Goal: Task Accomplishment & Management: Manage account settings

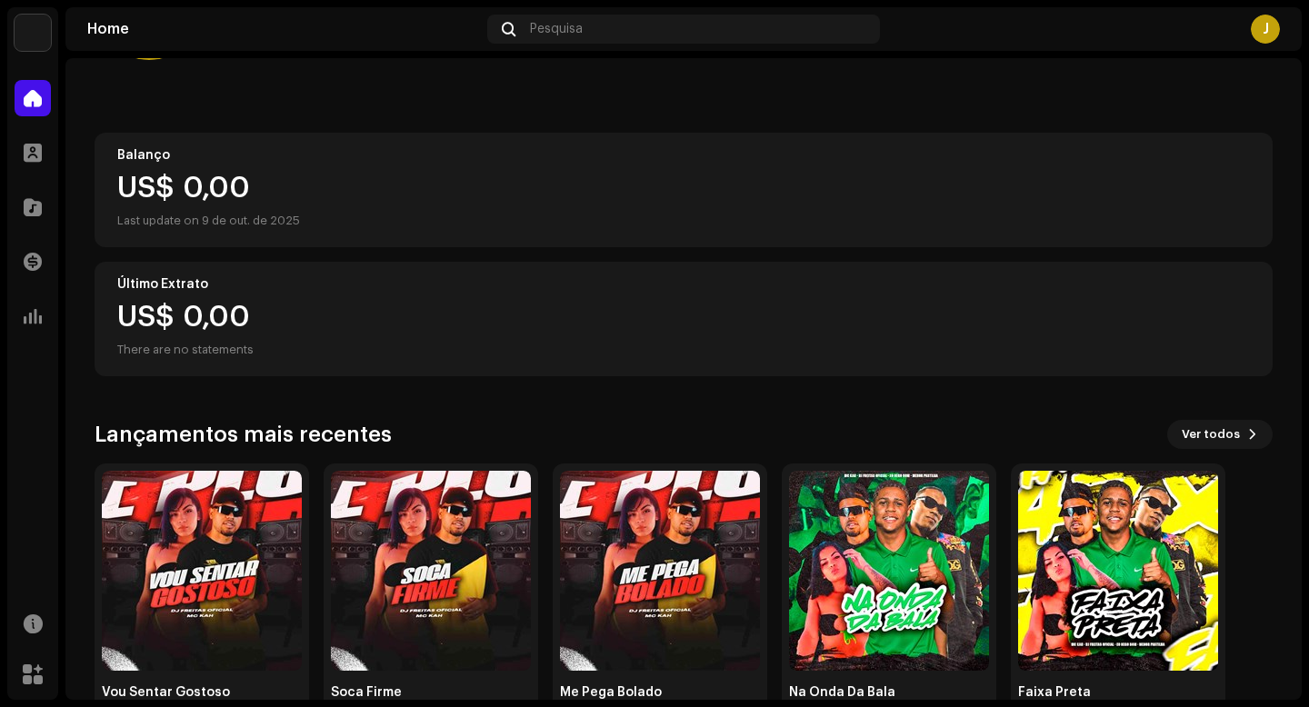
scroll to position [191, 0]
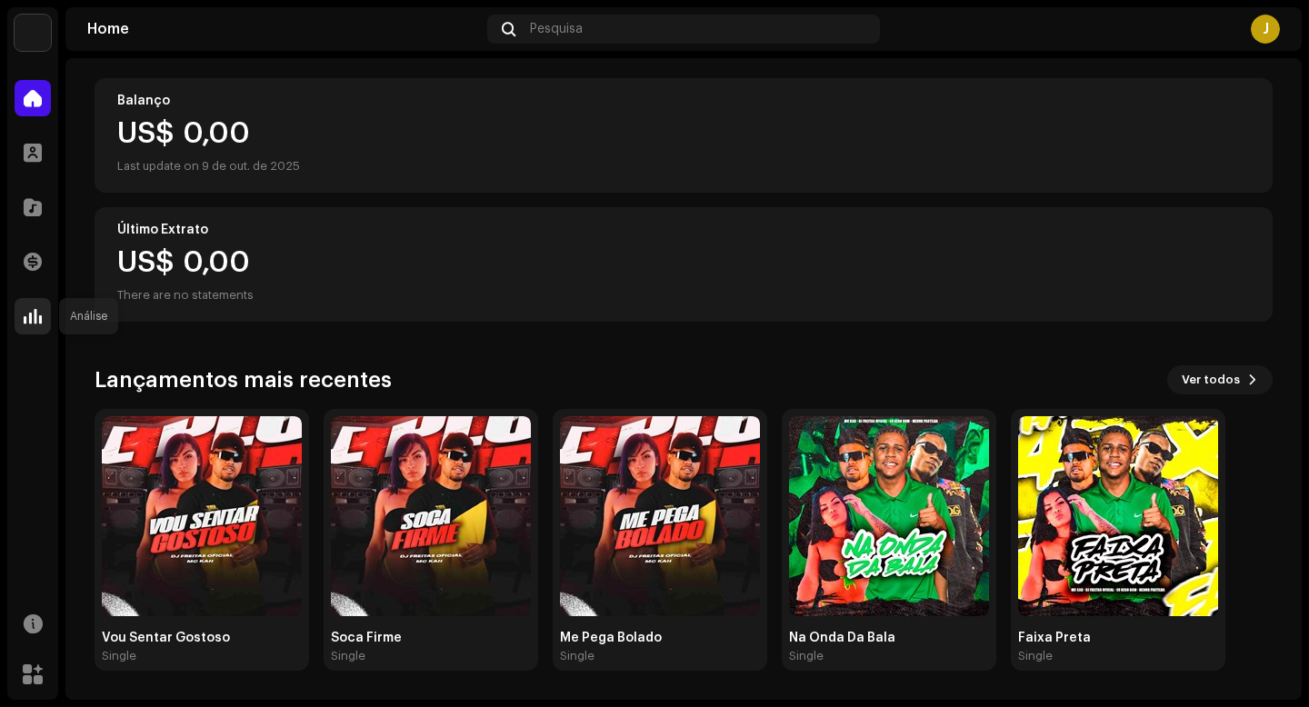
click at [26, 304] on div at bounding box center [33, 316] width 36 height 36
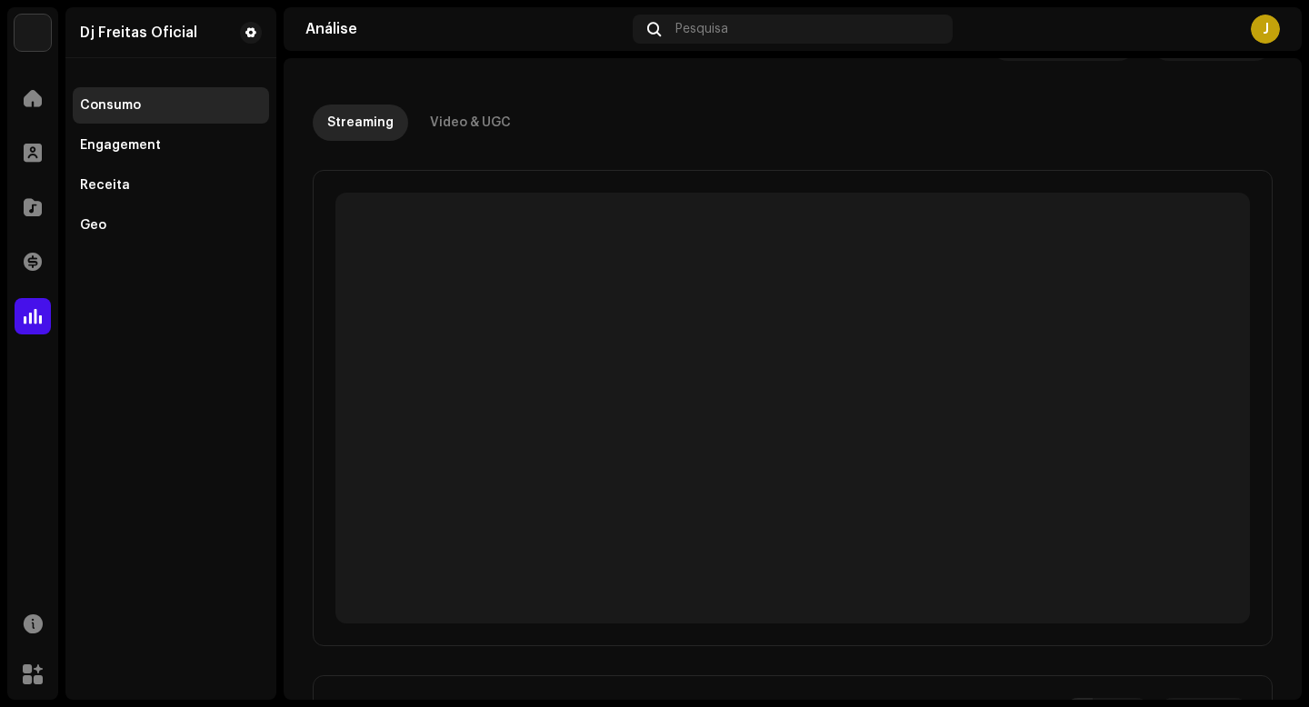
click at [30, 315] on span at bounding box center [33, 316] width 18 height 15
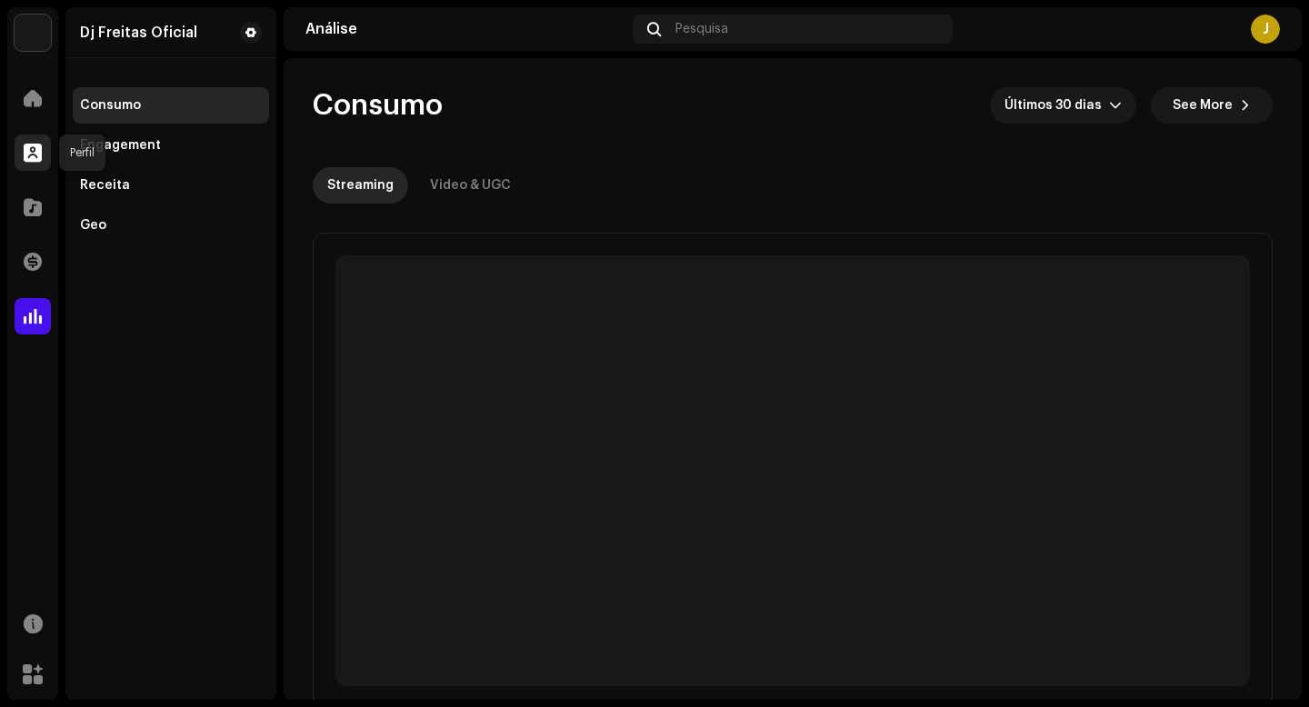
click at [41, 160] on span at bounding box center [33, 152] width 18 height 15
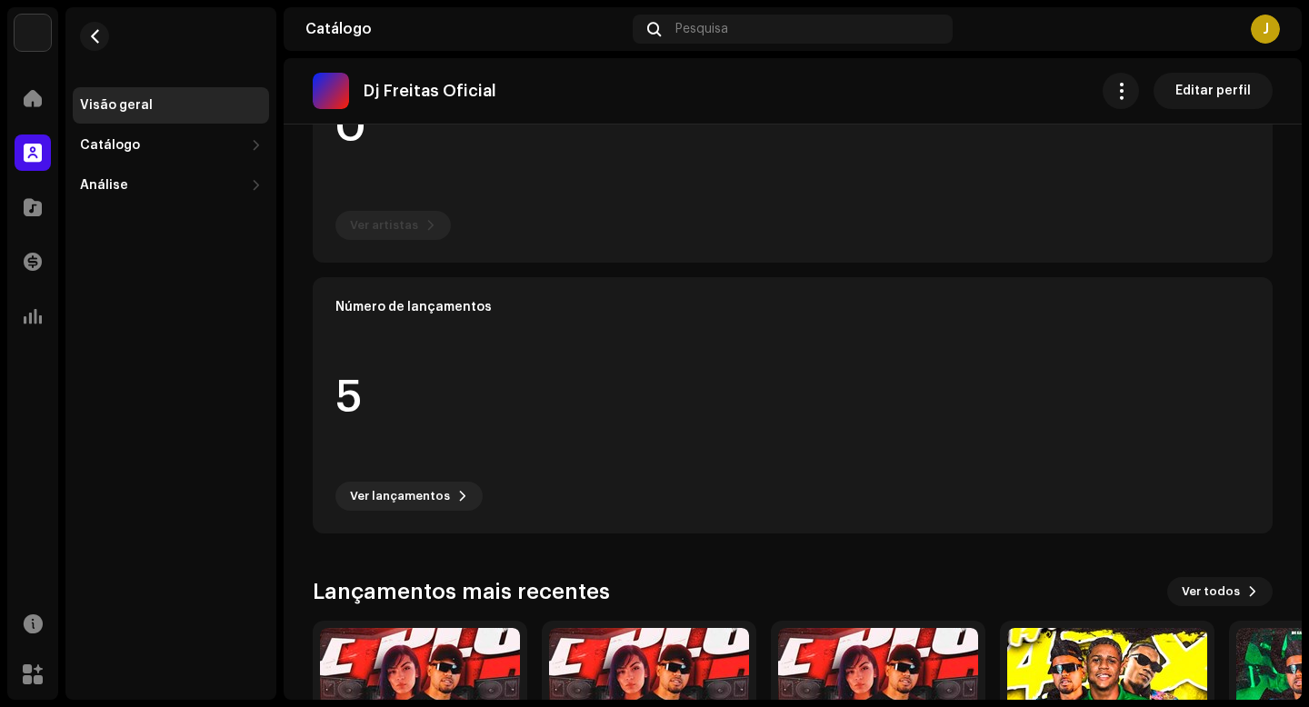
scroll to position [482, 0]
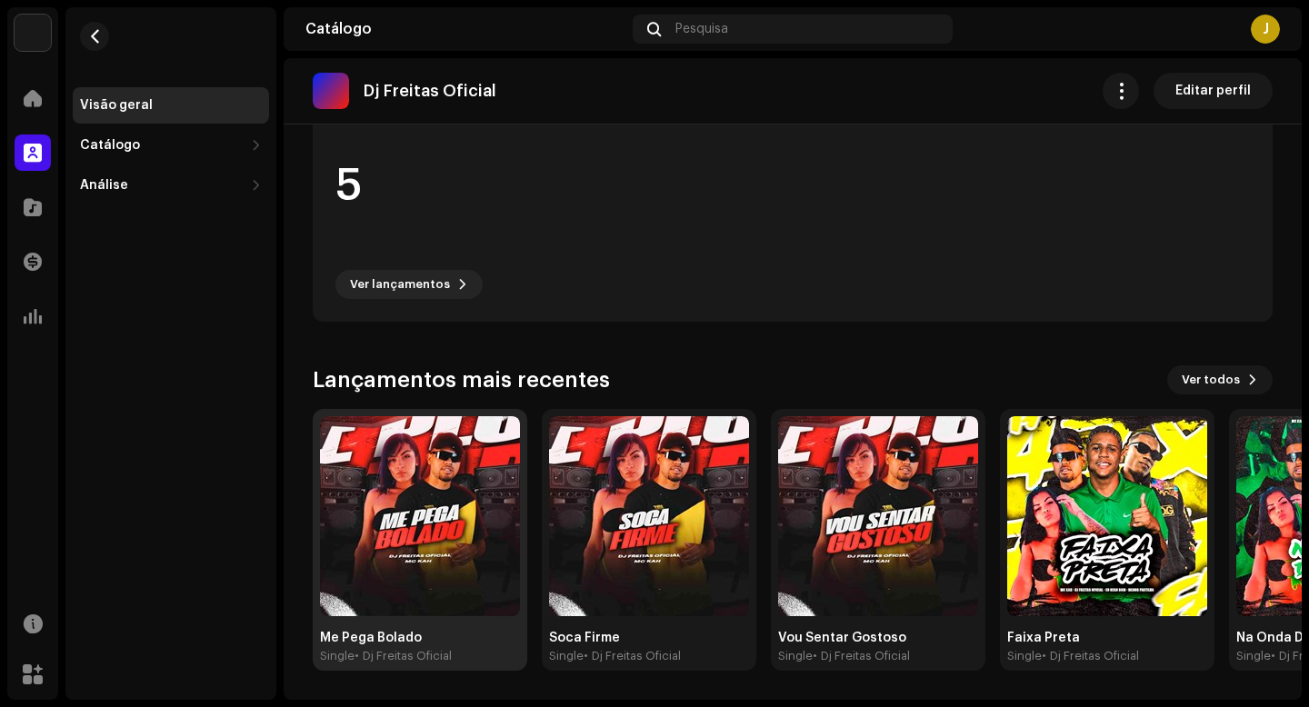
click at [443, 484] on img at bounding box center [420, 516] width 200 height 200
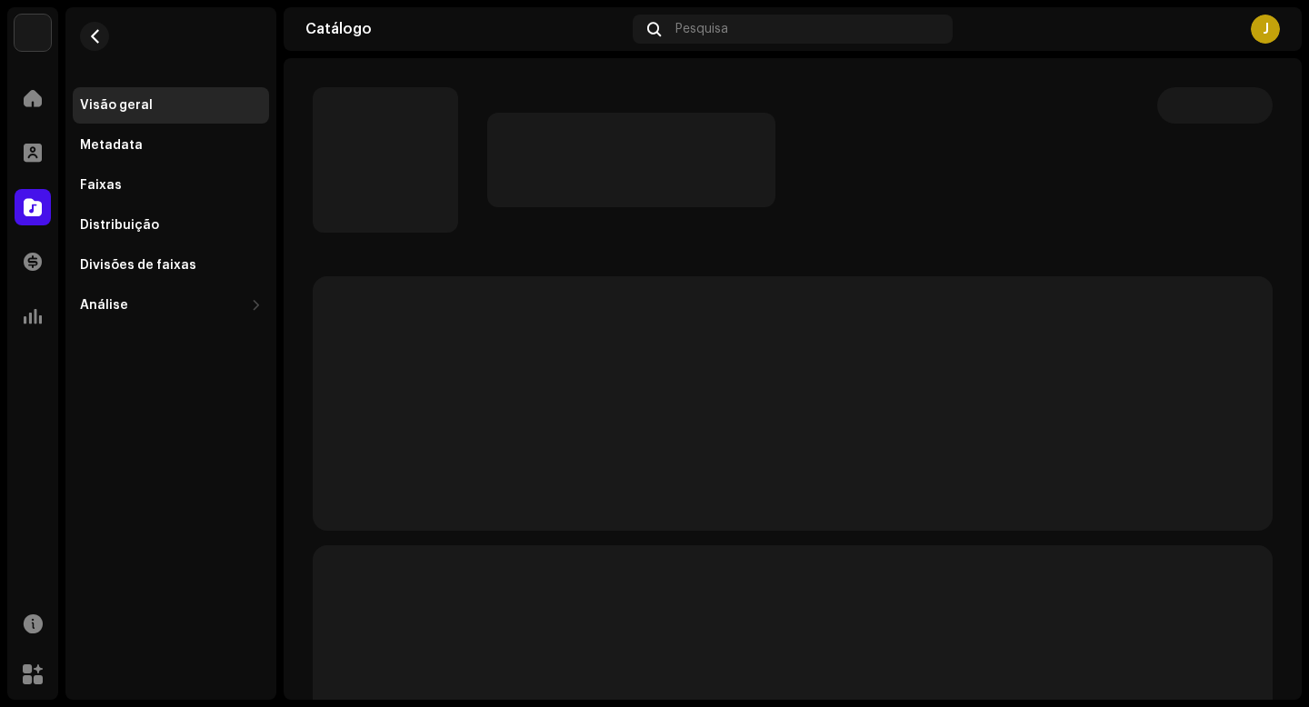
click at [889, 189] on div at bounding box center [807, 160] width 641 height 95
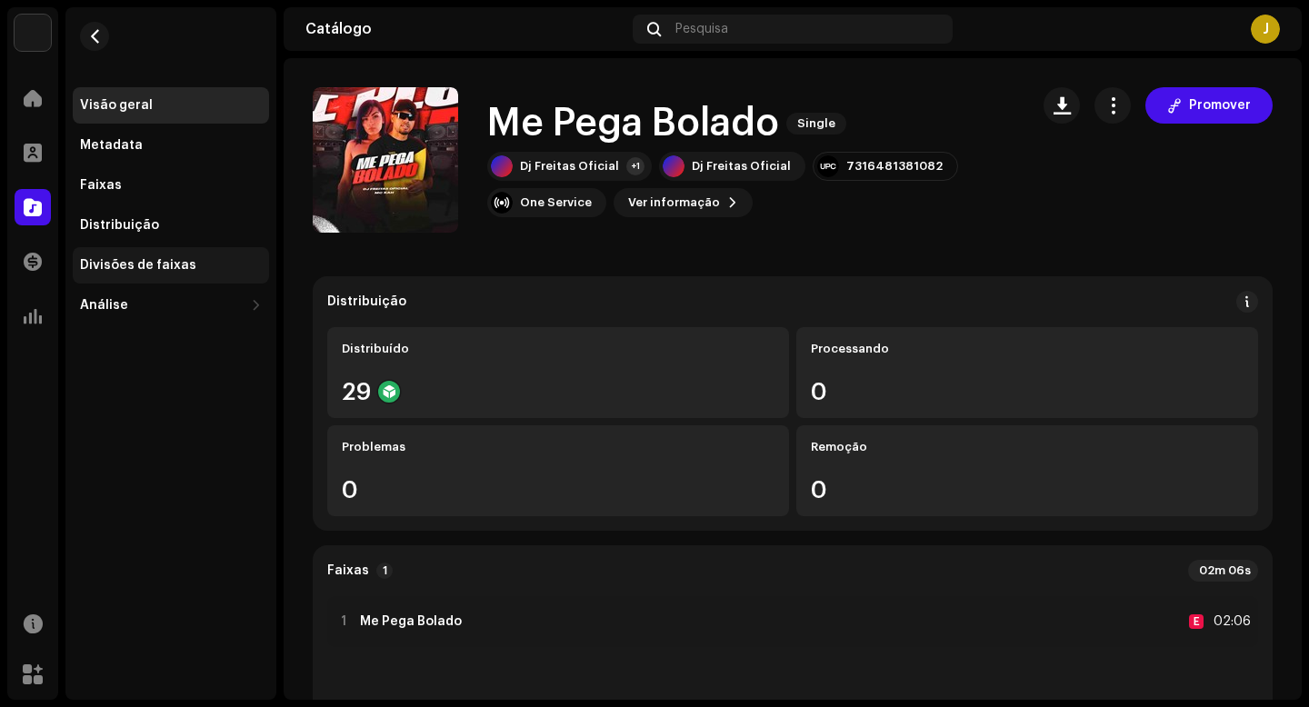
click at [139, 259] on div "Divisões de faixas" at bounding box center [138, 265] width 116 height 15
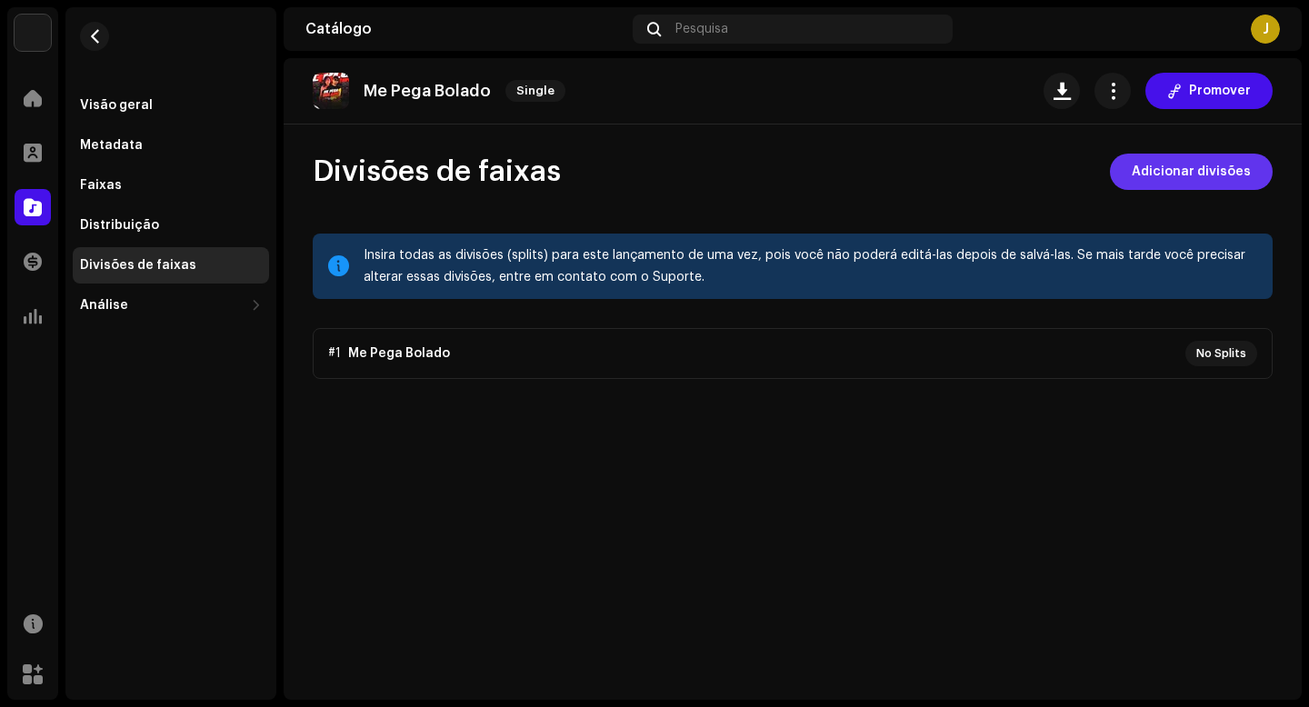
click at [1183, 175] on span "Adicionar divisões" at bounding box center [1191, 172] width 119 height 36
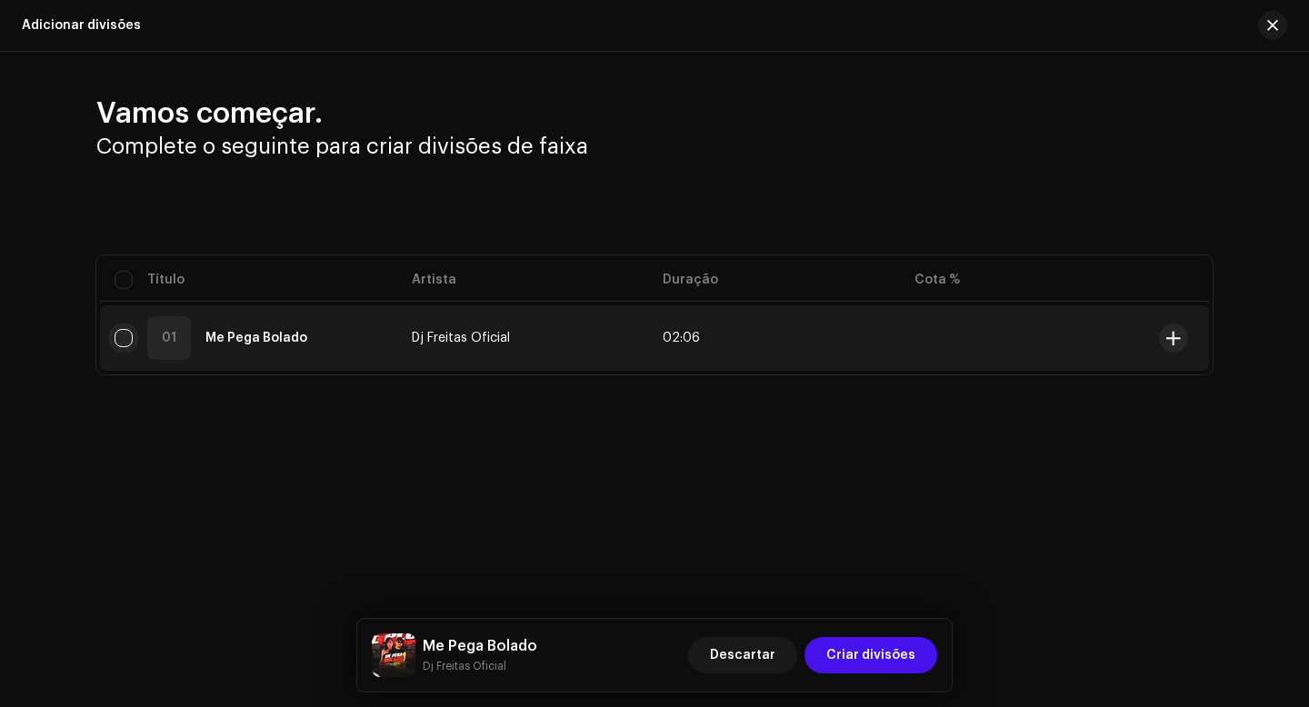
click at [123, 333] on input "checkbox" at bounding box center [124, 338] width 18 height 18
checkbox input "true"
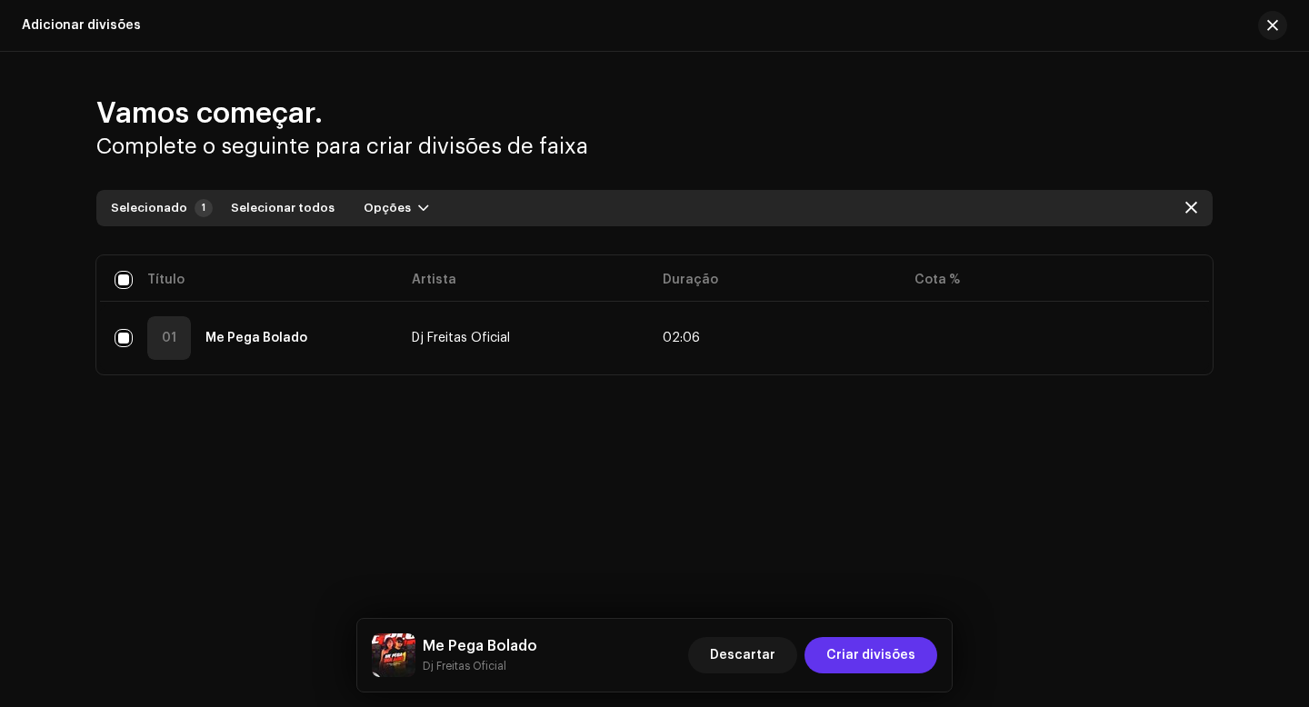
click at [851, 658] on span "Criar divisões" at bounding box center [870, 655] width 89 height 36
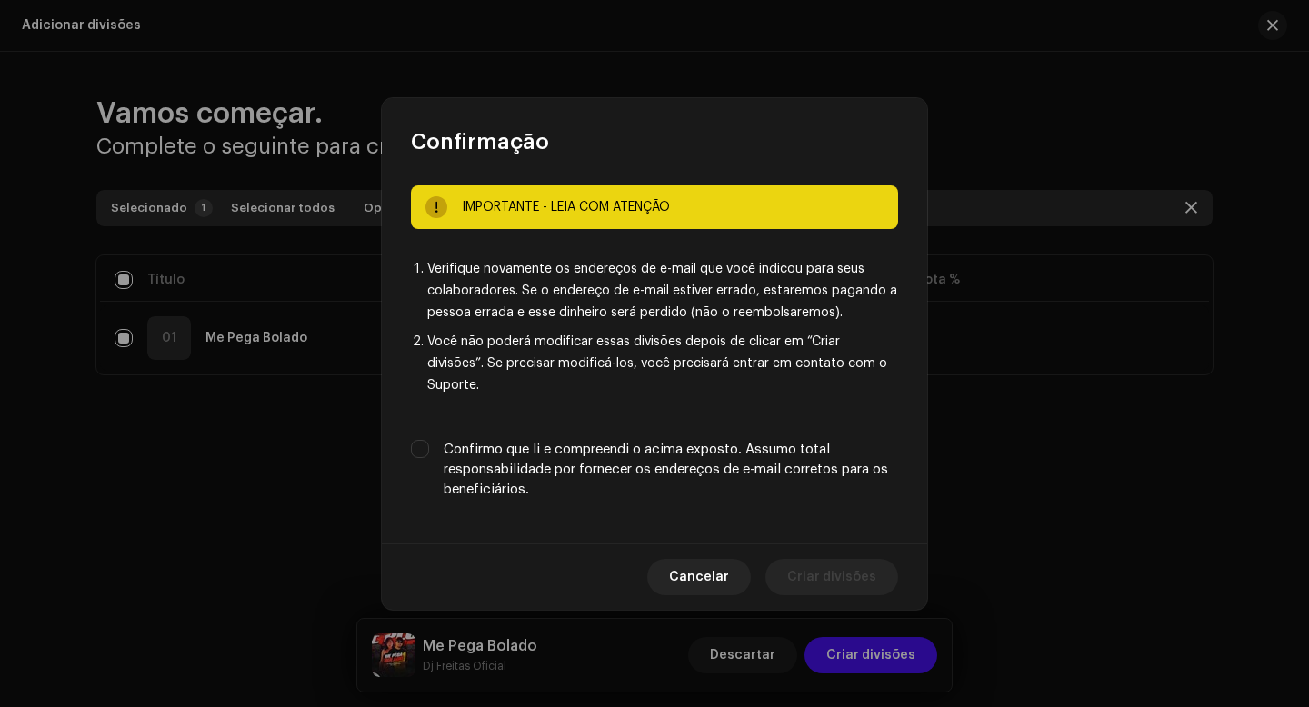
click at [526, 440] on label "Confirmo que li e compreendi o acima exposto. Assumo total responsabilidade por…" at bounding box center [671, 470] width 455 height 60
click at [429, 440] on input "Confirmo que li e compreendi o acima exposto. Assumo total responsabilidade por…" at bounding box center [420, 449] width 18 height 18
checkbox input "true"
click at [836, 572] on span "Criar divisões" at bounding box center [831, 577] width 89 height 36
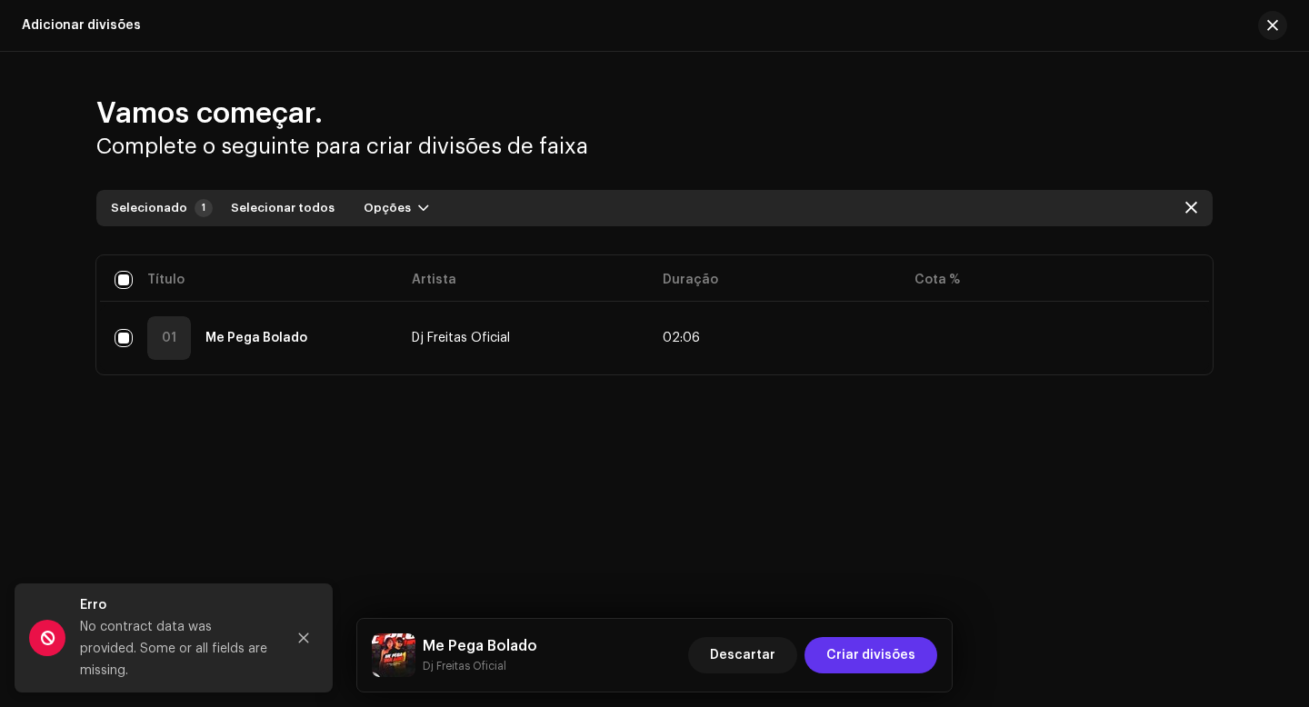
click at [858, 650] on span "Criar divisões" at bounding box center [870, 655] width 89 height 36
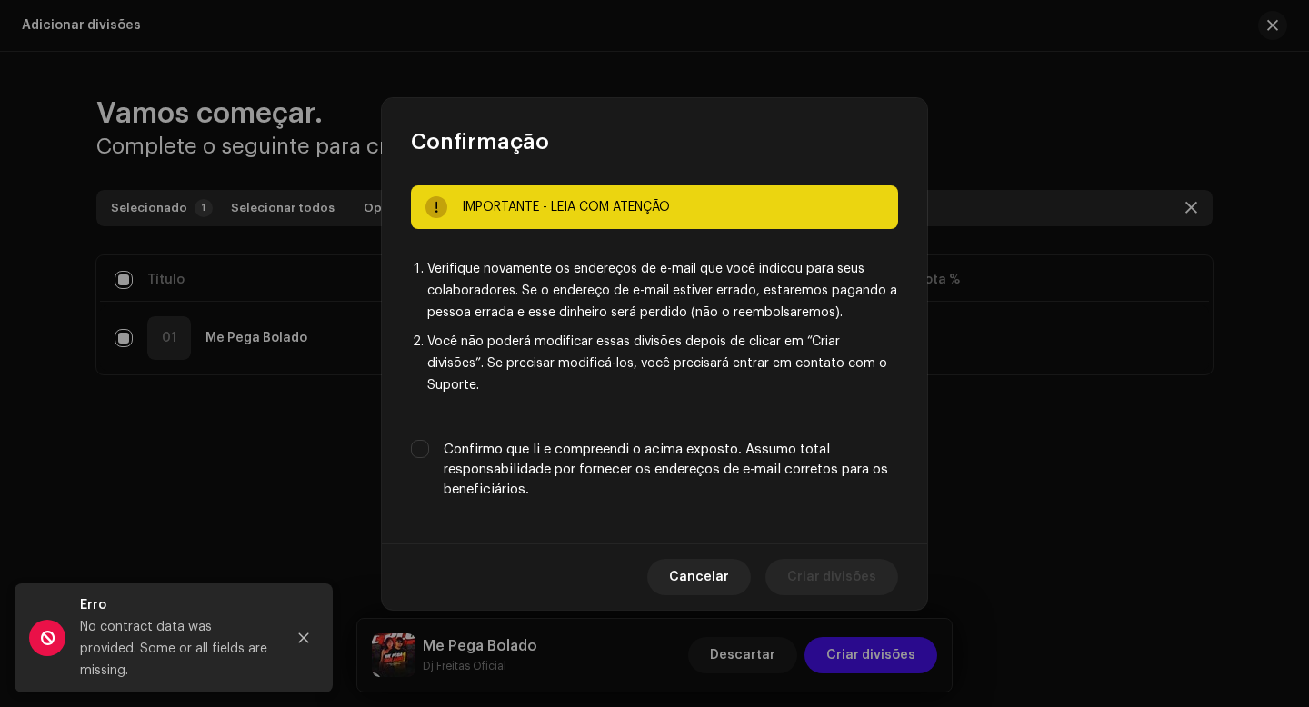
click at [431, 440] on div "Confirmo que li e compreendi o acima exposto. Assumo total responsabilidade por…" at bounding box center [654, 470] width 487 height 60
click at [423, 440] on input "Confirmo que li e compreendi o acima exposto. Assumo total responsabilidade por…" at bounding box center [420, 449] width 18 height 18
checkbox input "true"
click at [812, 567] on span "Criar divisões" at bounding box center [831, 577] width 89 height 36
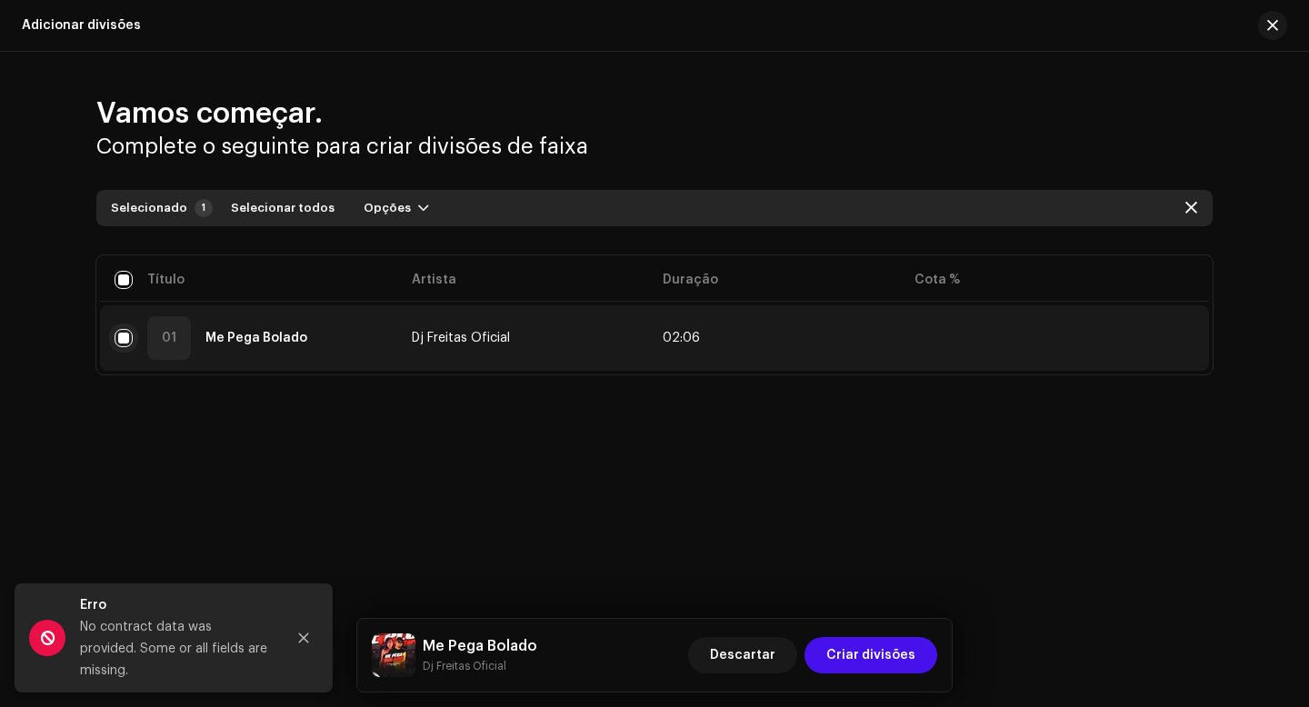
click at [125, 338] on input "checkbox" at bounding box center [124, 338] width 18 height 18
checkbox input "false"
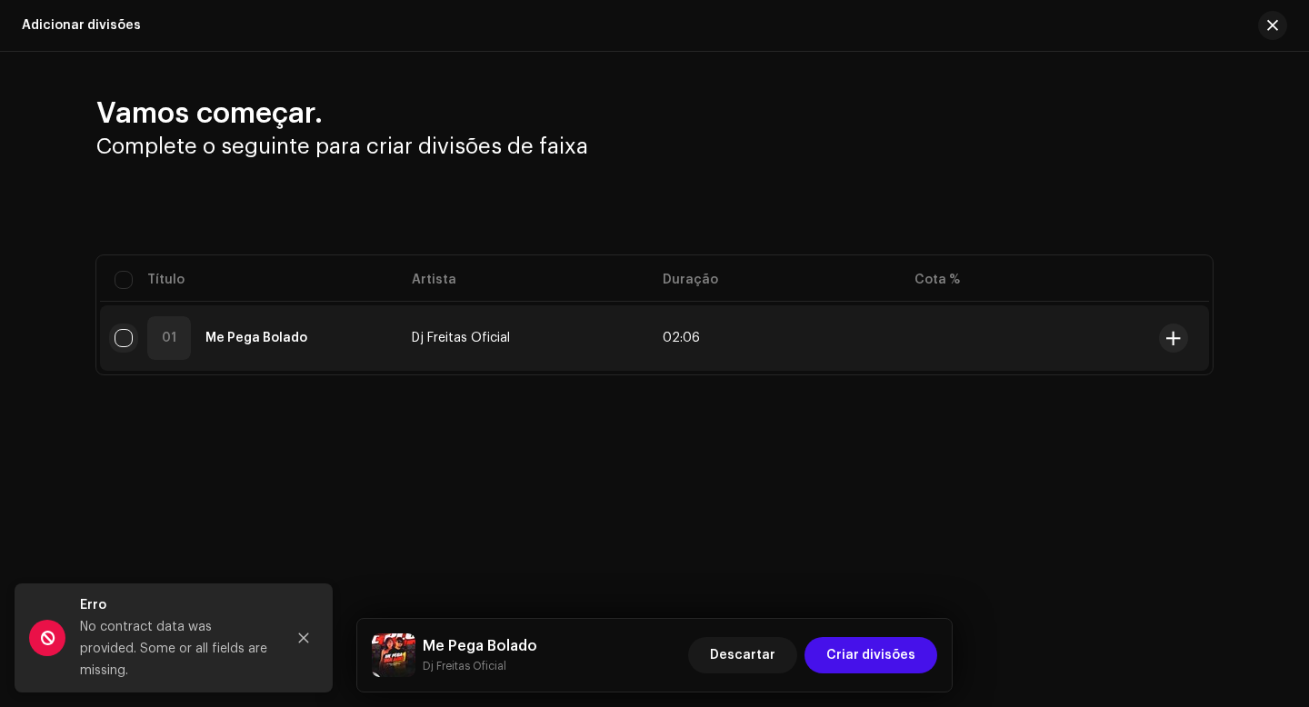
click at [125, 338] on input "Row Unselected" at bounding box center [124, 338] width 18 height 18
checkbox input "true"
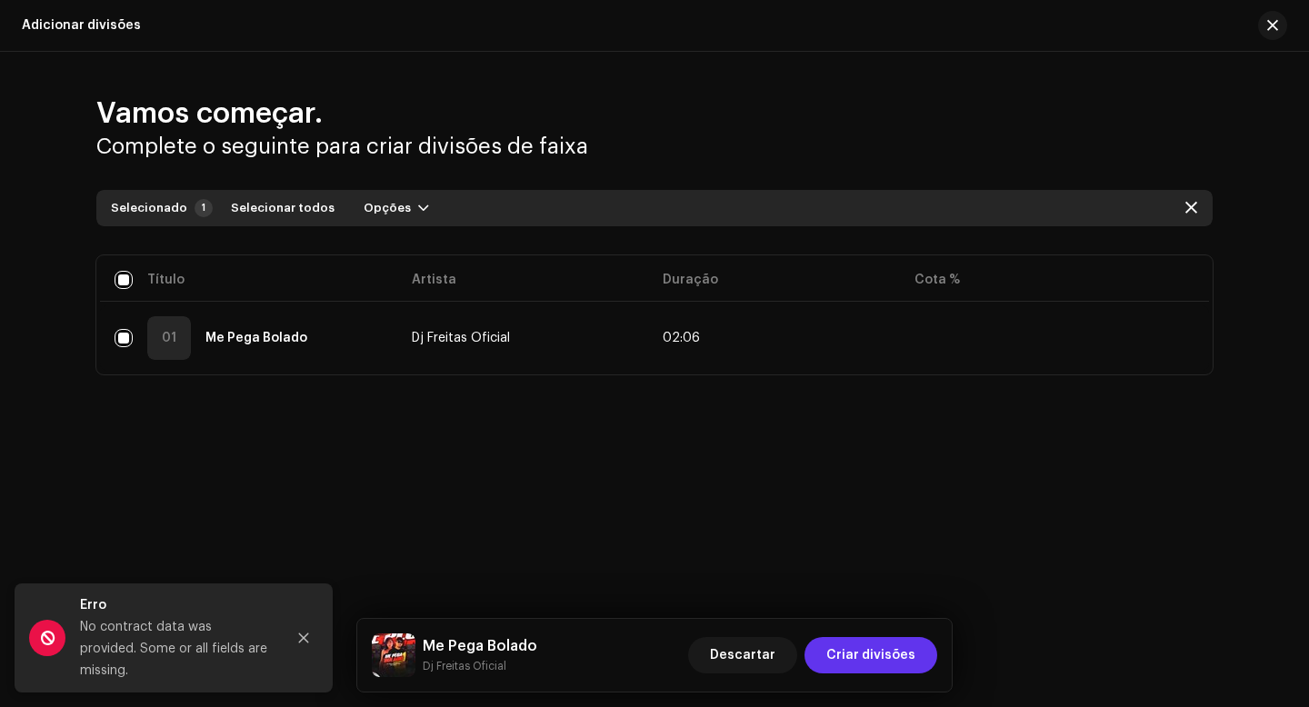
click at [894, 661] on span "Criar divisões" at bounding box center [870, 655] width 89 height 36
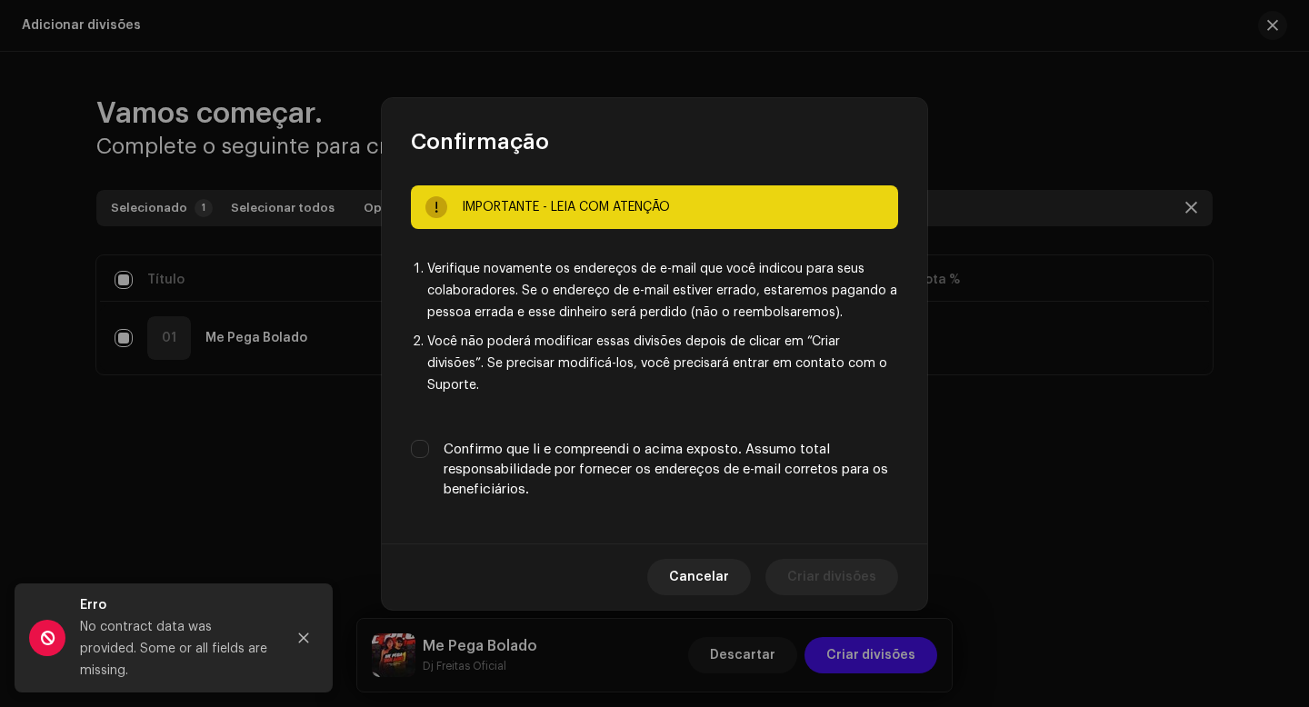
click at [565, 451] on label "Confirmo que li e compreendi o acima exposto. Assumo total responsabilidade por…" at bounding box center [671, 470] width 455 height 60
click at [429, 451] on input "Confirmo que li e compreendi o acima exposto. Assumo total responsabilidade por…" at bounding box center [420, 449] width 18 height 18
checkbox input "true"
click at [821, 570] on span "Criar divisões" at bounding box center [831, 577] width 89 height 36
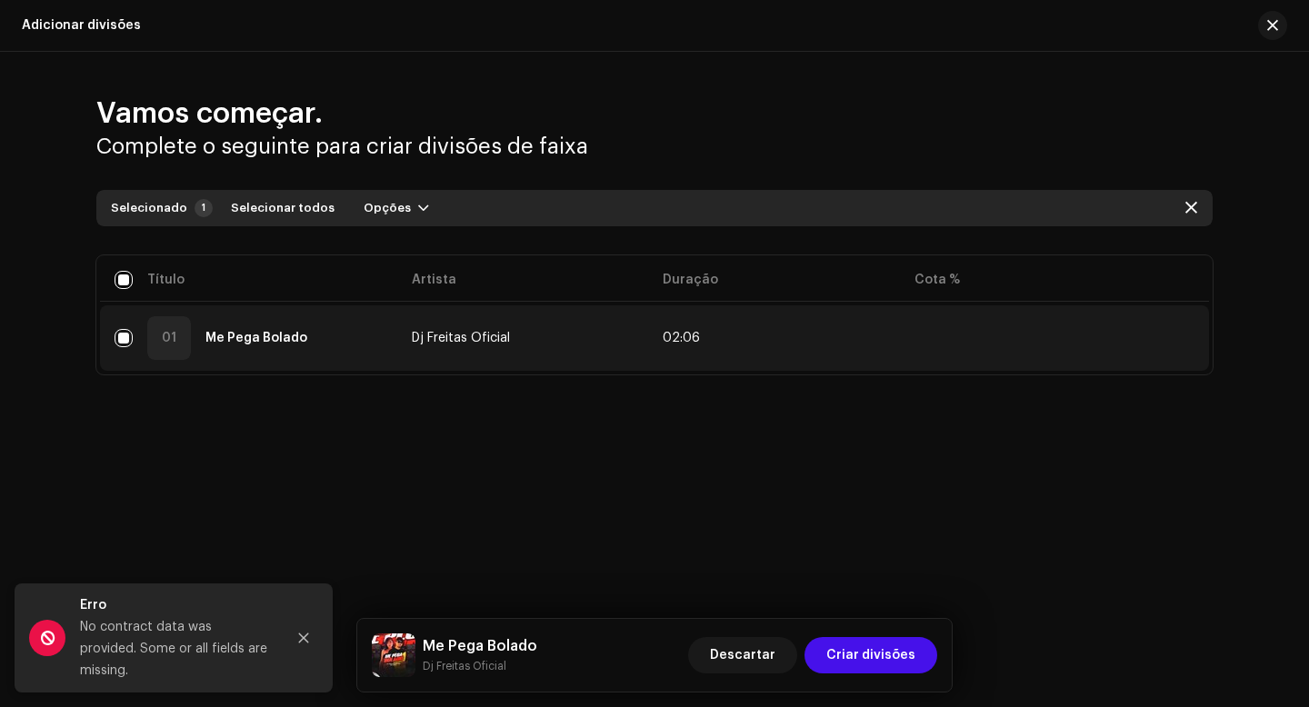
click at [935, 347] on td at bounding box center [1026, 337] width 252 height 65
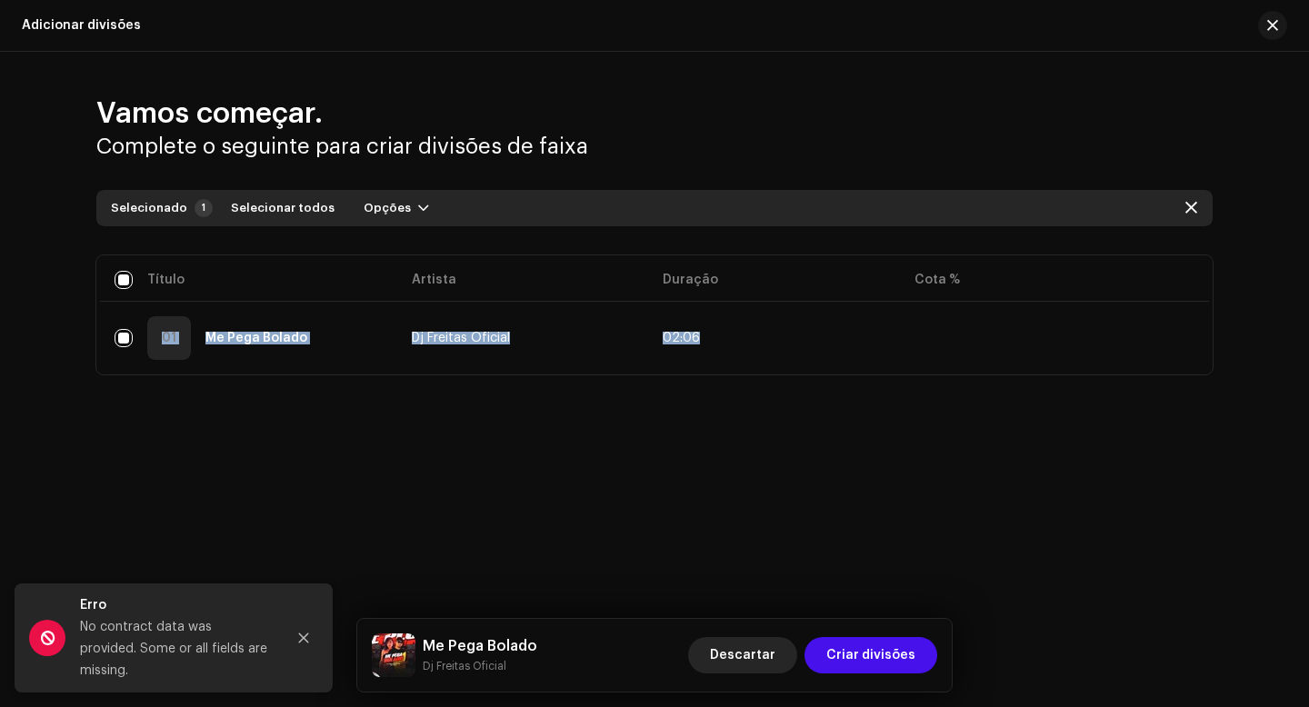
click at [755, 645] on span "Descartar" at bounding box center [742, 655] width 65 height 36
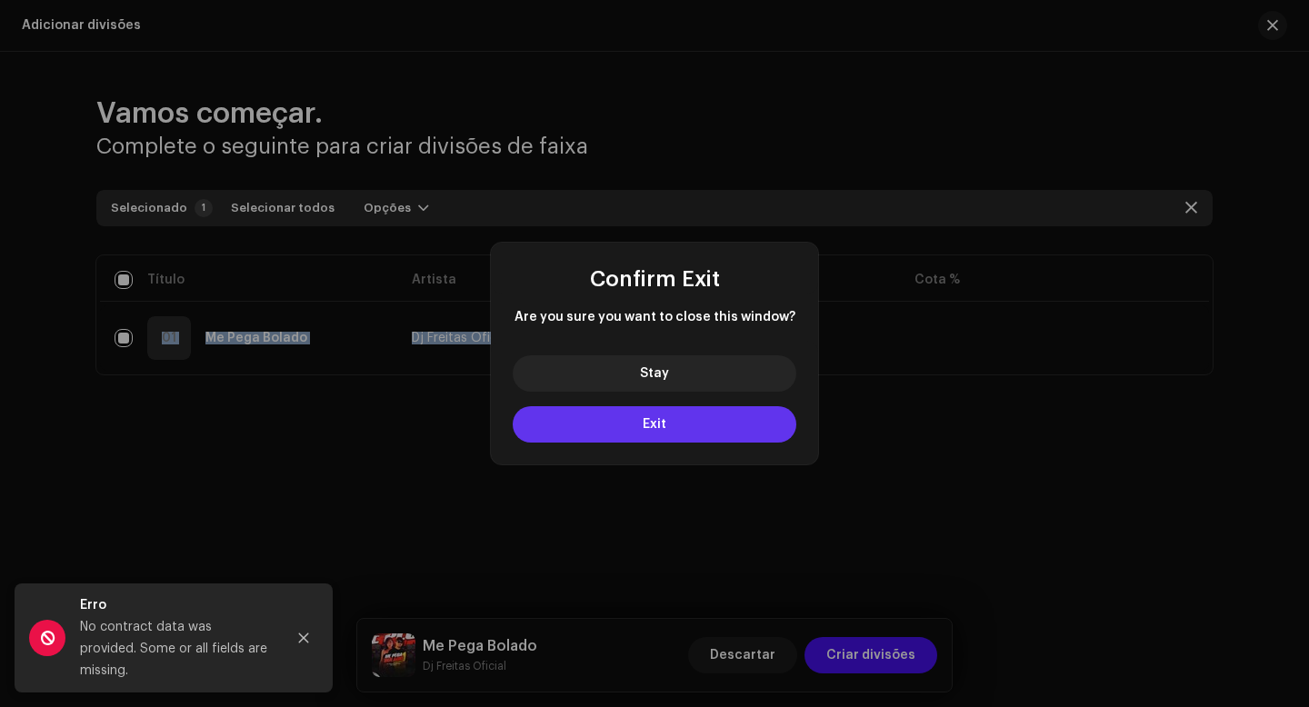
click at [699, 423] on button "Exit" at bounding box center [655, 424] width 284 height 36
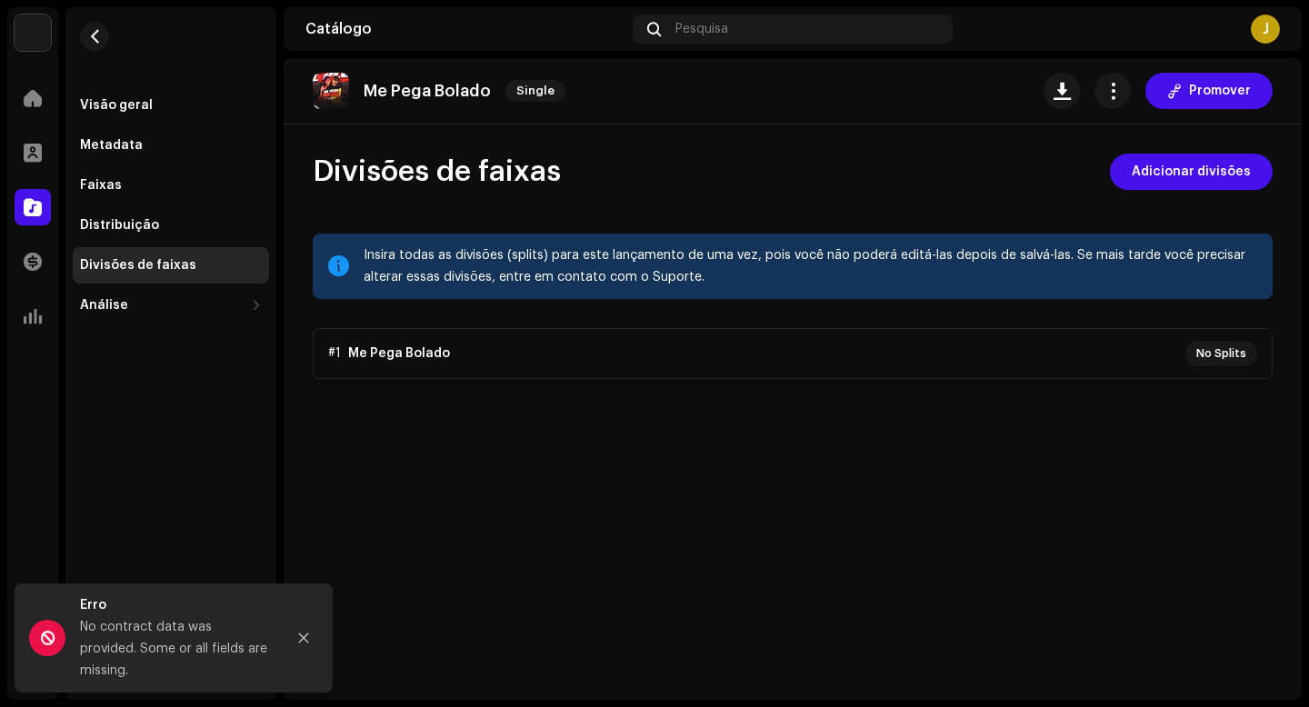
click at [1222, 352] on p-accordion "#1 Me Pega Bolado No Splits" at bounding box center [793, 353] width 960 height 51
click at [1118, 90] on span "button" at bounding box center [1112, 91] width 17 height 15
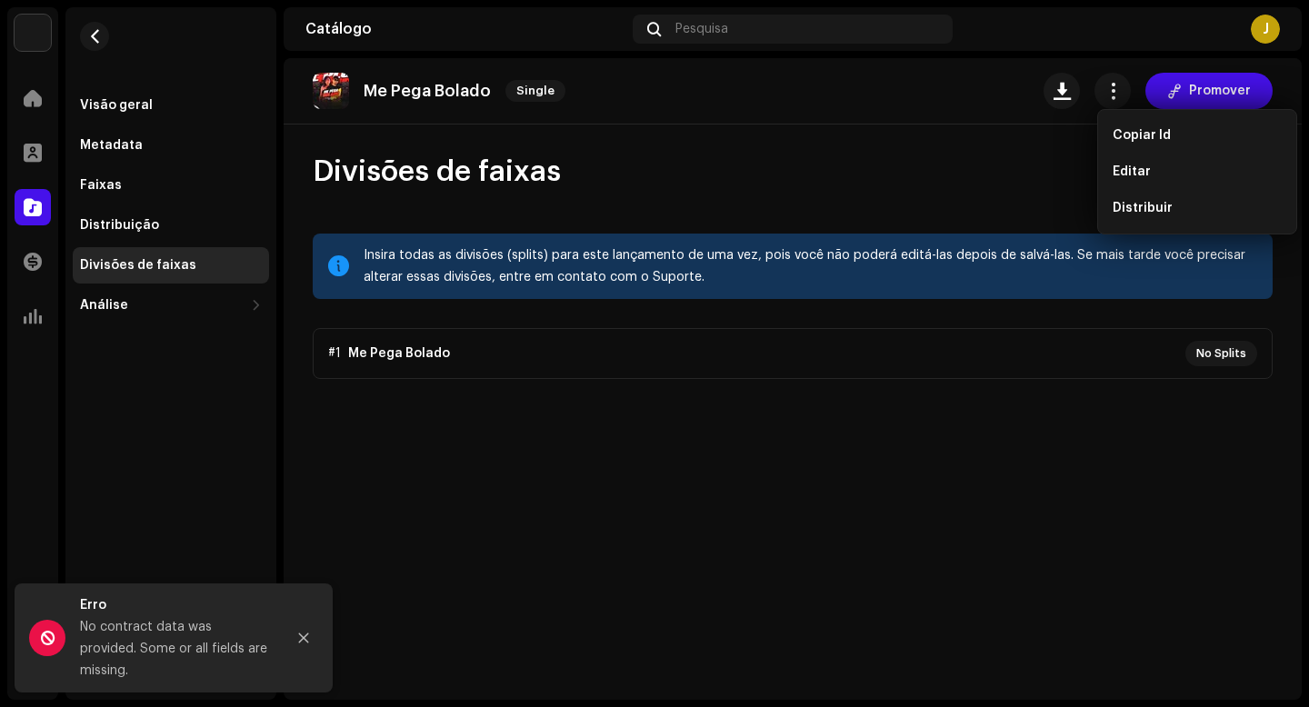
click at [1014, 158] on div "Divisões de faixas Adicionar divisões" at bounding box center [793, 172] width 960 height 36
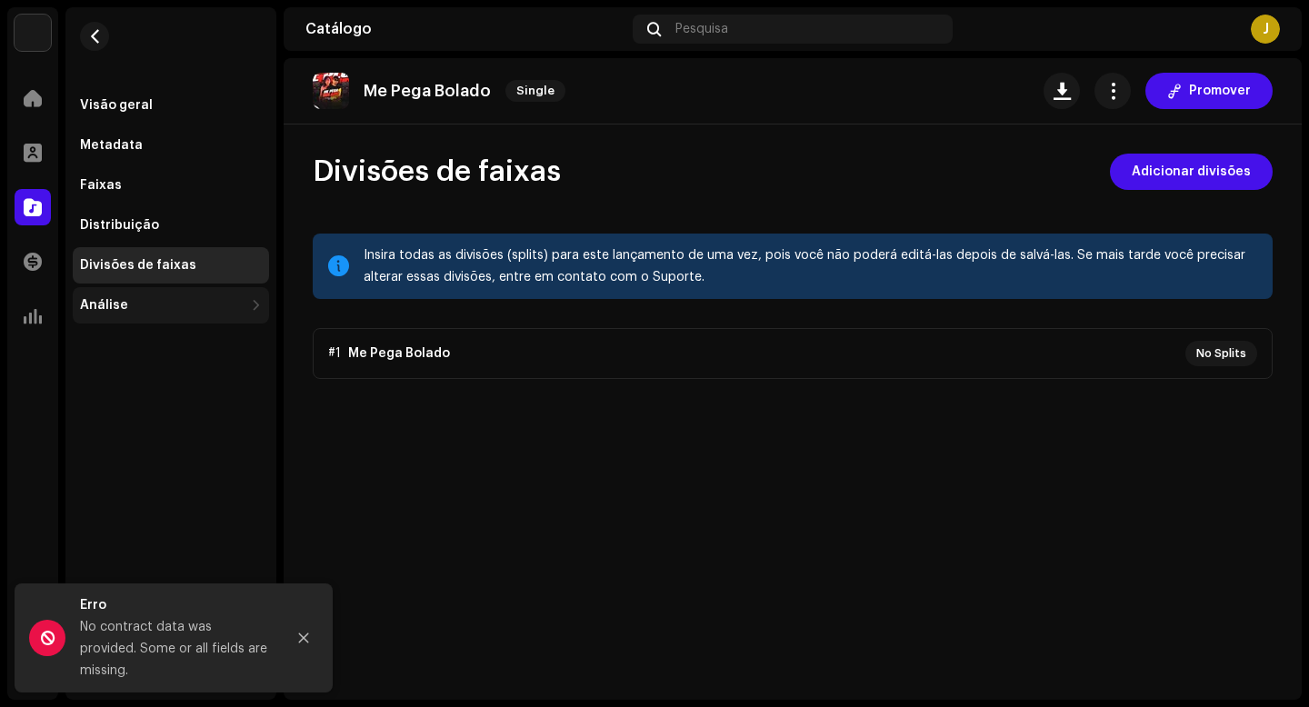
click at [159, 297] on div "Análise" at bounding box center [171, 305] width 196 height 36
click at [141, 262] on div "Divisões de faixas" at bounding box center [138, 265] width 116 height 15
click at [134, 310] on div "Análise" at bounding box center [162, 305] width 164 height 15
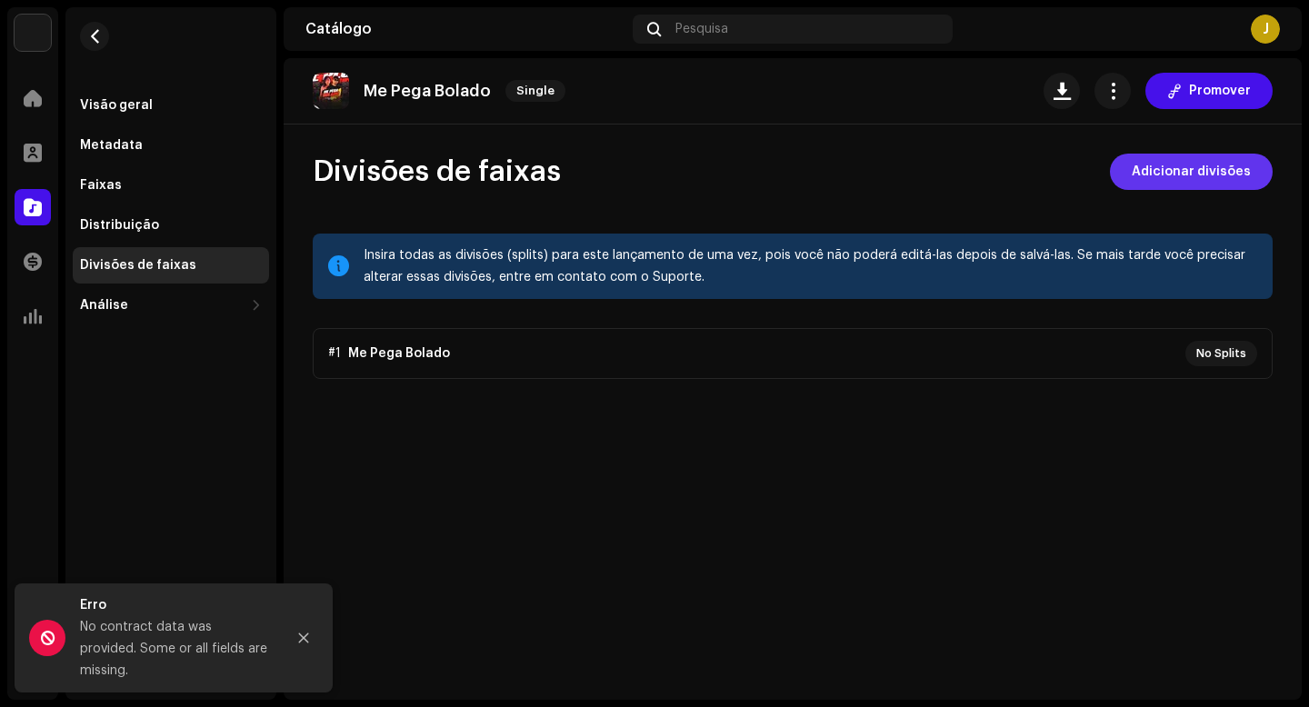
click at [1178, 168] on span "Adicionar divisões" at bounding box center [1191, 172] width 119 height 36
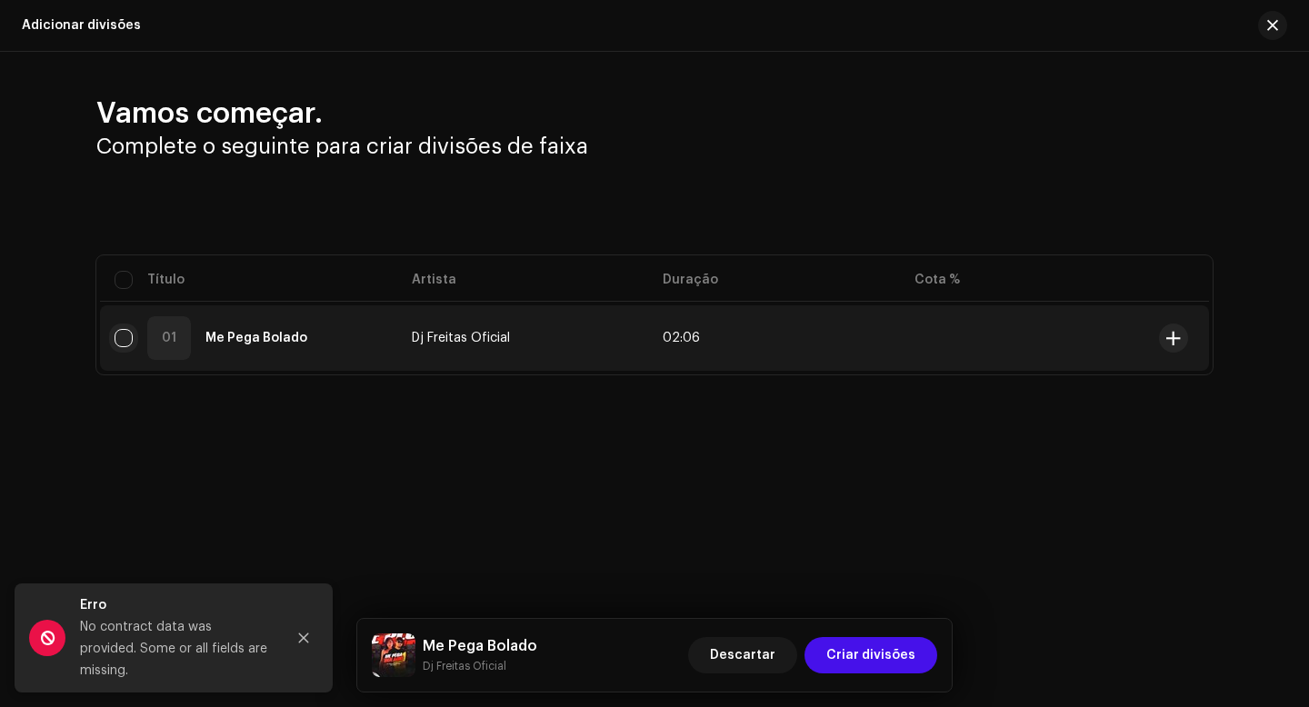
click at [124, 341] on input "checkbox" at bounding box center [124, 338] width 18 height 18
checkbox input "true"
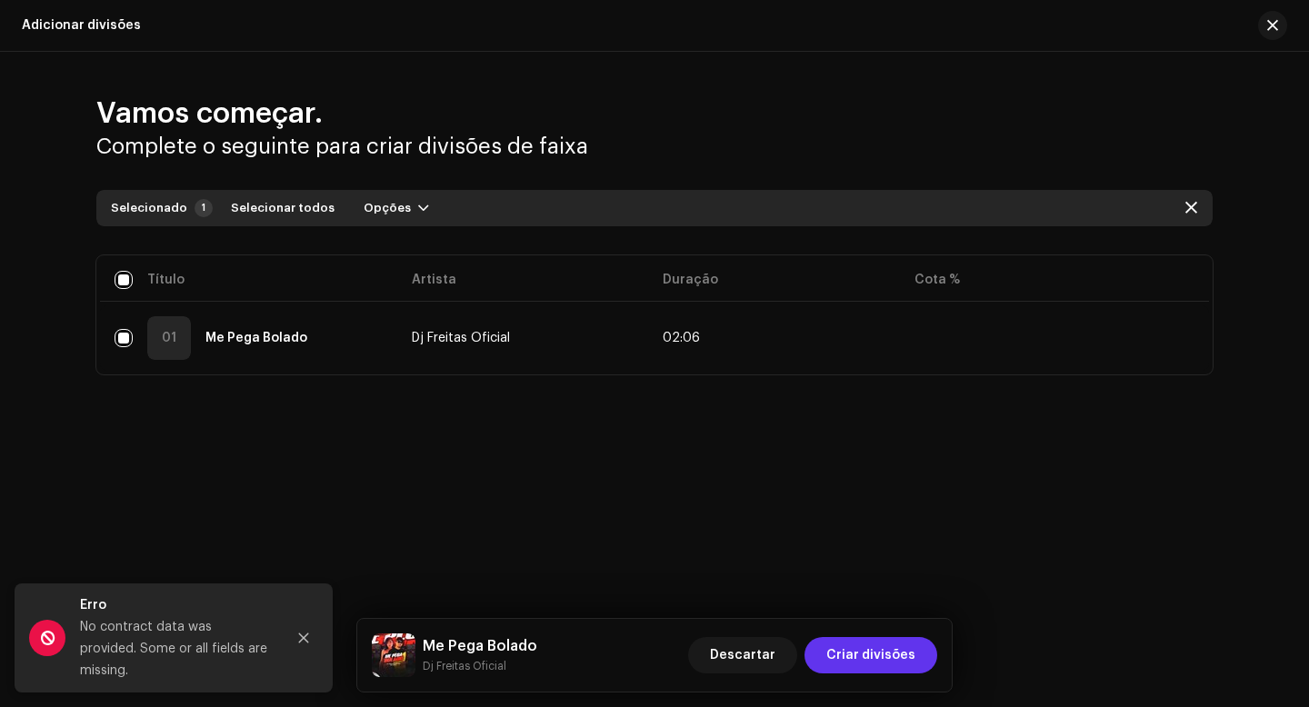
click at [860, 650] on span "Criar divisões" at bounding box center [870, 655] width 89 height 36
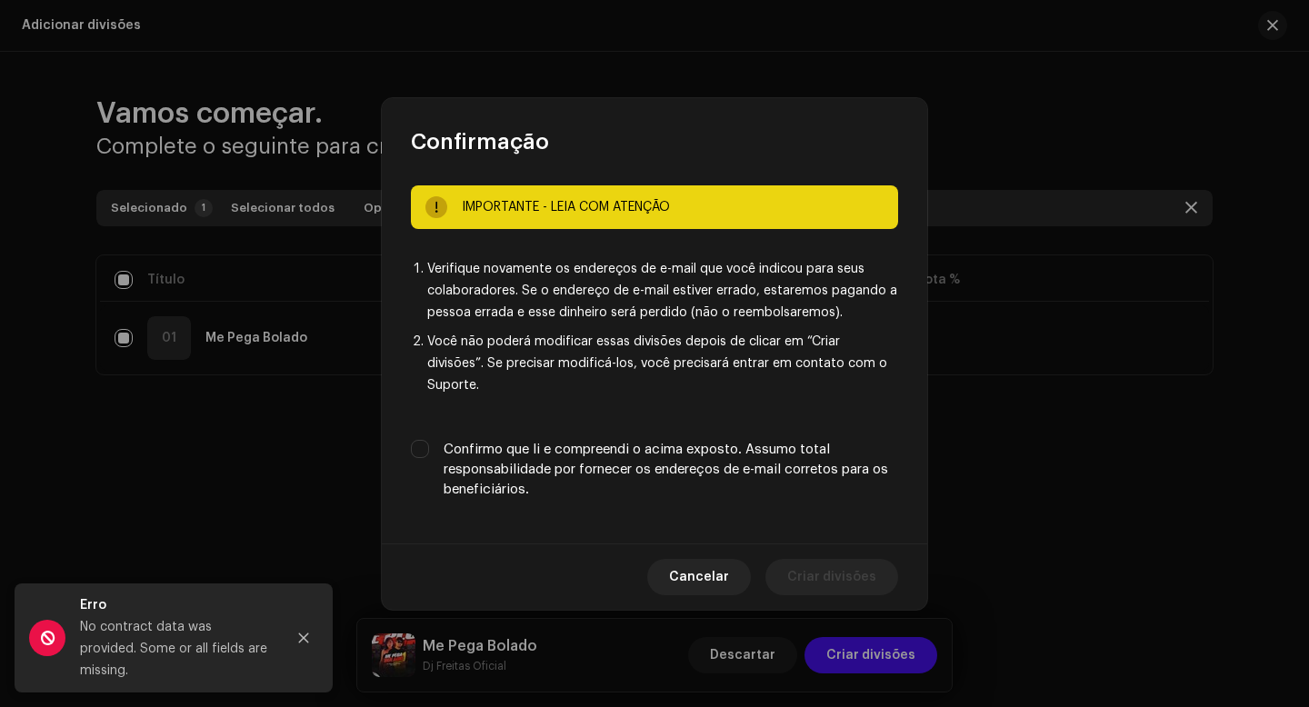
click at [518, 457] on label "Confirmo que li e compreendi o acima exposto. Assumo total responsabilidade por…" at bounding box center [671, 470] width 455 height 60
click at [429, 457] on input "Confirmo que li e compreendi o acima exposto. Assumo total responsabilidade por…" at bounding box center [420, 449] width 18 height 18
checkbox input "true"
click at [715, 572] on span "Cancelar" at bounding box center [699, 577] width 60 height 36
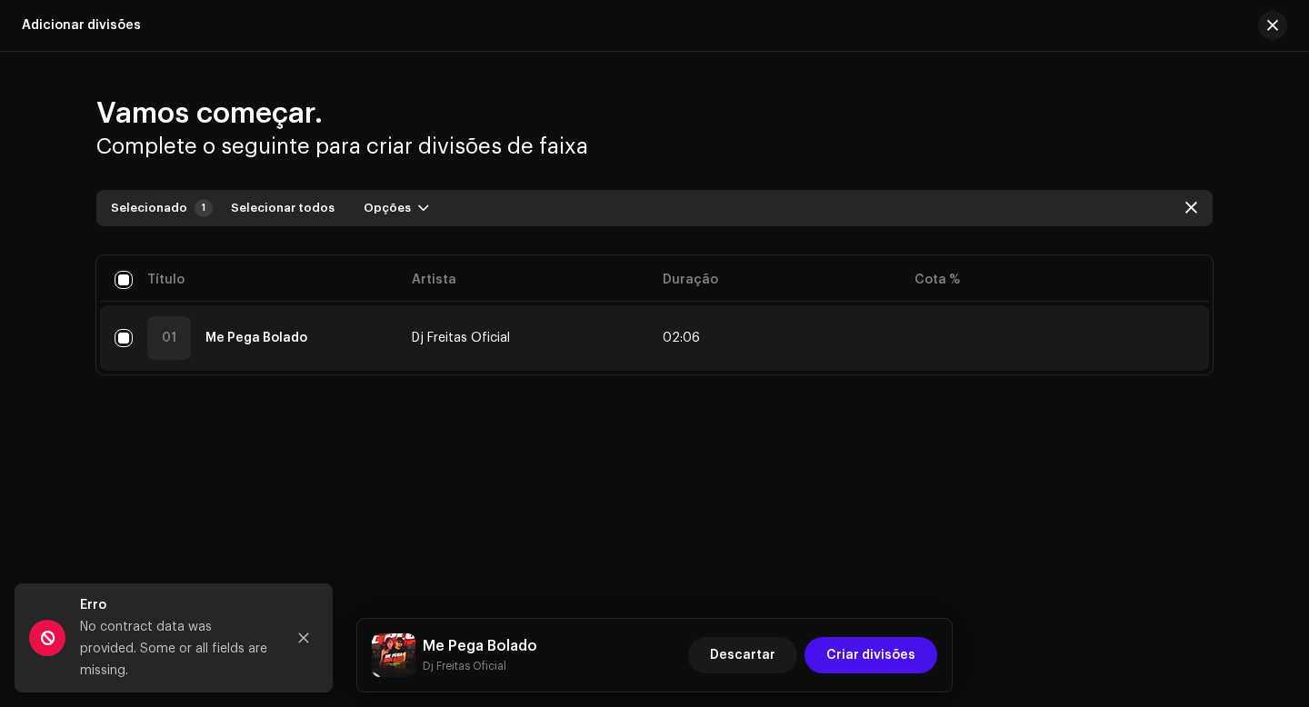
click at [972, 314] on td at bounding box center [1026, 337] width 252 height 65
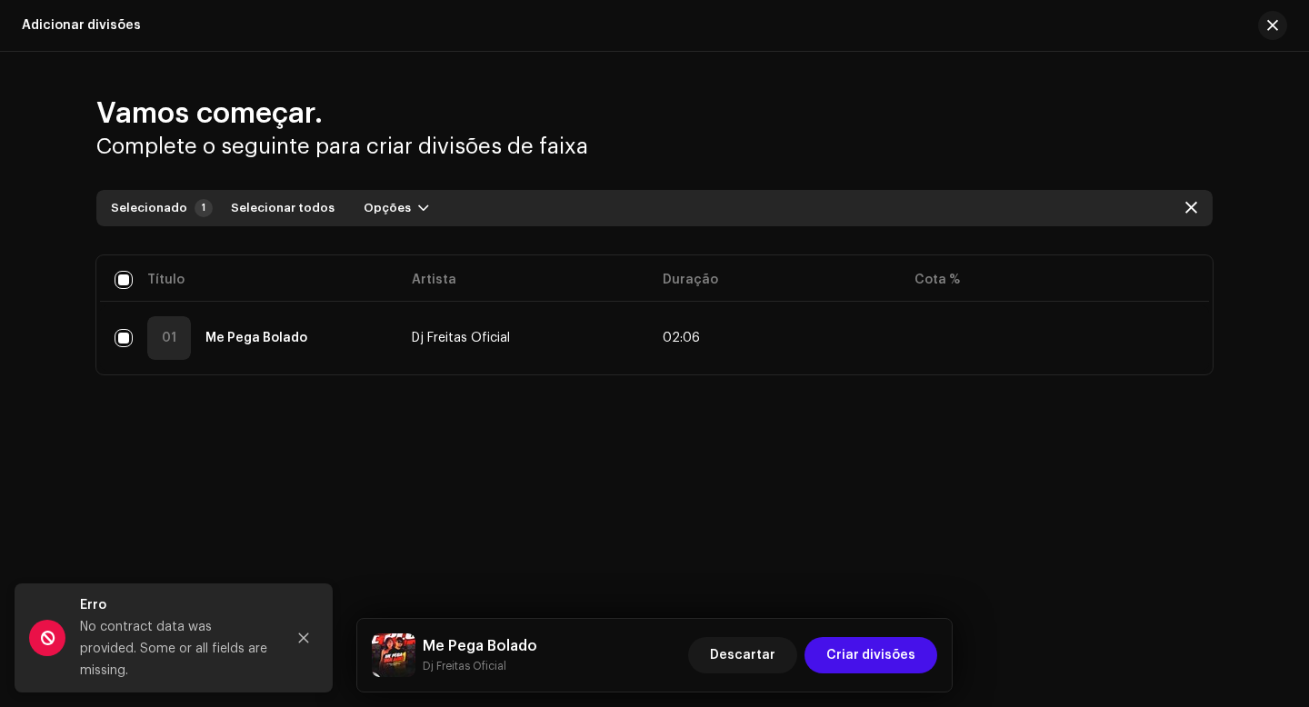
click at [971, 275] on table "Título Artista Duração Cota % 01 Me Pega Bolado Dj Freitas Oficial 02:06" at bounding box center [654, 314] width 1109 height 119
click at [395, 207] on button "Opções" at bounding box center [396, 208] width 95 height 29
click at [395, 253] on span "Adicionar divisões" at bounding box center [409, 249] width 119 height 15
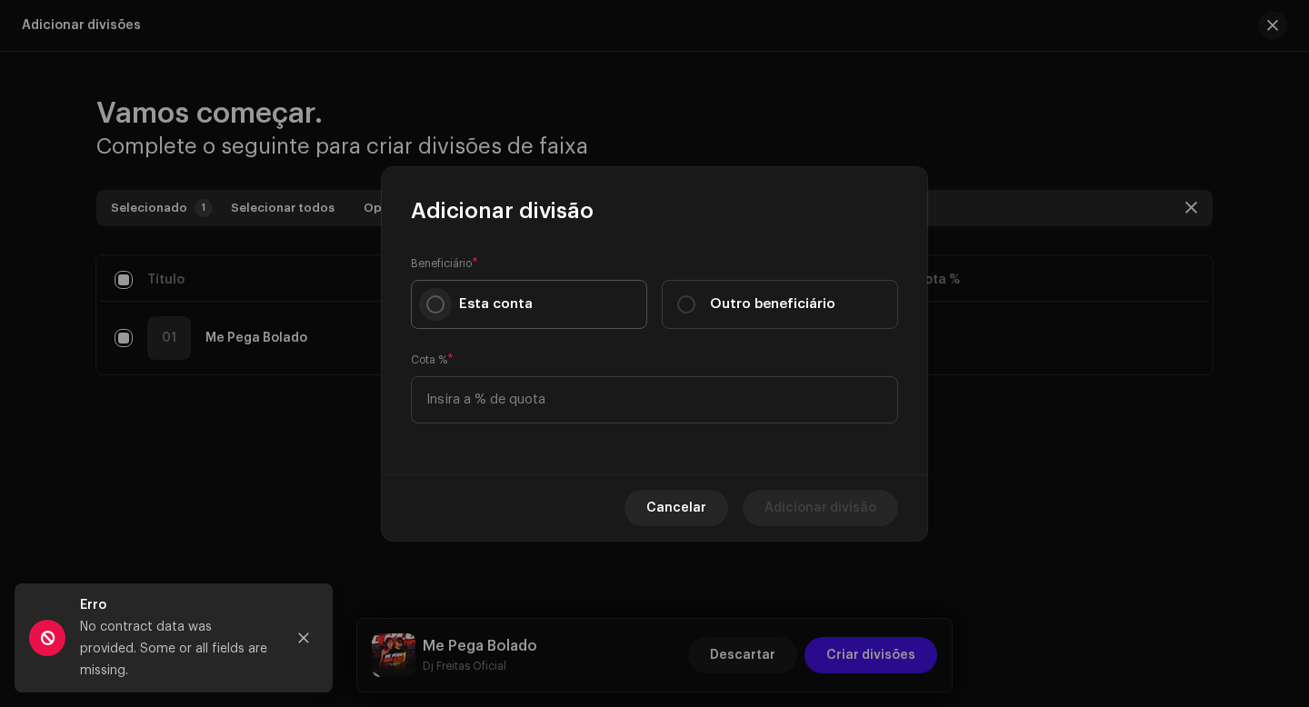
click at [436, 306] on input "Esta conta" at bounding box center [435, 304] width 18 height 18
radio input "true"
click at [505, 406] on input at bounding box center [654, 399] width 487 height 47
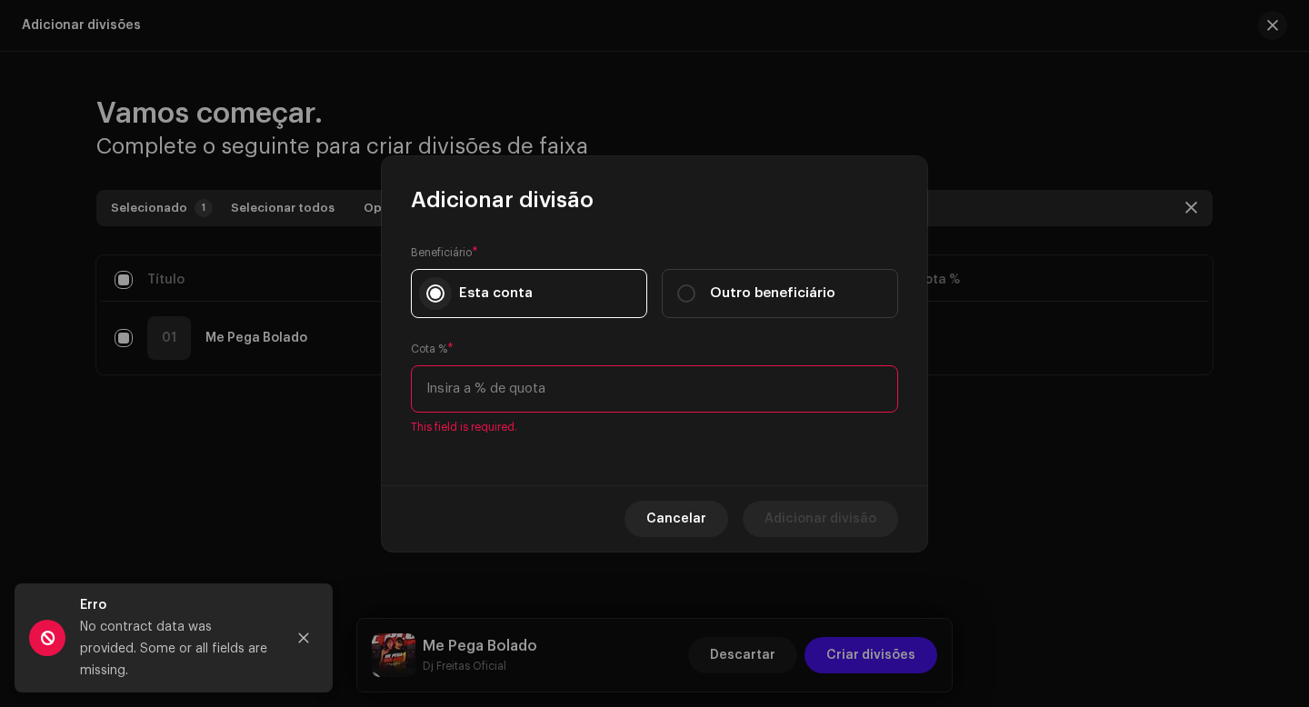
click at [436, 306] on label "Esta conta" at bounding box center [529, 293] width 236 height 49
click at [436, 303] on input "Esta conta" at bounding box center [435, 294] width 18 height 18
click at [682, 294] on input "Outro beneficiário" at bounding box center [686, 294] width 18 height 18
radio input "true"
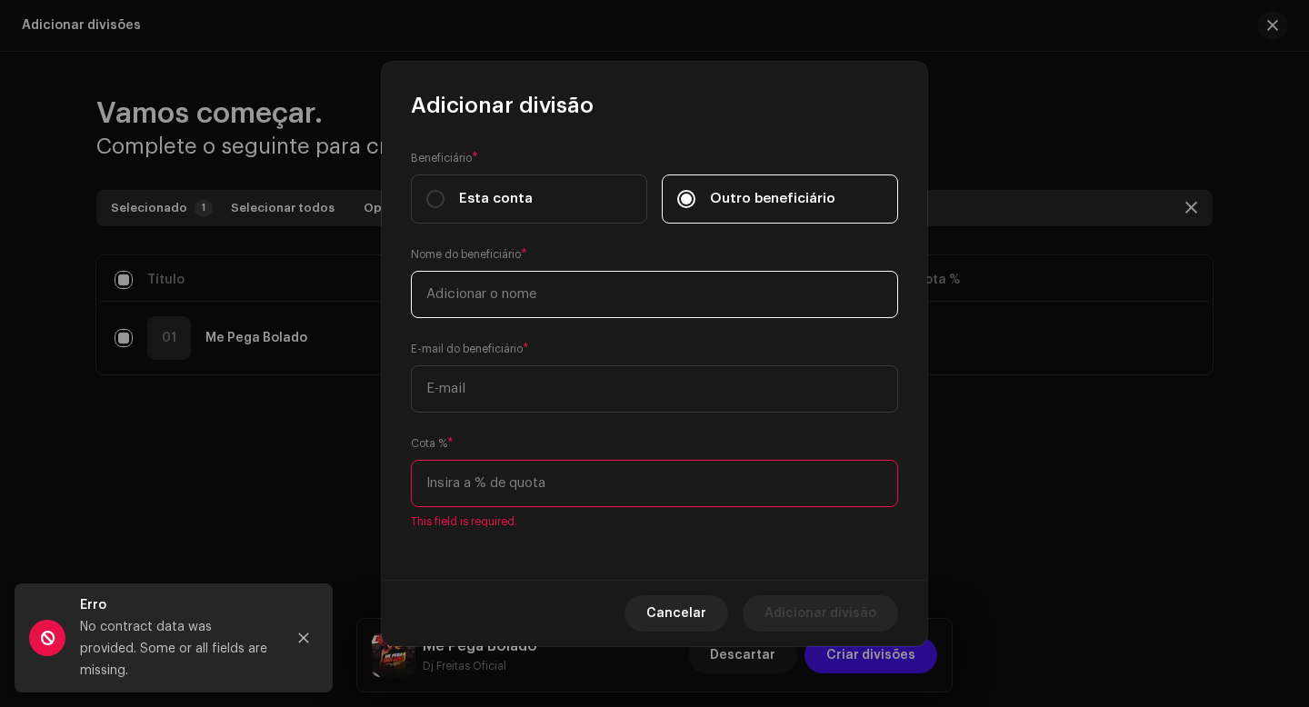
click at [573, 293] on input "text" at bounding box center [654, 294] width 487 height 47
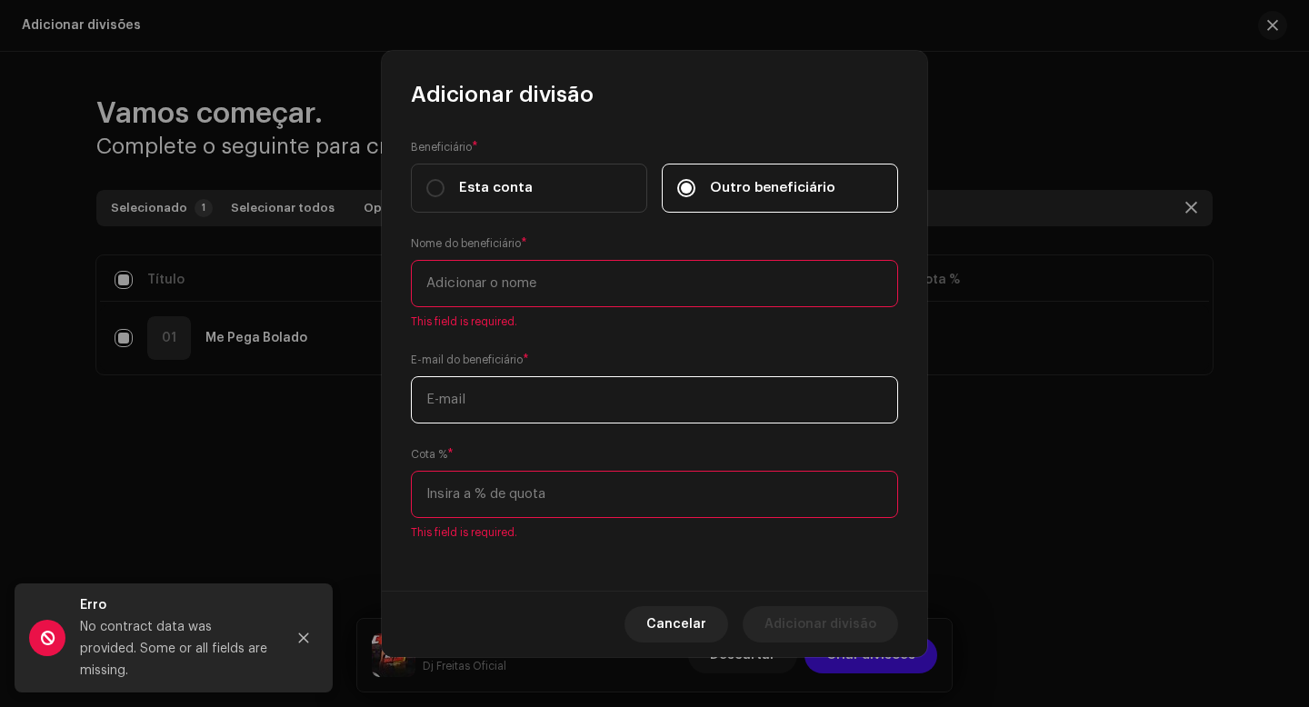
click at [506, 388] on input "text" at bounding box center [654, 399] width 487 height 47
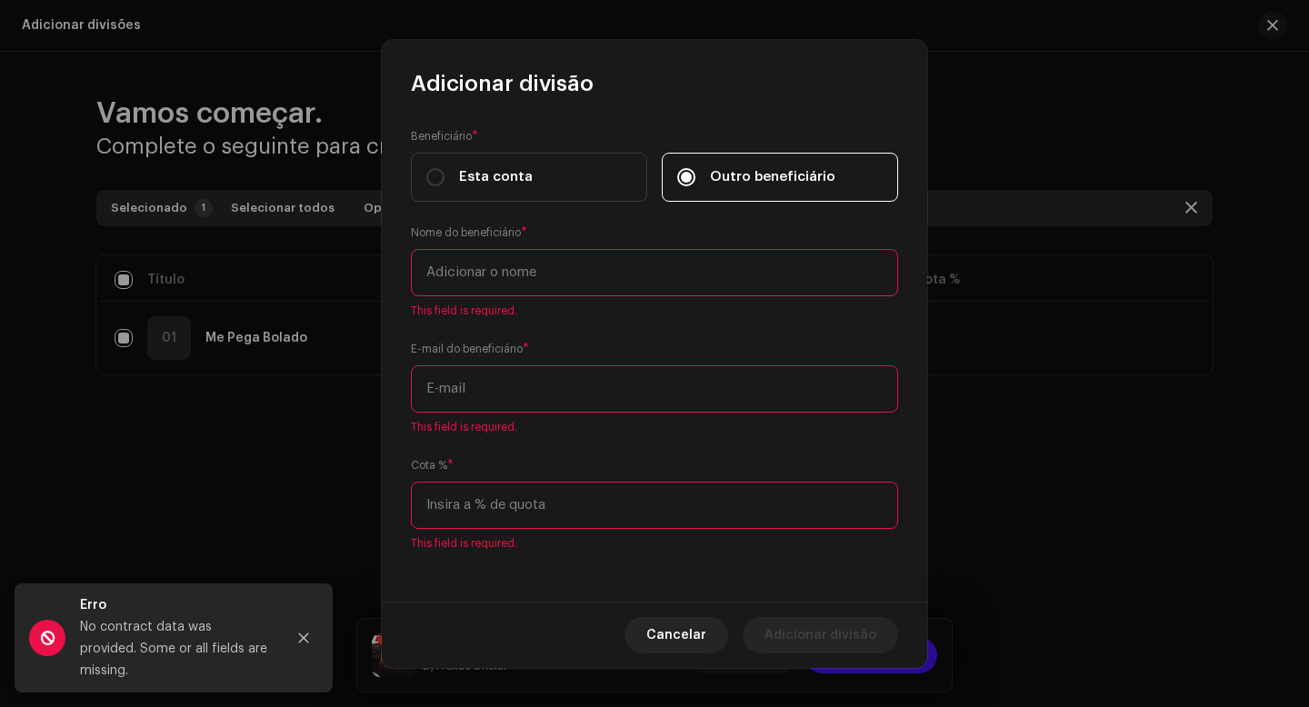
click at [623, 327] on div "Beneficiário * Esta conta Outro beneficiário Nome do beneficiário * This field …" at bounding box center [654, 350] width 545 height 504
click at [726, 641] on button "Cancelar" at bounding box center [677, 635] width 104 height 36
checkbox input "false"
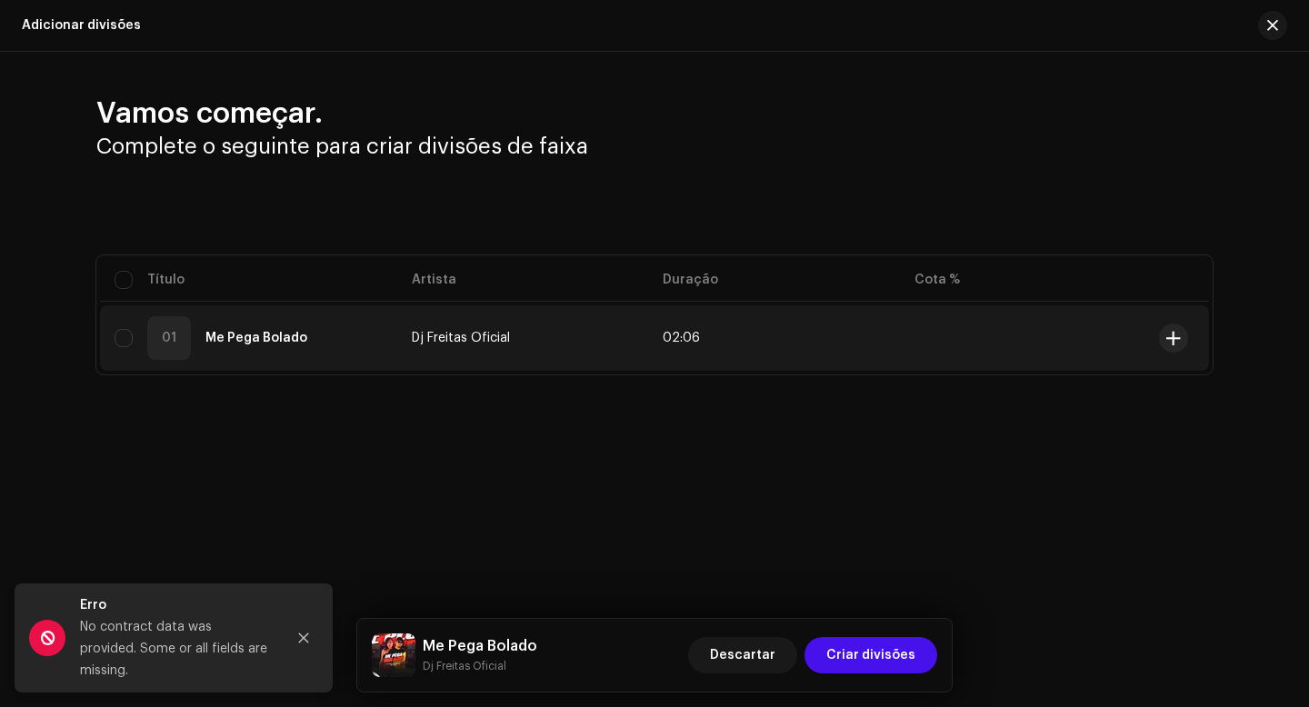
click at [533, 336] on td "Dj Freitas Oficial" at bounding box center [523, 337] width 252 height 65
click at [113, 345] on td "01 Me Pega Bolado" at bounding box center [248, 337] width 297 height 65
click at [130, 346] on input "Row Unselected" at bounding box center [124, 338] width 18 height 18
checkbox input "true"
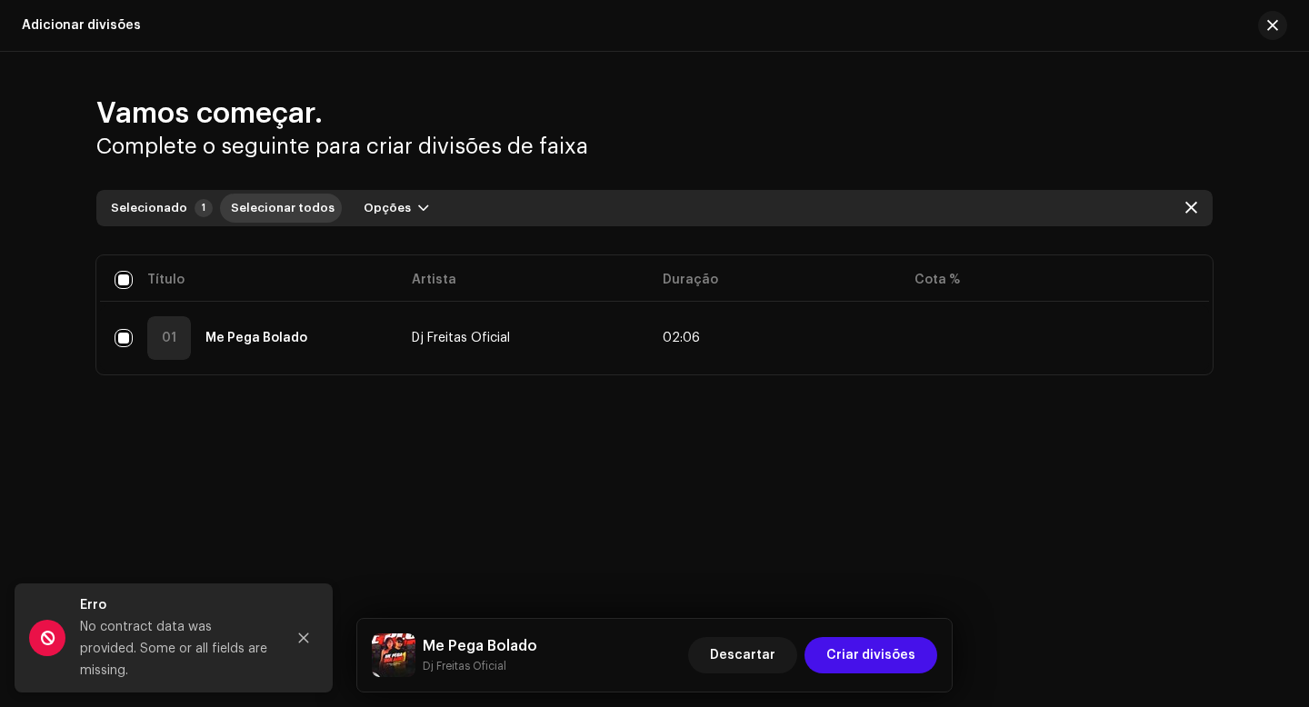
click at [282, 211] on span "Selecionar todos" at bounding box center [283, 208] width 104 height 36
click at [418, 211] on span "button" at bounding box center [423, 208] width 11 height 15
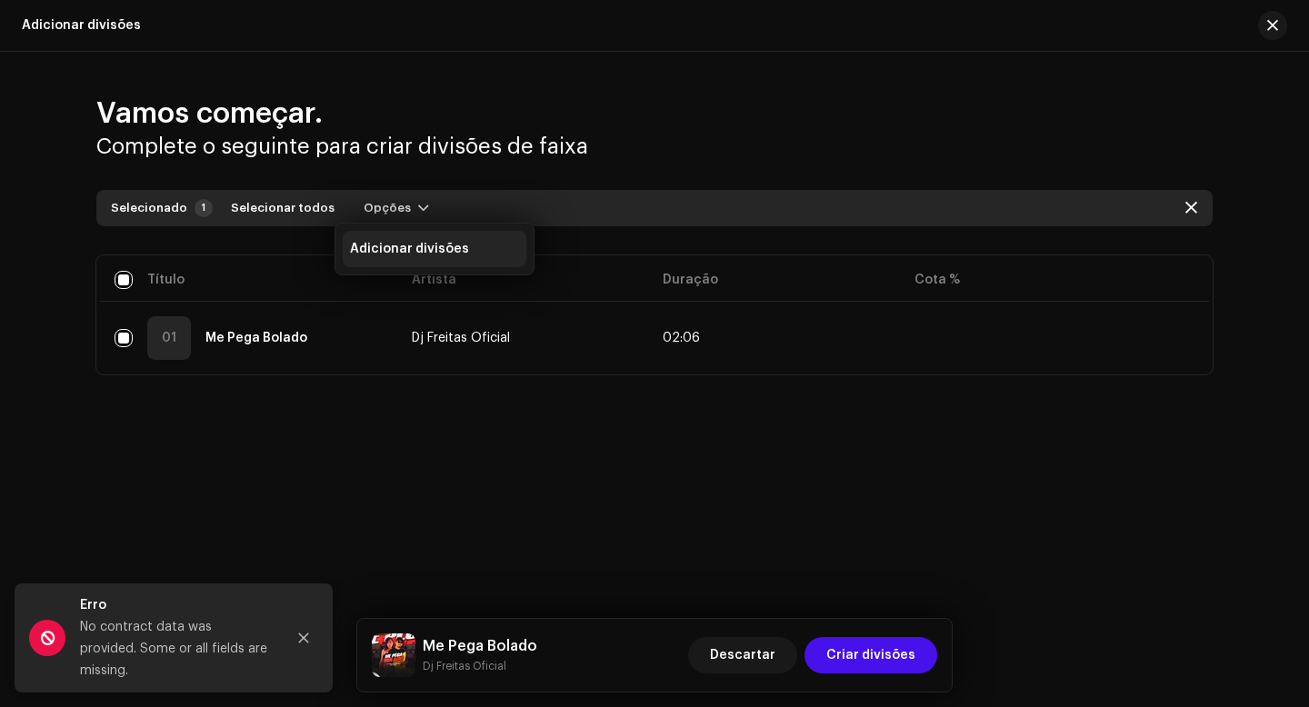
click at [463, 252] on div "Adicionar divisões" at bounding box center [434, 249] width 169 height 15
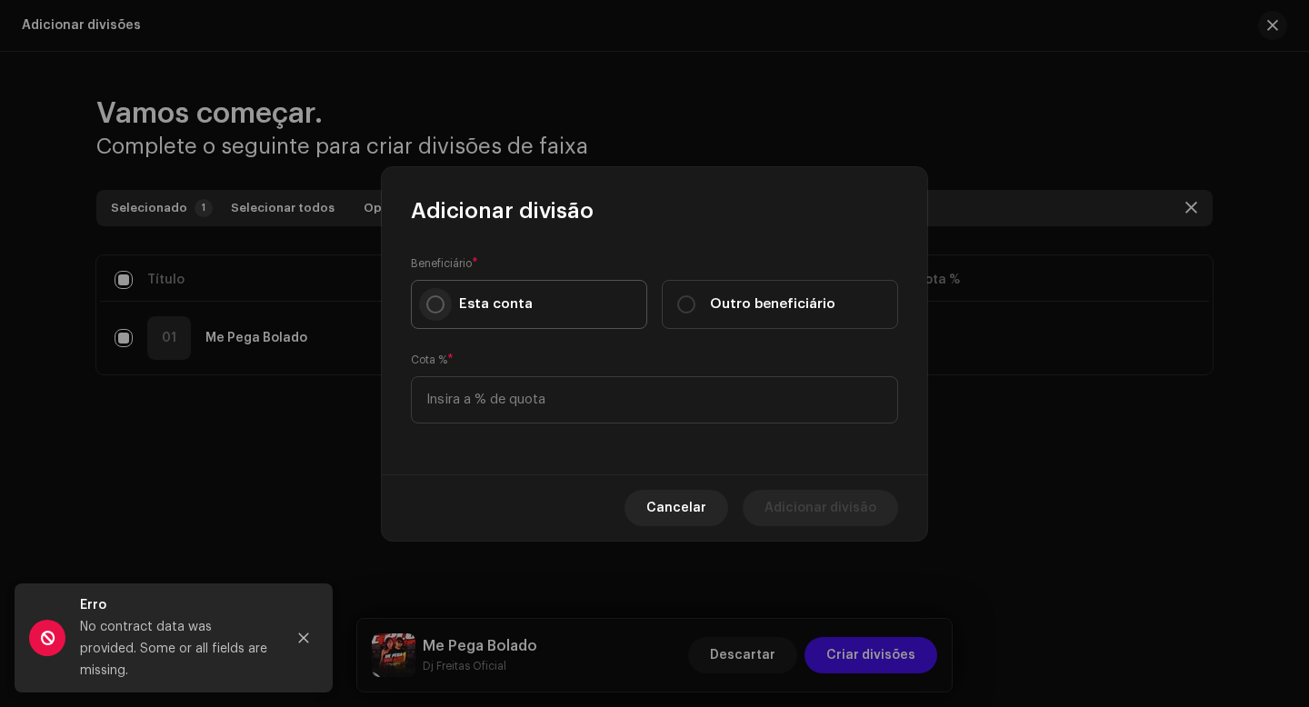
click at [439, 305] on input "Esta conta" at bounding box center [435, 304] width 18 height 18
radio input "true"
click at [477, 402] on input at bounding box center [654, 399] width 487 height 47
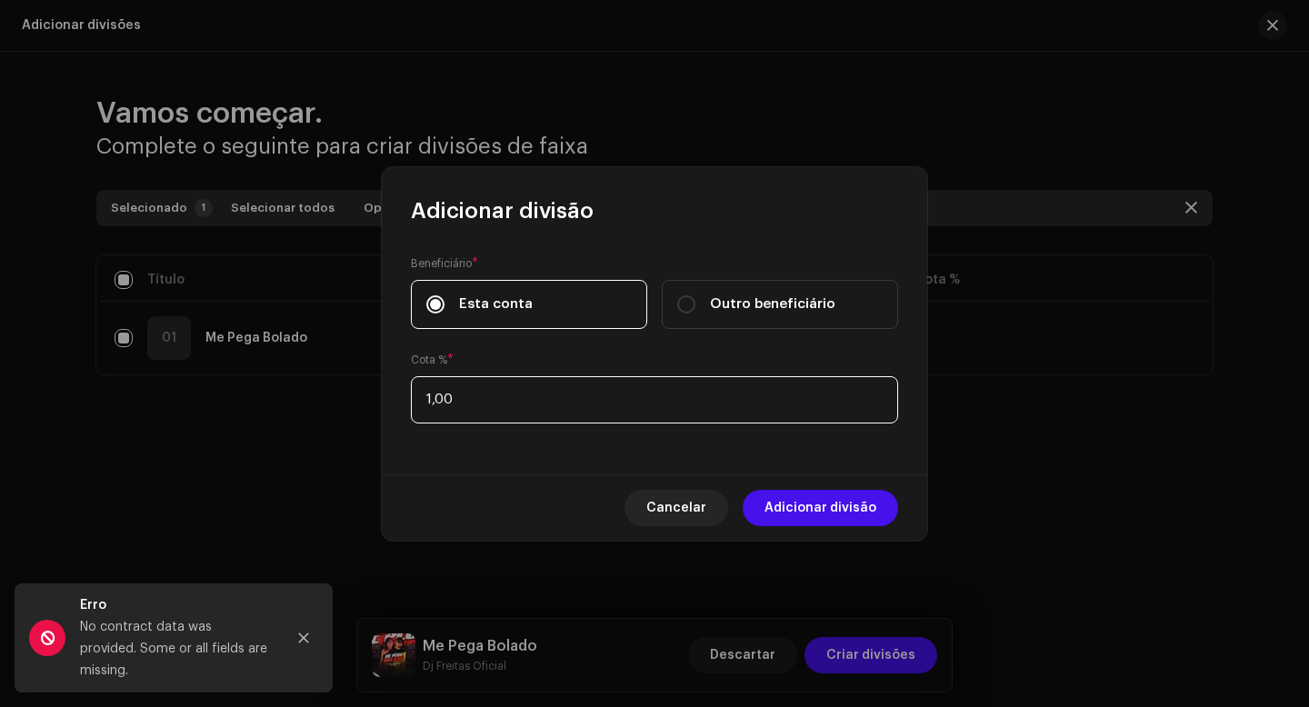
type input "15,00"
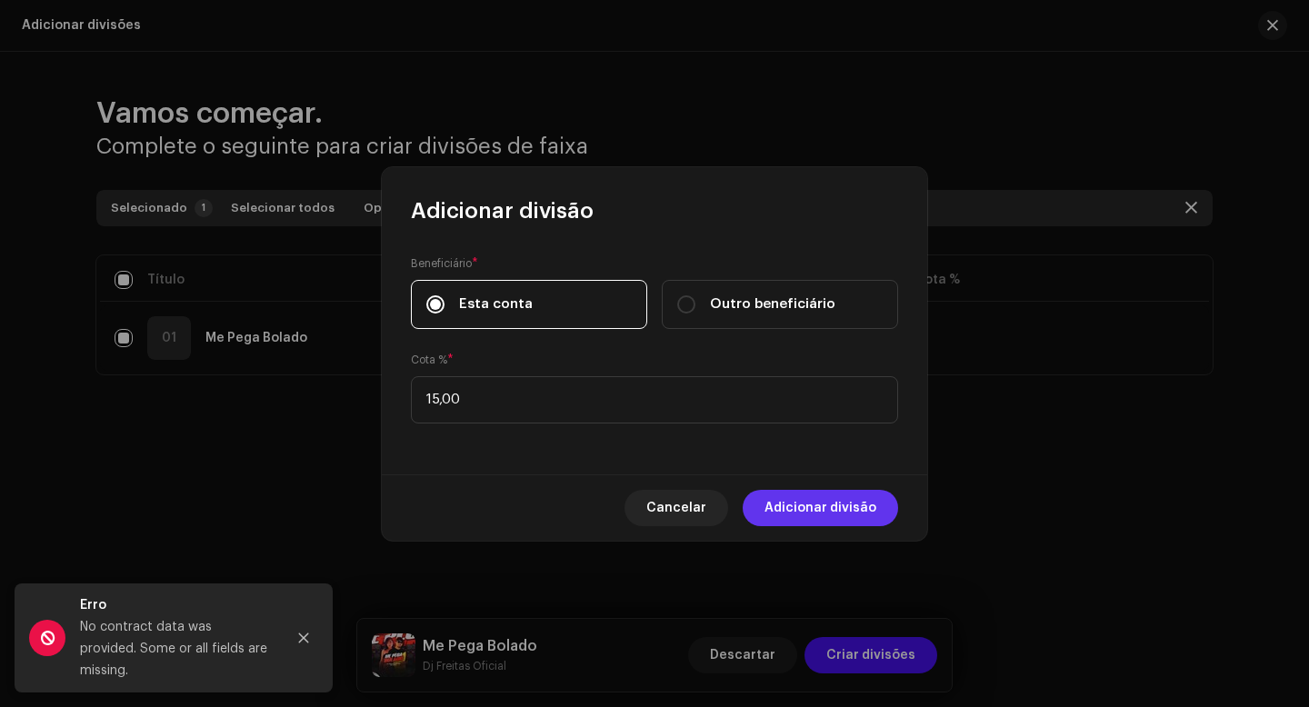
click at [836, 512] on span "Adicionar divisão" at bounding box center [821, 508] width 112 height 36
checkbox input "false"
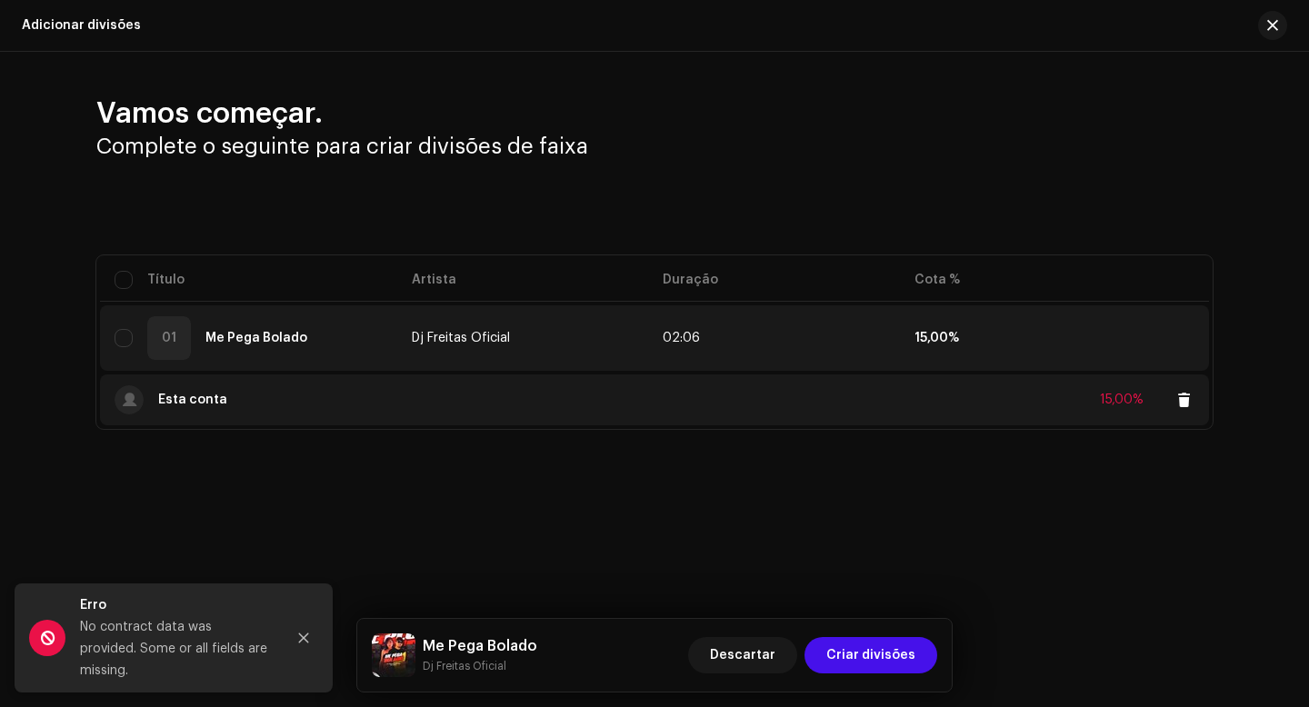
click at [796, 424] on div "Esta conta 15,00%" at bounding box center [655, 400] width 1080 height 51
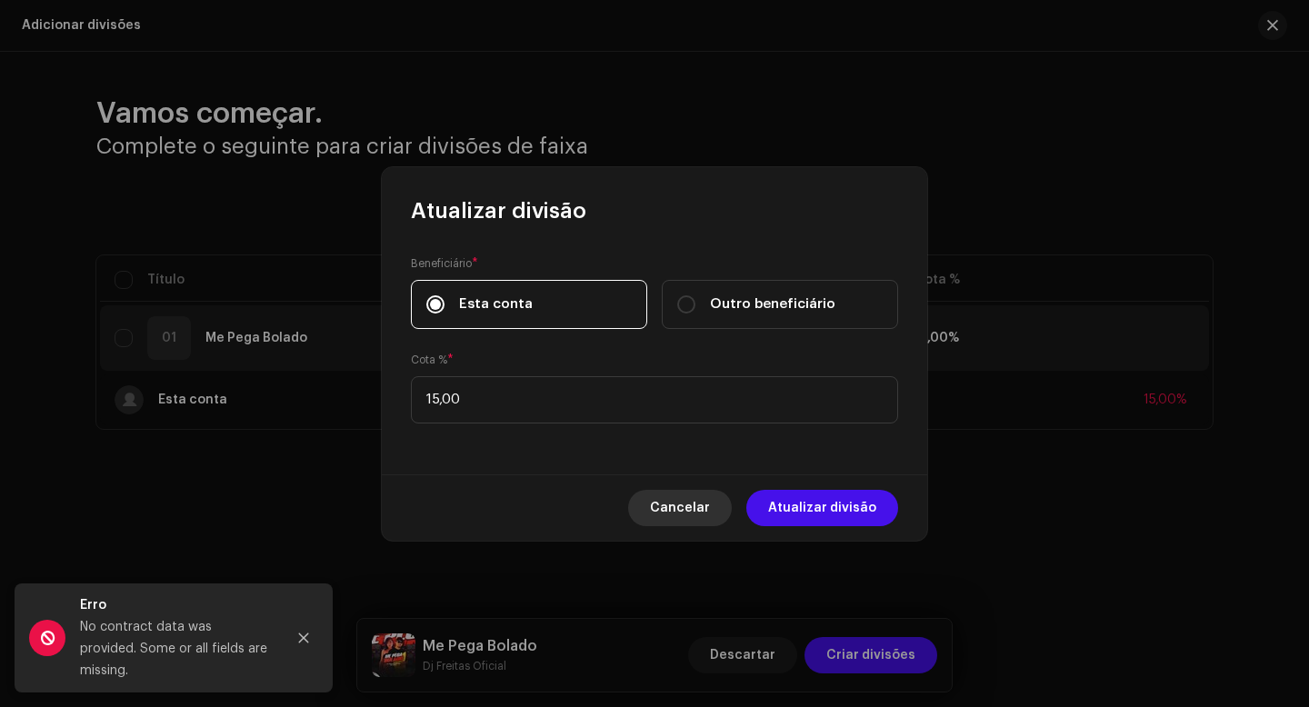
click at [721, 508] on button "Cancelar" at bounding box center [680, 508] width 104 height 36
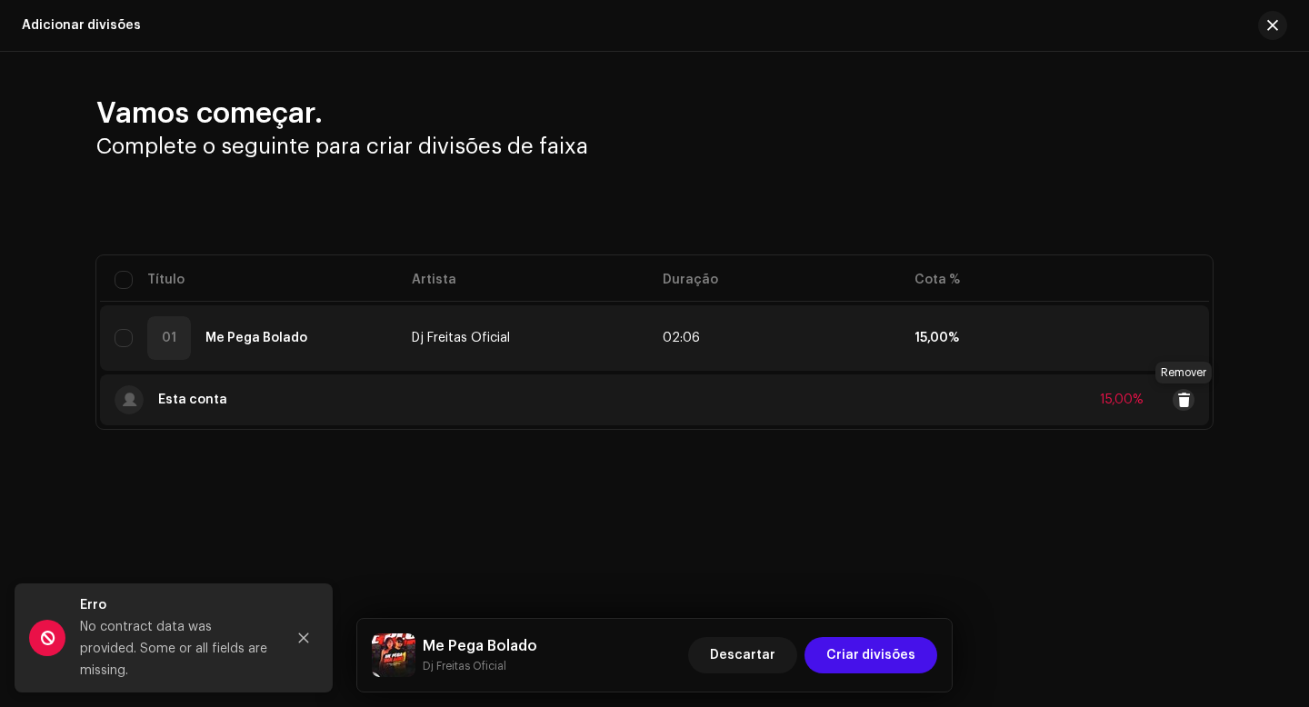
click at [1187, 399] on span at bounding box center [1184, 400] width 14 height 15
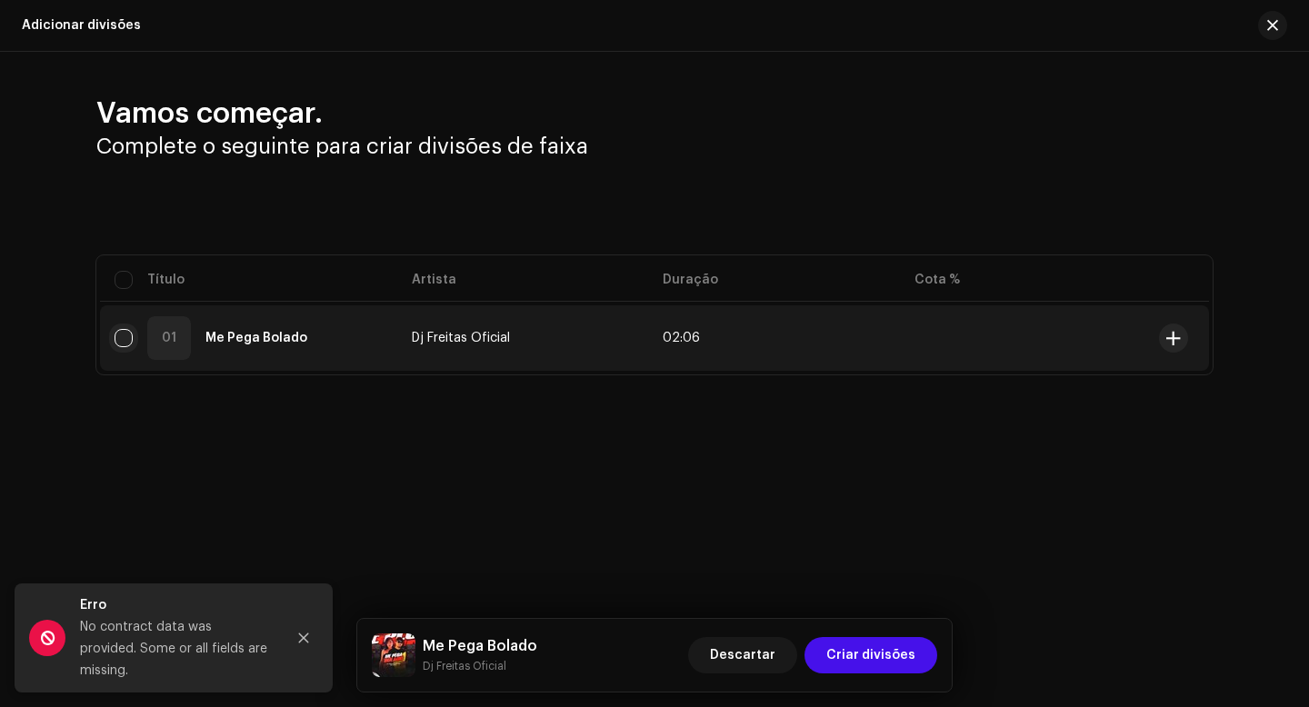
click at [121, 335] on input "checkbox" at bounding box center [124, 338] width 18 height 18
checkbox input "true"
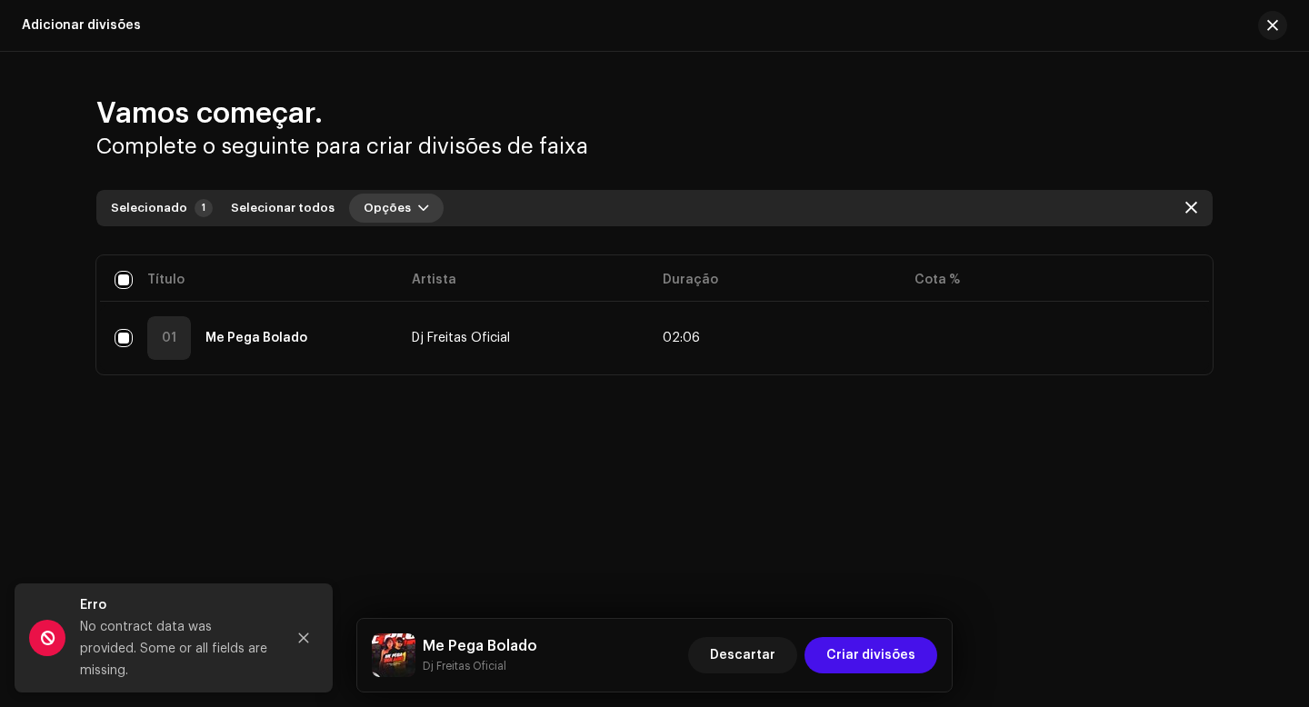
click at [372, 212] on span "Opções" at bounding box center [387, 208] width 47 height 36
click at [386, 240] on div "Adicionar divisões" at bounding box center [435, 249] width 184 height 36
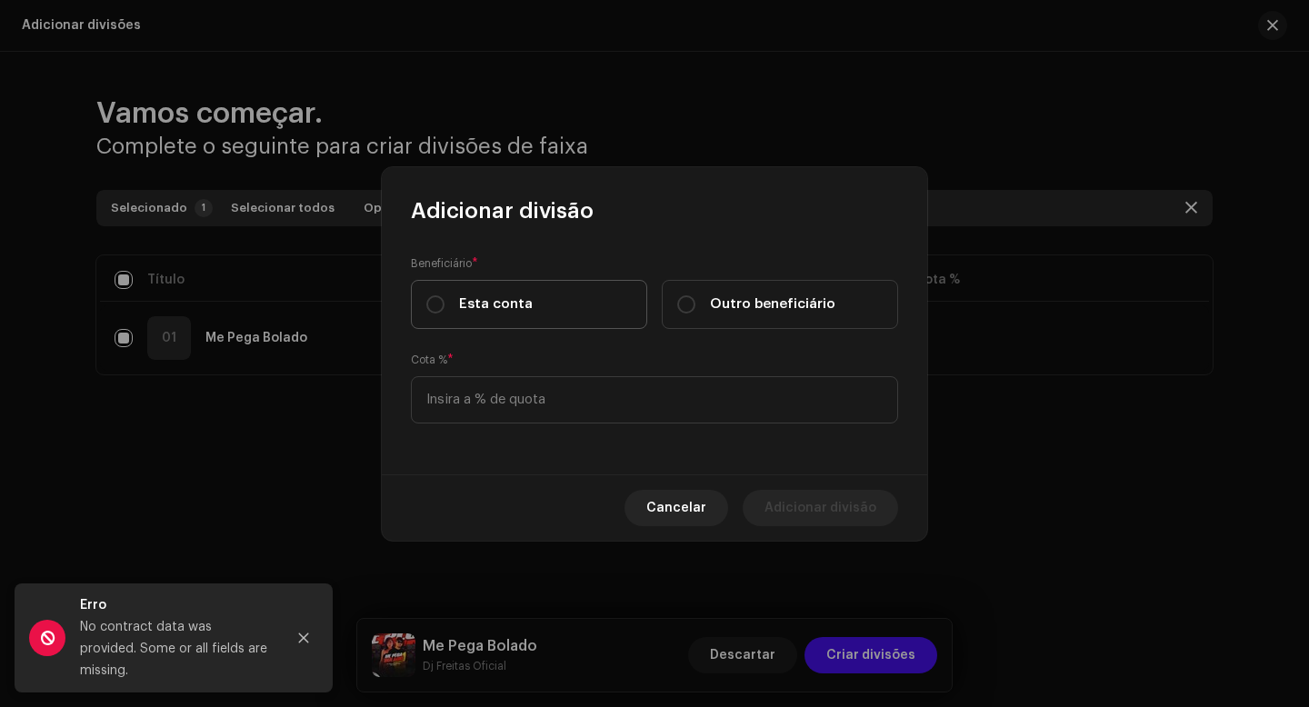
click at [490, 312] on span "Esta conta" at bounding box center [496, 305] width 74 height 20
click at [445, 312] on input "Esta conta" at bounding box center [435, 304] width 18 height 18
radio input "true"
click at [488, 312] on span "Esta conta" at bounding box center [496, 305] width 74 height 20
click at [445, 312] on input "Esta conta" at bounding box center [435, 304] width 18 height 18
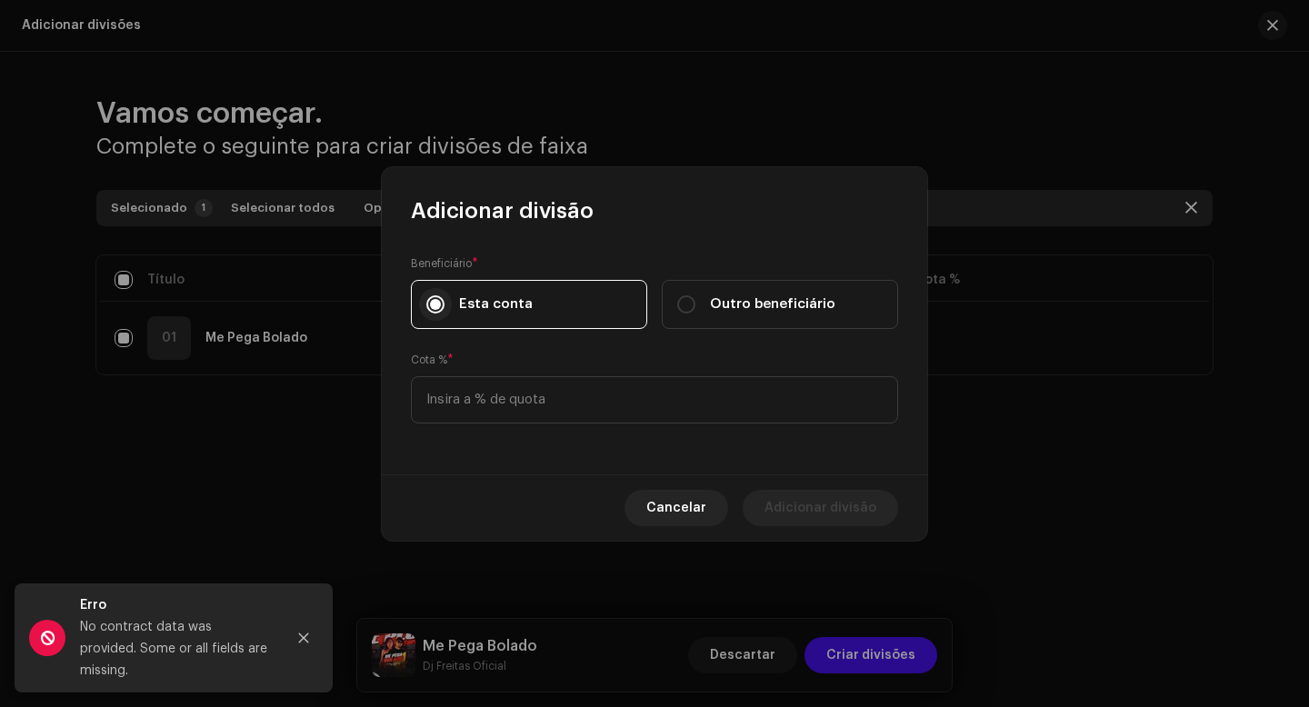
click at [443, 305] on input "Esta conta" at bounding box center [435, 304] width 18 height 18
click at [682, 302] on input "Outro beneficiário" at bounding box center [686, 304] width 18 height 18
radio input "true"
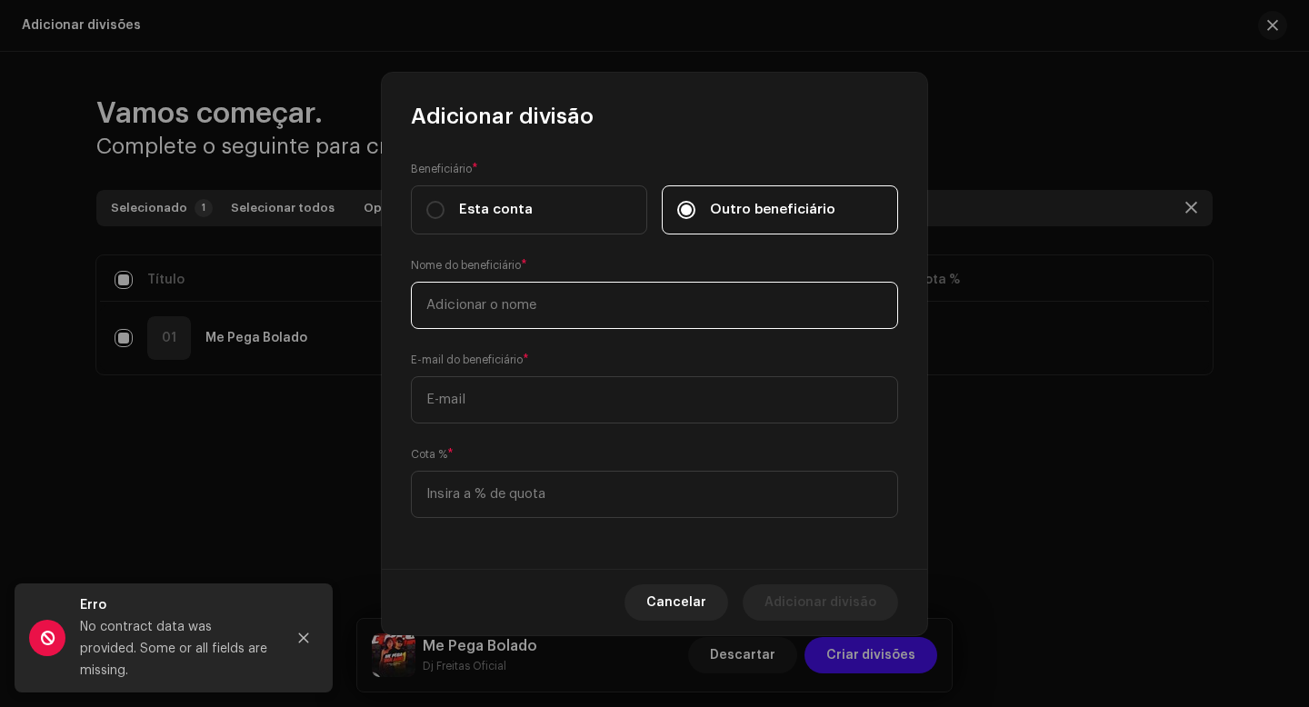
click at [628, 314] on input "text" at bounding box center [654, 305] width 487 height 47
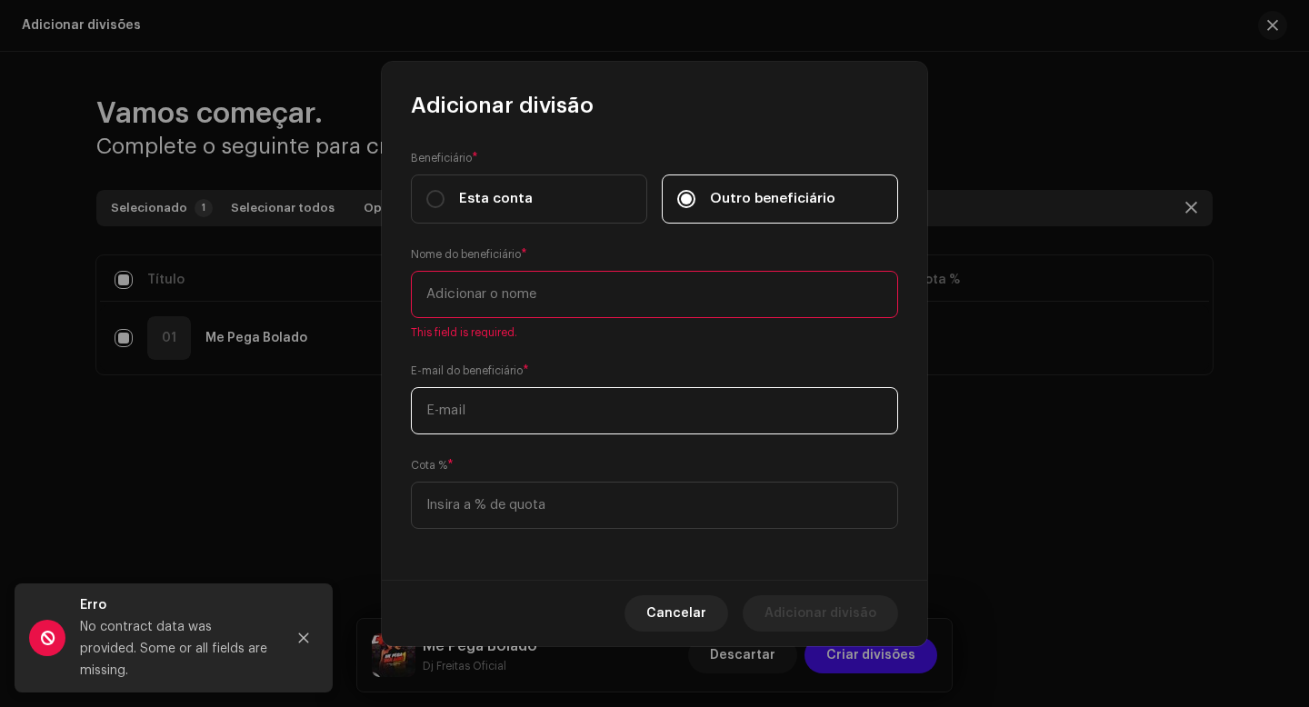
click at [558, 398] on input "text" at bounding box center [654, 410] width 487 height 47
paste input "[EMAIL_ADDRESS][DOMAIN_NAME]"
type input "[EMAIL_ADDRESS][DOMAIN_NAME]"
click at [548, 271] on input "text" at bounding box center [654, 294] width 487 height 47
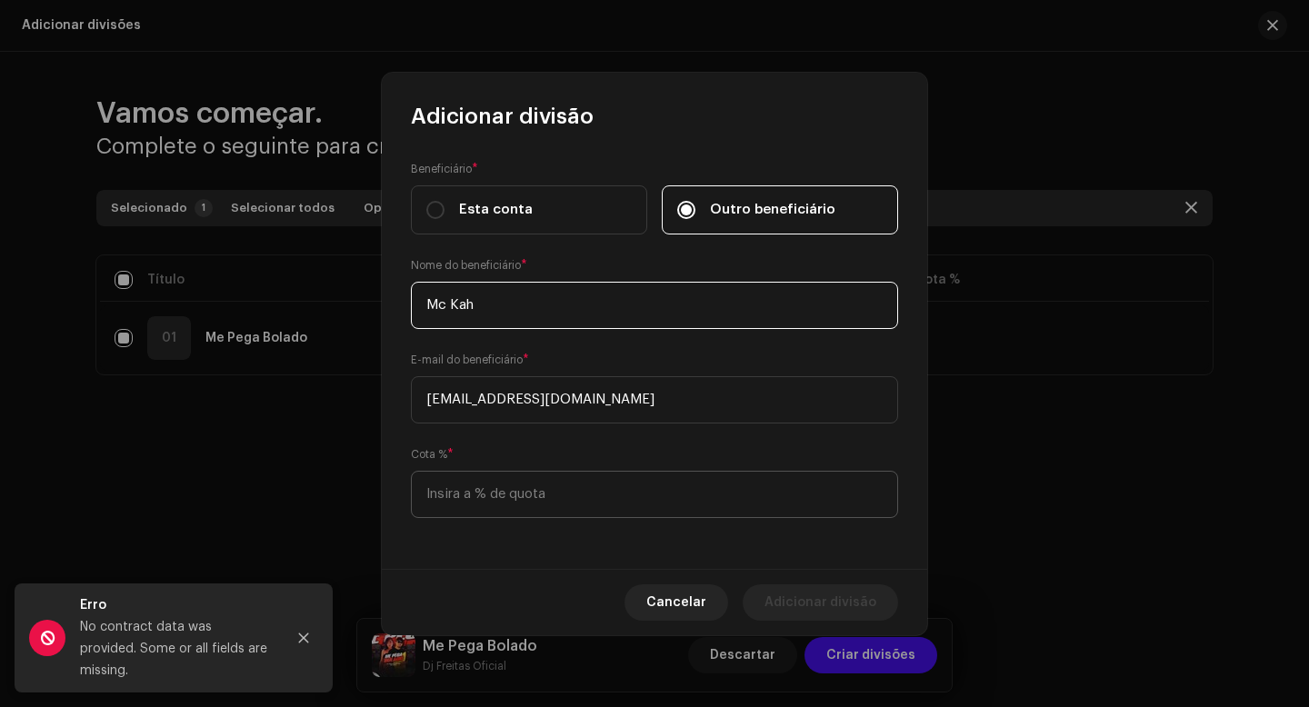
type input "Mc Kah"
click at [541, 489] on input at bounding box center [654, 494] width 487 height 47
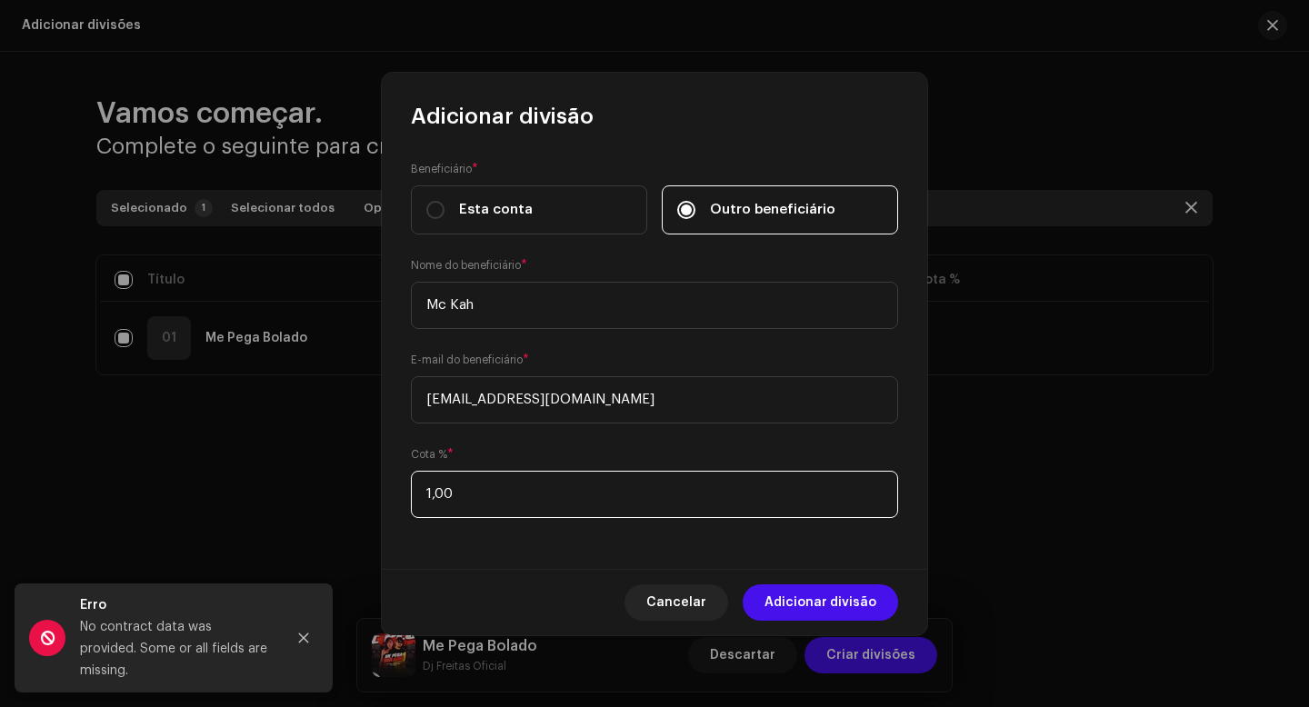
type input "15,00"
click at [544, 557] on div "Beneficiário * Esta conta Outro beneficiário Nome do beneficiário * Mc Kah E-ma…" at bounding box center [654, 350] width 545 height 438
click at [812, 604] on span "Adicionar divisão" at bounding box center [821, 603] width 112 height 36
checkbox input "false"
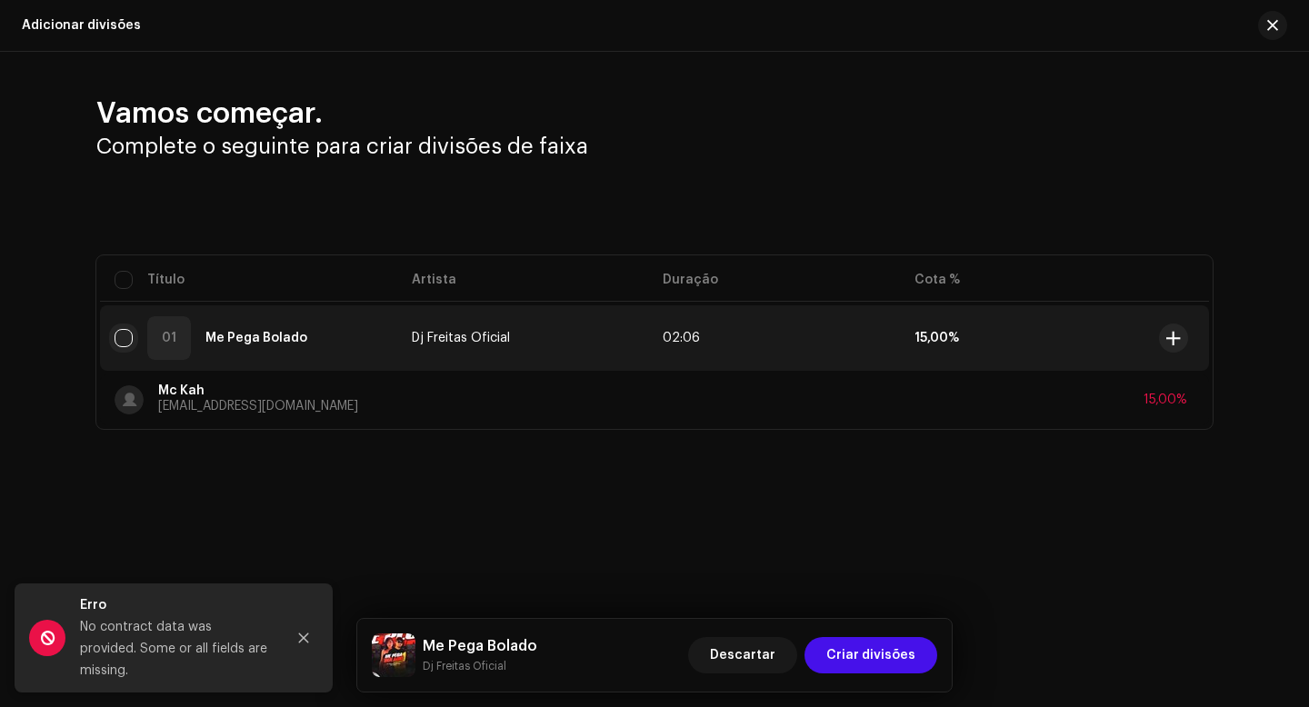
click at [127, 336] on input "checkbox" at bounding box center [124, 338] width 18 height 18
checkbox input "true"
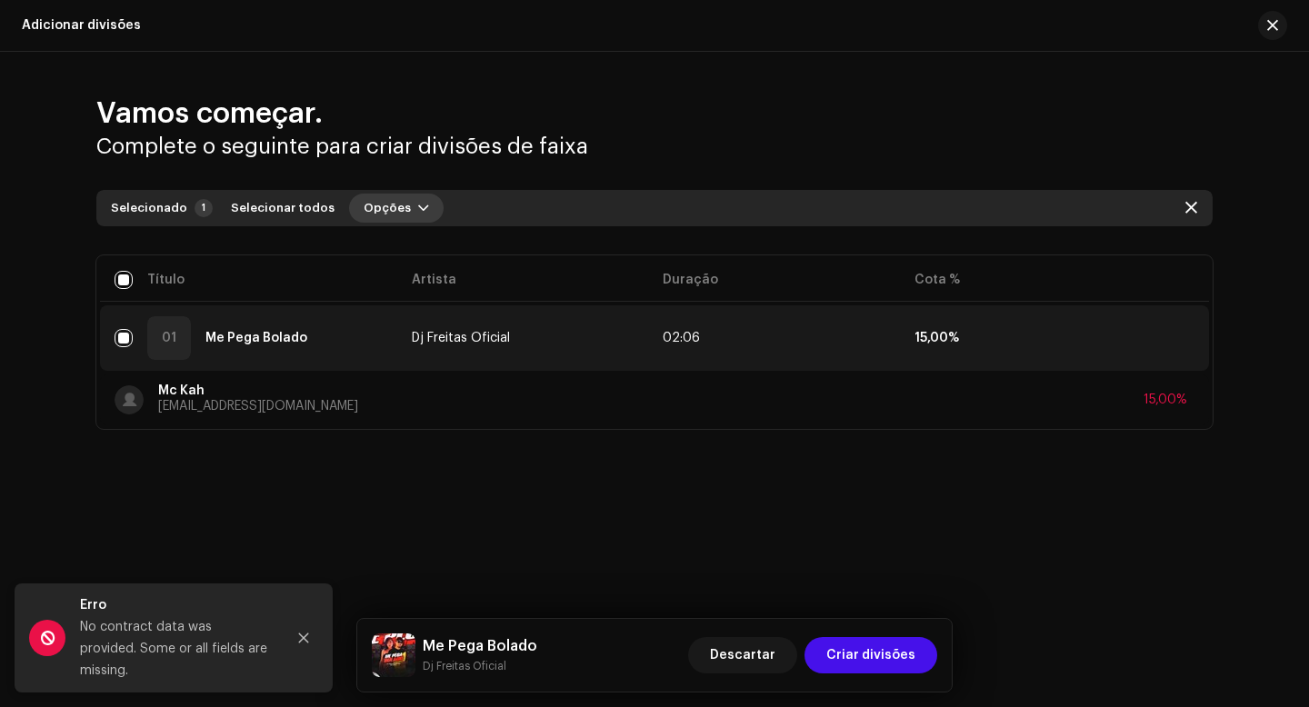
click at [381, 210] on span "Opções" at bounding box center [387, 208] width 47 height 36
click at [405, 245] on span "Adicionar divisões" at bounding box center [409, 249] width 119 height 15
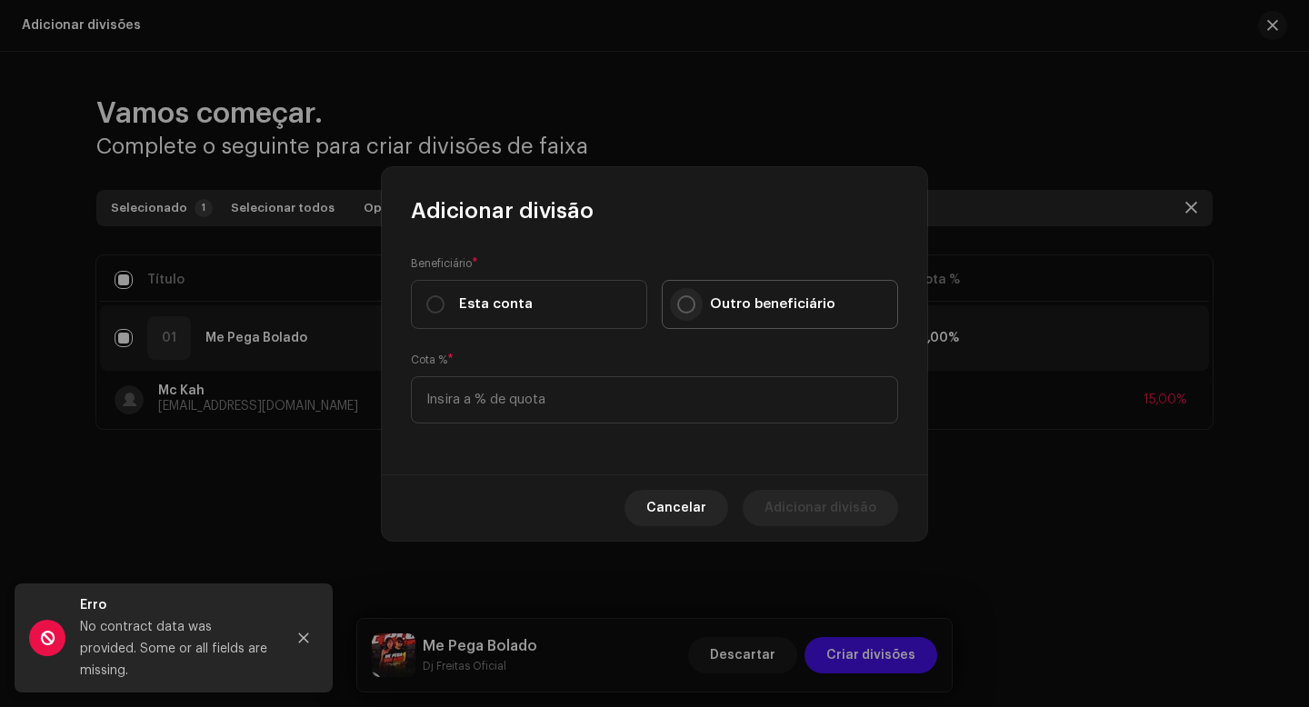
click at [691, 303] on input "Outro beneficiário" at bounding box center [686, 304] width 18 height 18
radio input "true"
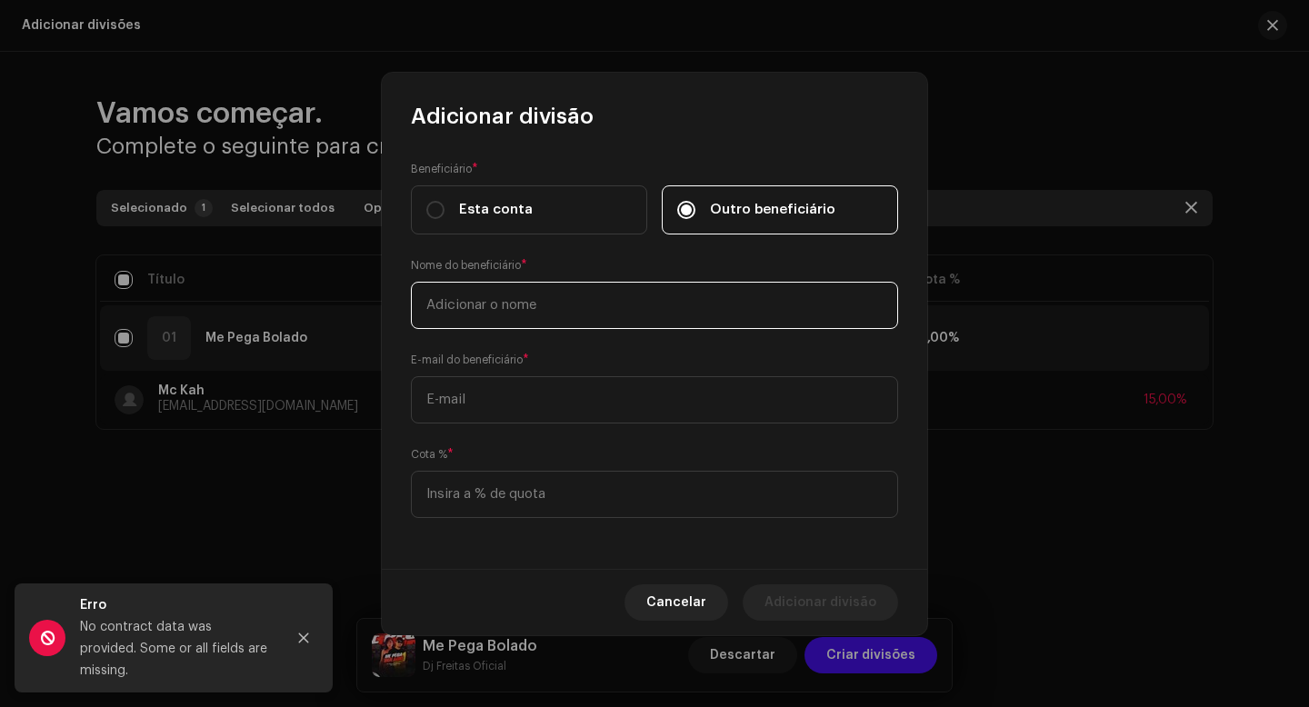
click at [622, 305] on input "text" at bounding box center [654, 305] width 487 height 47
type input "Dj GS Sheik"
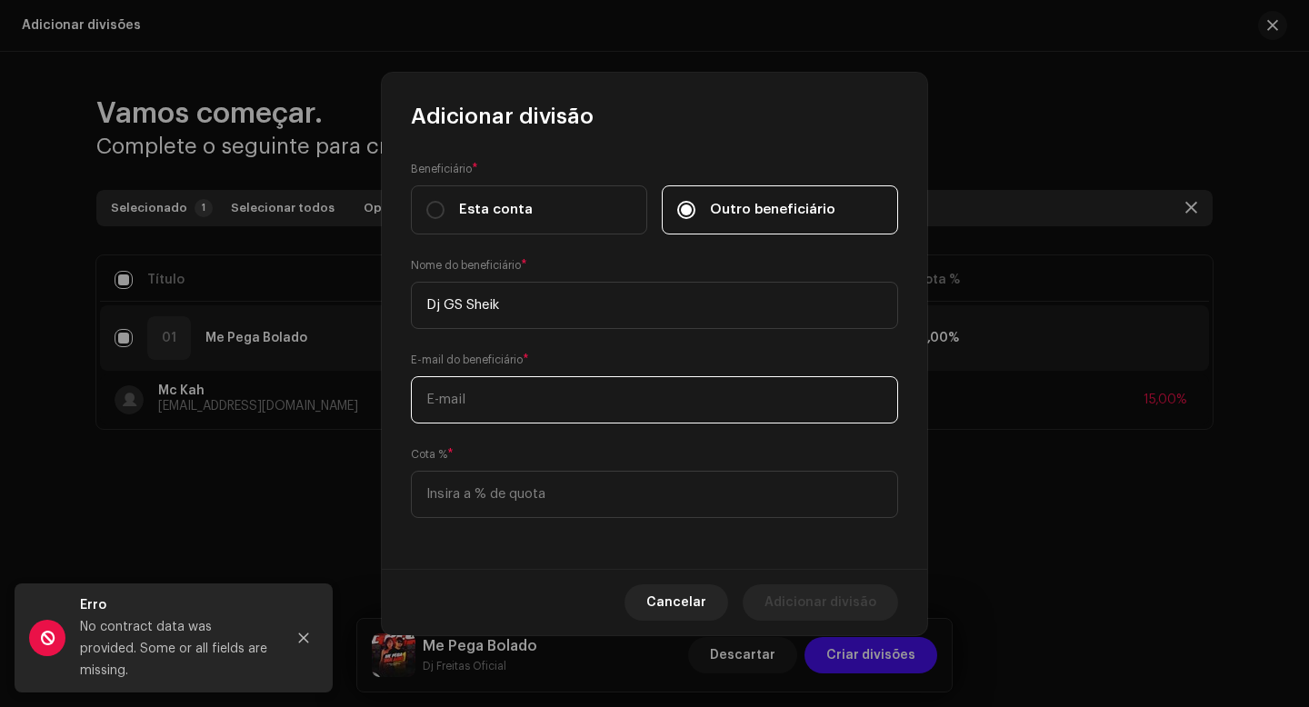
click at [631, 404] on input "text" at bounding box center [654, 399] width 487 height 47
paste input "[EMAIL_ADDRESS][DOMAIN_NAME]"
type input "[EMAIL_ADDRESS][DOMAIN_NAME]"
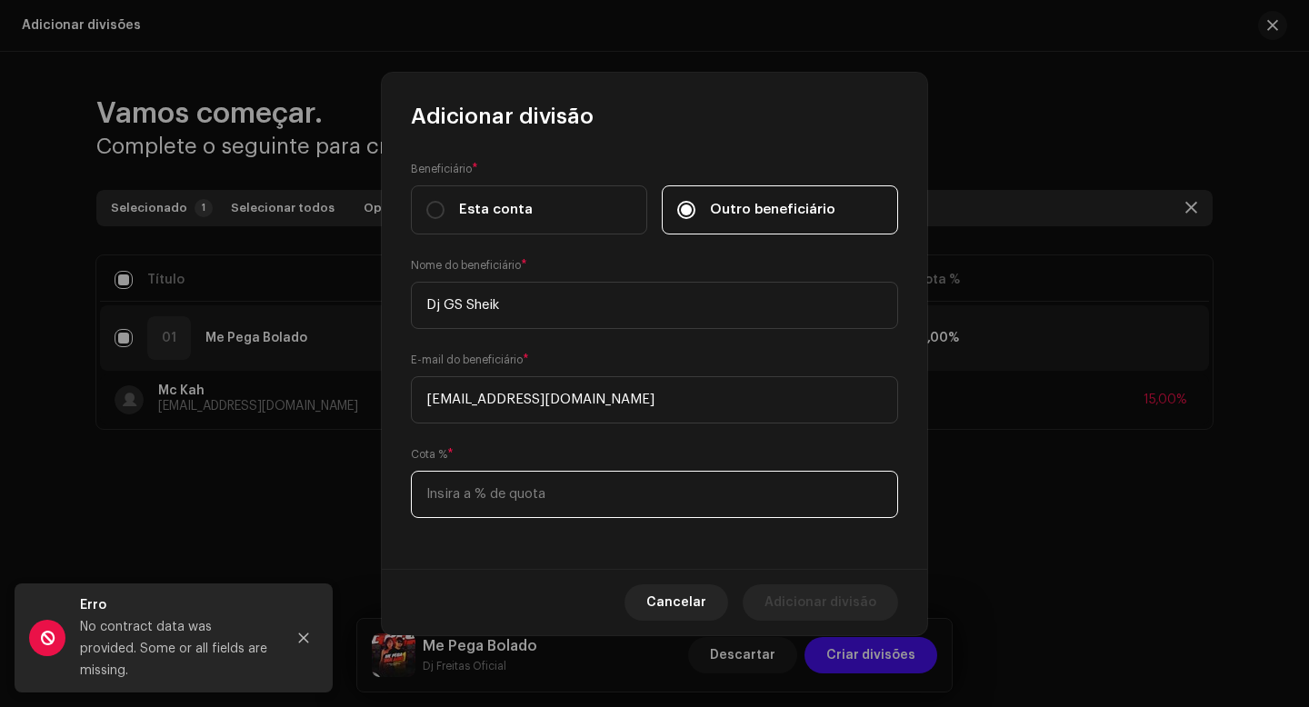
click at [515, 490] on input at bounding box center [654, 494] width 487 height 47
type input "5,00"
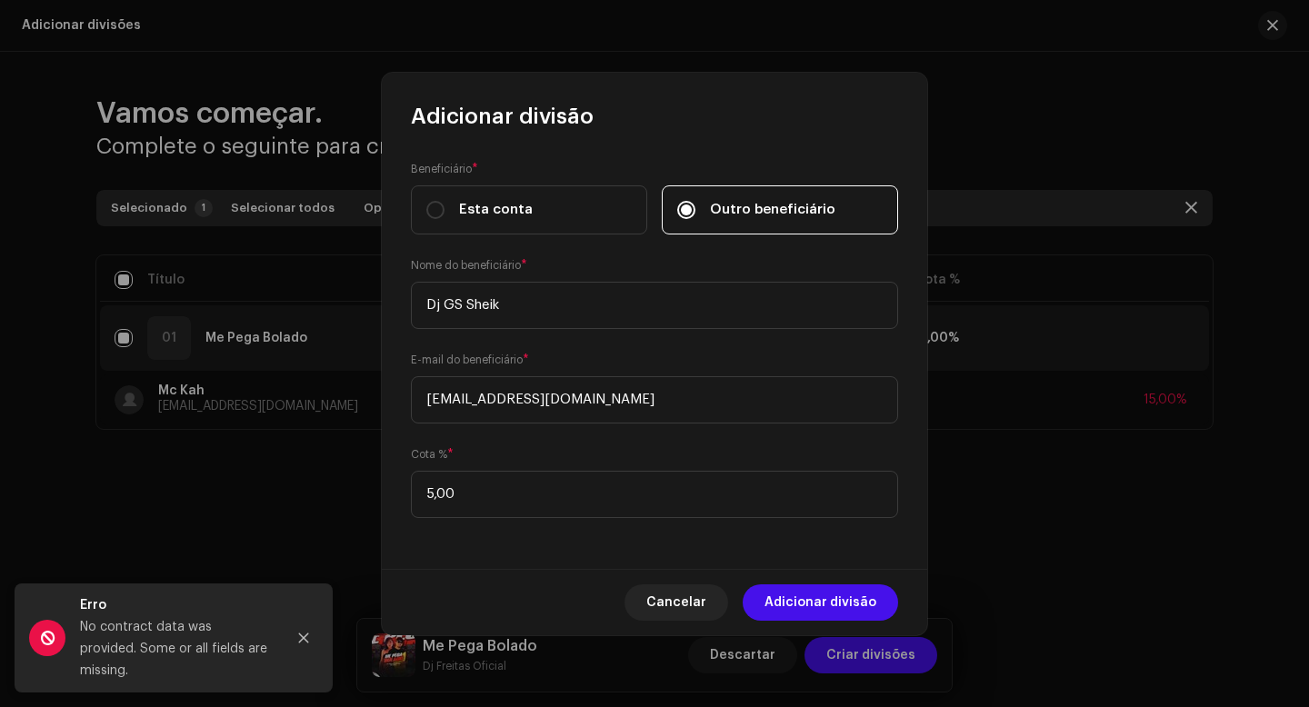
click at [522, 546] on div "Beneficiário * Esta conta Outro beneficiário Nome do beneficiário * Dj GS Sheik…" at bounding box center [654, 350] width 545 height 438
click at [823, 597] on span "Adicionar divisão" at bounding box center [821, 603] width 112 height 36
checkbox input "false"
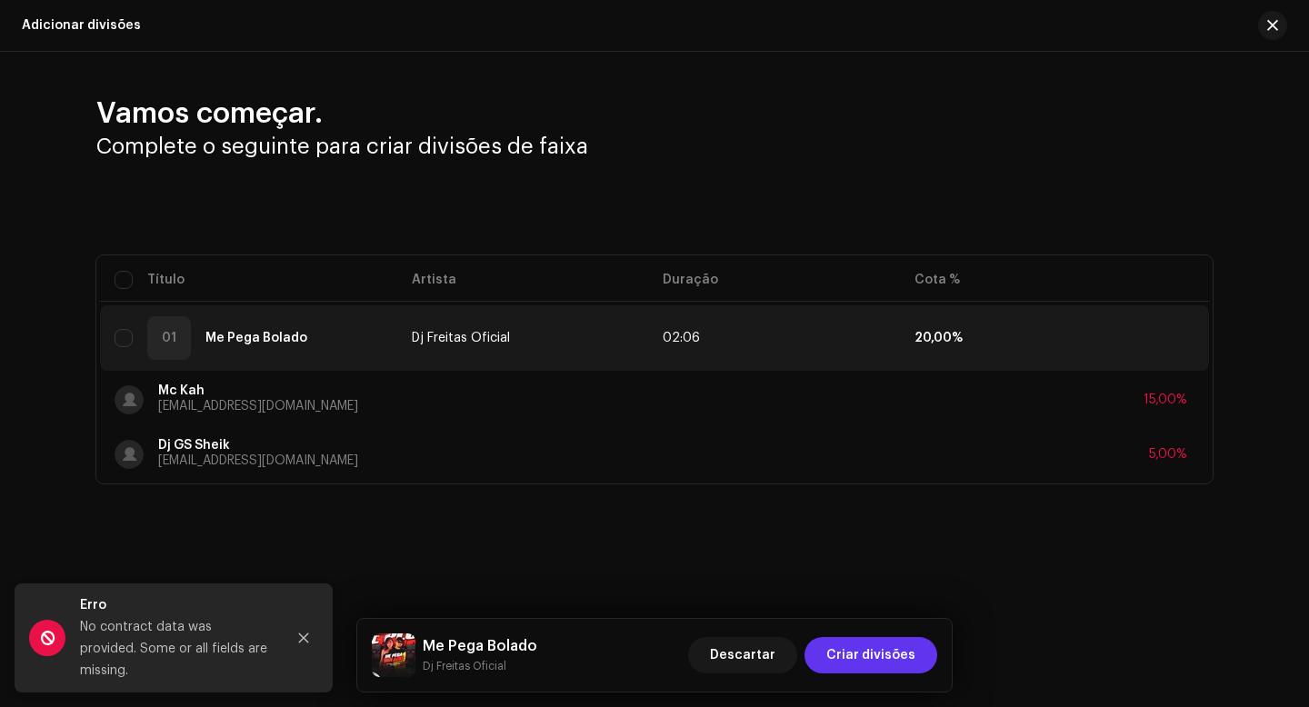
click at [844, 650] on span "Criar divisões" at bounding box center [870, 655] width 89 height 36
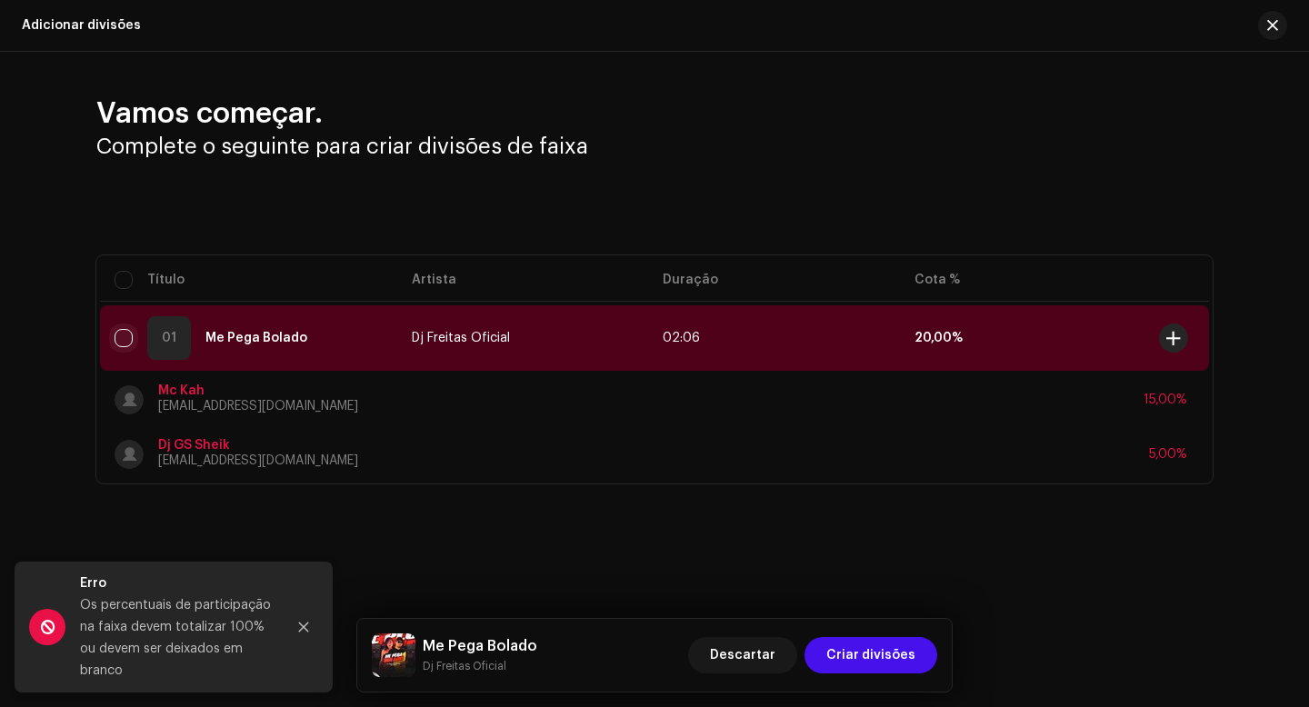
click at [124, 340] on input "checkbox" at bounding box center [124, 338] width 18 height 18
checkbox input "true"
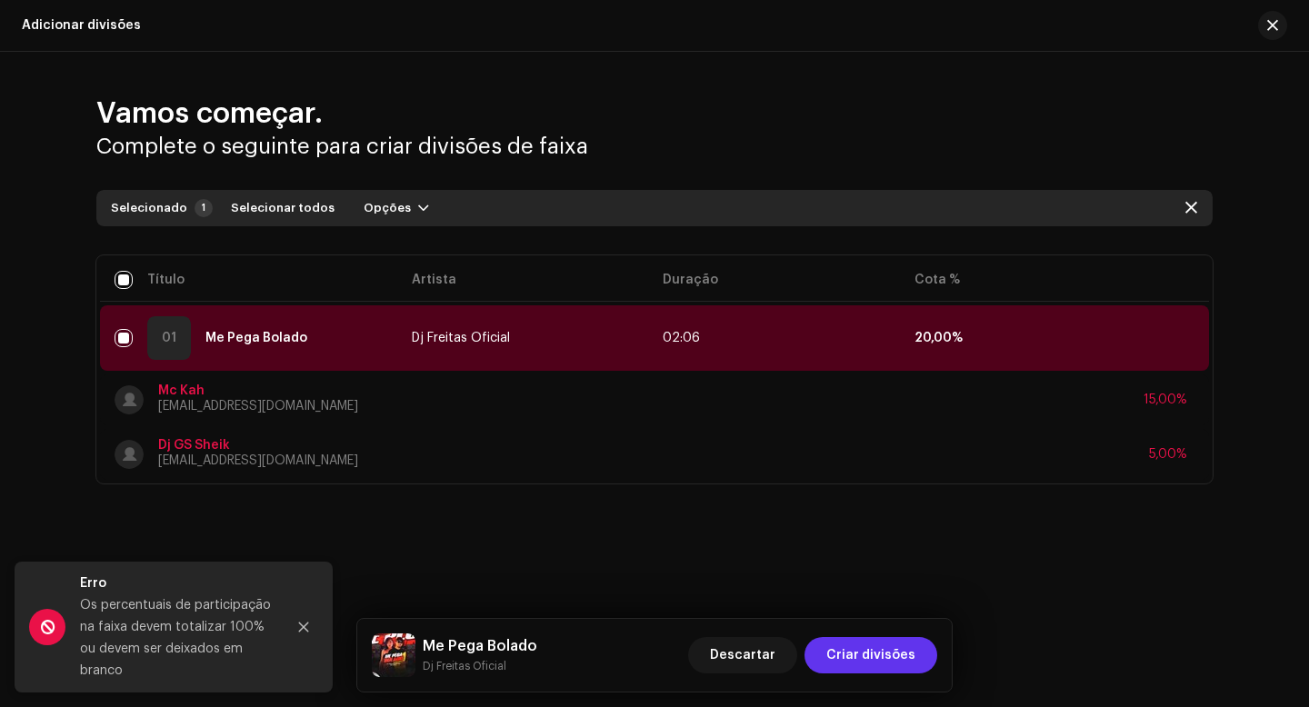
click at [851, 654] on span "Criar divisões" at bounding box center [870, 655] width 89 height 36
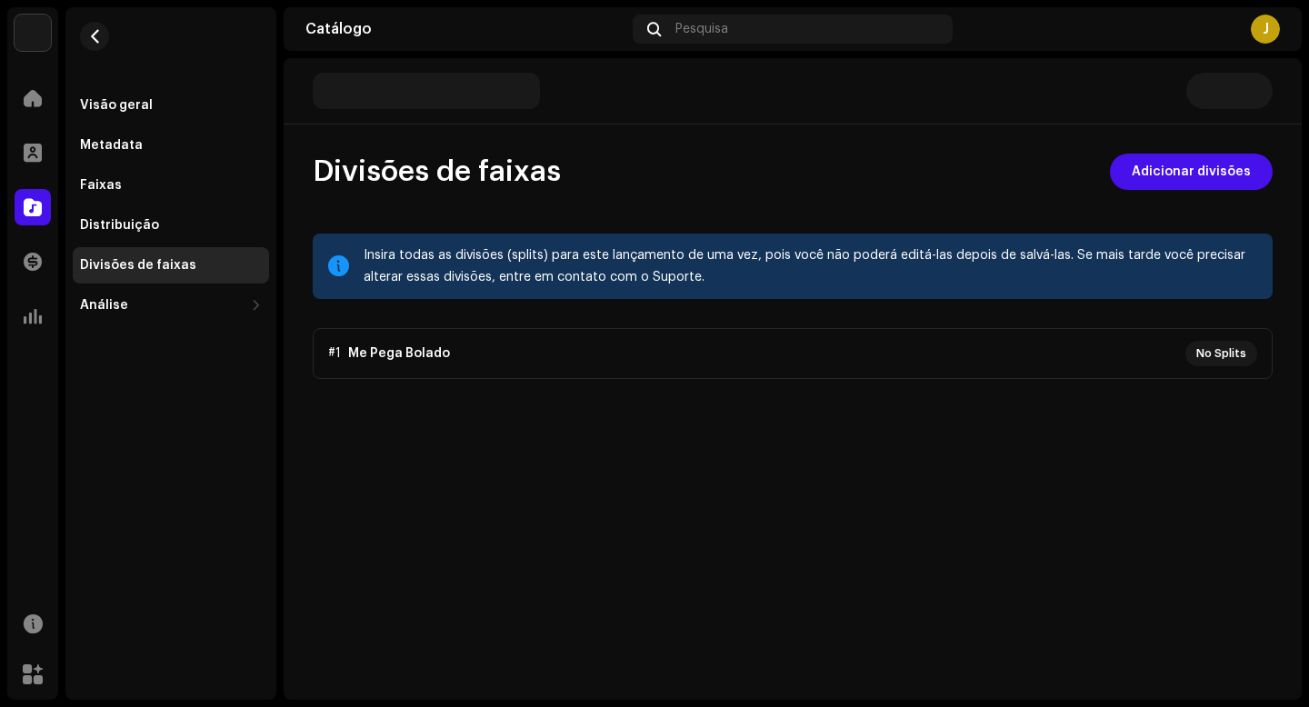
click at [552, 355] on p-accordion "#1 Me Pega Bolado No Splits" at bounding box center [793, 353] width 960 height 51
click at [541, 353] on p-accordion "#1 Me Pega Bolado No Splits" at bounding box center [793, 353] width 960 height 51
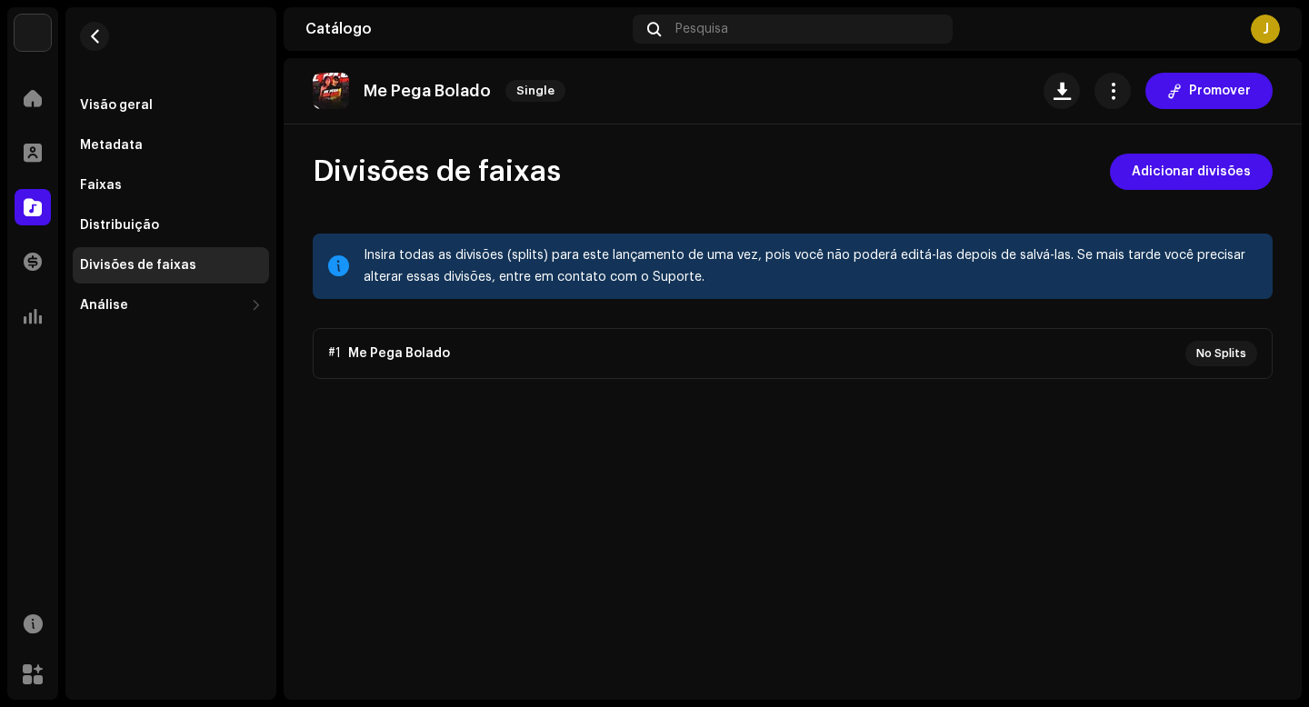
click at [388, 348] on p-accordion "#1 Me Pega Bolado No Splits" at bounding box center [793, 353] width 960 height 51
click at [388, 347] on p-accordion "#1 Me Pega Bolado No Splits" at bounding box center [793, 353] width 960 height 51
click at [387, 347] on p-accordion "#1 Me Pega Bolado No Splits" at bounding box center [793, 353] width 960 height 51
click at [184, 218] on div "Distribuição" at bounding box center [171, 225] width 182 height 15
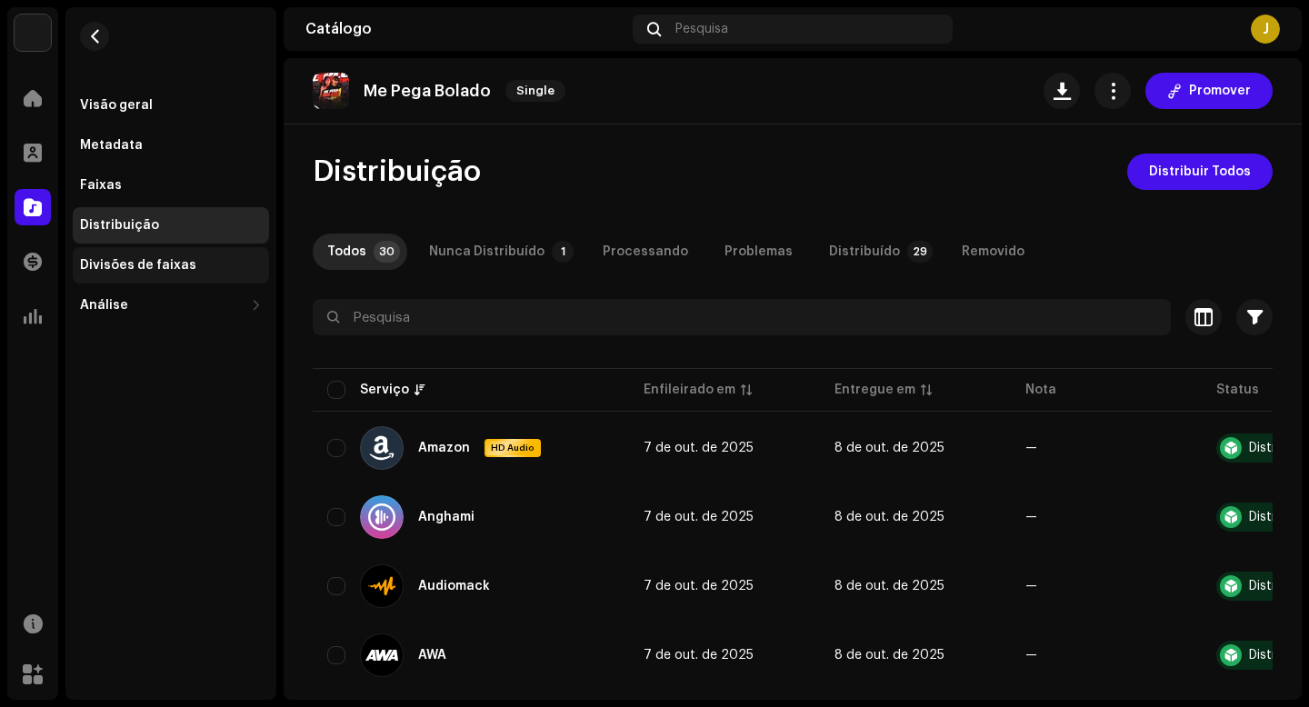
click at [164, 260] on div "Divisões de faixas" at bounding box center [138, 265] width 116 height 15
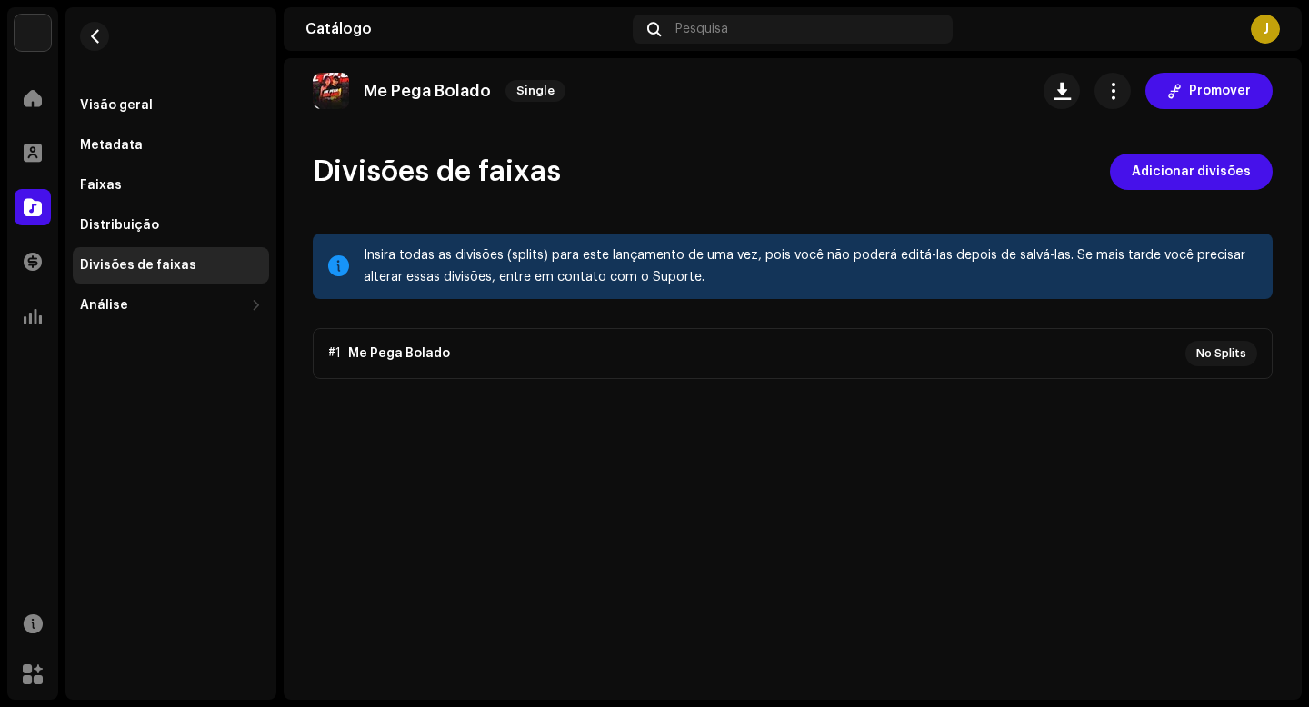
click at [582, 361] on p-accordion "#1 Me Pega Bolado No Splits" at bounding box center [793, 353] width 960 height 51
click at [1199, 174] on span "Adicionar divisões" at bounding box center [1191, 172] width 119 height 36
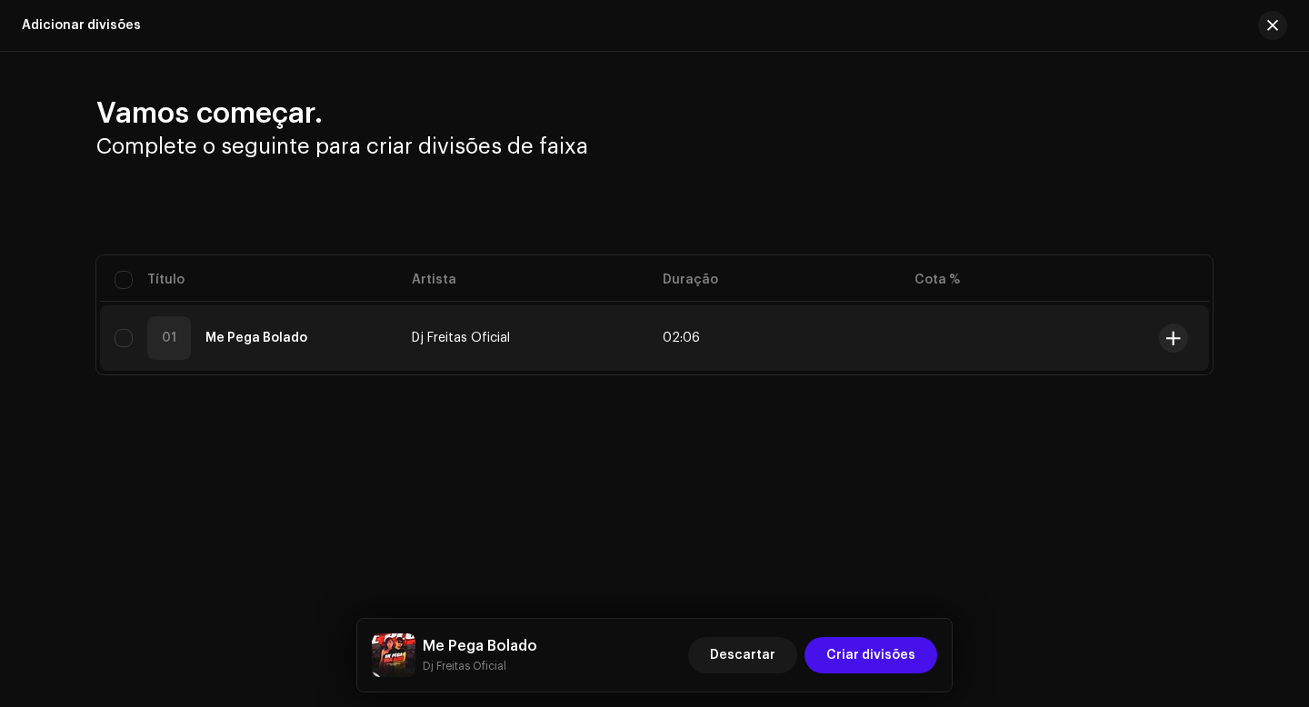
click at [302, 352] on div "01 Me Pega Bolado" at bounding box center [249, 338] width 268 height 44
click at [233, 335] on strong "Me Pega Bolado" at bounding box center [256, 338] width 102 height 13
click at [126, 335] on input "checkbox" at bounding box center [124, 338] width 18 height 18
checkbox input "true"
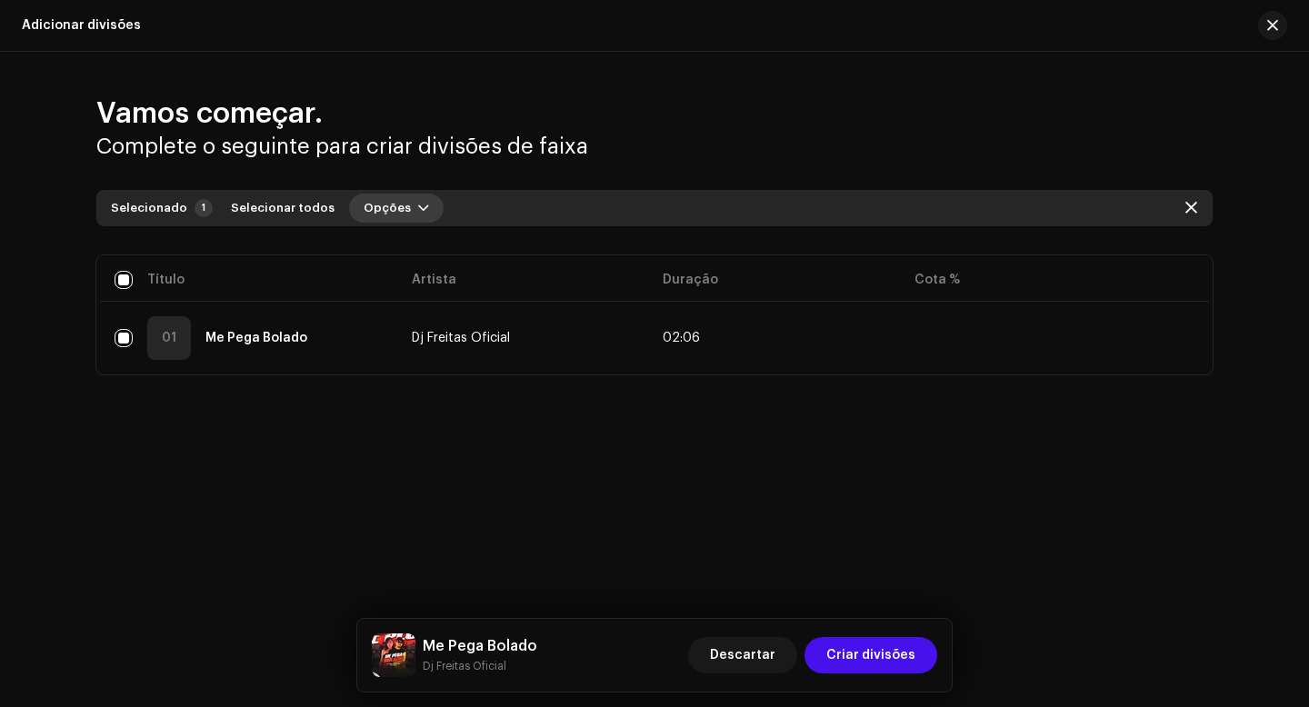
click at [418, 210] on span "button" at bounding box center [423, 208] width 11 height 15
click at [416, 248] on span "Adicionar divisões" at bounding box center [409, 249] width 119 height 15
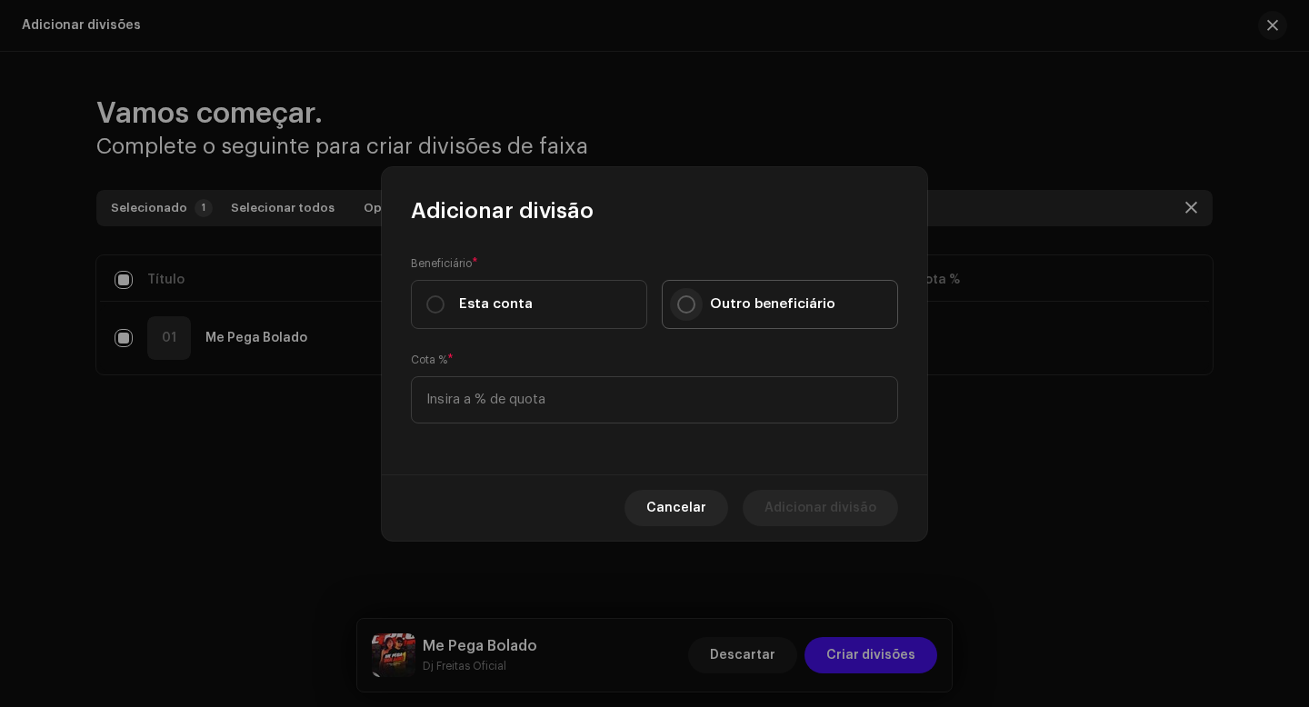
click at [684, 305] on input "Outro beneficiário" at bounding box center [686, 304] width 18 height 18
radio input "true"
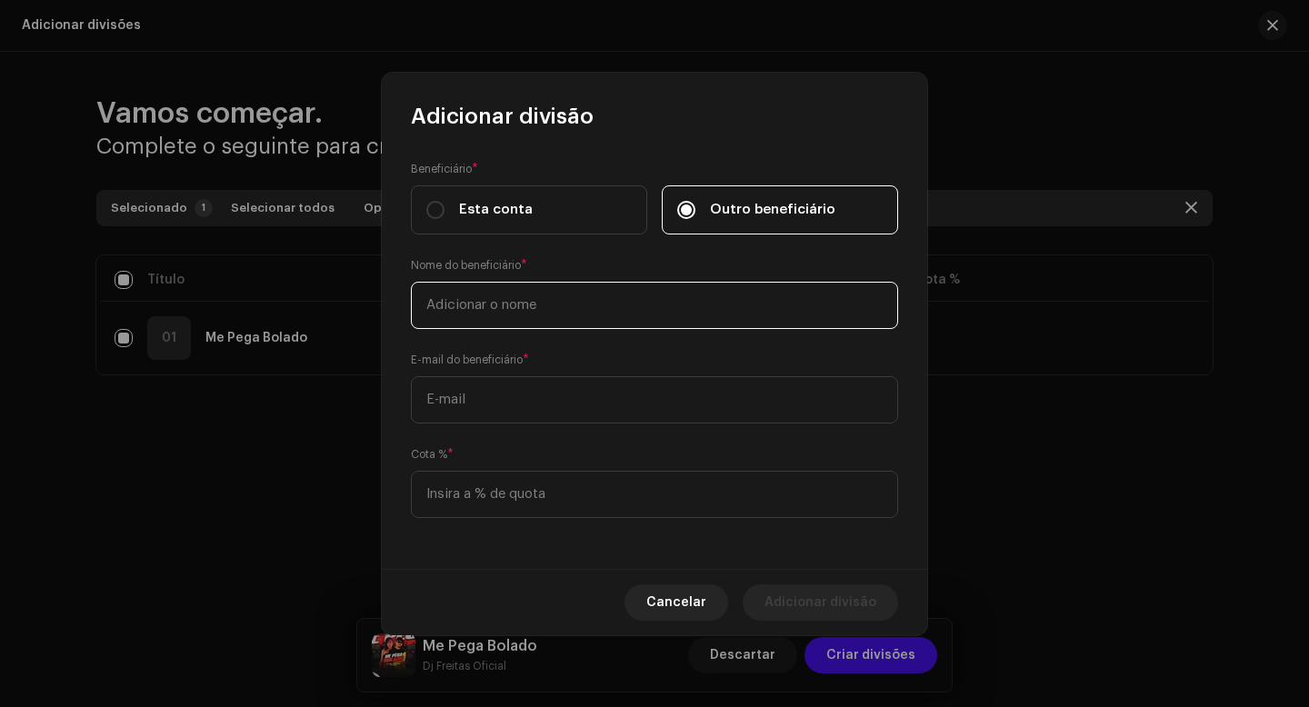
click at [593, 309] on input "text" at bounding box center [654, 305] width 487 height 47
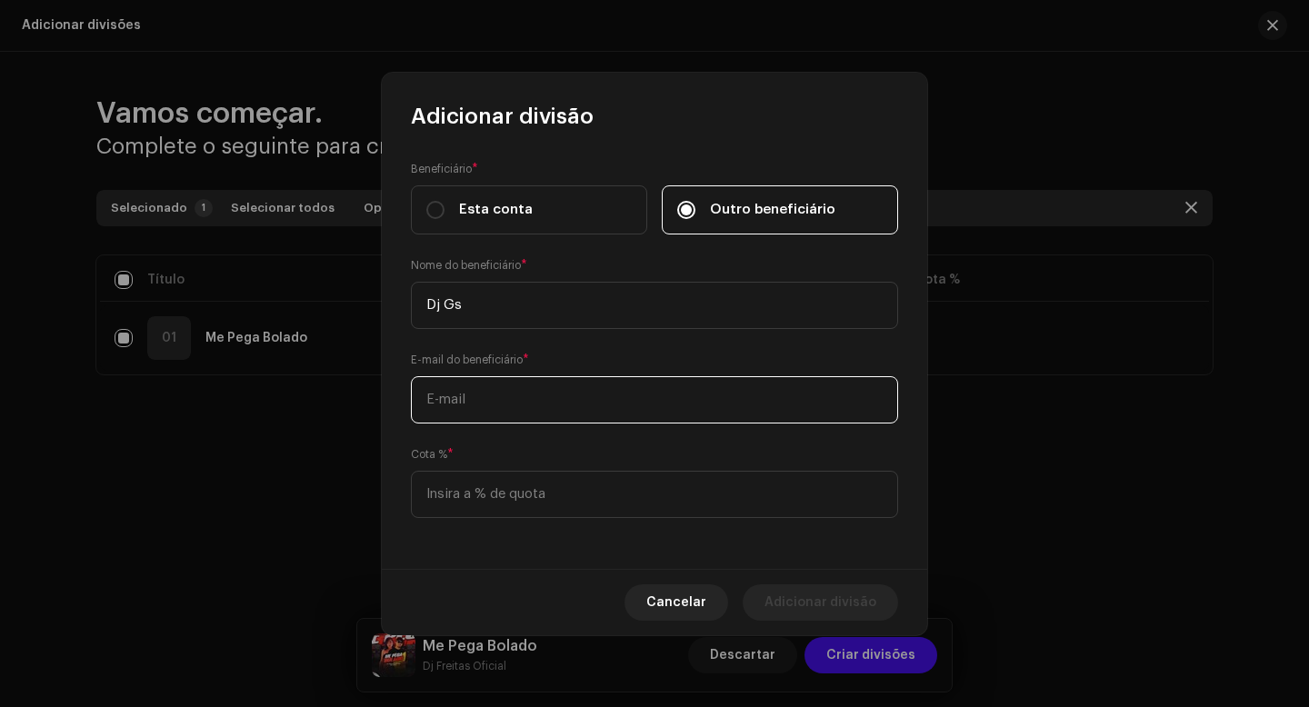
type input "Dj Gs"
click at [524, 407] on input "text" at bounding box center [654, 399] width 487 height 47
paste input "[EMAIL_ADDRESS][DOMAIN_NAME]"
type input "[EMAIL_ADDRESS][DOMAIN_NAME]"
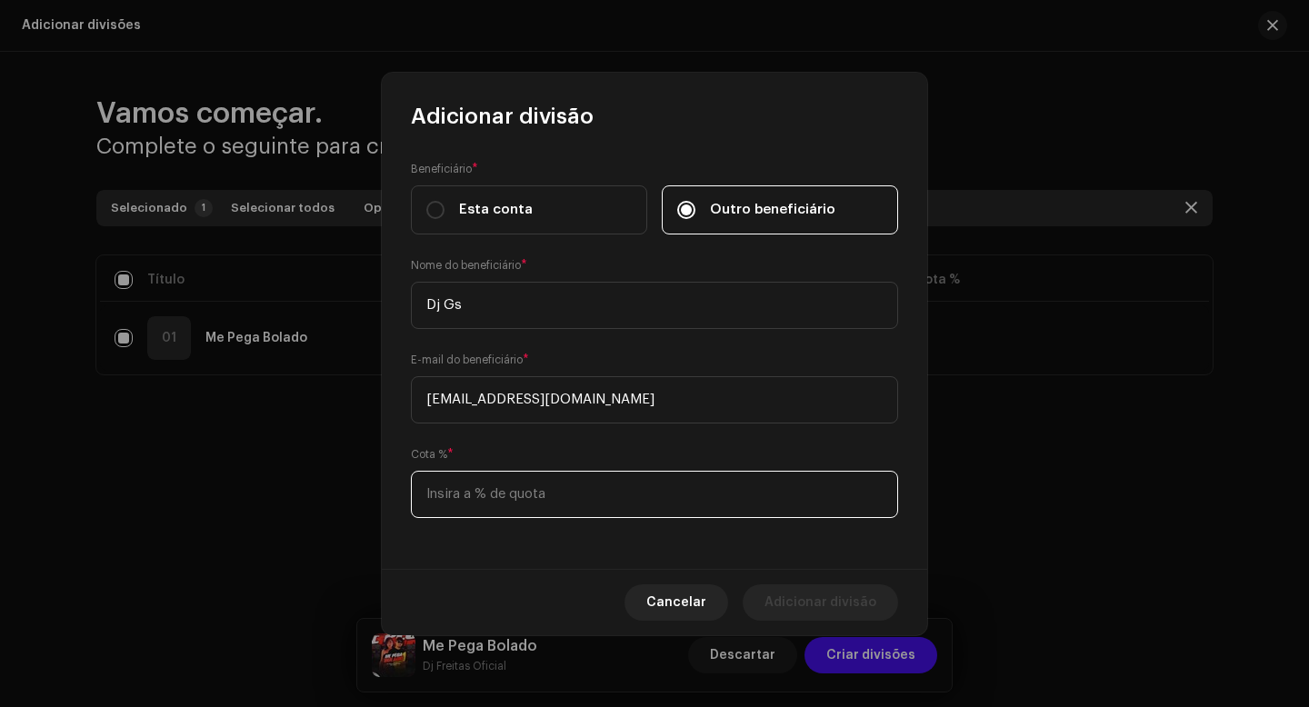
click at [490, 499] on input at bounding box center [654, 494] width 487 height 47
type input "5,00"
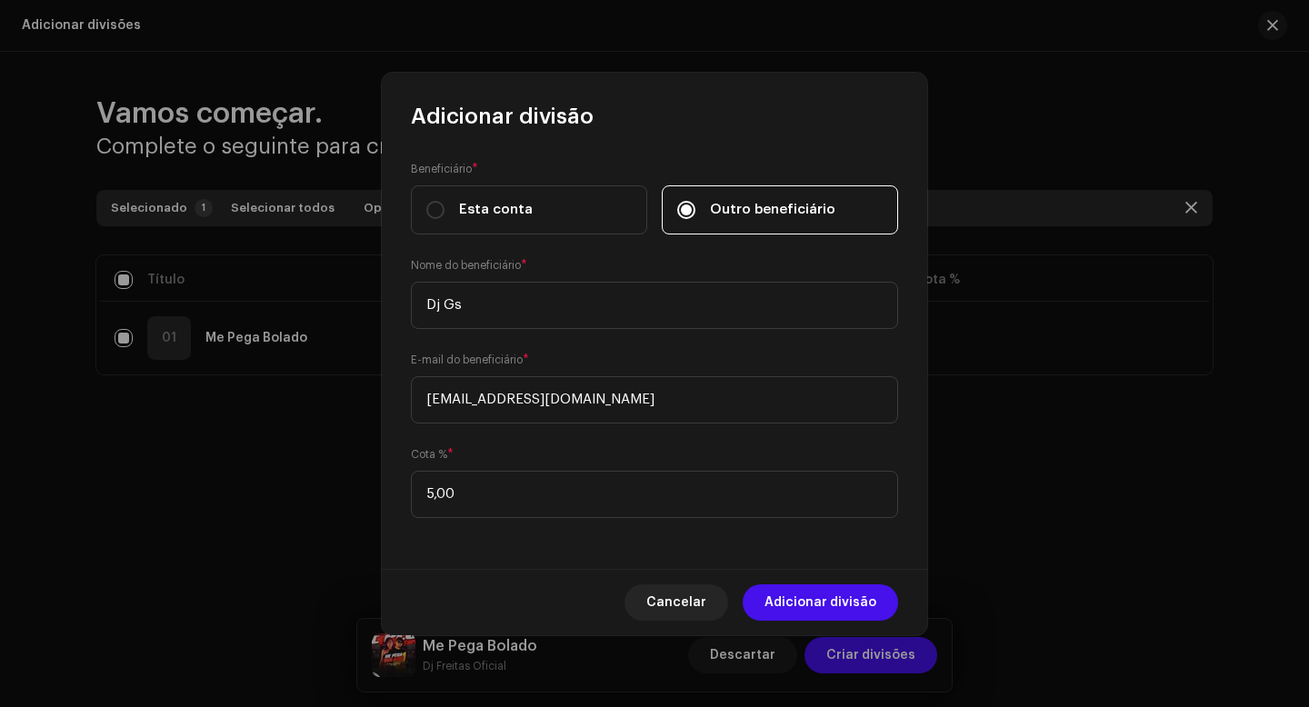
click at [515, 532] on div "Beneficiário * Esta conta Outro beneficiário Nome do beneficiário * Dj Gs E-mai…" at bounding box center [654, 350] width 545 height 438
click at [791, 594] on span "Adicionar divisão" at bounding box center [821, 603] width 112 height 36
checkbox input "false"
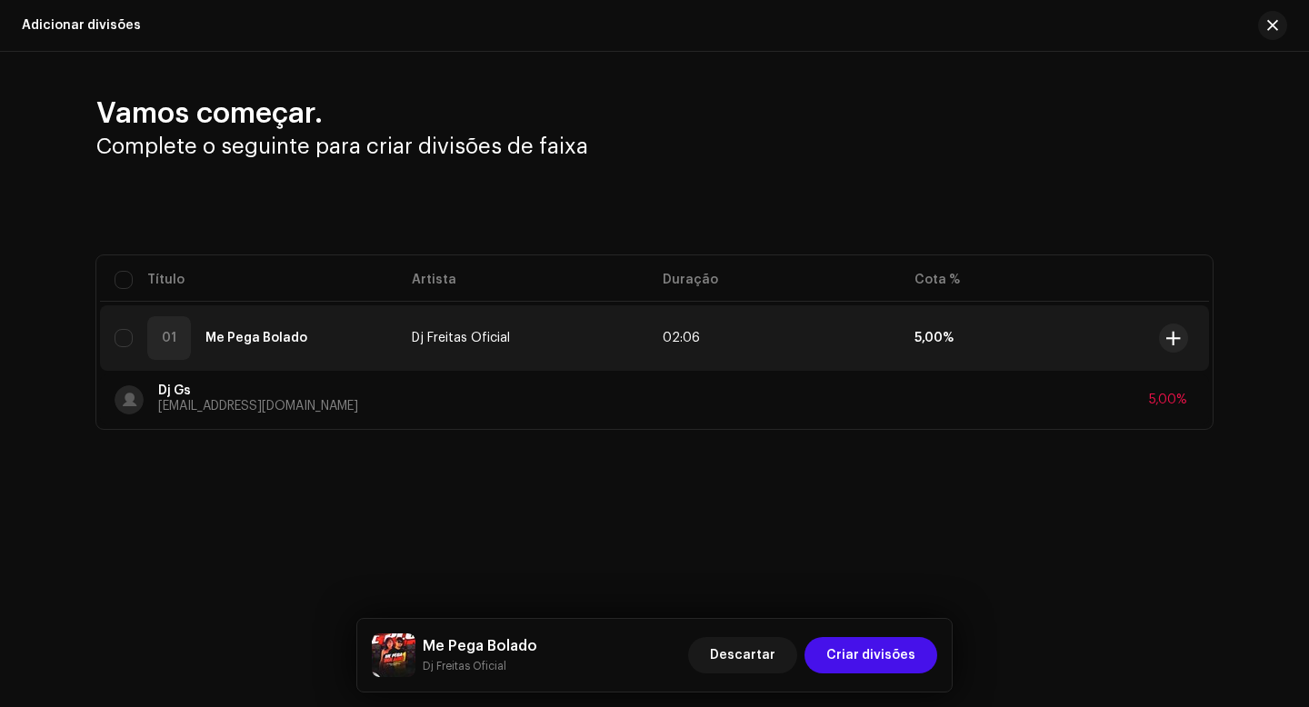
click at [136, 345] on div "01 Me Pega Bolado" at bounding box center [249, 338] width 268 height 44
click at [135, 345] on div "01 Me Pega Bolado" at bounding box center [249, 338] width 268 height 44
click at [128, 341] on input "checkbox" at bounding box center [124, 338] width 18 height 18
checkbox input "true"
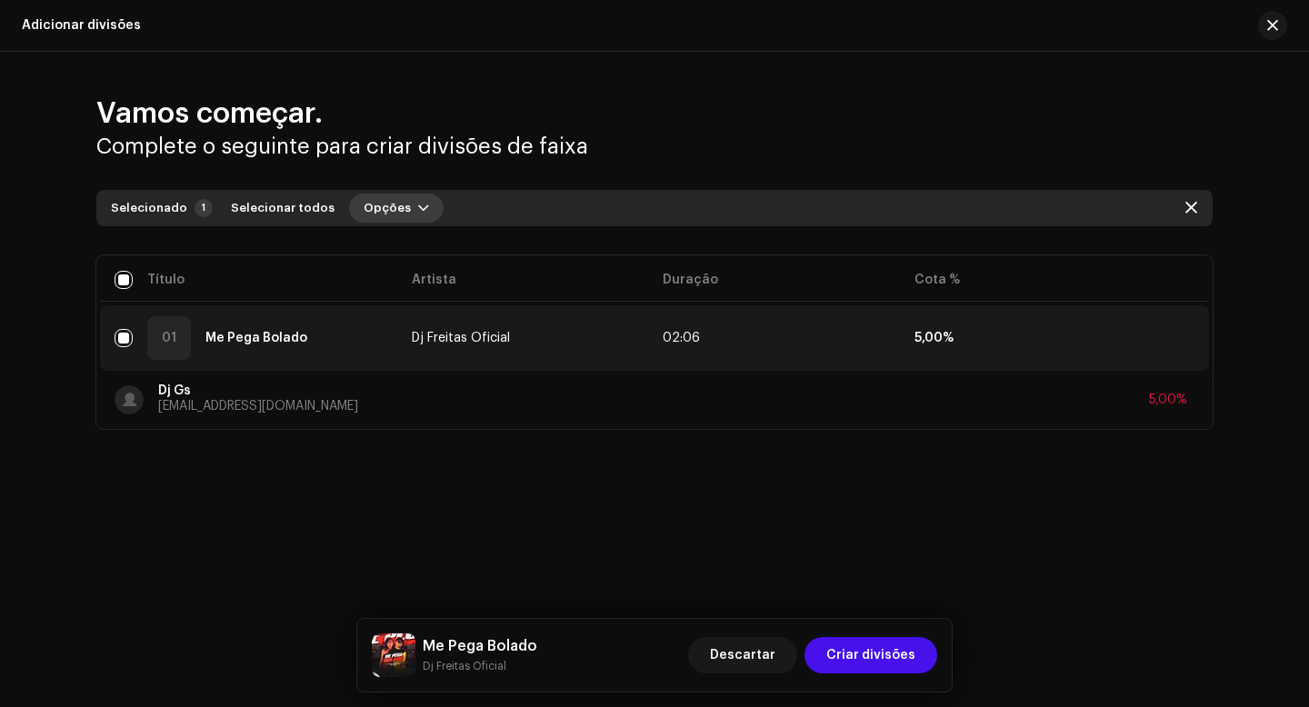
click at [393, 203] on button "Opções" at bounding box center [396, 208] width 95 height 29
click at [402, 258] on div "Adicionar divisões" at bounding box center [435, 249] width 184 height 36
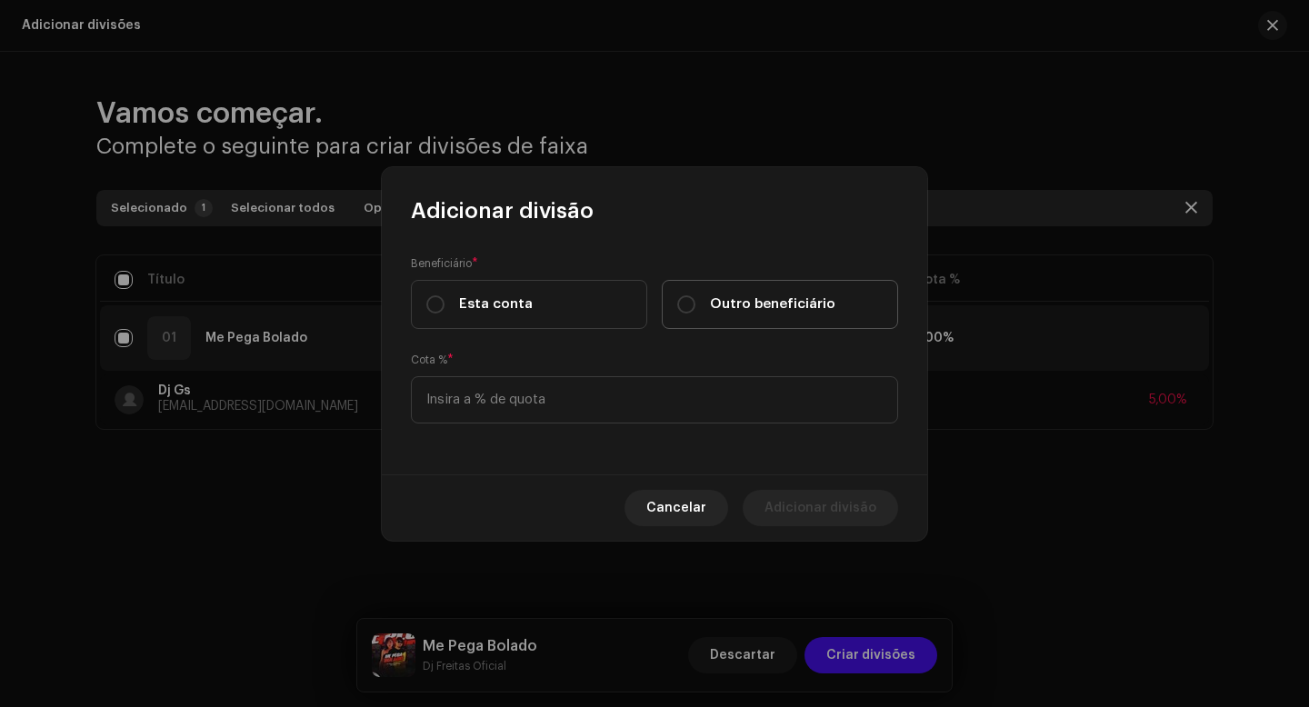
click at [695, 307] on div "Outro beneficiário" at bounding box center [756, 305] width 158 height 20
click at [695, 307] on input "Outro beneficiário" at bounding box center [686, 304] width 18 height 18
radio input "true"
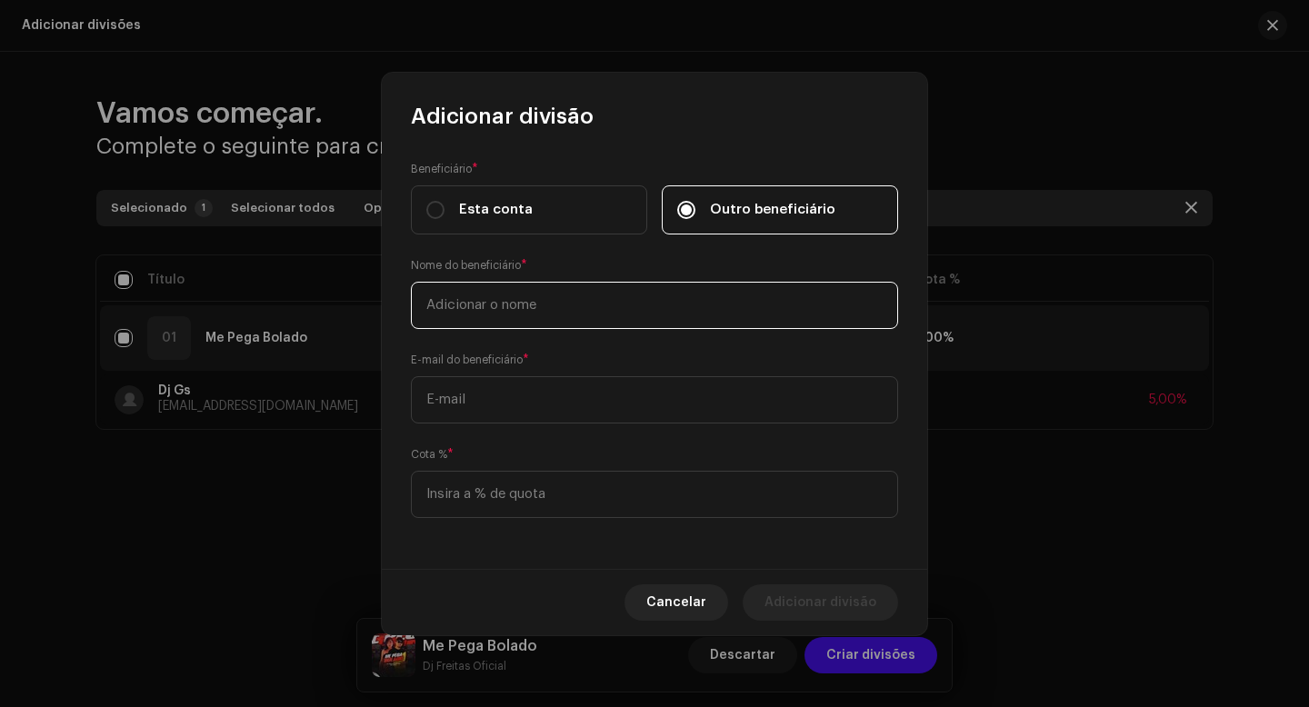
click at [586, 311] on input "text" at bounding box center [654, 305] width 487 height 47
type input "Mc Kah"
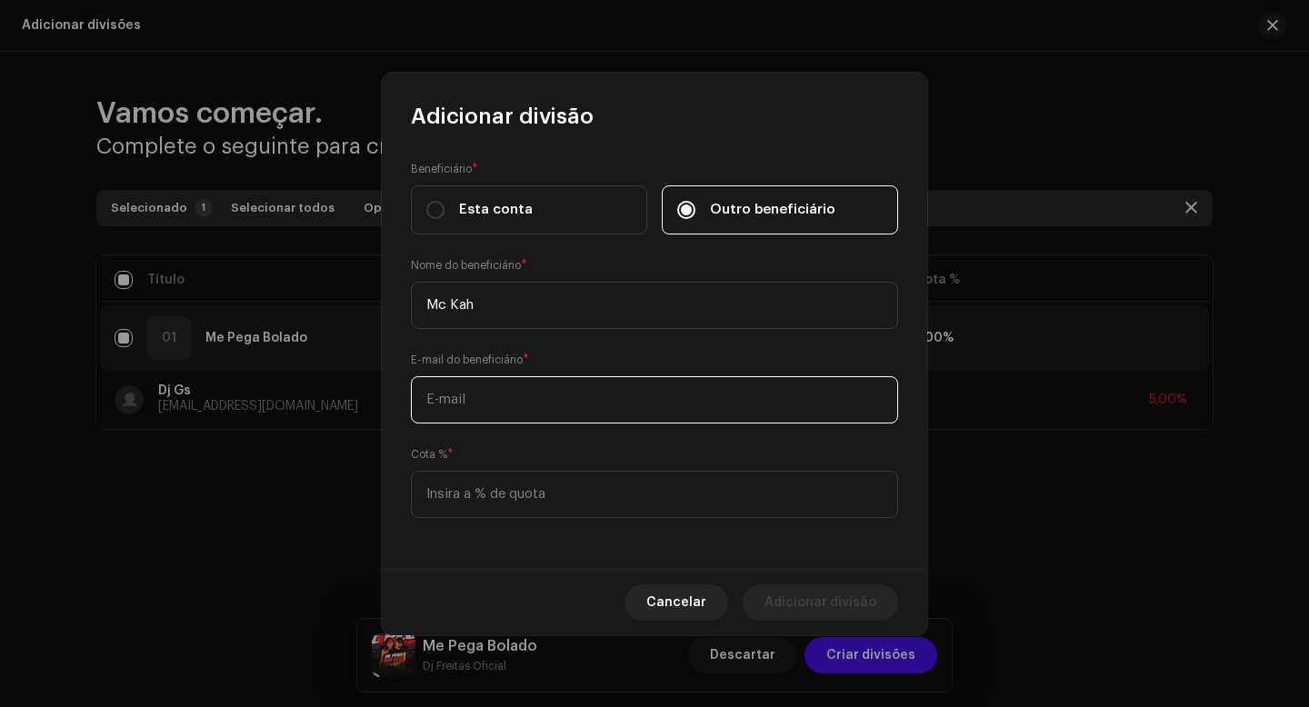
click at [583, 387] on input "text" at bounding box center [654, 399] width 487 height 47
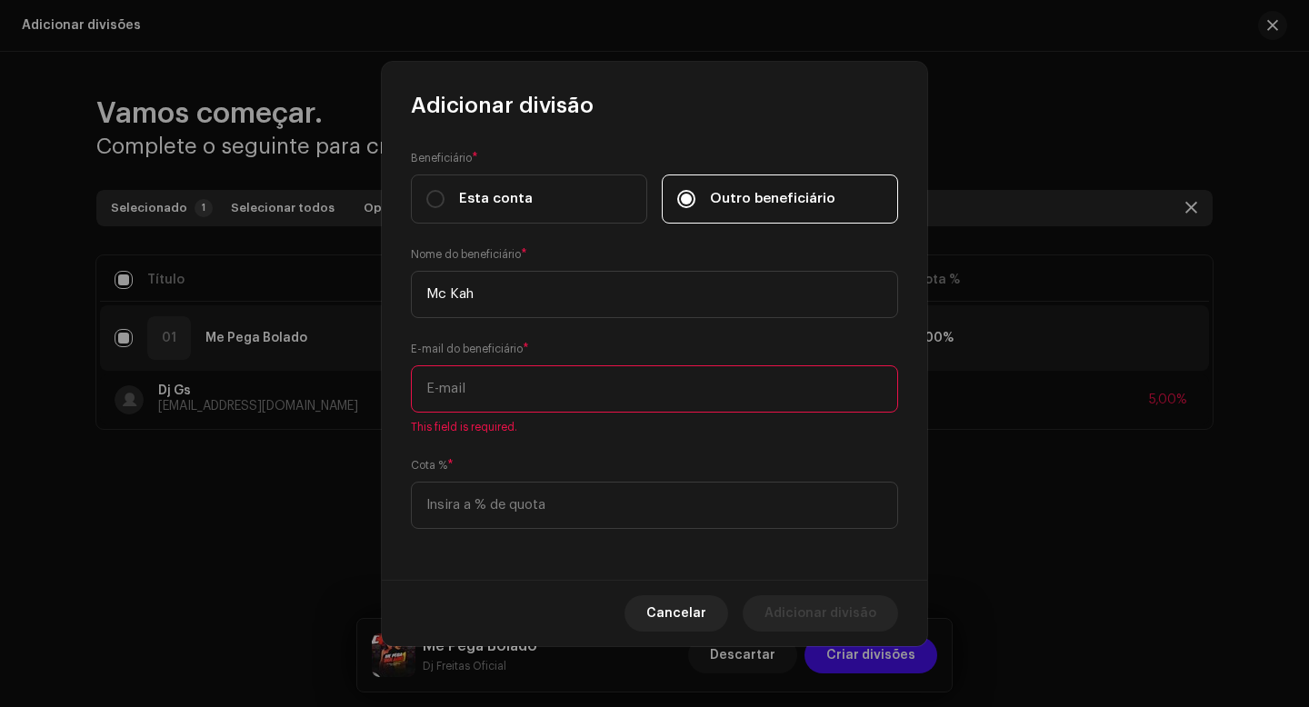
paste input "[EMAIL_ADDRESS][DOMAIN_NAME]"
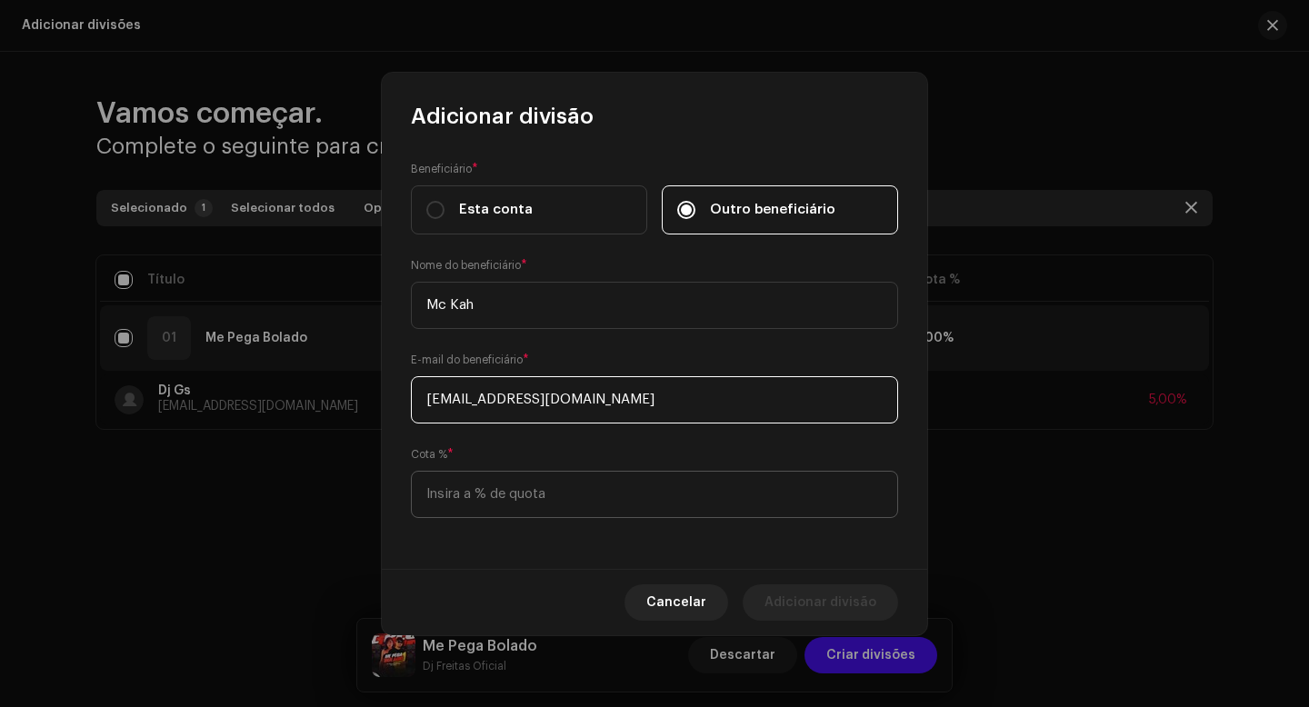
type input "[EMAIL_ADDRESS][DOMAIN_NAME]"
click at [609, 490] on input at bounding box center [654, 494] width 487 height 47
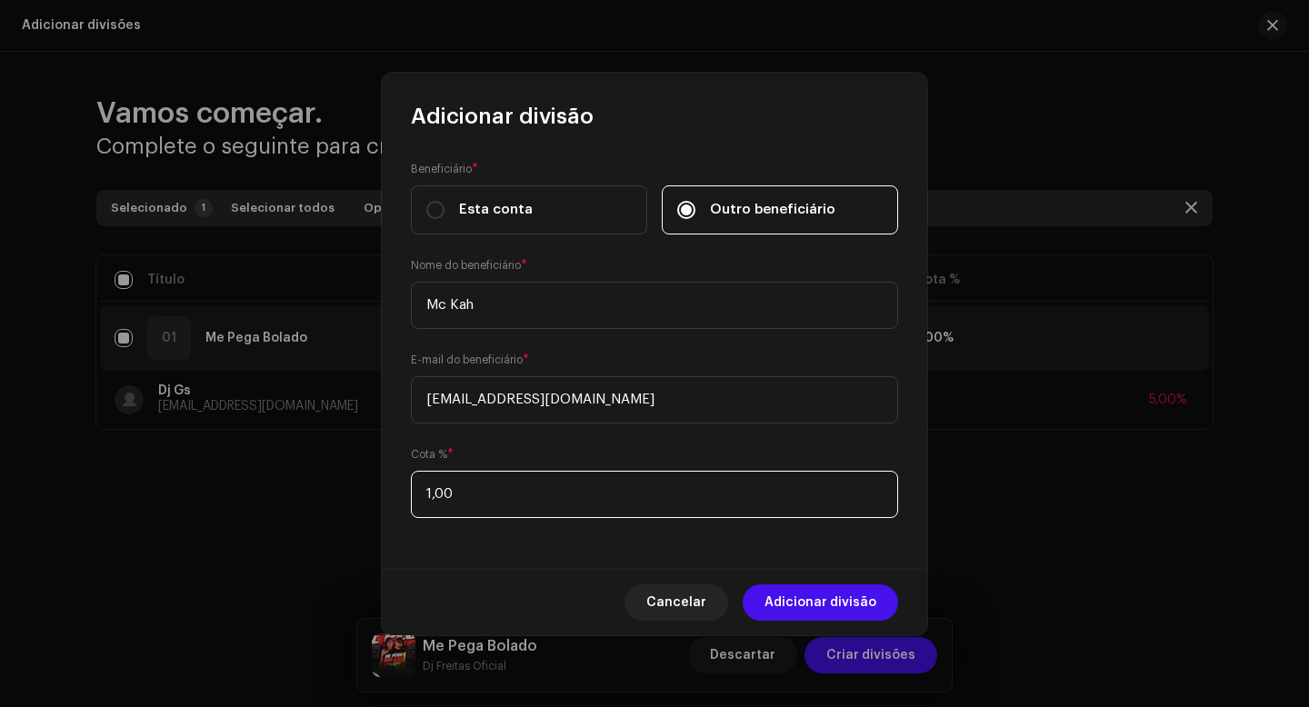
type input "15,00"
click at [570, 565] on div "Beneficiário * Esta conta Outro beneficiário Nome do beneficiário * Mc Kah E-ma…" at bounding box center [654, 350] width 545 height 438
click at [797, 604] on span "Adicionar divisão" at bounding box center [821, 603] width 112 height 36
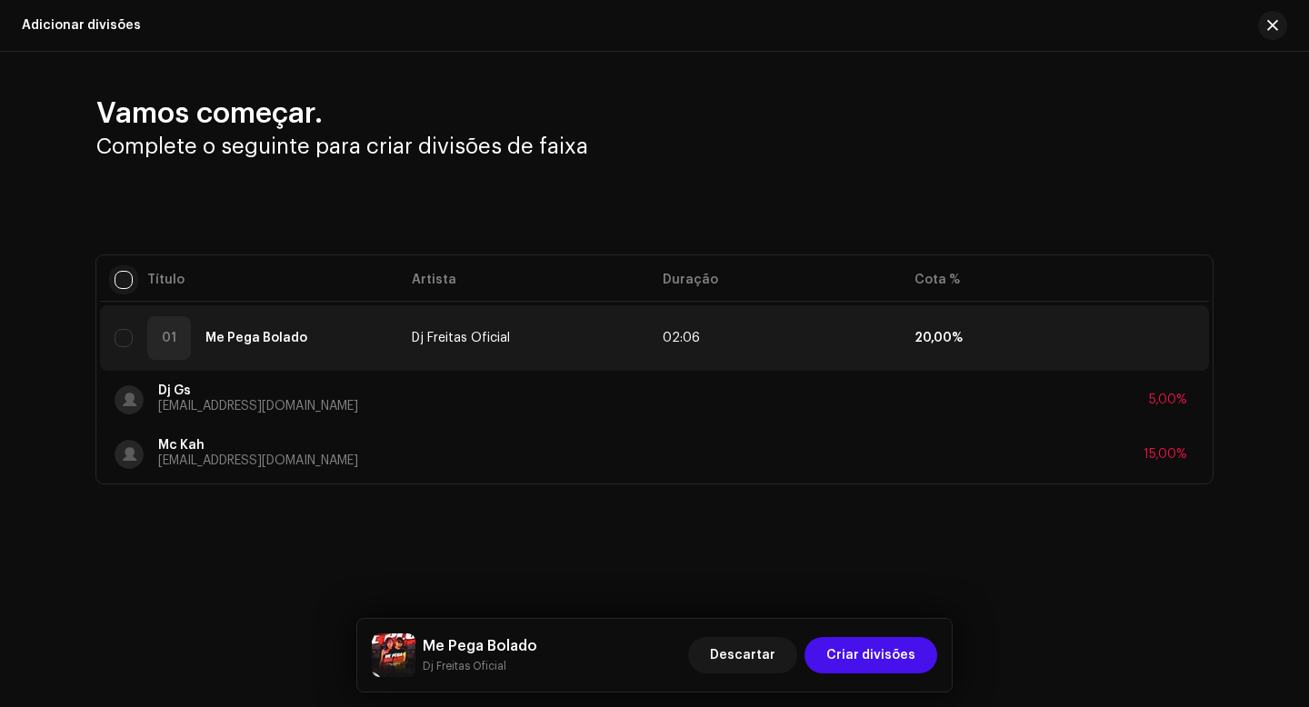
click at [121, 285] on input "checkbox" at bounding box center [124, 280] width 18 height 18
checkbox input "true"
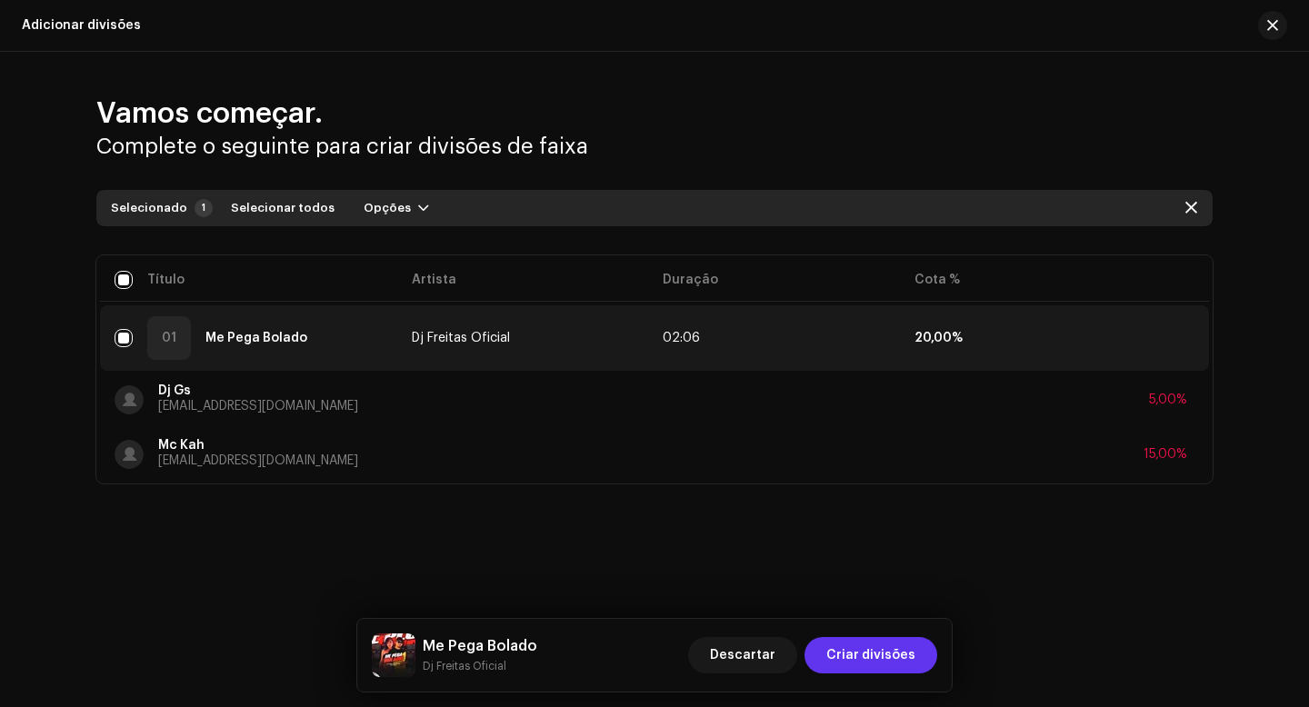
click at [866, 649] on span "Criar divisões" at bounding box center [870, 655] width 89 height 36
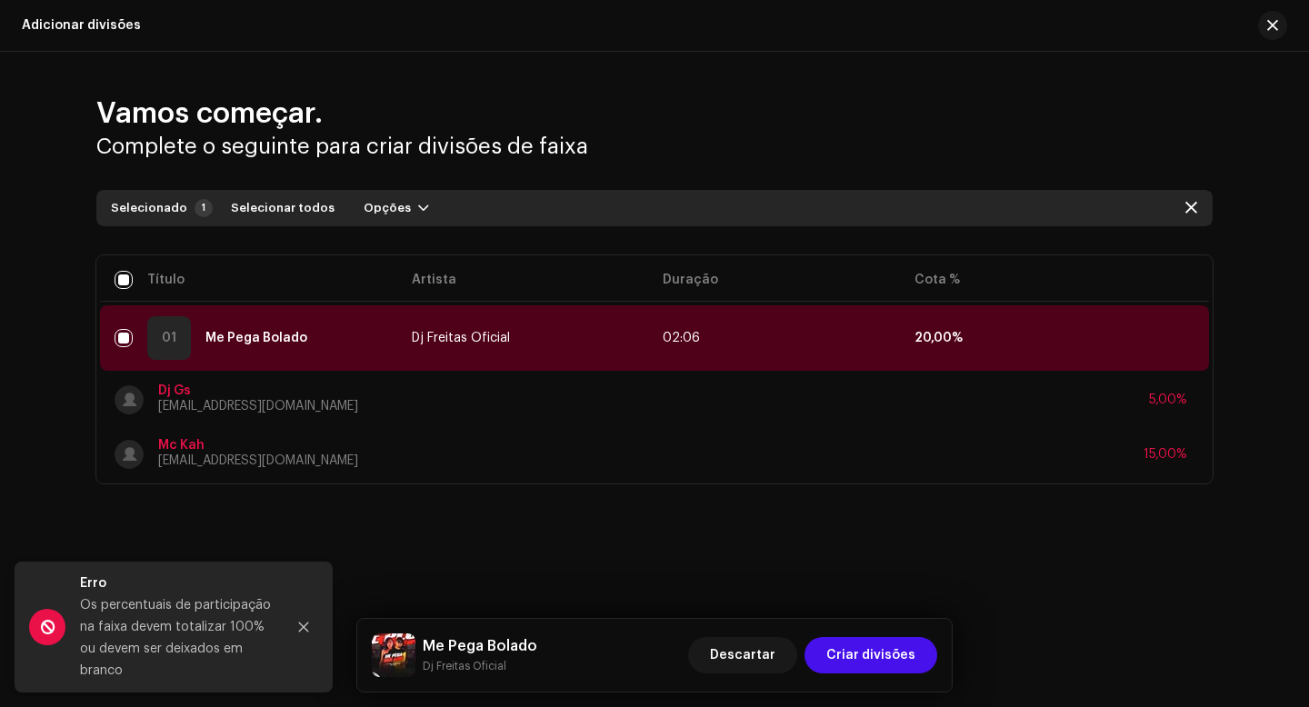
click at [834, 554] on div "Vamos começar. Complete o seguinte para criar divisões de faixa Selecionado 1 S…" at bounding box center [654, 339] width 1309 height 574
click at [133, 276] on table "Título Artista Duração Cota % 01 Me [PERSON_NAME] Oficial 02:06 20,00% Dj Gs [E…" at bounding box center [654, 369] width 1109 height 228
click at [128, 280] on input "checkbox" at bounding box center [124, 280] width 18 height 18
checkbox input "false"
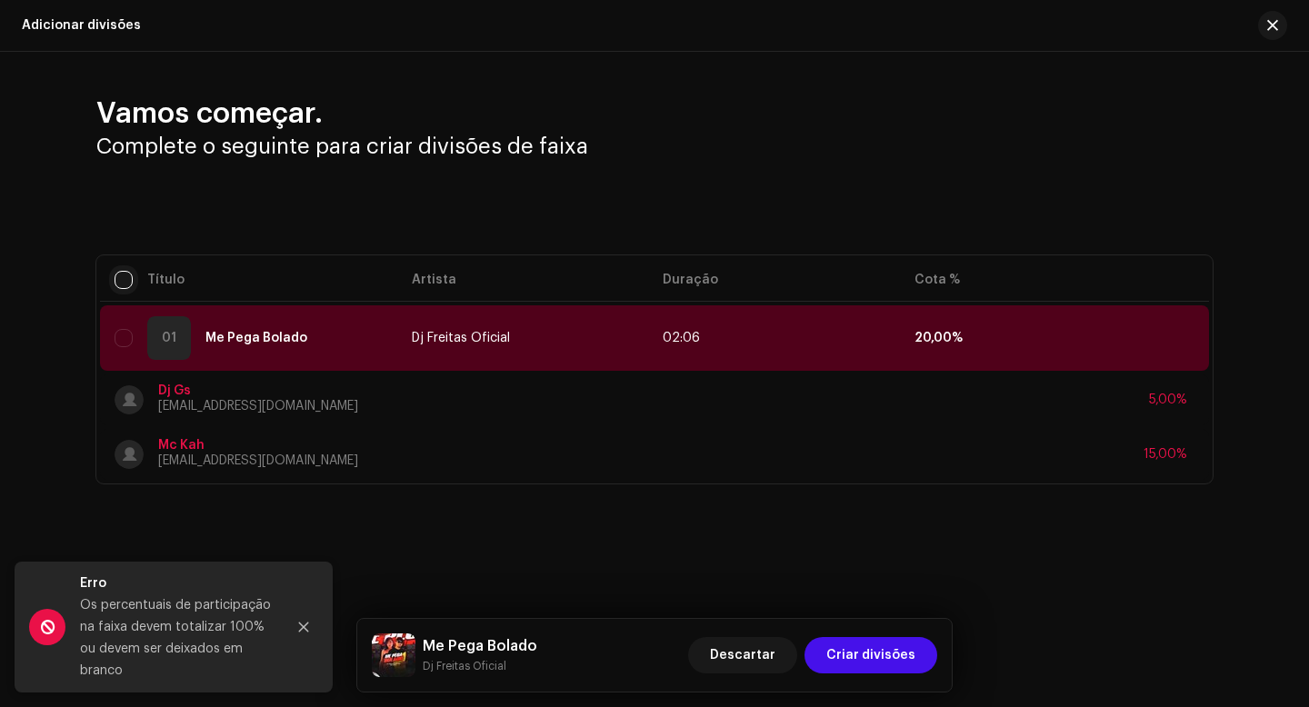
click at [123, 280] on input "checkbox" at bounding box center [124, 280] width 18 height 18
checkbox input "true"
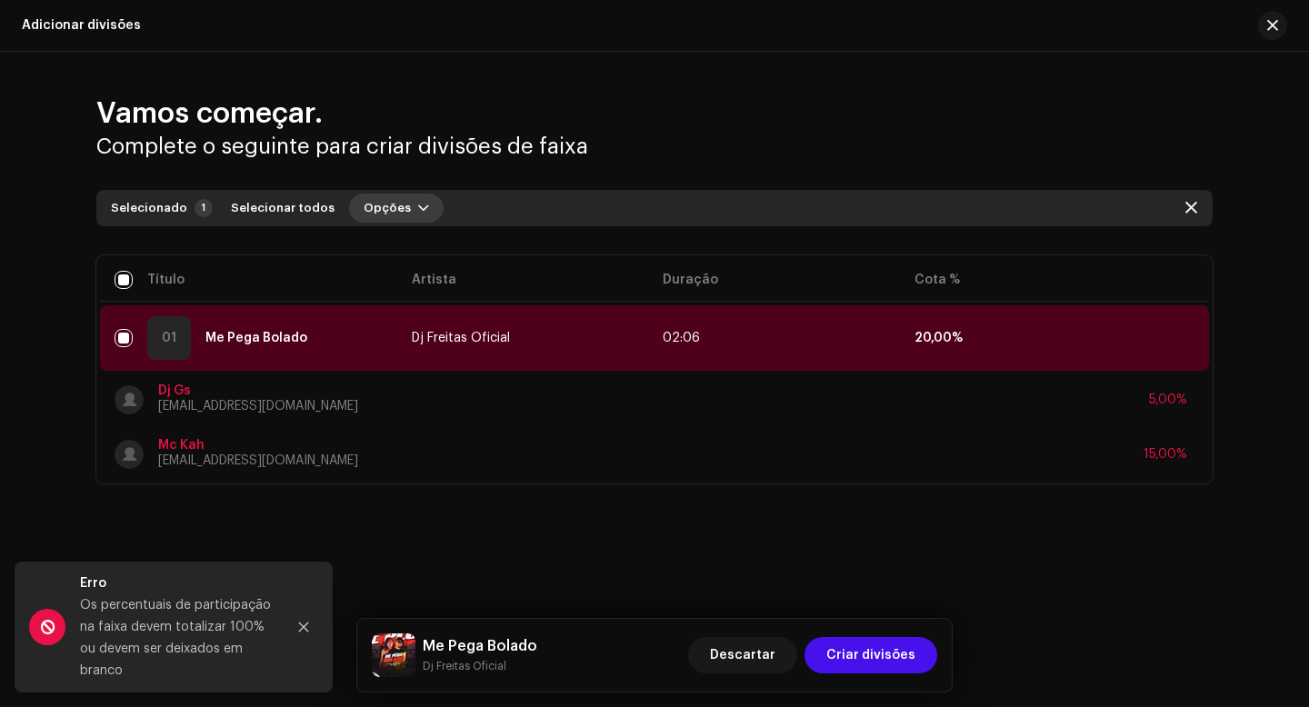
click at [380, 202] on span "Opções" at bounding box center [387, 208] width 47 height 36
click at [402, 249] on span "Adicionar divisões" at bounding box center [409, 249] width 119 height 15
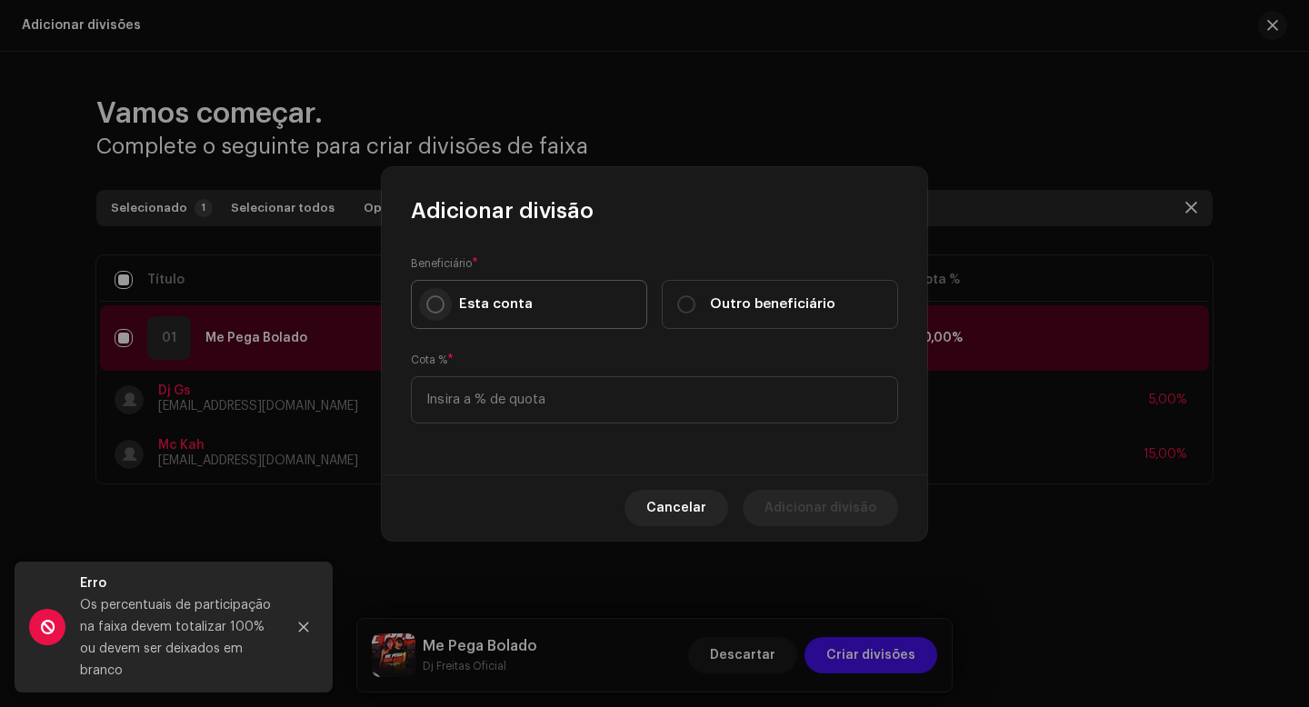
click at [435, 304] on input "Esta conta" at bounding box center [435, 304] width 18 height 18
radio input "true"
click at [517, 403] on input at bounding box center [654, 399] width 487 height 47
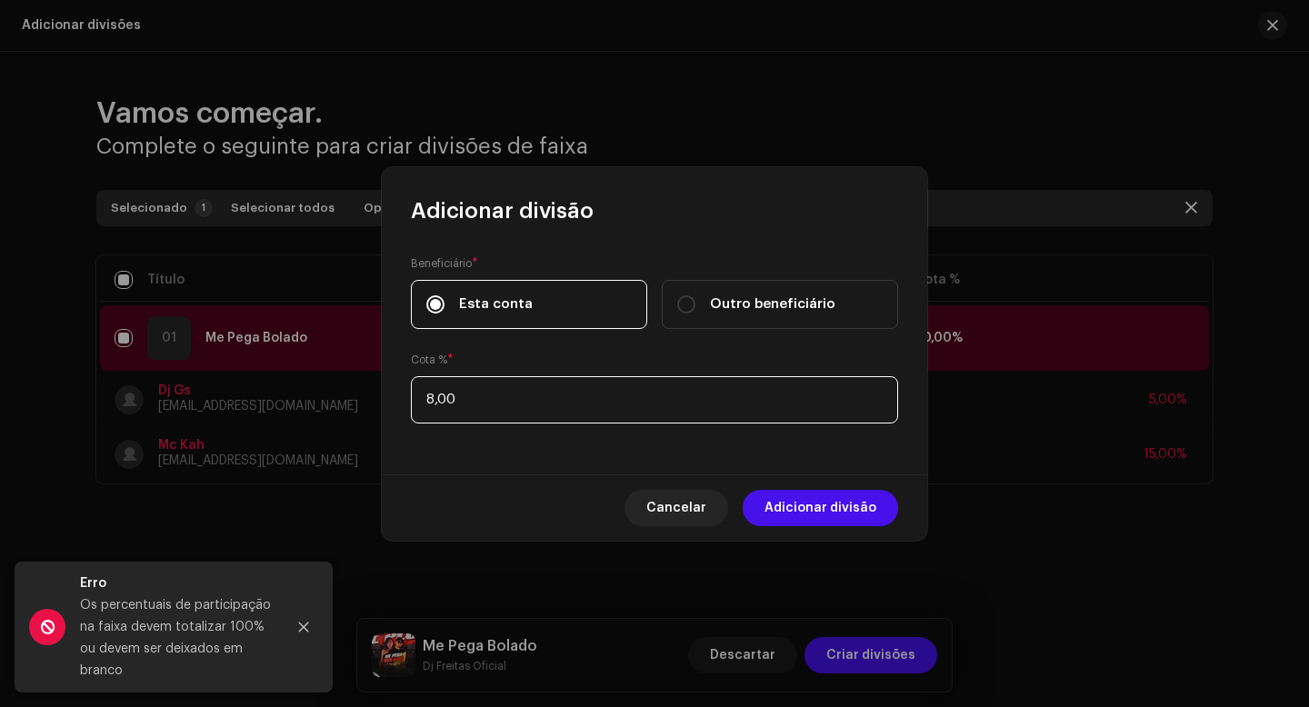
type input "80,00"
click at [501, 462] on div "Beneficiário * Esta conta Outro beneficiário Cota % * 80,00" at bounding box center [654, 349] width 545 height 249
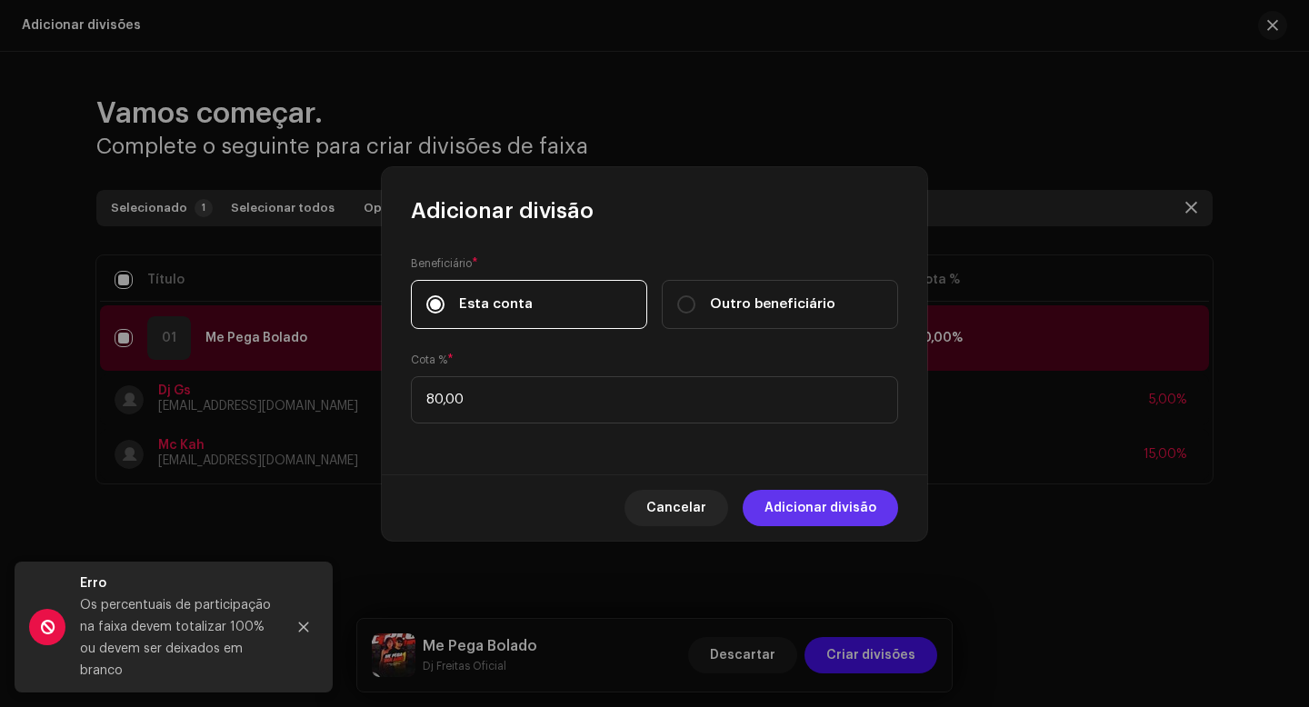
click at [822, 497] on span "Adicionar divisão" at bounding box center [821, 508] width 112 height 36
checkbox input "false"
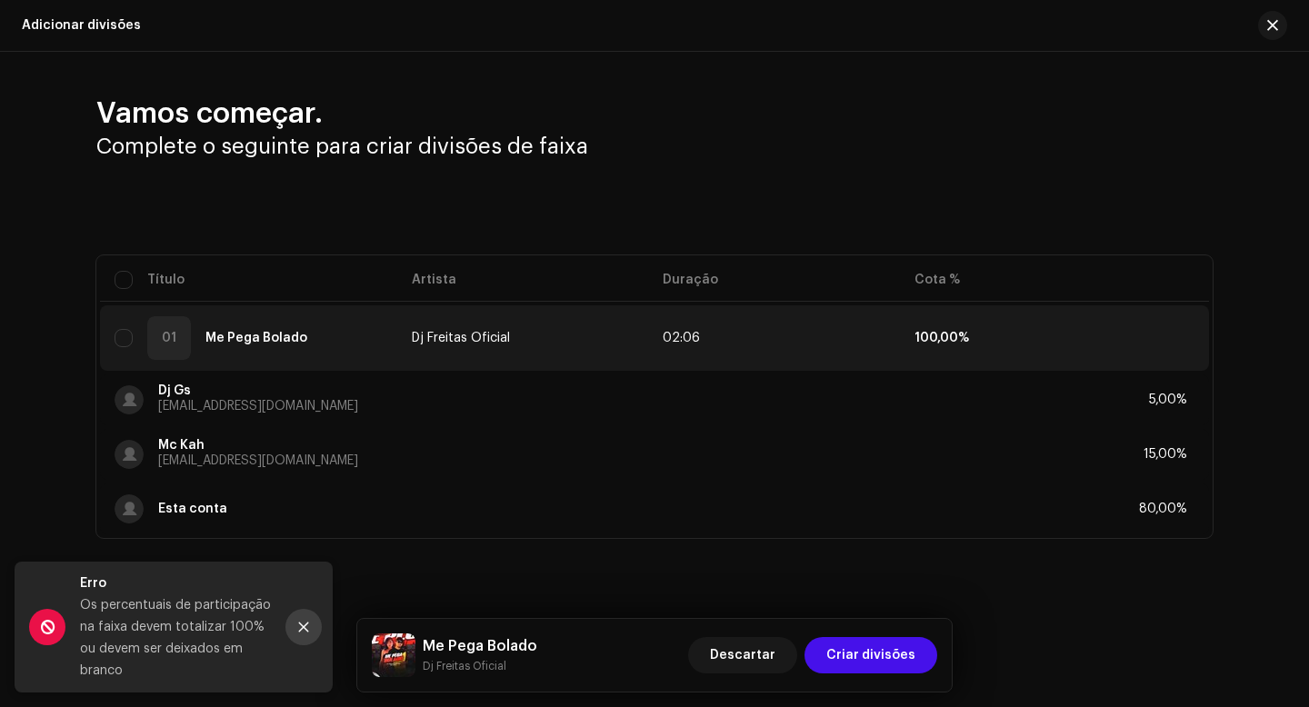
click at [308, 624] on icon "Close" at bounding box center [303, 627] width 13 height 13
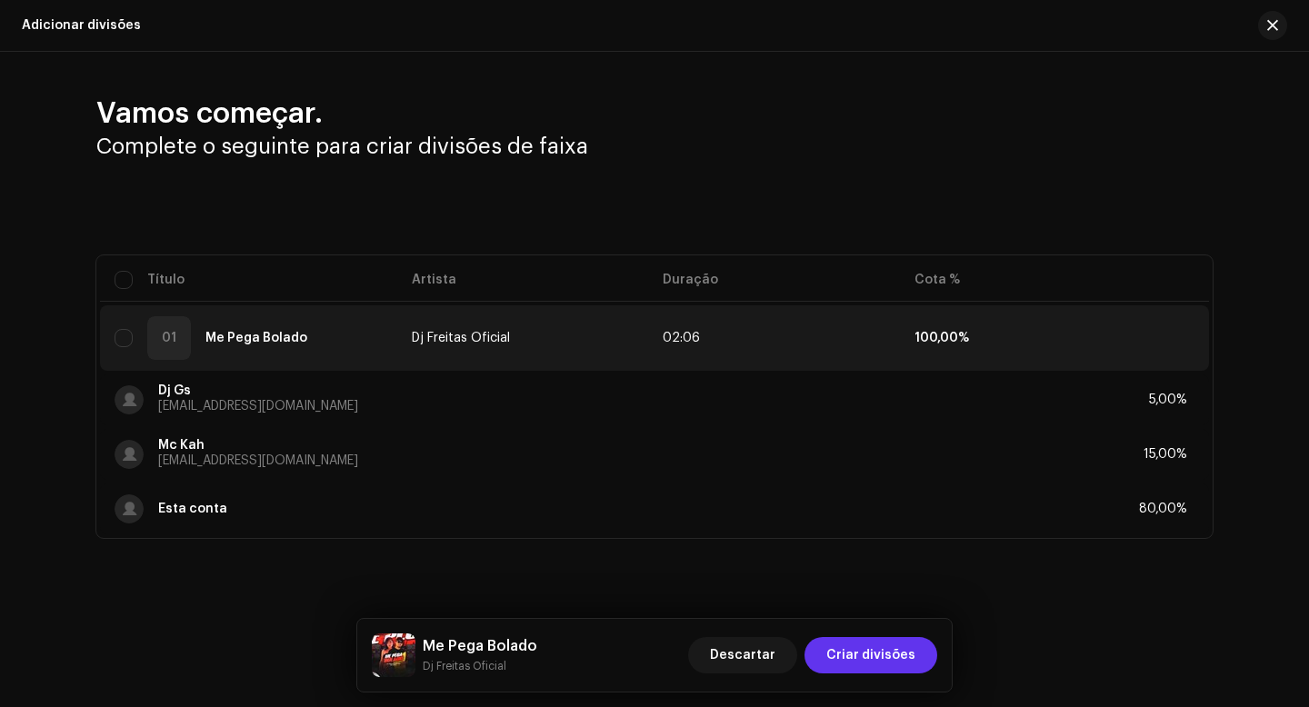
click at [868, 665] on span "Criar divisões" at bounding box center [870, 655] width 89 height 36
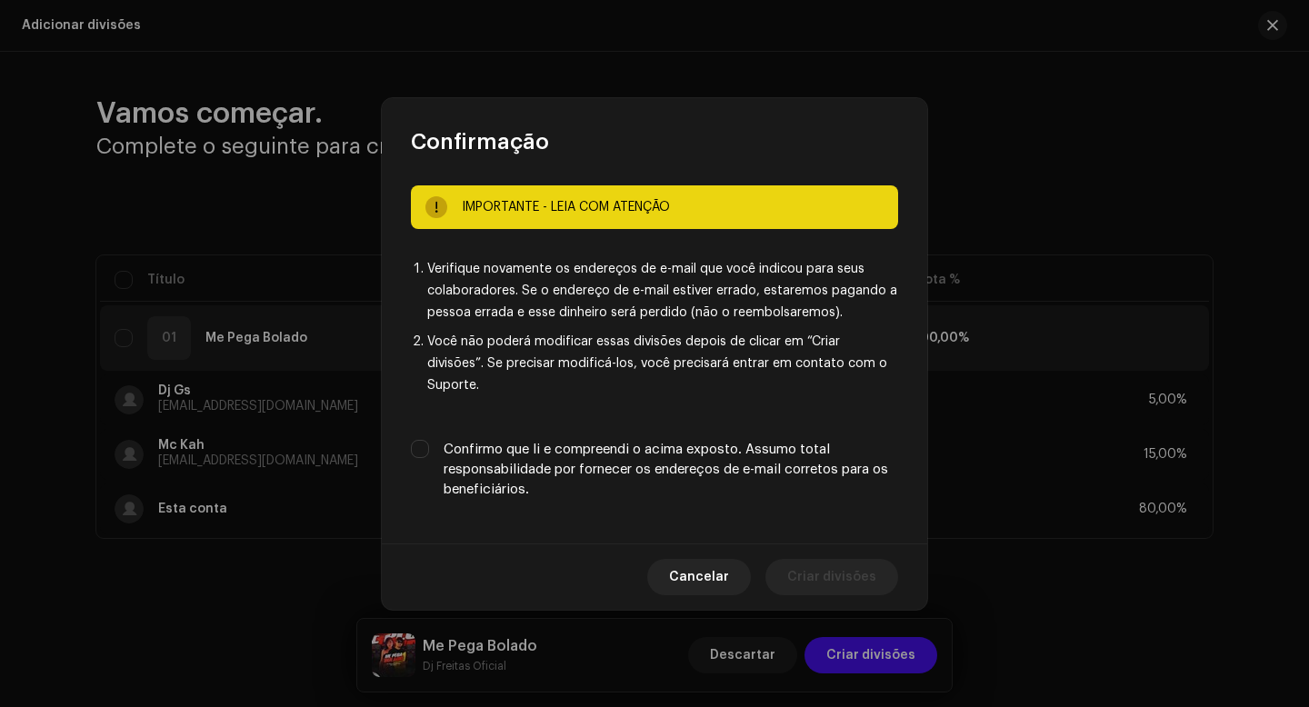
click at [531, 442] on label "Confirmo que li e compreendi o acima exposto. Assumo total responsabilidade por…" at bounding box center [671, 470] width 455 height 60
click at [429, 442] on input "Confirmo que li e compreendi o acima exposto. Assumo total responsabilidade por…" at bounding box center [420, 449] width 18 height 18
checkbox input "true"
click at [699, 564] on span "Cancelar" at bounding box center [699, 577] width 60 height 36
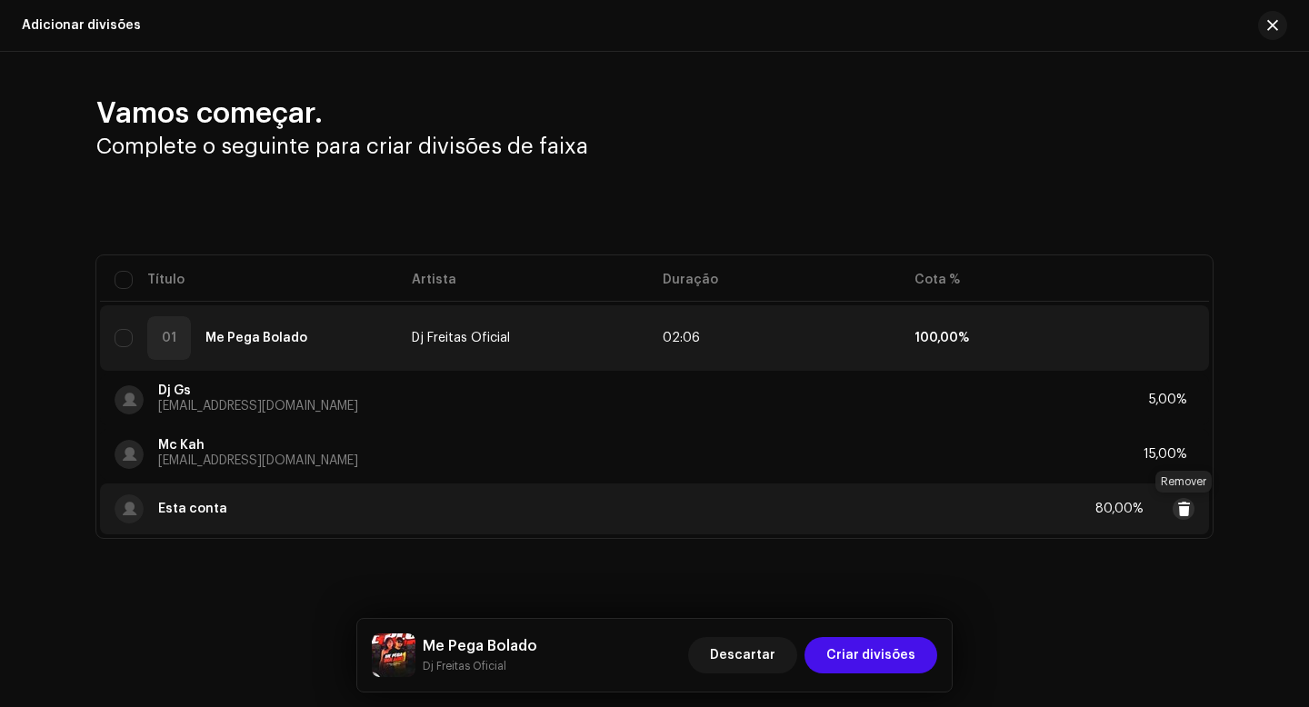
click at [1183, 509] on span at bounding box center [1184, 509] width 14 height 15
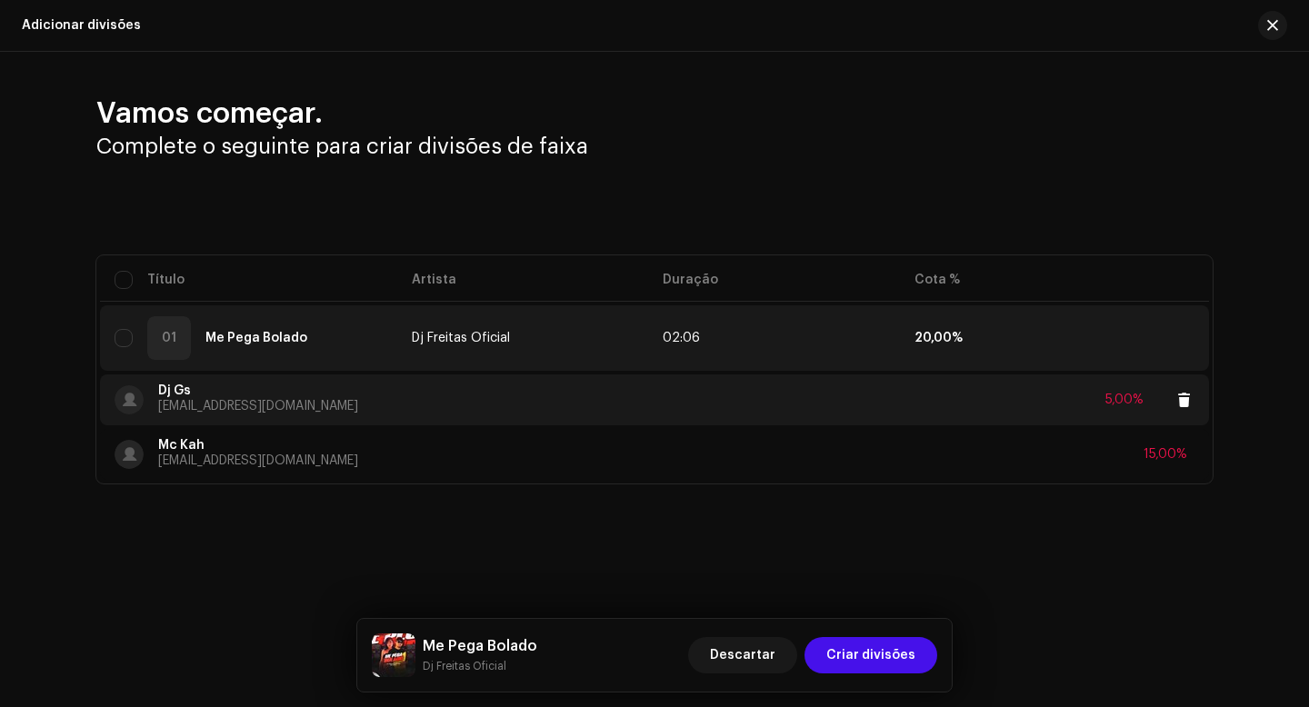
click at [572, 391] on div "Dj Gs [EMAIL_ADDRESS][DOMAIN_NAME] 5,00%" at bounding box center [655, 400] width 1080 height 51
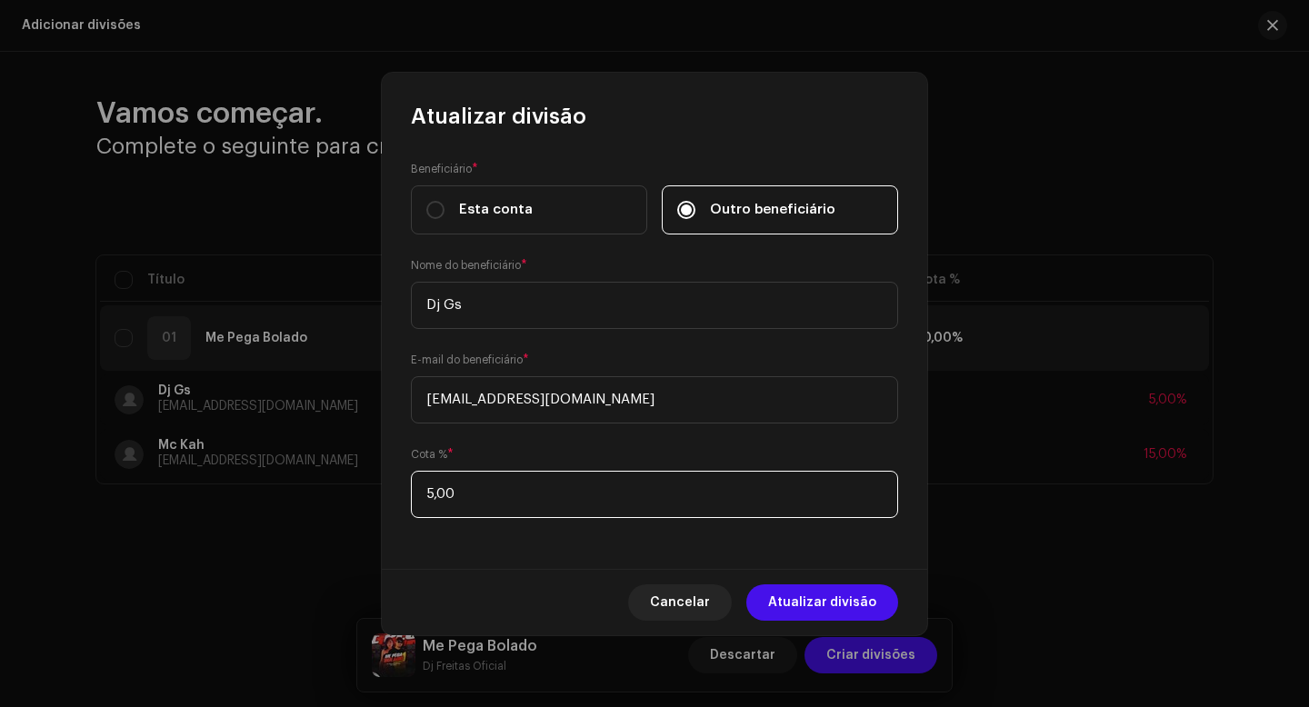
drag, startPoint x: 458, startPoint y: 498, endPoint x: 421, endPoint y: 500, distance: 37.3
click at [421, 500] on input "5,00" at bounding box center [654, 494] width 487 height 47
type input "3,00"
type input "10,00"
click at [802, 600] on span "Atualizar divisão" at bounding box center [822, 603] width 108 height 36
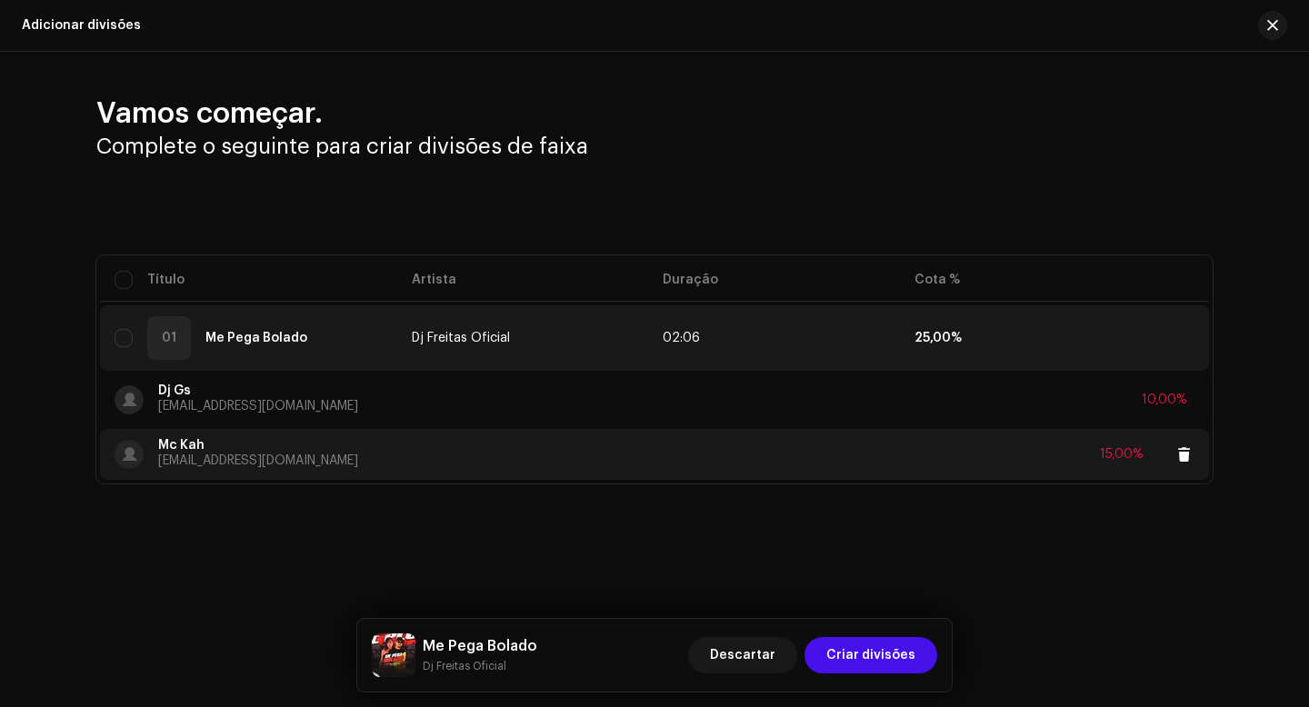
click at [866, 457] on div "Mc Kah [EMAIL_ADDRESS][DOMAIN_NAME] 15,00%" at bounding box center [655, 454] width 1080 height 51
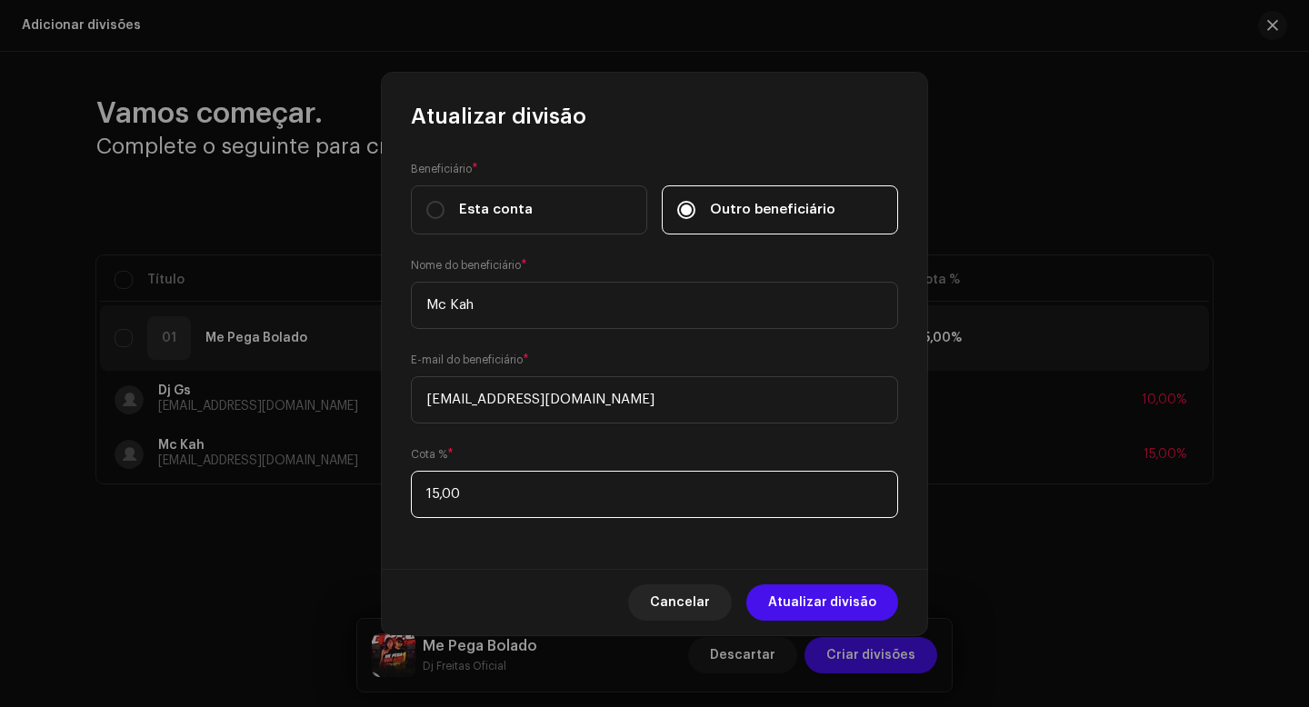
drag, startPoint x: 438, startPoint y: 496, endPoint x: 426, endPoint y: 497, distance: 11.9
click at [426, 497] on input "15,00" at bounding box center [654, 494] width 487 height 47
type input "20,00"
click at [465, 572] on div "Cancelar Atualizar divisão" at bounding box center [654, 602] width 545 height 66
click at [824, 605] on span "Atualizar divisão" at bounding box center [822, 603] width 108 height 36
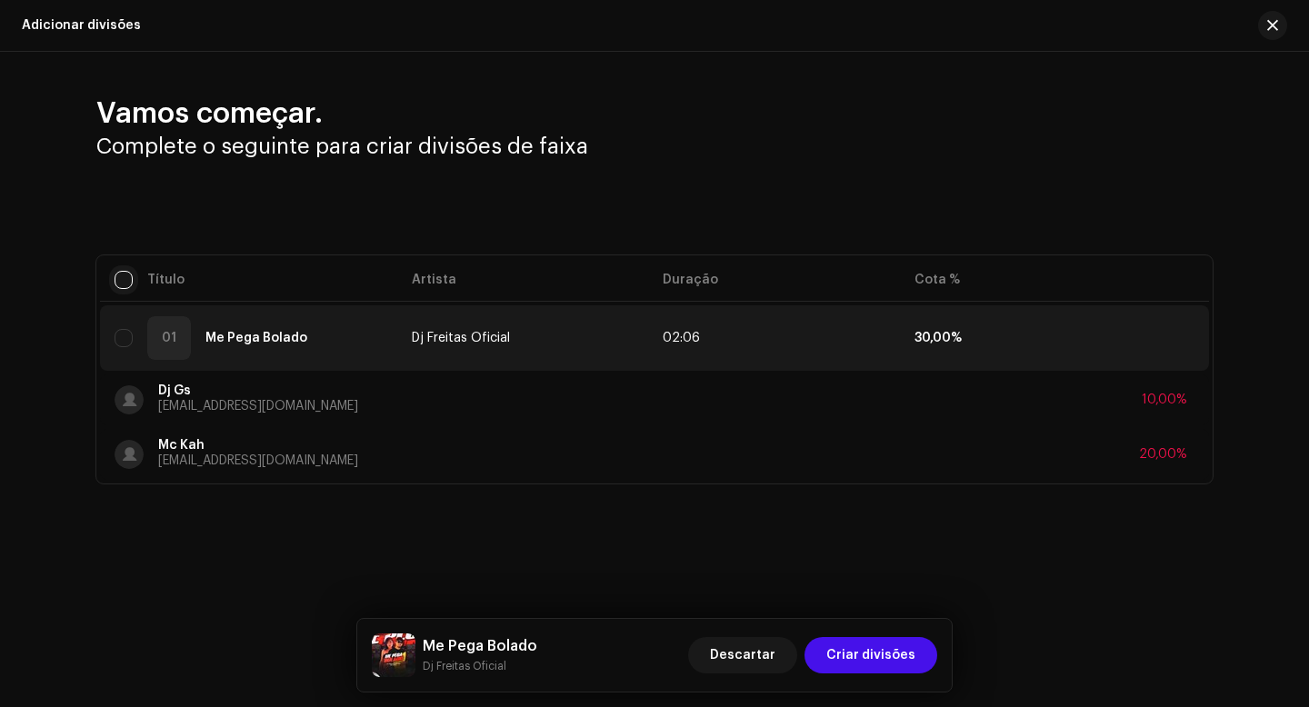
click at [124, 276] on input "checkbox" at bounding box center [124, 280] width 18 height 18
checkbox input "true"
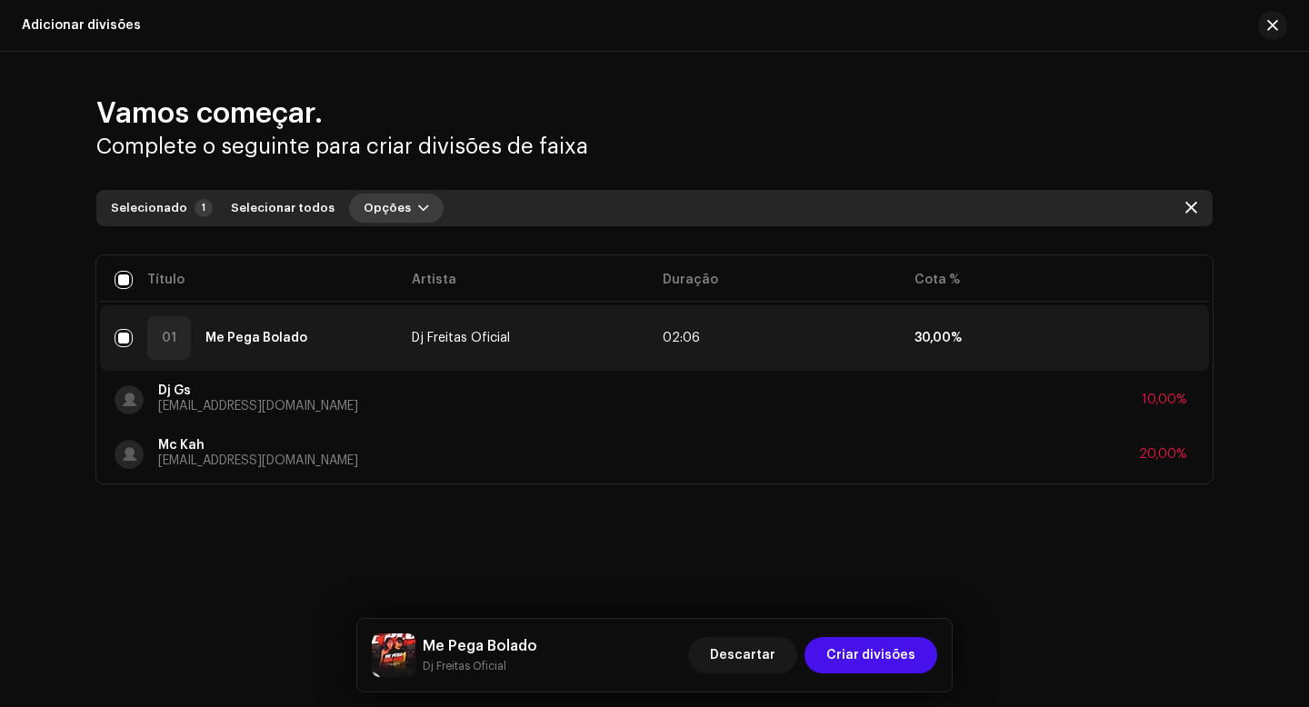
click at [394, 205] on button "Opções" at bounding box center [396, 208] width 95 height 29
click at [415, 250] on span "Adicionar divisões" at bounding box center [409, 249] width 119 height 15
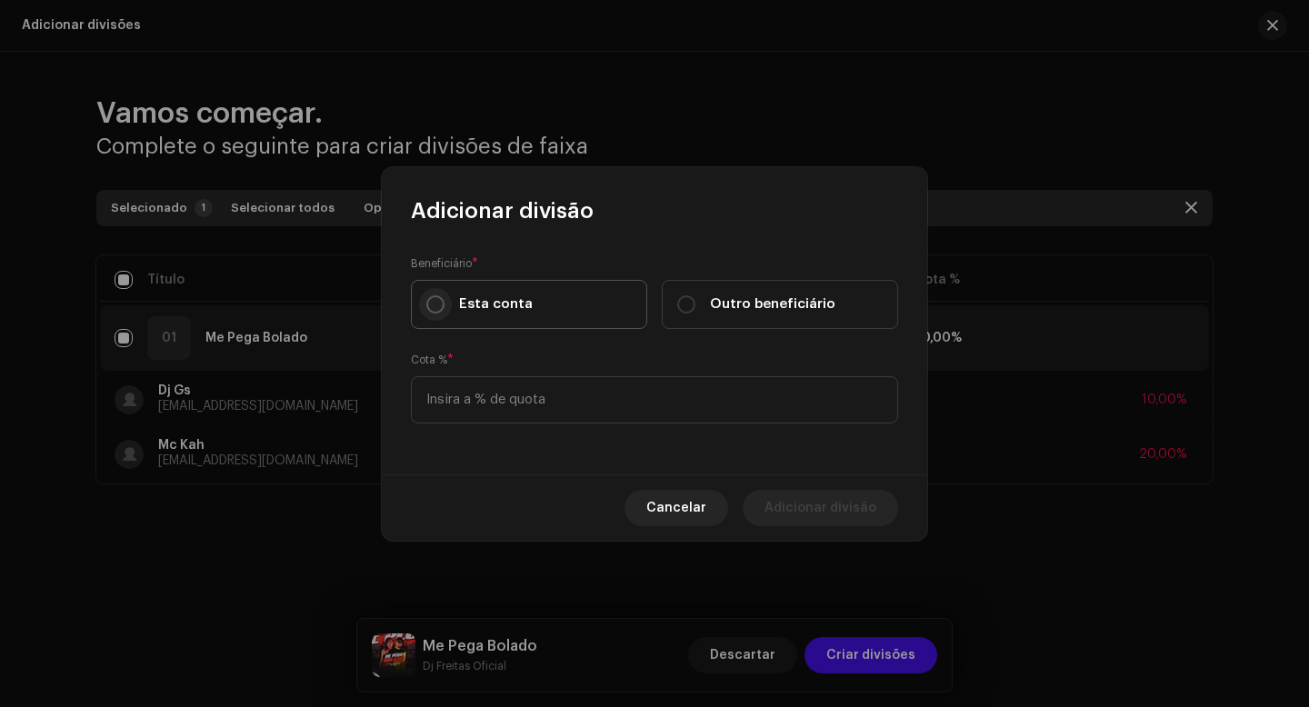
click at [440, 303] on input "Esta conta" at bounding box center [435, 304] width 18 height 18
radio input "true"
click at [470, 395] on input at bounding box center [654, 399] width 487 height 47
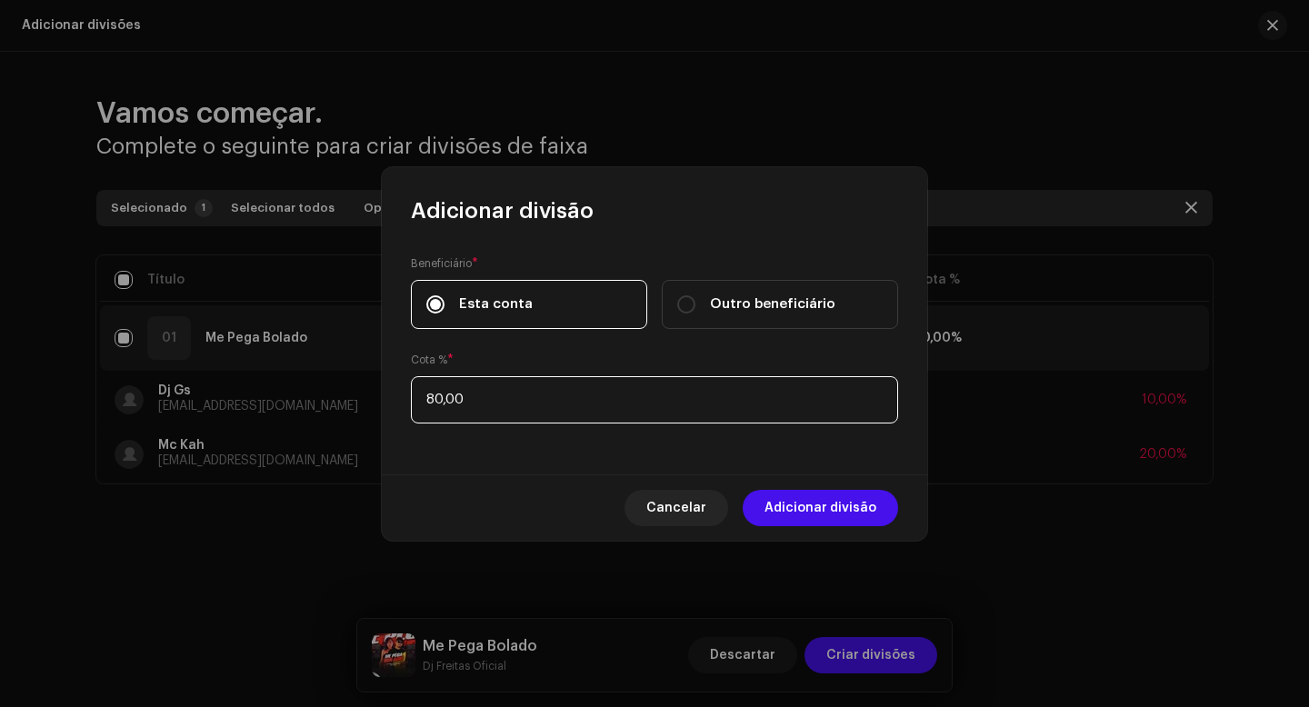
type input "8,00"
type input "70,00"
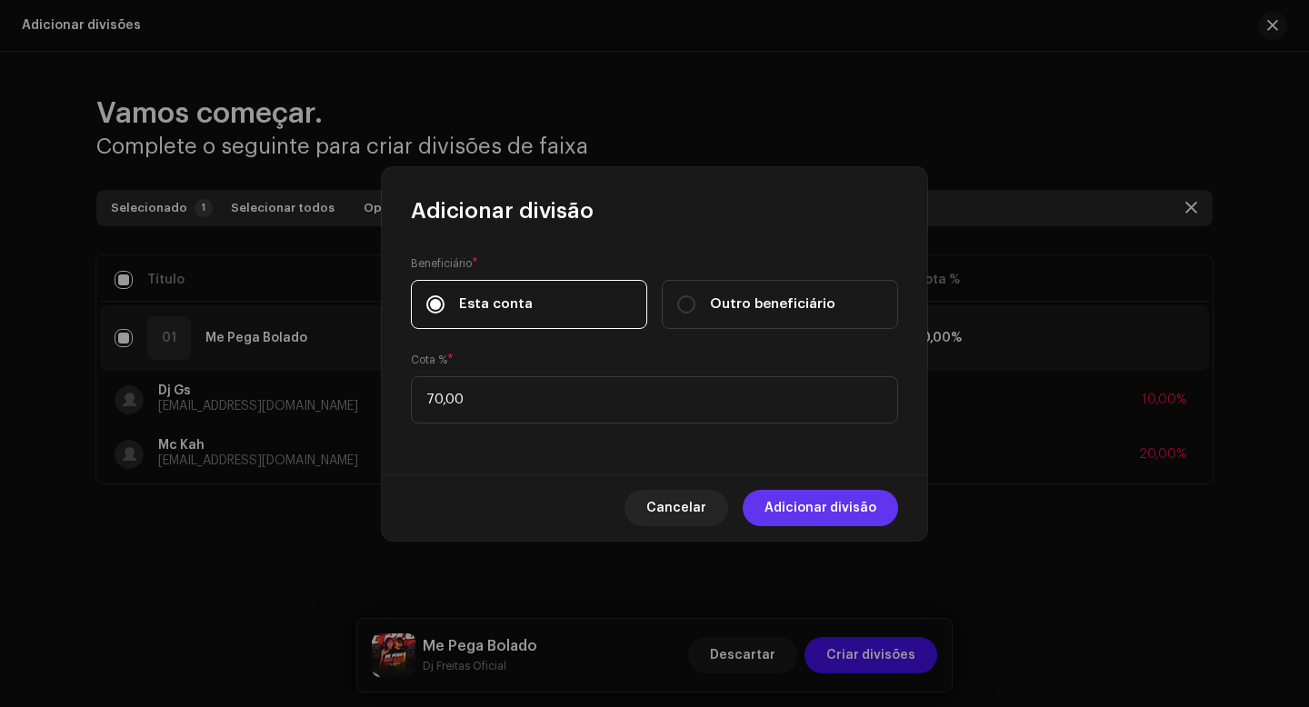
click at [788, 507] on span "Adicionar divisão" at bounding box center [821, 508] width 112 height 36
checkbox input "false"
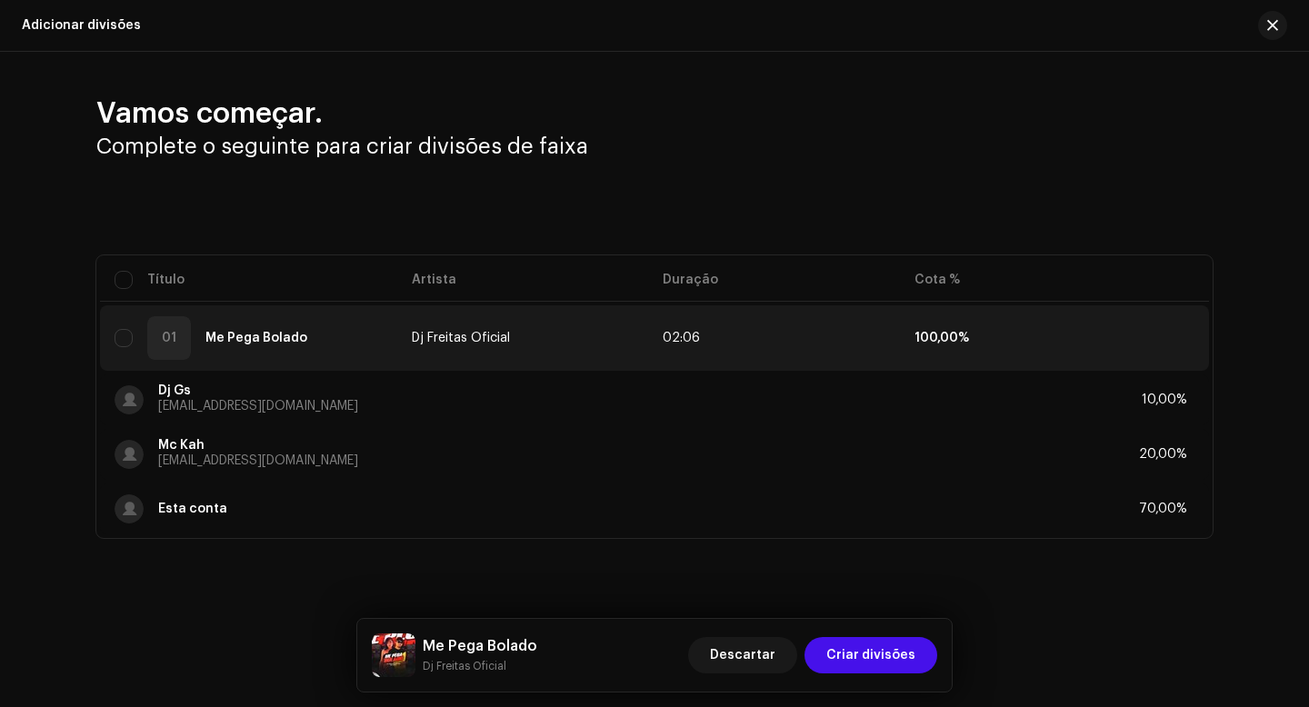
click at [677, 564] on div "Vamos começar. Complete o seguinte para criar divisões de faixa Selecionado 0 S…" at bounding box center [654, 366] width 1309 height 628
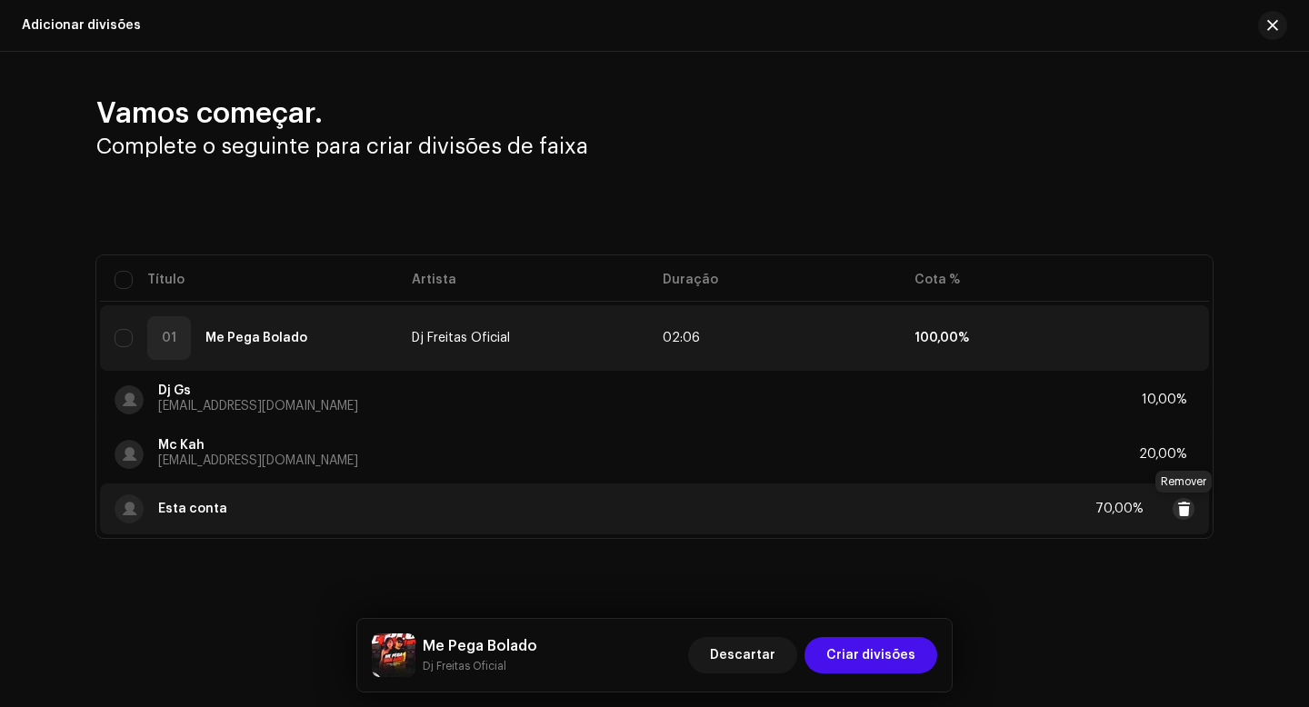
click at [1184, 507] on span at bounding box center [1184, 509] width 14 height 15
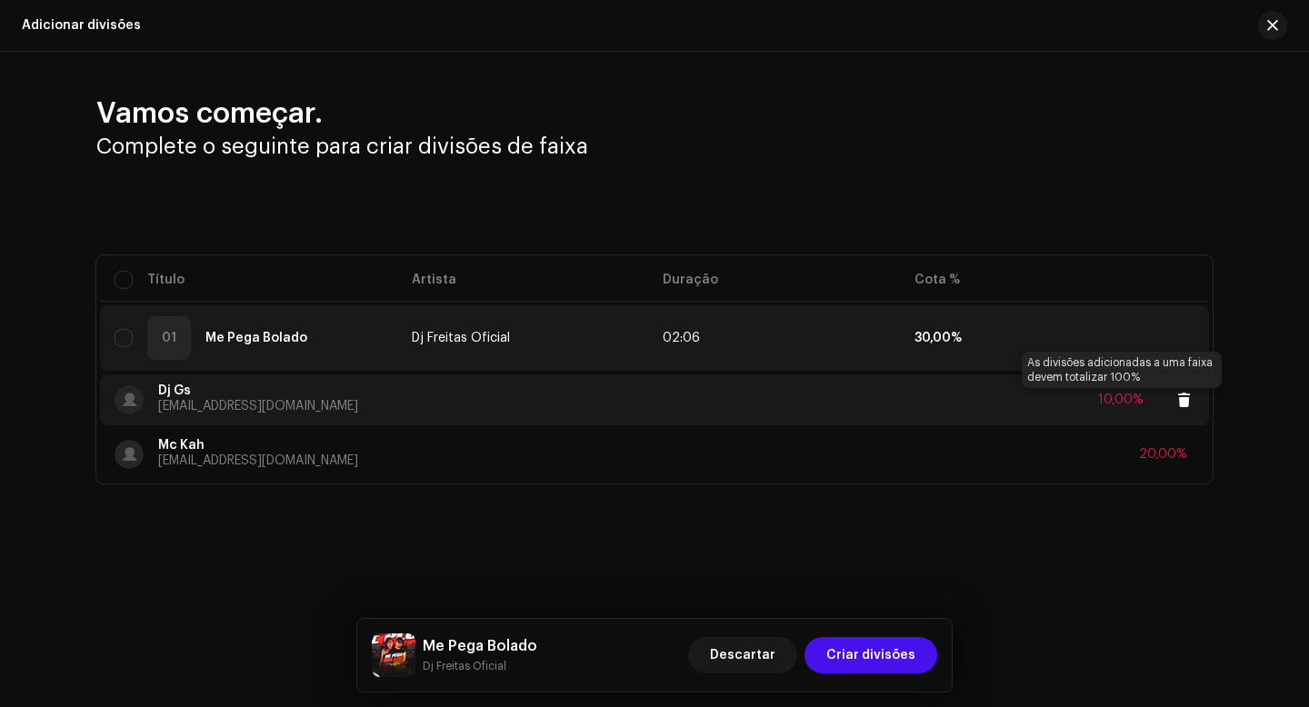
click at [1126, 401] on div "10,00%" at bounding box center [1120, 400] width 45 height 13
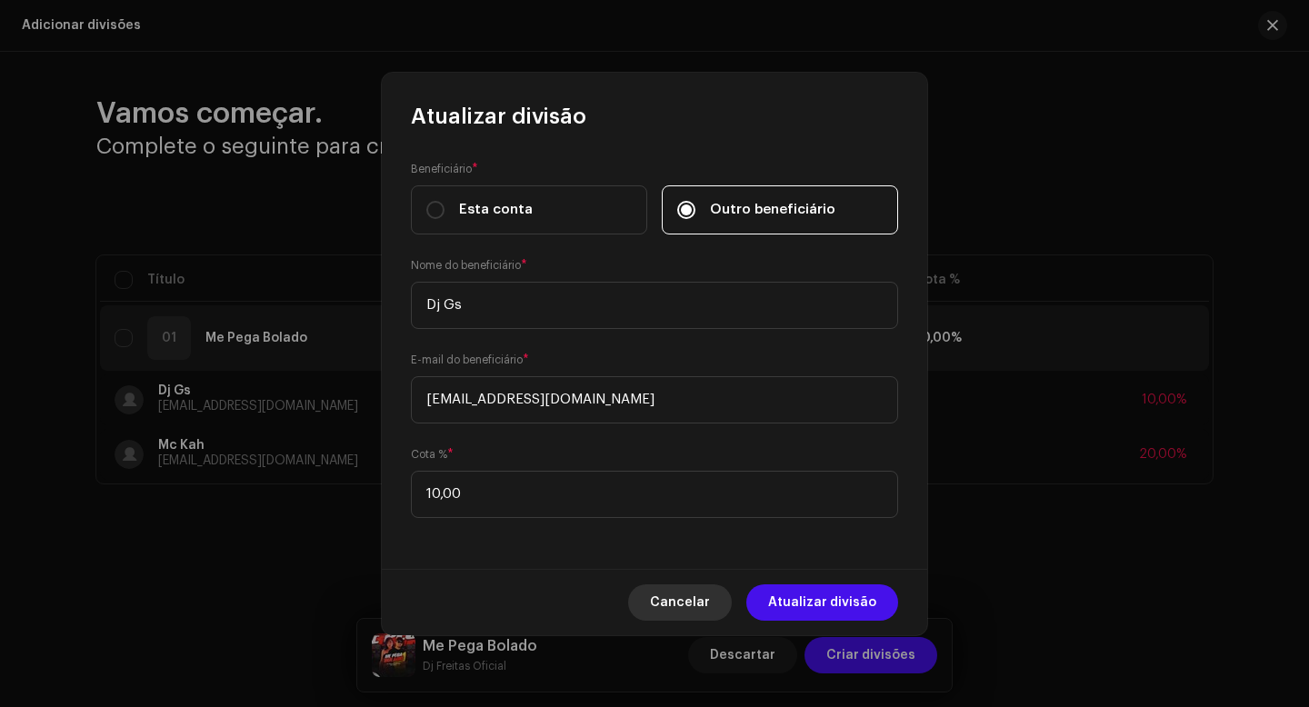
click at [710, 597] on span "Cancelar" at bounding box center [680, 603] width 60 height 36
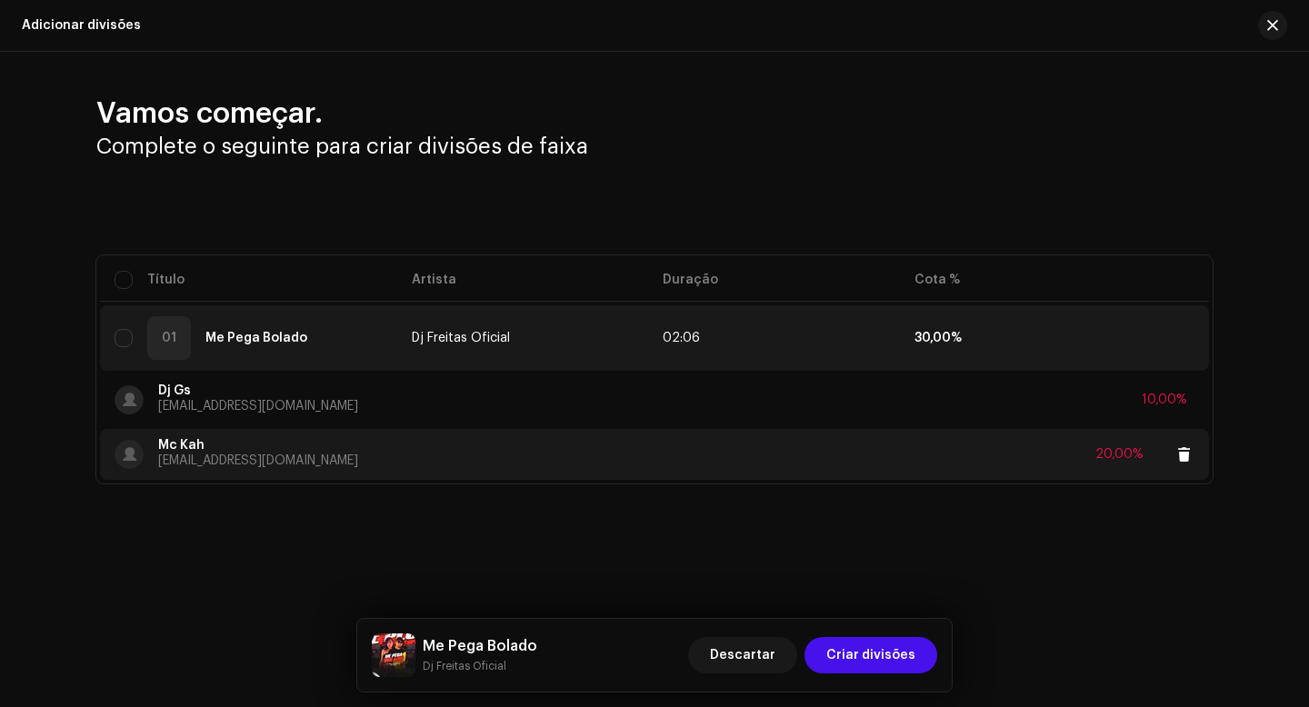
click at [1022, 442] on div "Mc Kah [EMAIL_ADDRESS][DOMAIN_NAME] 20,00%" at bounding box center [655, 454] width 1080 height 51
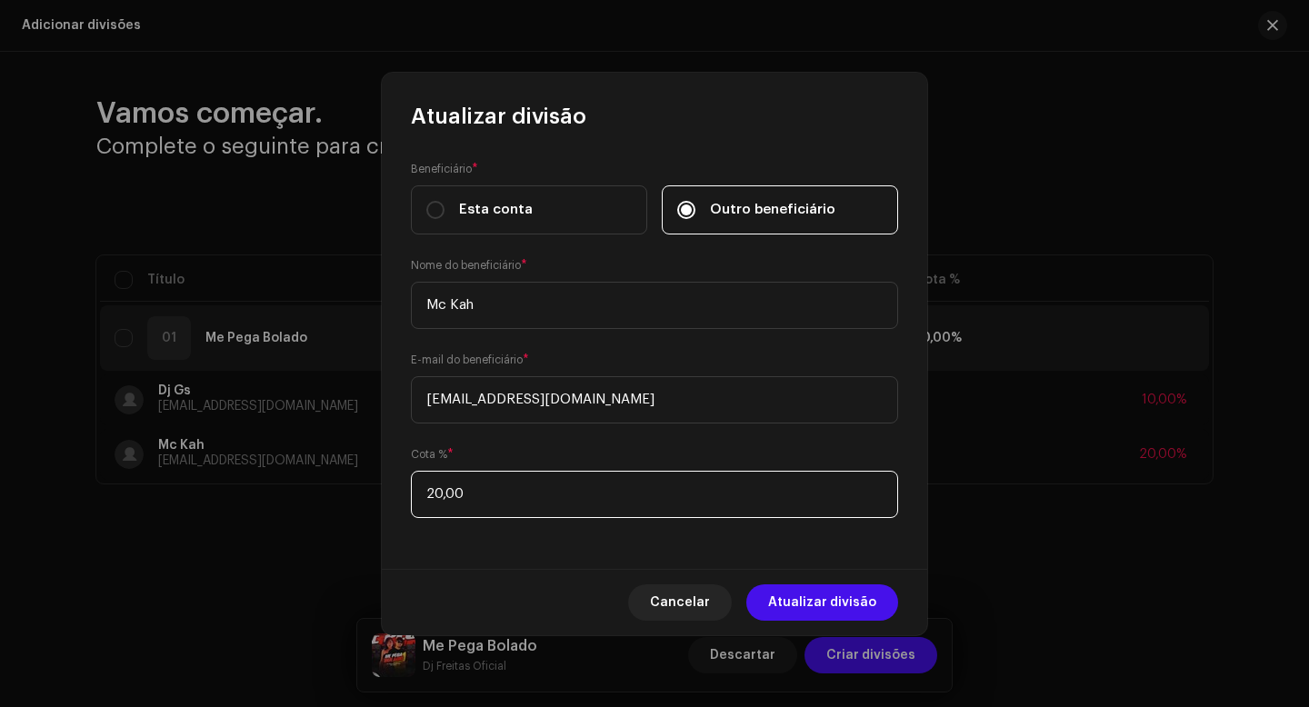
drag, startPoint x: 466, startPoint y: 495, endPoint x: 397, endPoint y: 495, distance: 69.1
click at [397, 495] on div "Beneficiário * Esta conta Outro beneficiário Nome do beneficiário * Mc Kah E-ma…" at bounding box center [654, 350] width 545 height 438
type input "40,00"
click at [811, 615] on span "Atualizar divisão" at bounding box center [822, 603] width 108 height 36
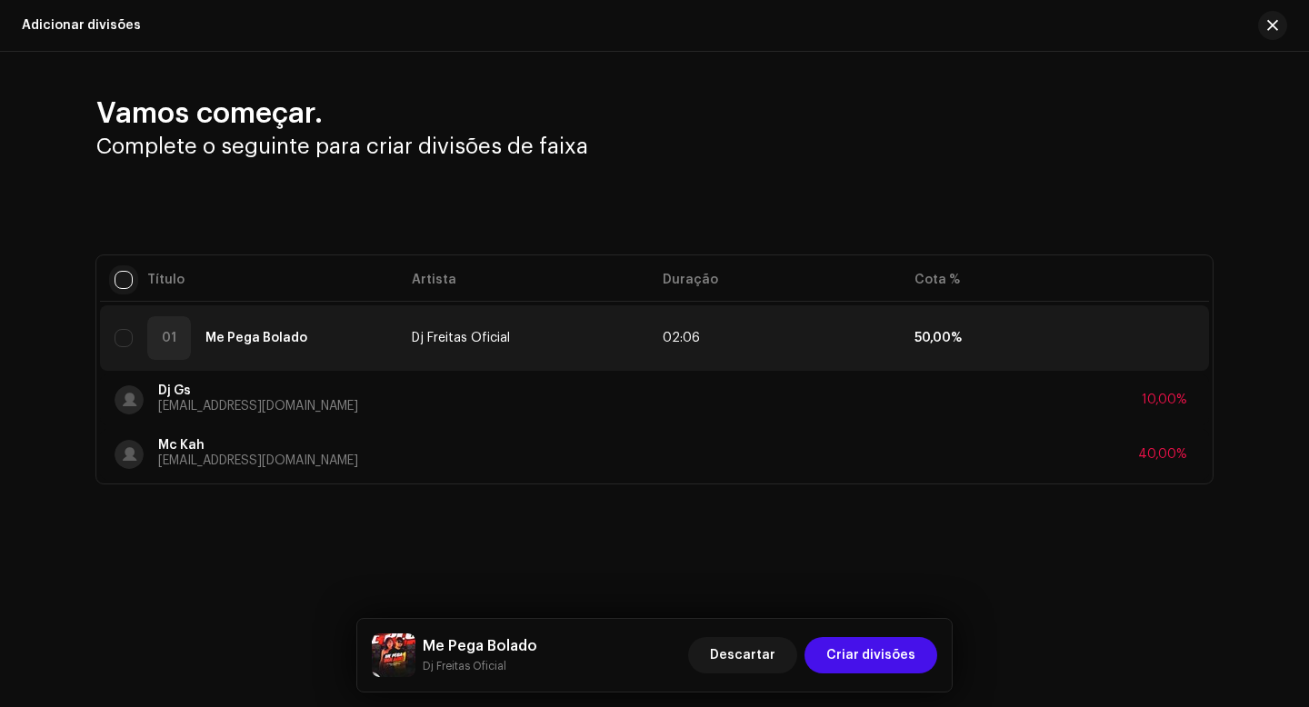
click at [129, 285] on input "checkbox" at bounding box center [124, 280] width 18 height 18
checkbox input "true"
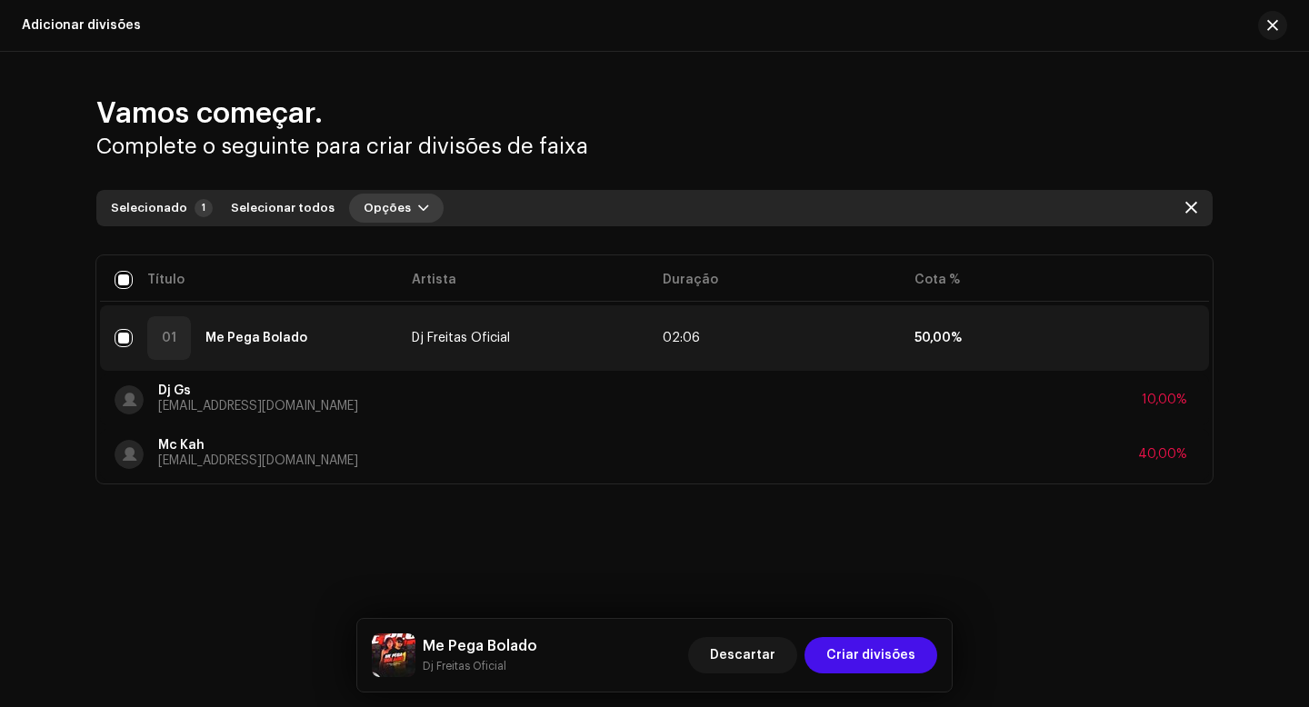
click at [368, 214] on span "Opções" at bounding box center [387, 208] width 47 height 36
click at [396, 249] on span "Adicionar divisões" at bounding box center [409, 249] width 119 height 15
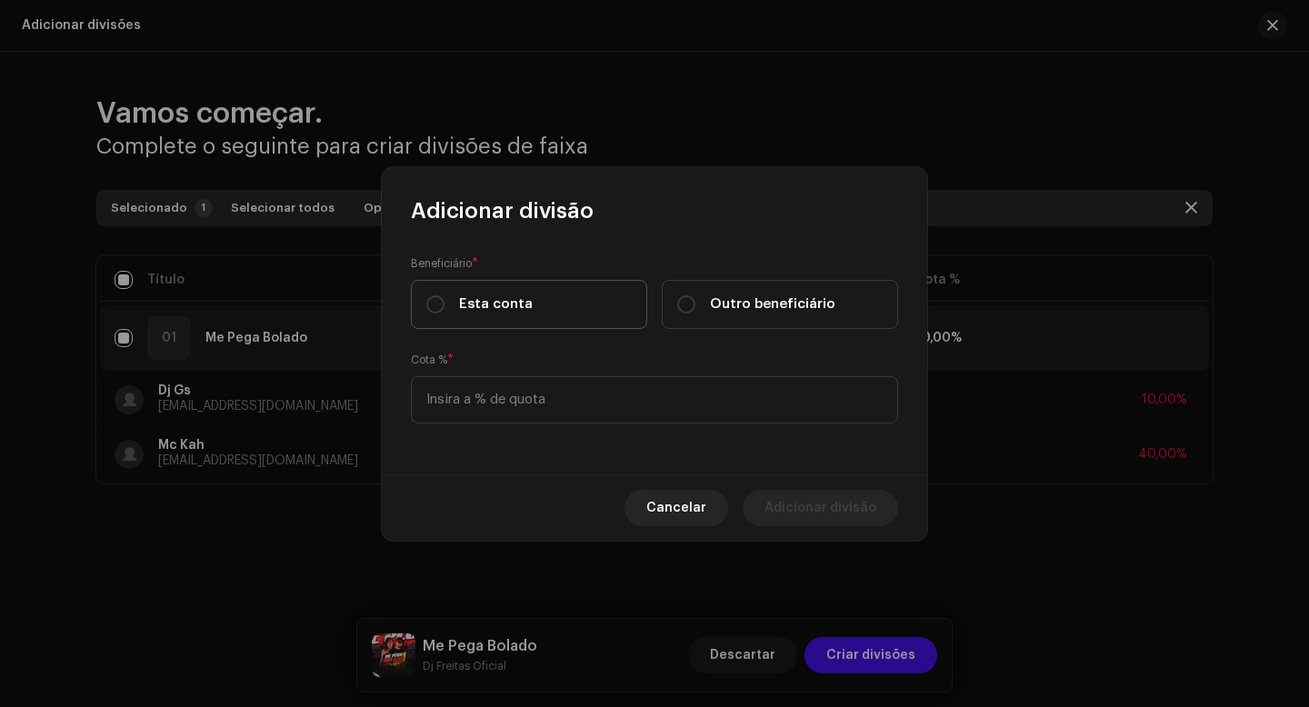
click at [511, 313] on span "Esta conta" at bounding box center [496, 305] width 74 height 20
click at [445, 313] on input "Esta conta" at bounding box center [435, 304] width 18 height 18
radio input "true"
click at [504, 403] on input at bounding box center [654, 399] width 487 height 47
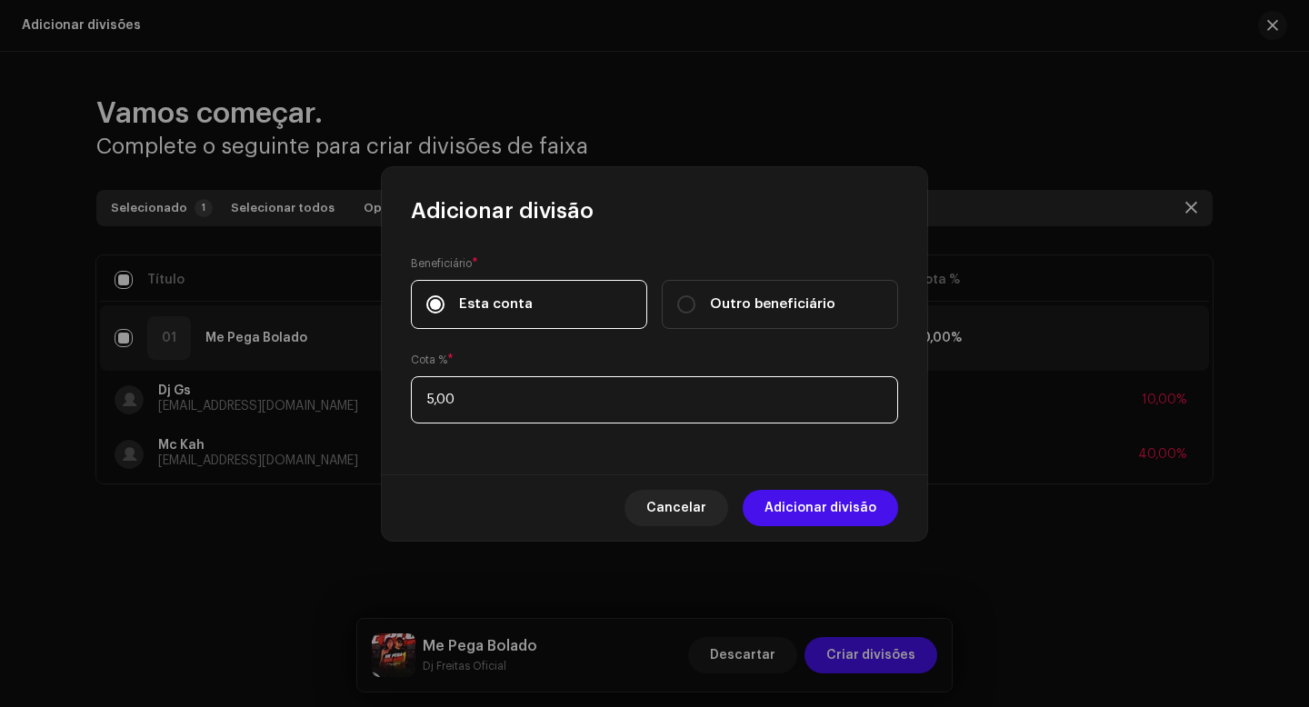
type input "50,00"
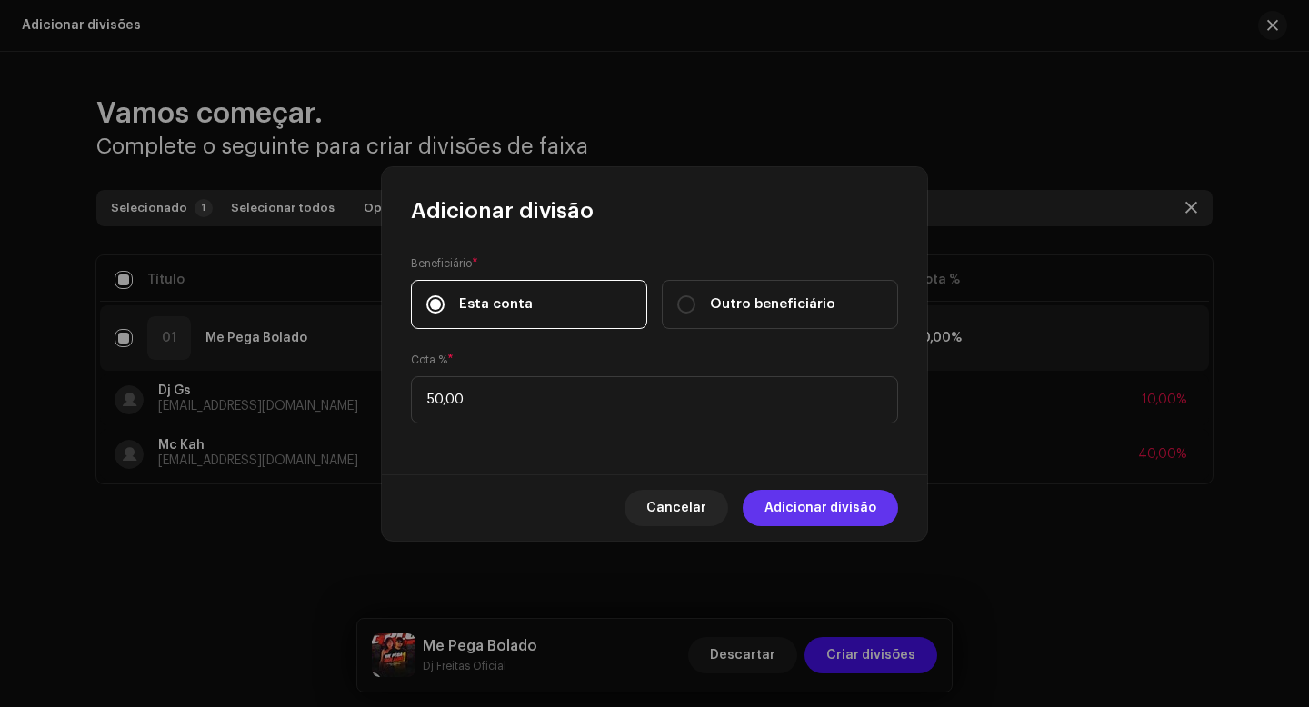
click at [807, 505] on span "Adicionar divisão" at bounding box center [821, 508] width 112 height 36
checkbox input "false"
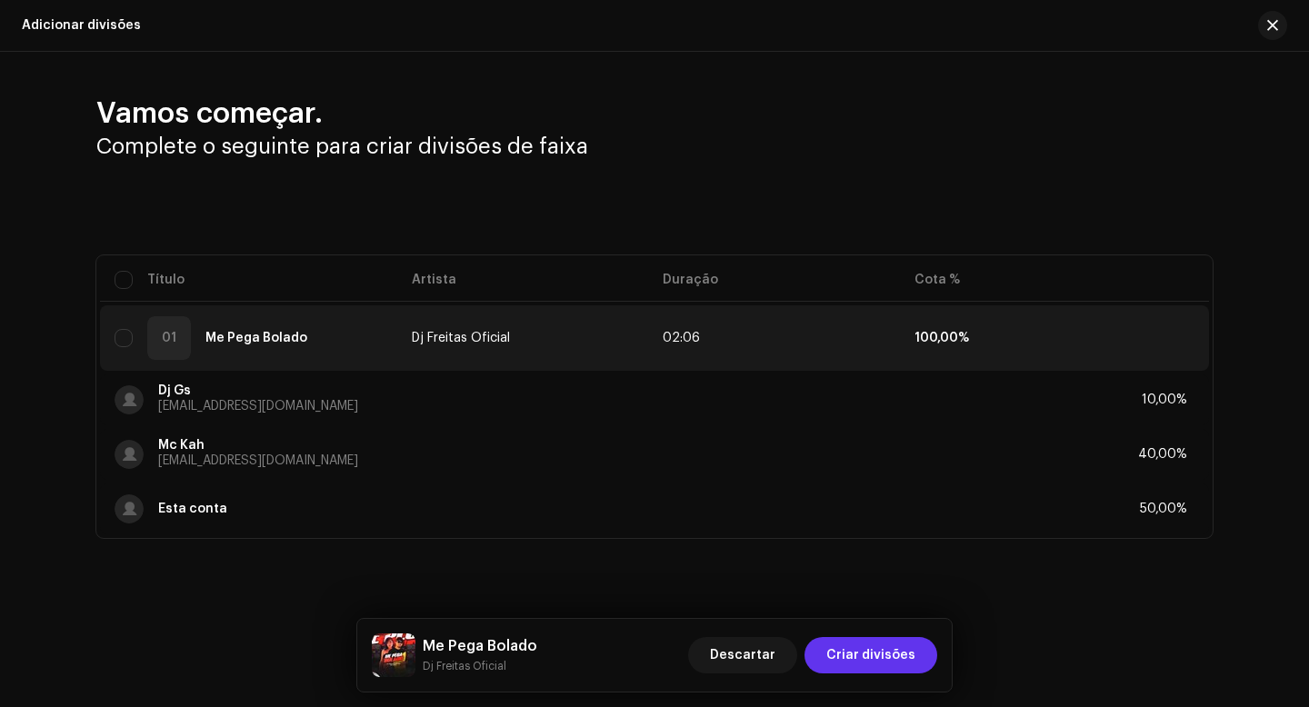
click at [881, 666] on span "Criar divisões" at bounding box center [870, 655] width 89 height 36
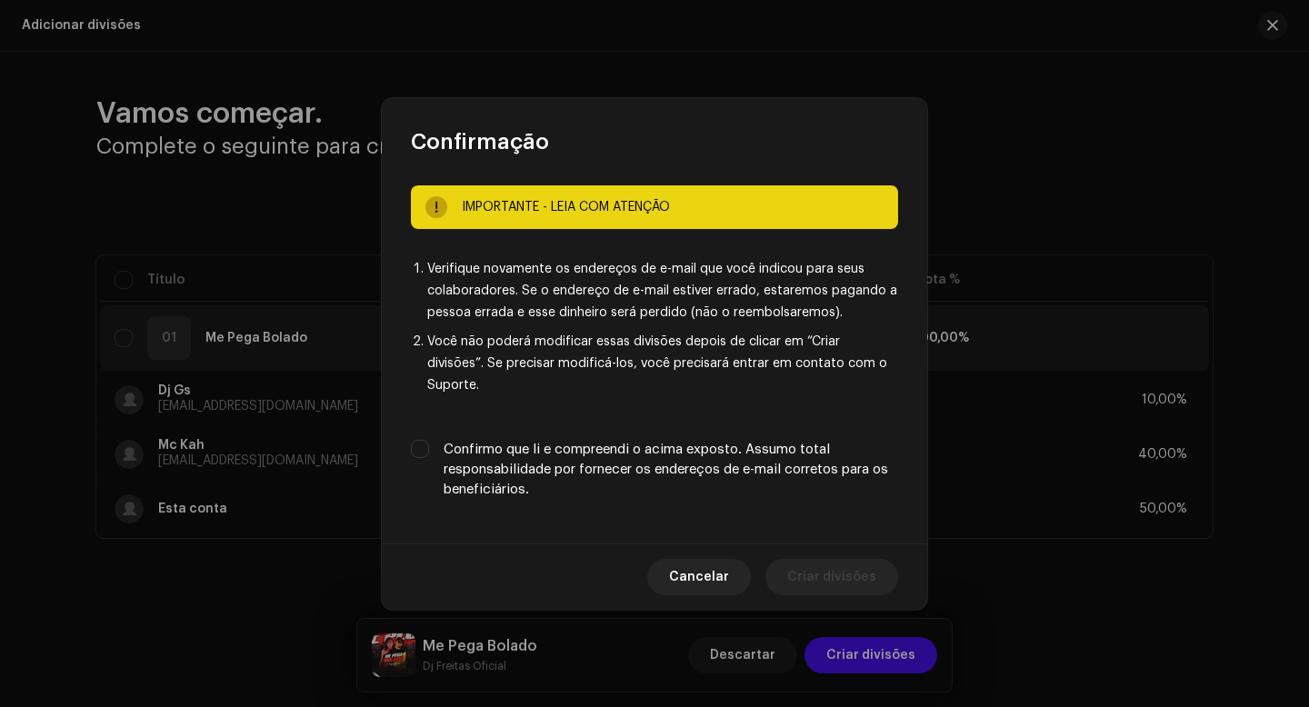
click at [604, 471] on label "Confirmo que li e compreendi o acima exposto. Assumo total responsabilidade por…" at bounding box center [671, 470] width 455 height 60
click at [429, 458] on input "Confirmo que li e compreendi o acima exposto. Assumo total responsabilidade por…" at bounding box center [420, 449] width 18 height 18
checkbox input "true"
click at [810, 564] on span "Criar divisões" at bounding box center [831, 577] width 89 height 36
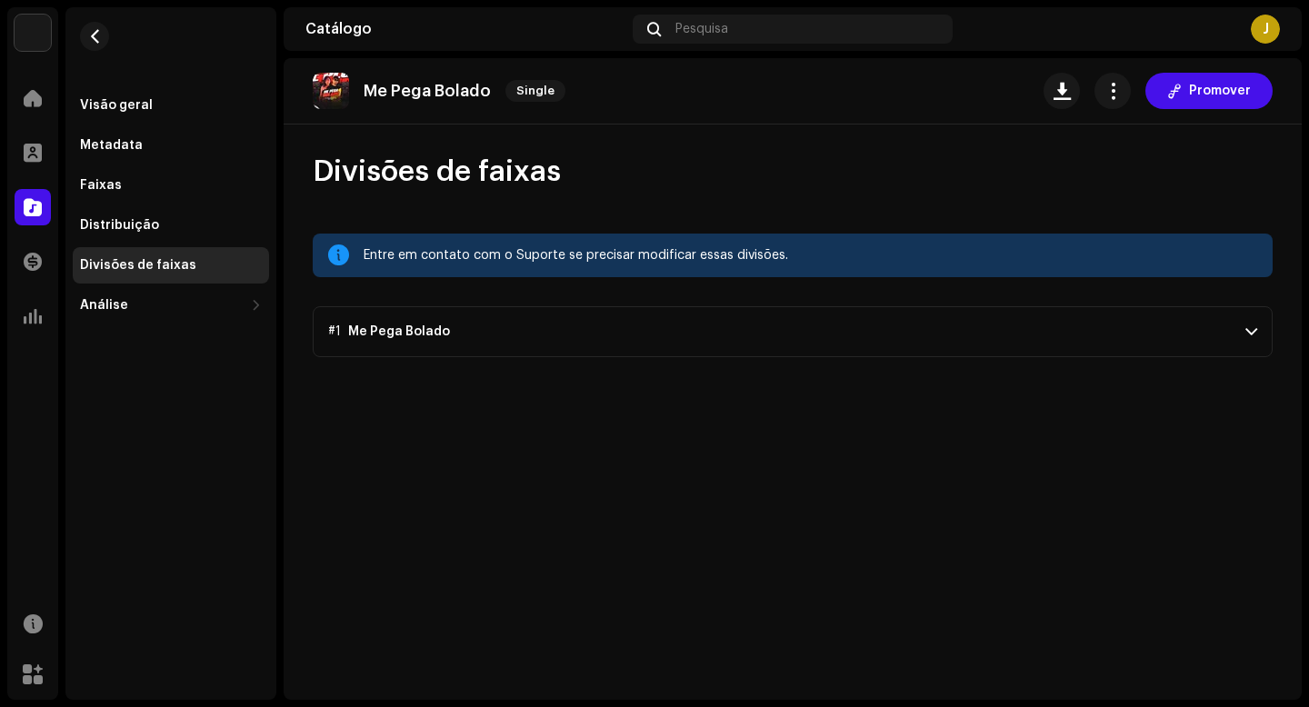
click at [173, 271] on div "Divisões de faixas" at bounding box center [138, 265] width 116 height 15
click at [97, 41] on span "button" at bounding box center [95, 36] width 14 height 15
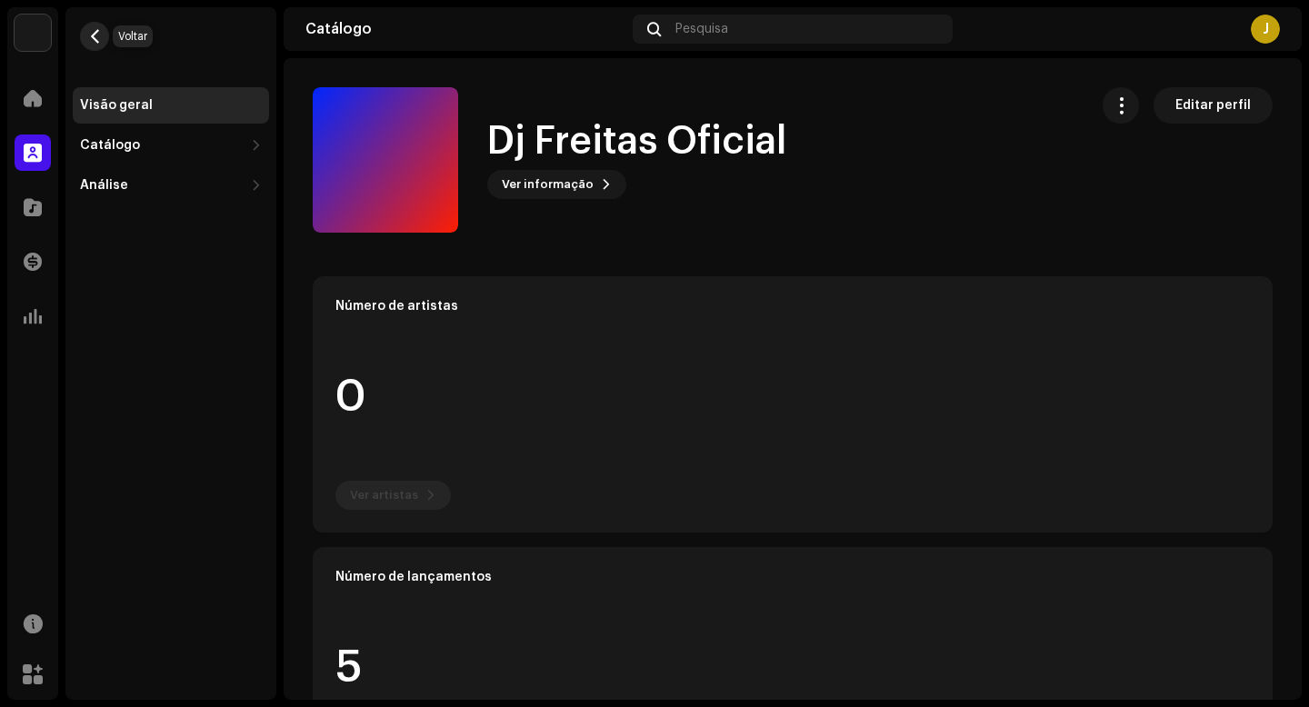
click at [97, 40] on span "button" at bounding box center [95, 36] width 14 height 15
click at [43, 154] on div at bounding box center [33, 153] width 36 height 36
click at [35, 98] on span at bounding box center [33, 98] width 18 height 15
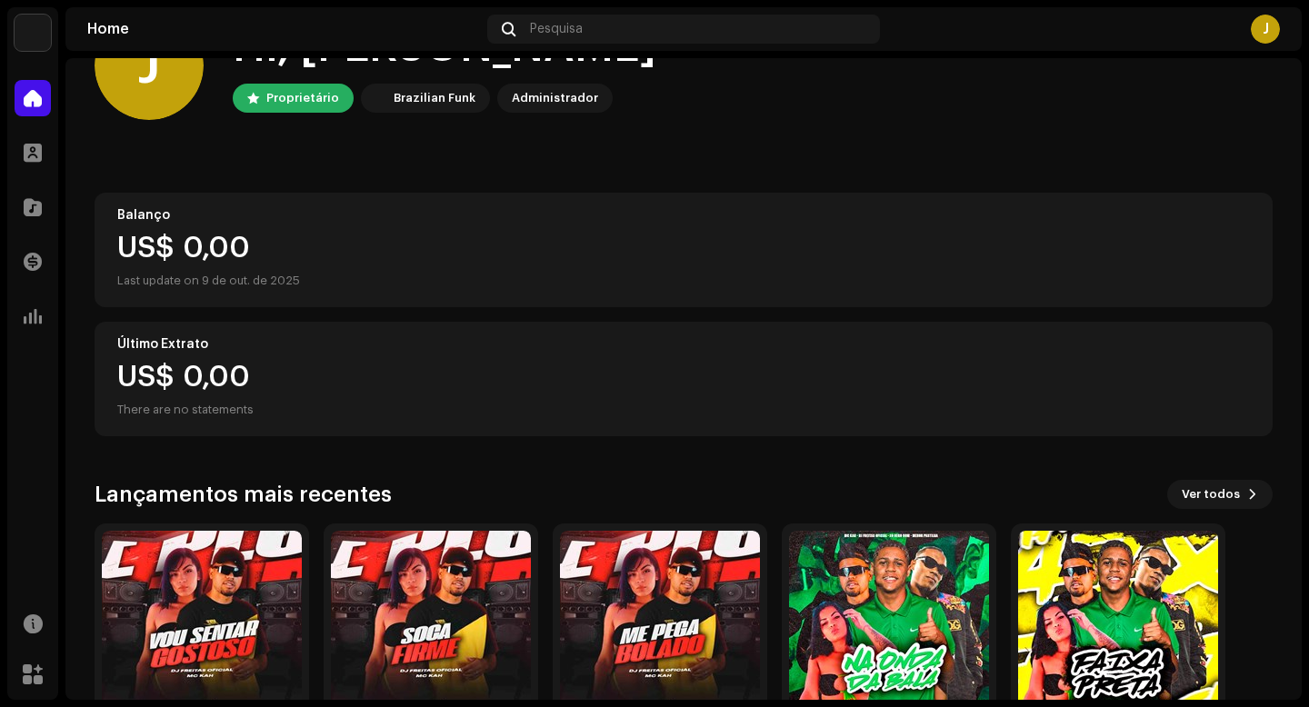
scroll to position [191, 0]
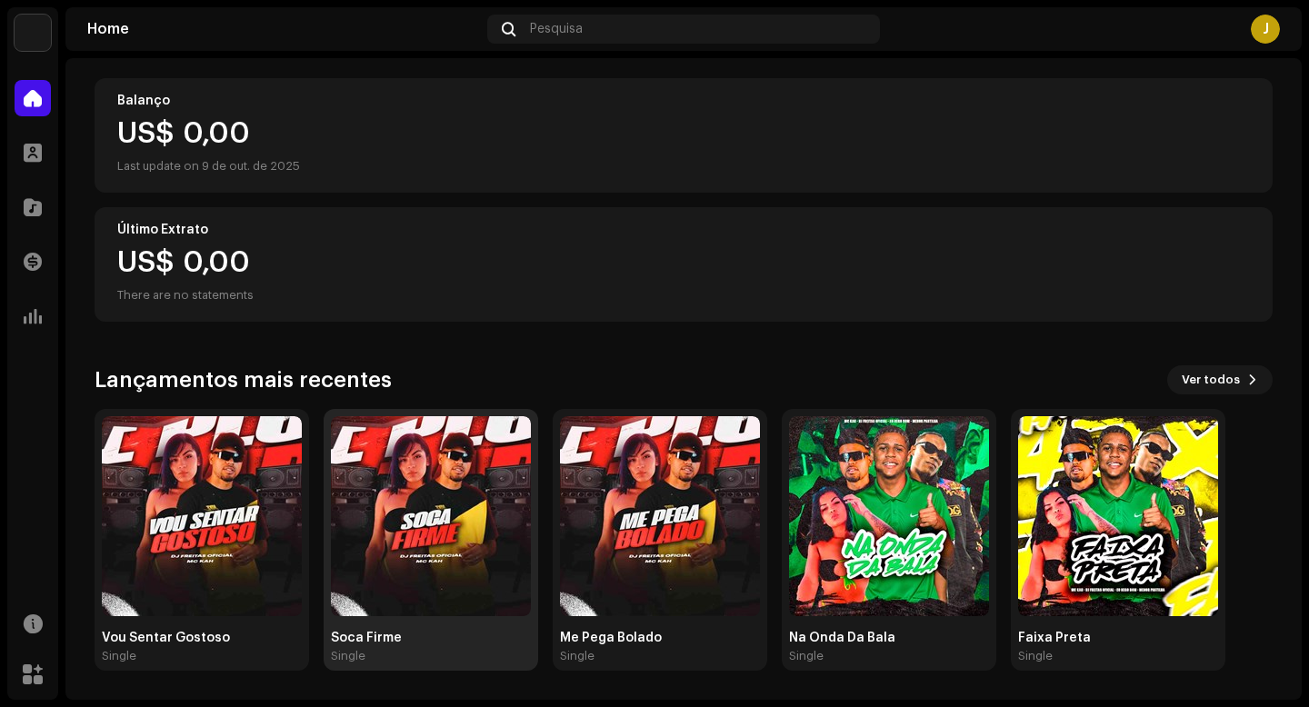
click at [434, 492] on img at bounding box center [431, 516] width 200 height 200
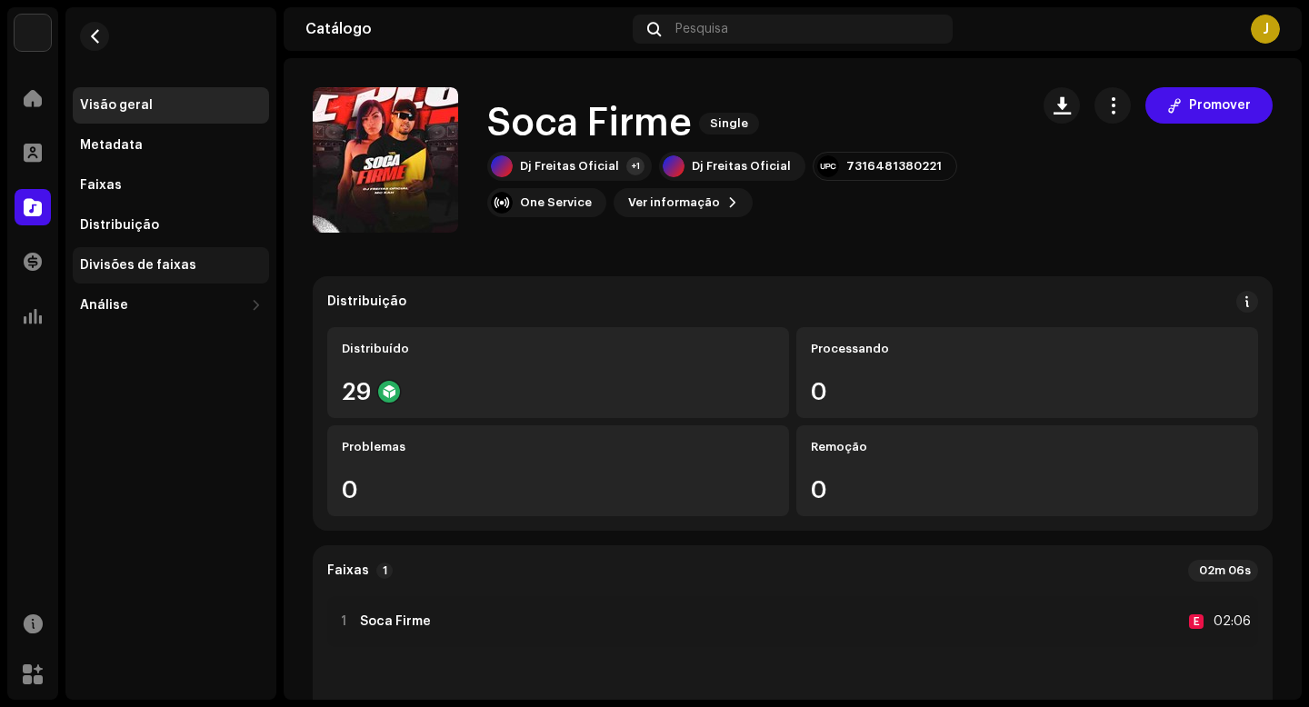
click at [166, 272] on div "Divisões de faixas" at bounding box center [138, 265] width 116 height 15
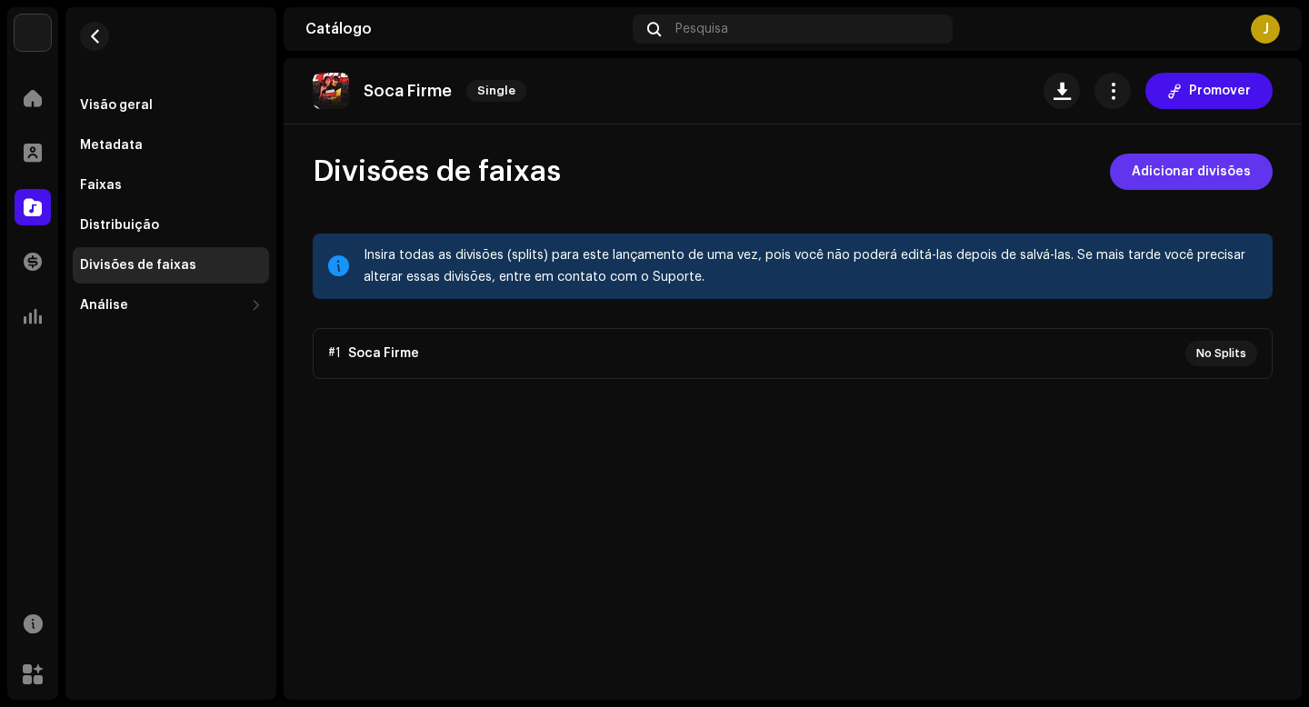
click at [1204, 156] on span "Adicionar divisões" at bounding box center [1191, 172] width 119 height 36
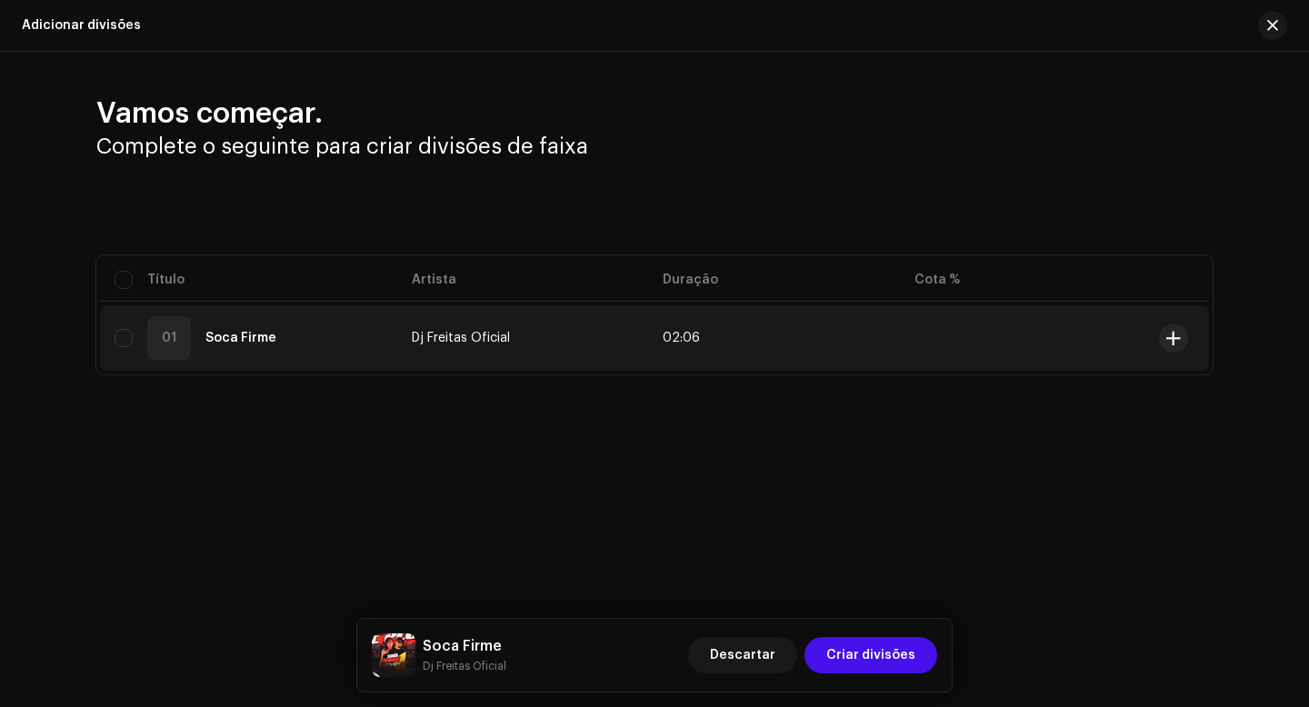
click at [220, 354] on div "01 Soca Firme" at bounding box center [249, 338] width 268 height 44
click at [137, 339] on div "01 Soca Firme" at bounding box center [249, 338] width 268 height 44
click at [129, 339] on input "checkbox" at bounding box center [124, 338] width 18 height 18
checkbox input "true"
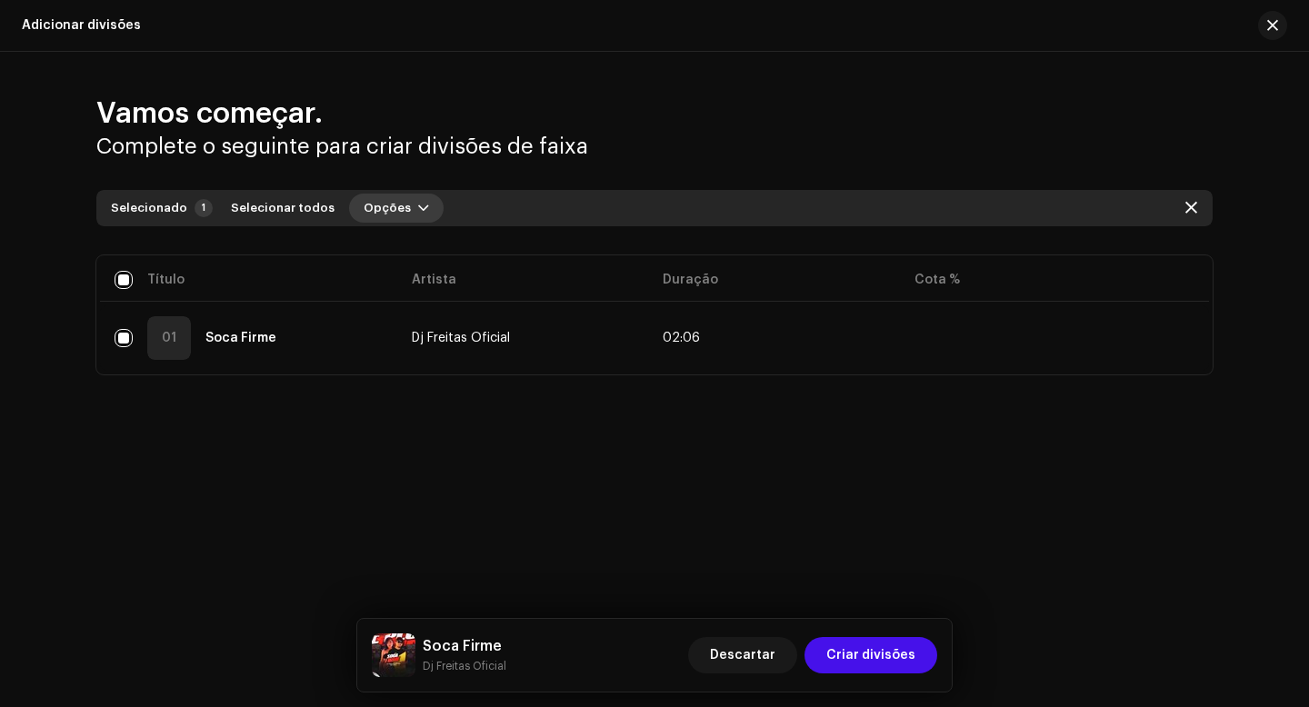
click at [382, 213] on span "Opções" at bounding box center [387, 208] width 47 height 36
click at [405, 251] on span "Adicionar divisões" at bounding box center [409, 249] width 119 height 15
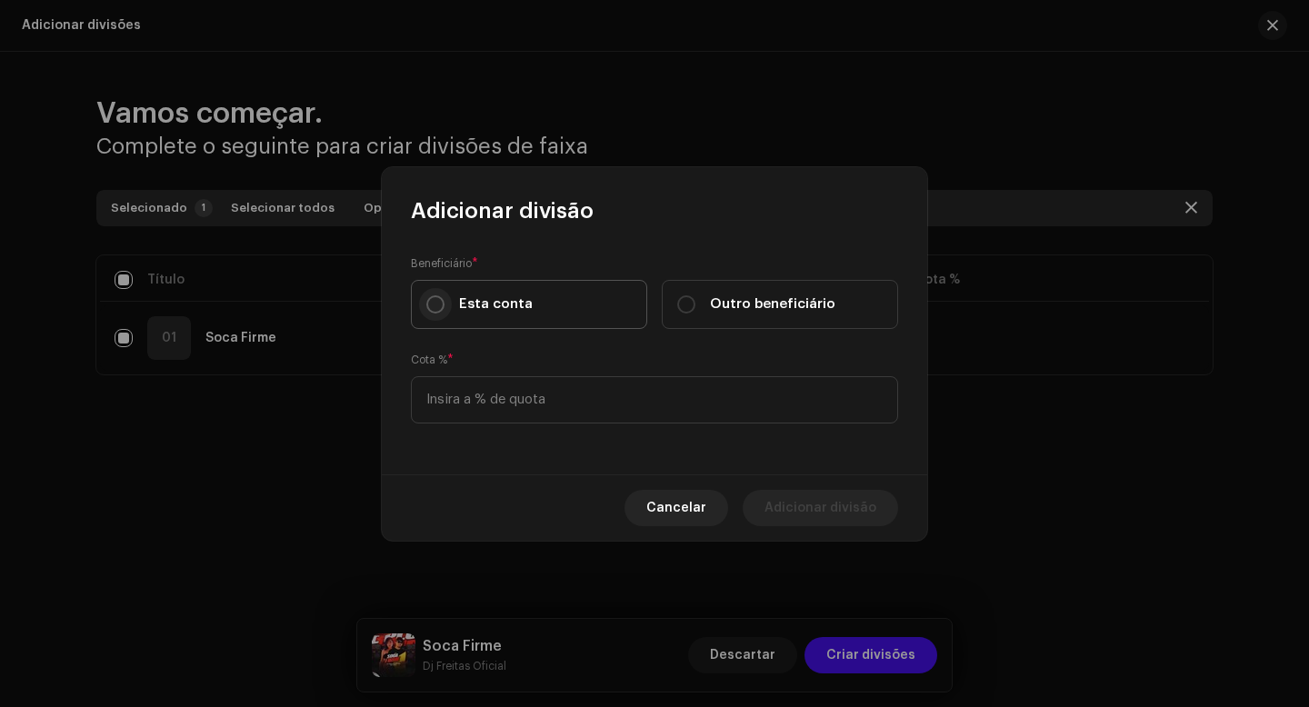
click at [440, 309] on input "Esta conta" at bounding box center [435, 304] width 18 height 18
radio input "true"
click at [478, 397] on input at bounding box center [654, 399] width 487 height 47
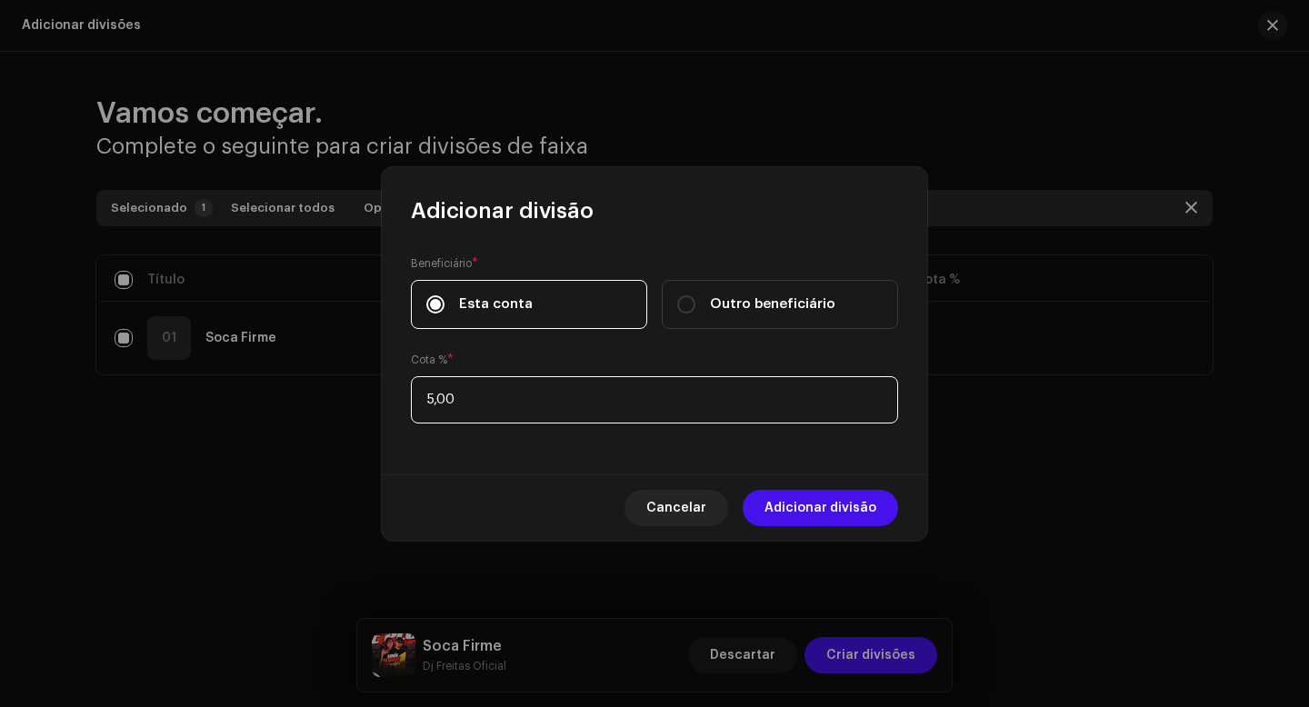
type input "50,00"
click at [680, 303] on input "Outro beneficiário" at bounding box center [686, 304] width 18 height 18
radio input "true"
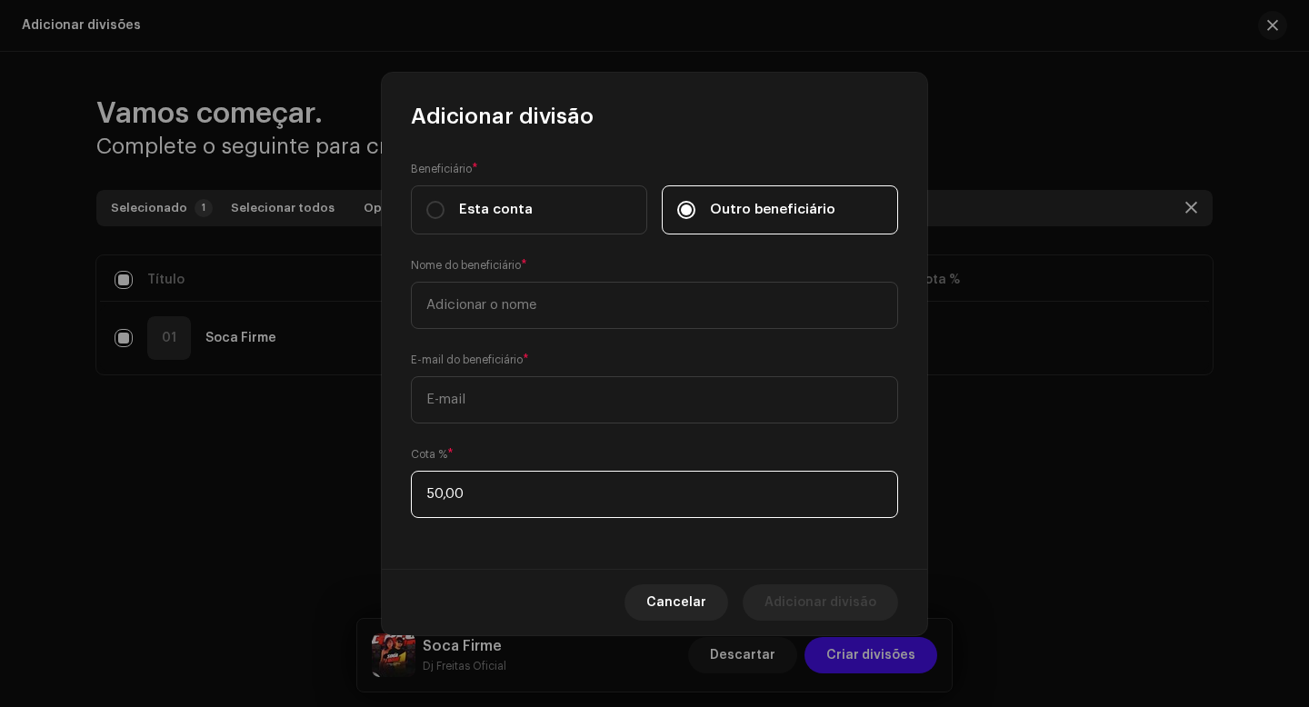
drag, startPoint x: 479, startPoint y: 491, endPoint x: 383, endPoint y: 493, distance: 96.4
click at [383, 493] on div "Beneficiário * Esta conta Outro beneficiário Nome do beneficiário * E-mail do b…" at bounding box center [654, 350] width 545 height 438
type input "10,00"
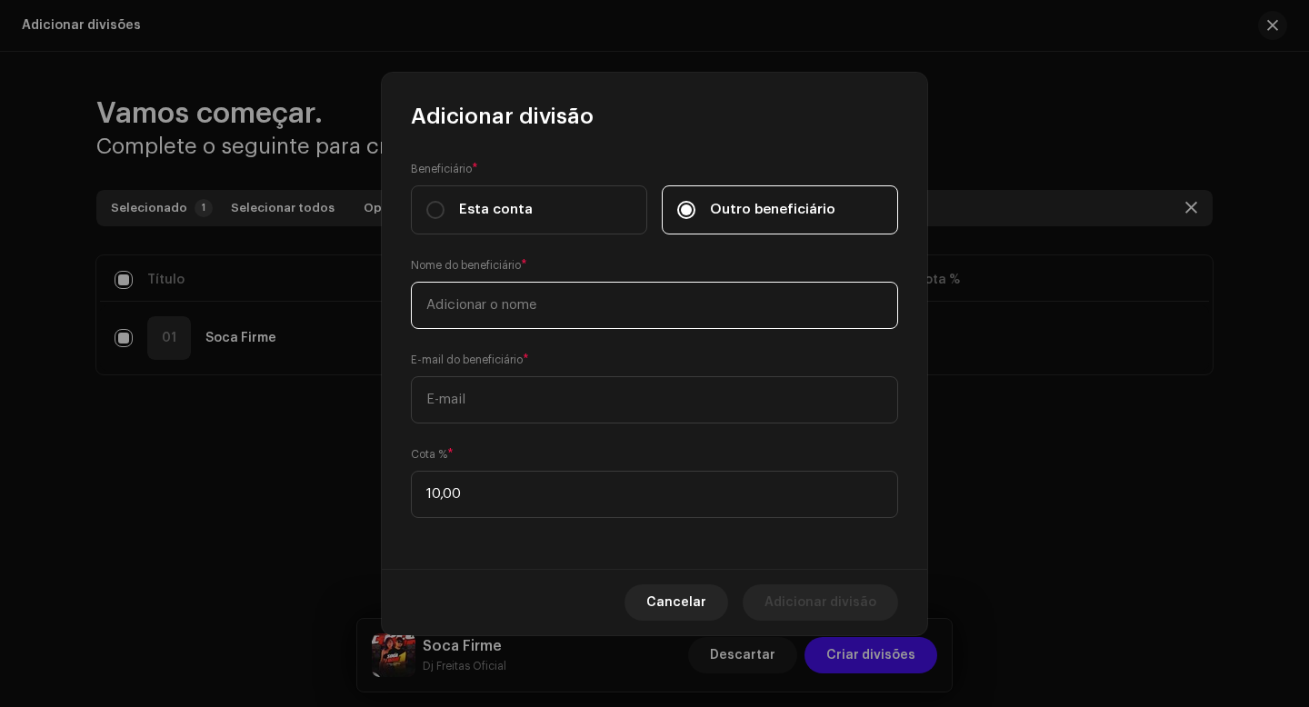
click at [504, 310] on input "text" at bounding box center [654, 305] width 487 height 47
type input "Dj GS"
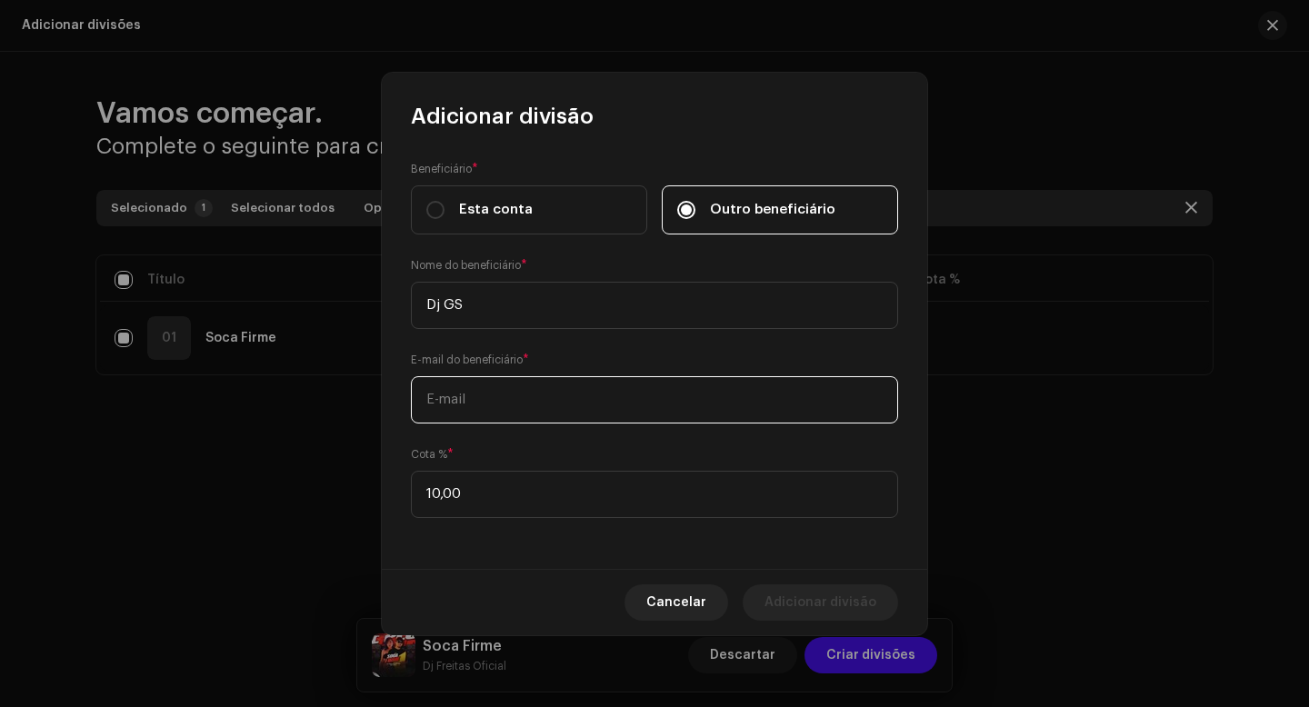
click at [511, 401] on input "text" at bounding box center [654, 399] width 487 height 47
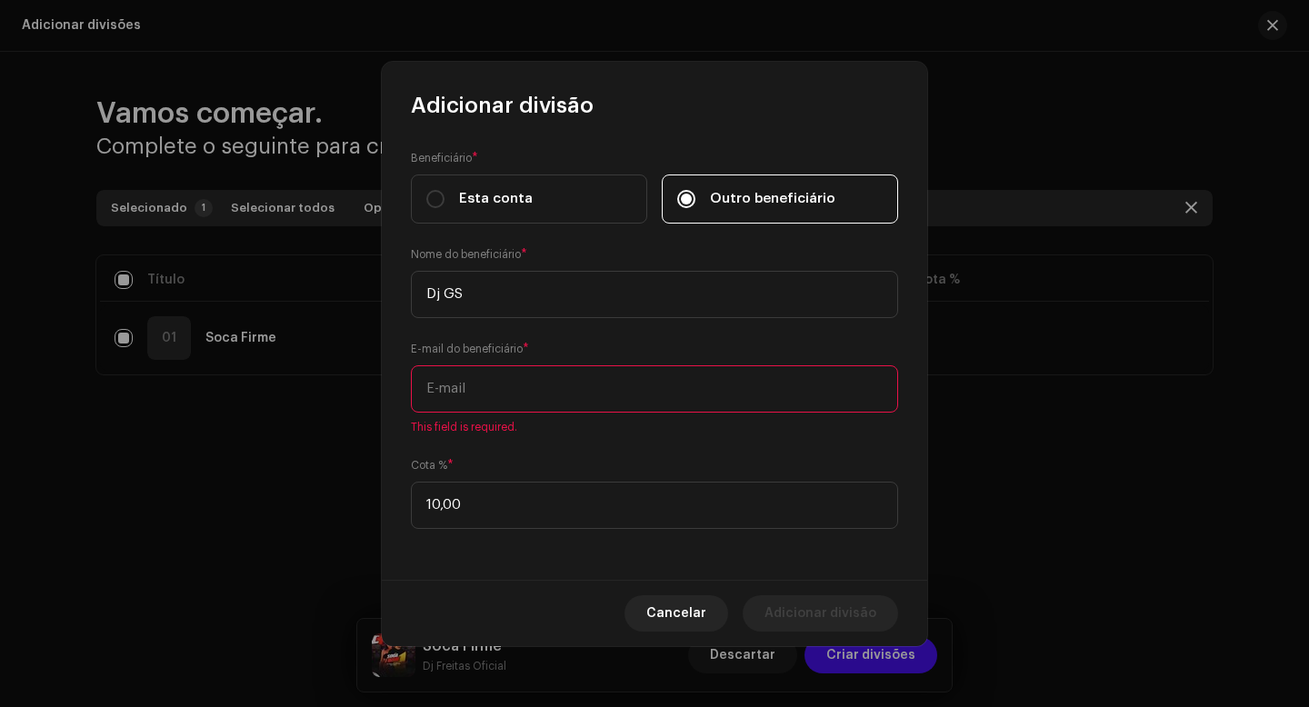
paste input "[EMAIL_ADDRESS][DOMAIN_NAME]"
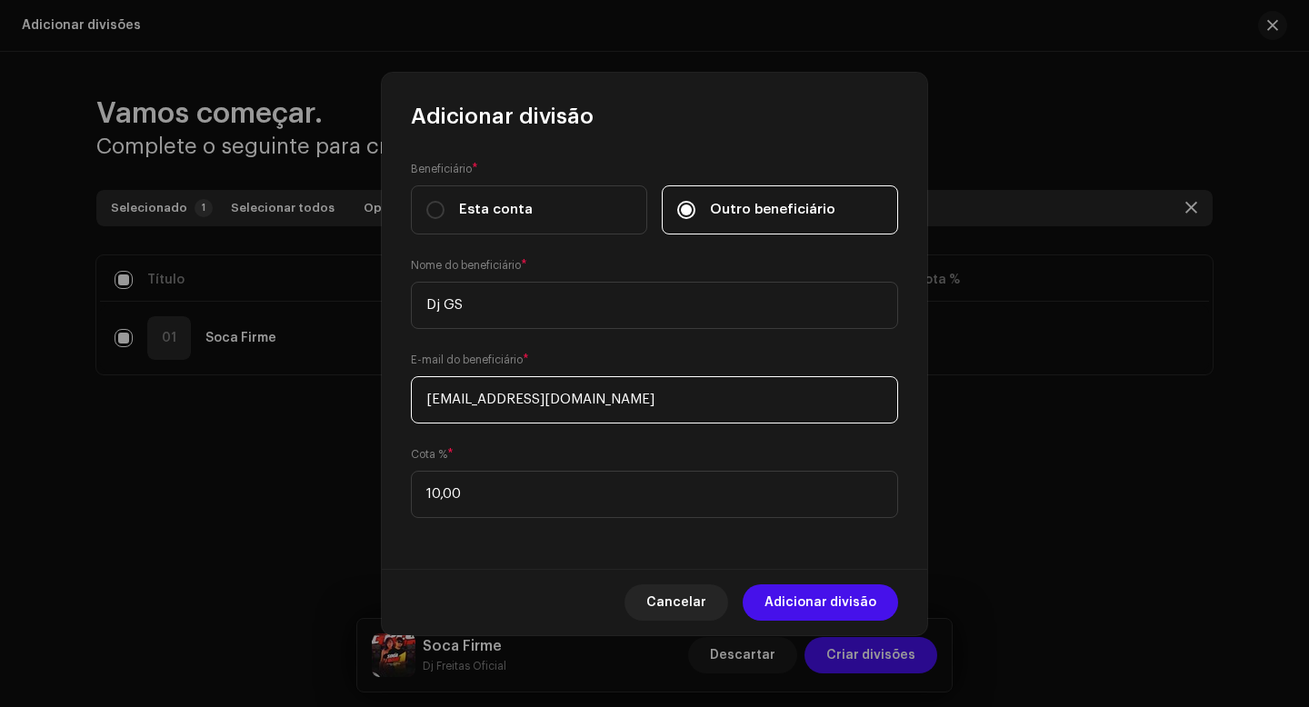
type input "[EMAIL_ADDRESS][DOMAIN_NAME]"
click at [555, 565] on div "Beneficiário * Esta conta Outro beneficiário Nome do beneficiário * Dj GS E-mai…" at bounding box center [654, 350] width 545 height 438
click at [850, 609] on span "Adicionar divisão" at bounding box center [821, 603] width 112 height 36
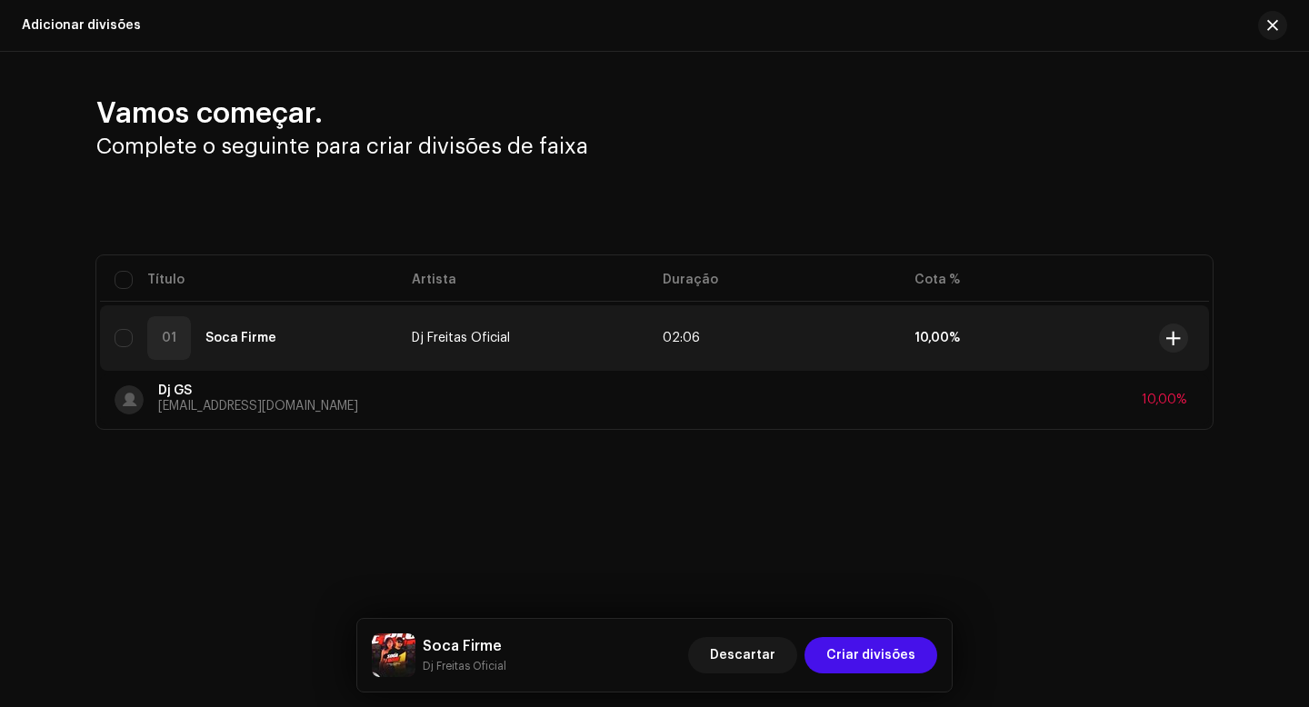
click at [275, 336] on div "01 Soca Firme" at bounding box center [249, 338] width 268 height 44
click at [128, 285] on input "checkbox" at bounding box center [124, 280] width 18 height 18
checkbox input "true"
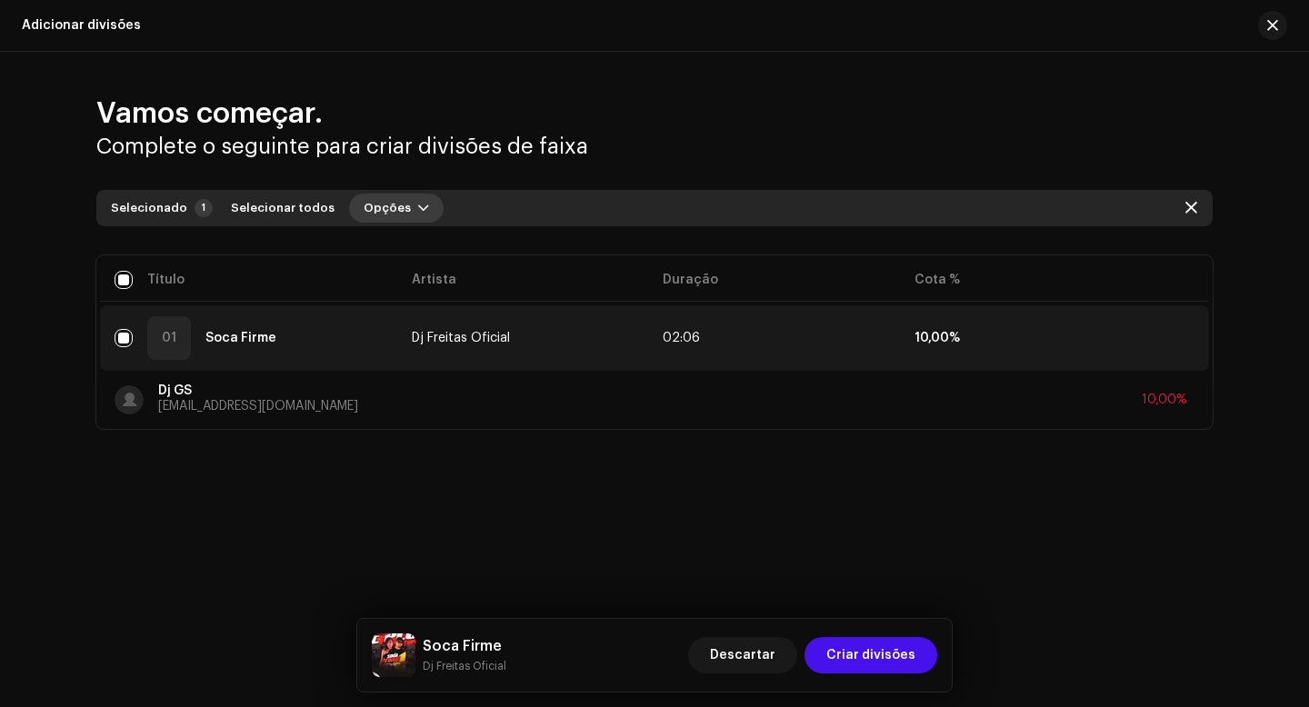
click at [387, 219] on span "Opções" at bounding box center [387, 208] width 47 height 36
click at [414, 246] on span "Adicionar divisões" at bounding box center [409, 249] width 119 height 15
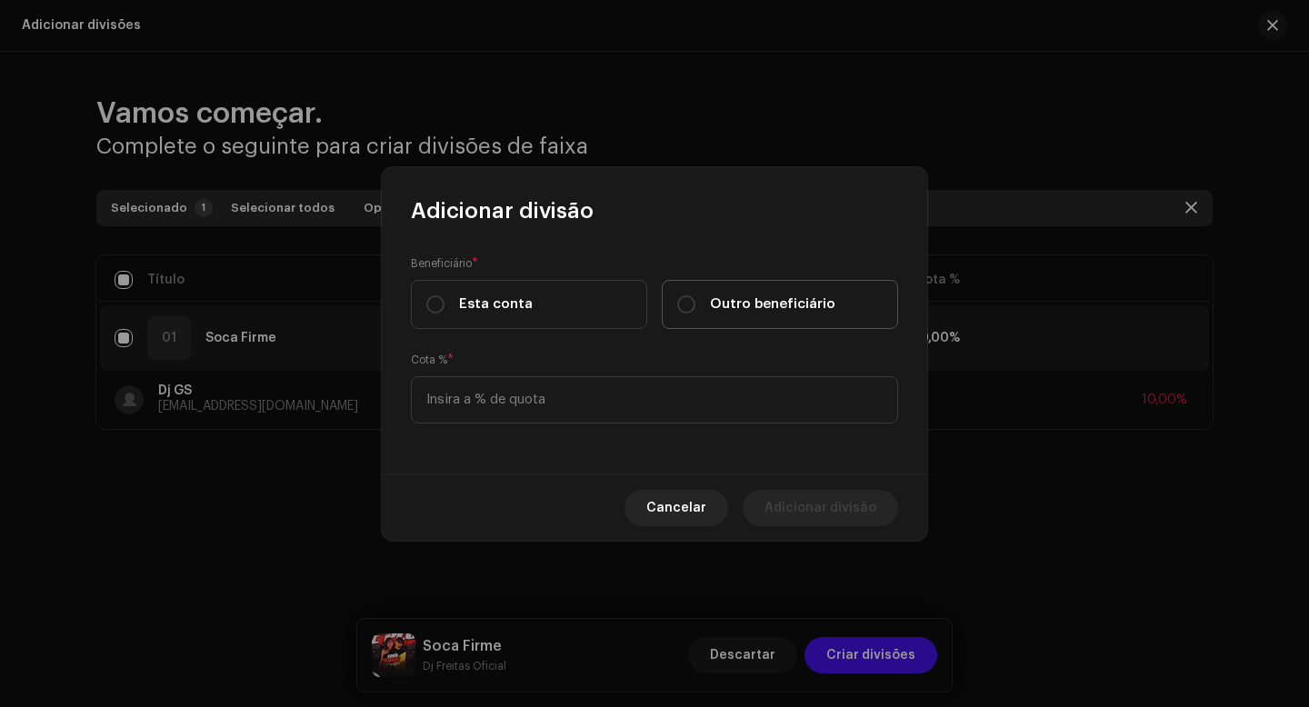
click at [696, 308] on div "Outro beneficiário" at bounding box center [756, 305] width 158 height 20
click at [695, 308] on input "Outro beneficiário" at bounding box center [686, 304] width 18 height 18
radio input "true"
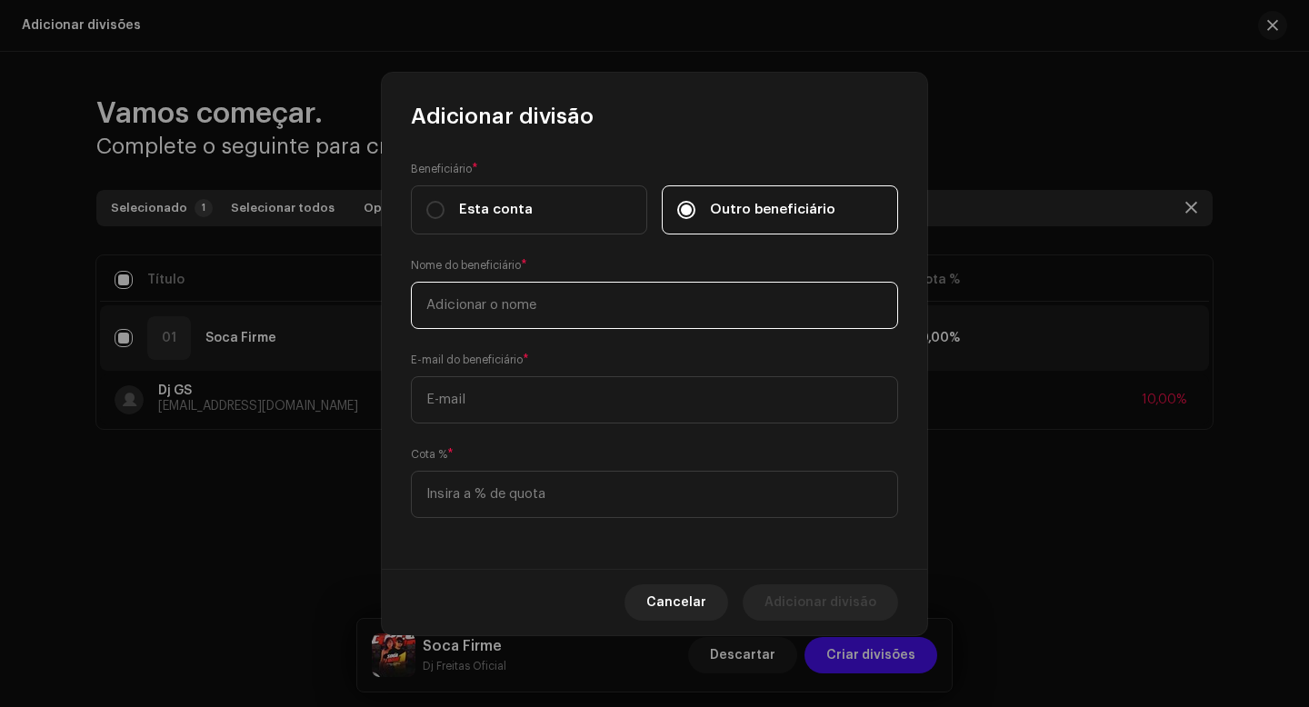
click at [597, 301] on input "text" at bounding box center [654, 305] width 487 height 47
type input "Mc Kah"
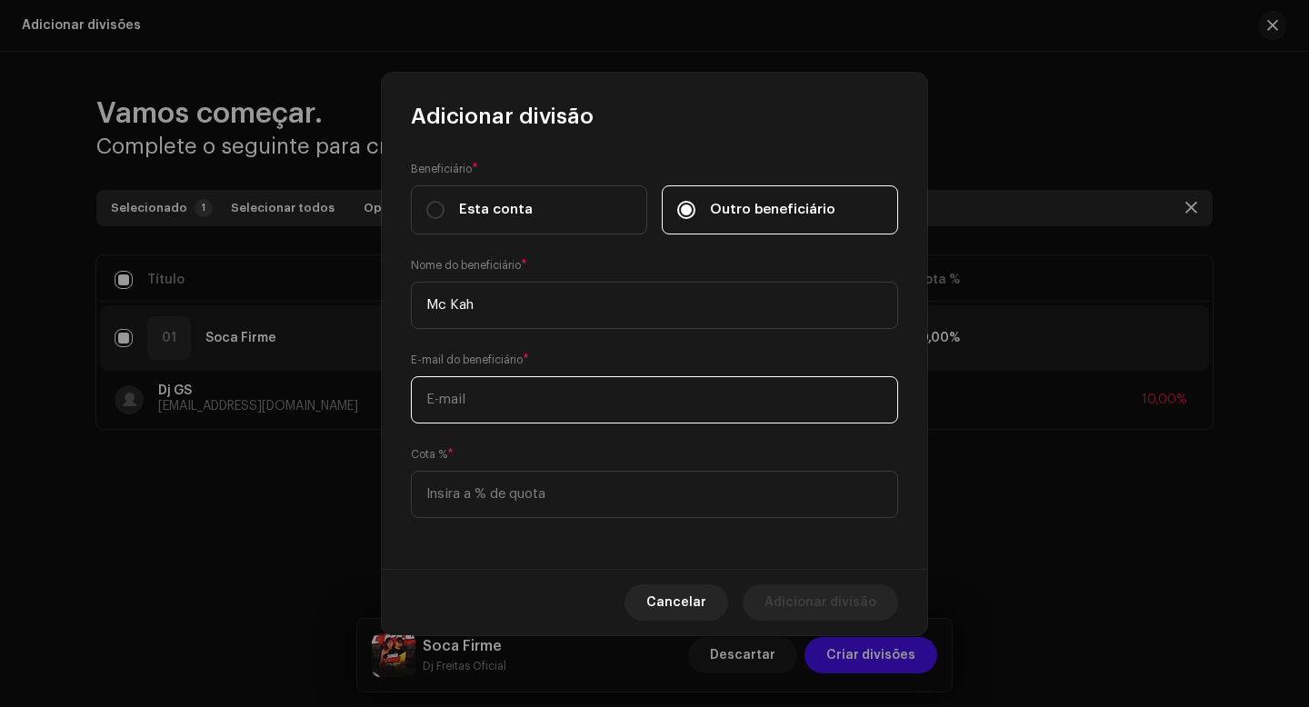
click at [556, 396] on input "text" at bounding box center [654, 399] width 487 height 47
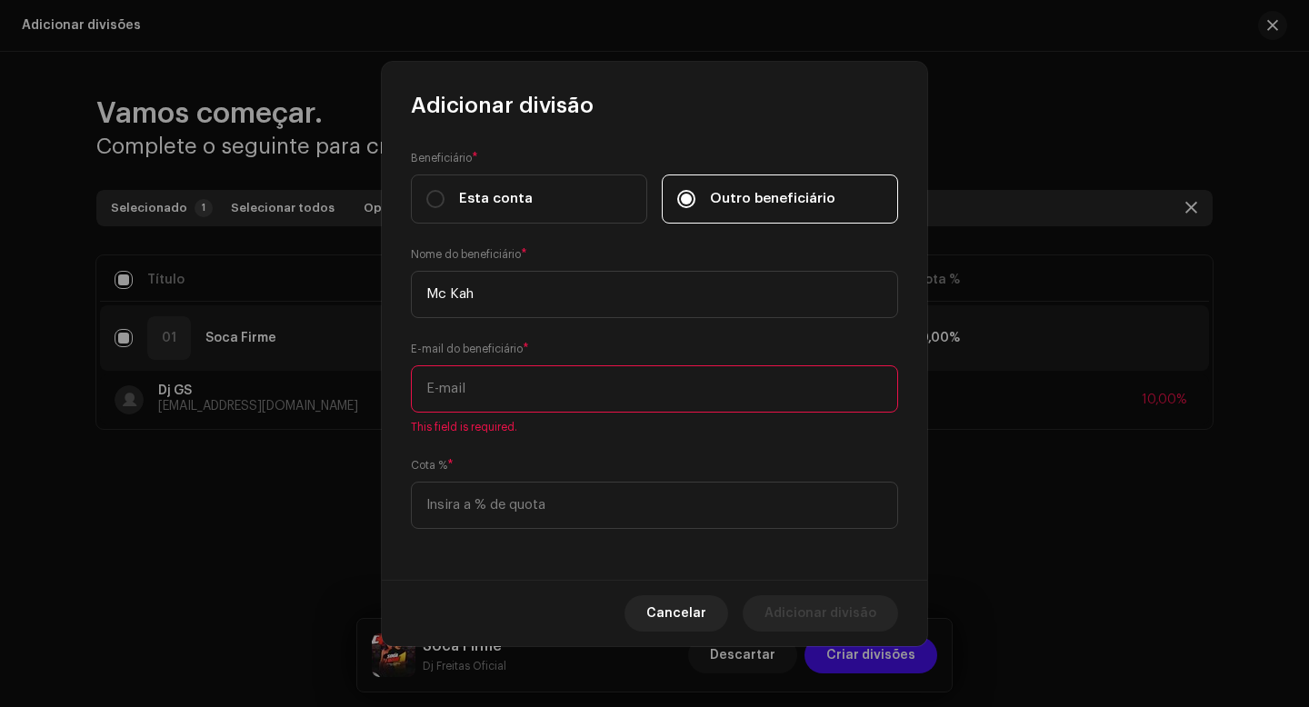
paste input "[EMAIL_ADDRESS][DOMAIN_NAME]"
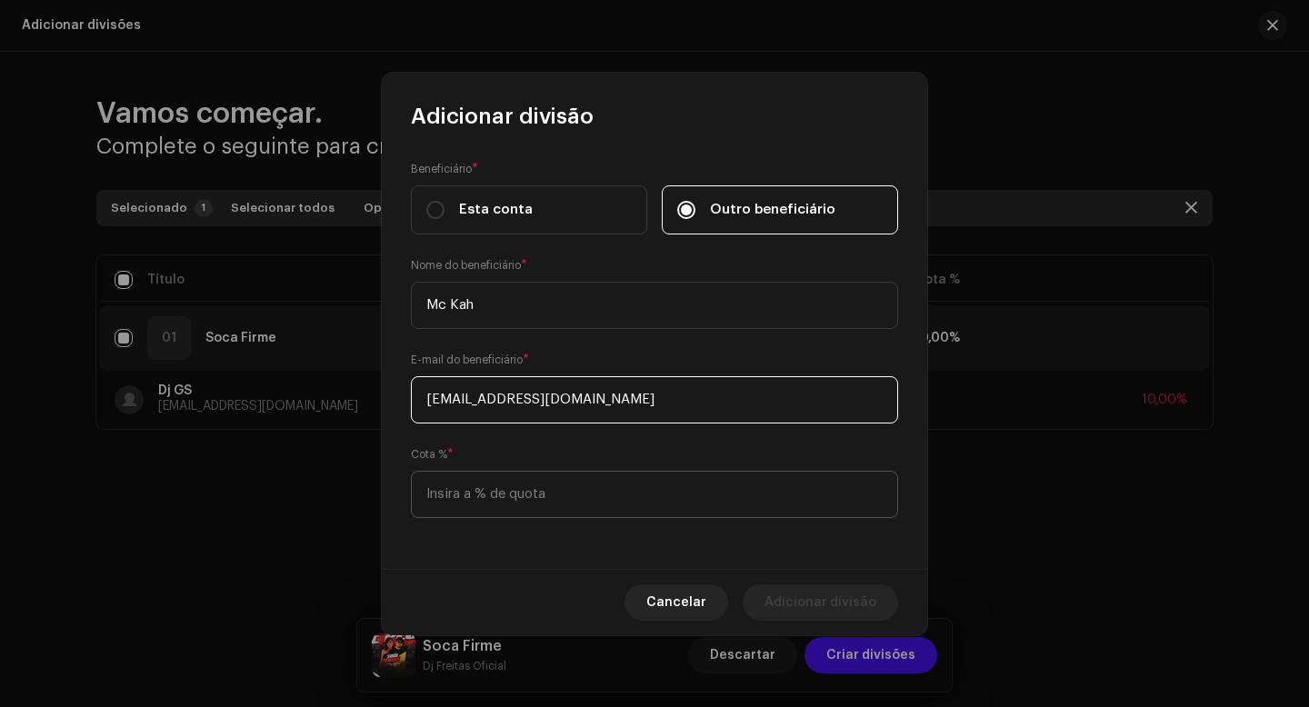
type input "[EMAIL_ADDRESS][DOMAIN_NAME]"
click at [524, 493] on input at bounding box center [654, 494] width 487 height 47
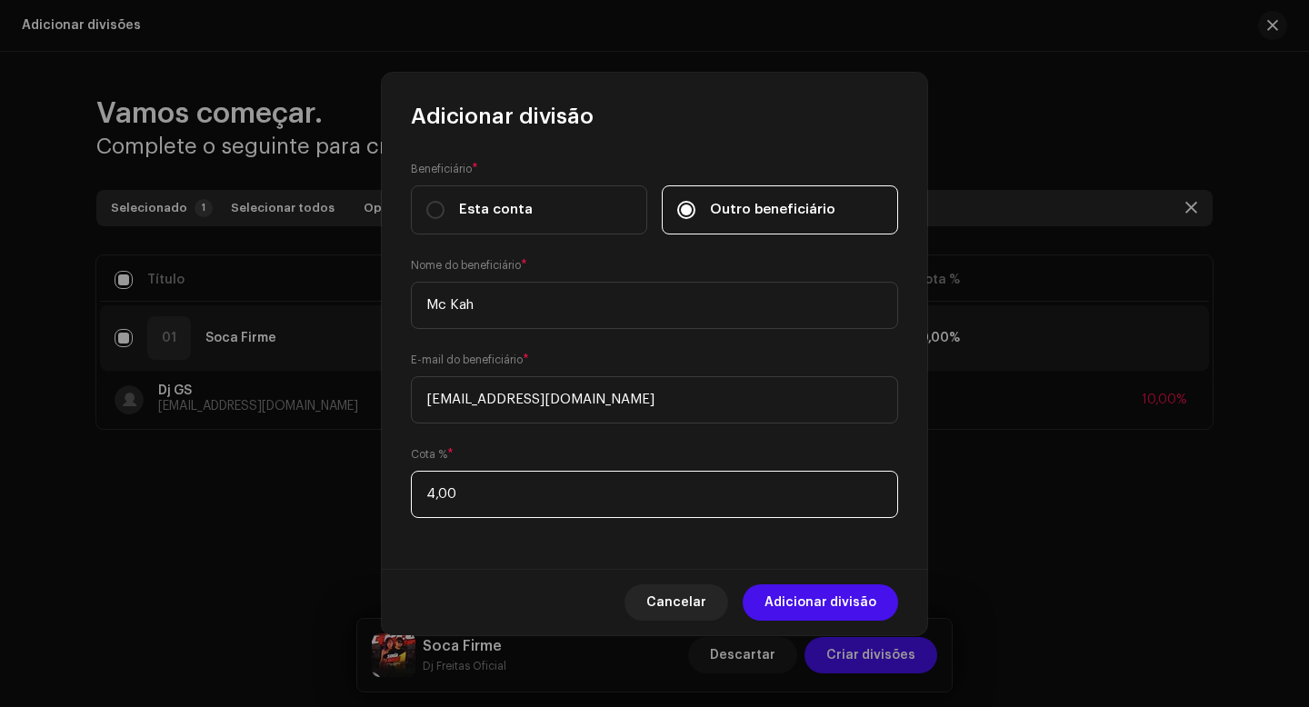
type input "40,00"
click at [786, 595] on span "Adicionar divisão" at bounding box center [821, 603] width 112 height 36
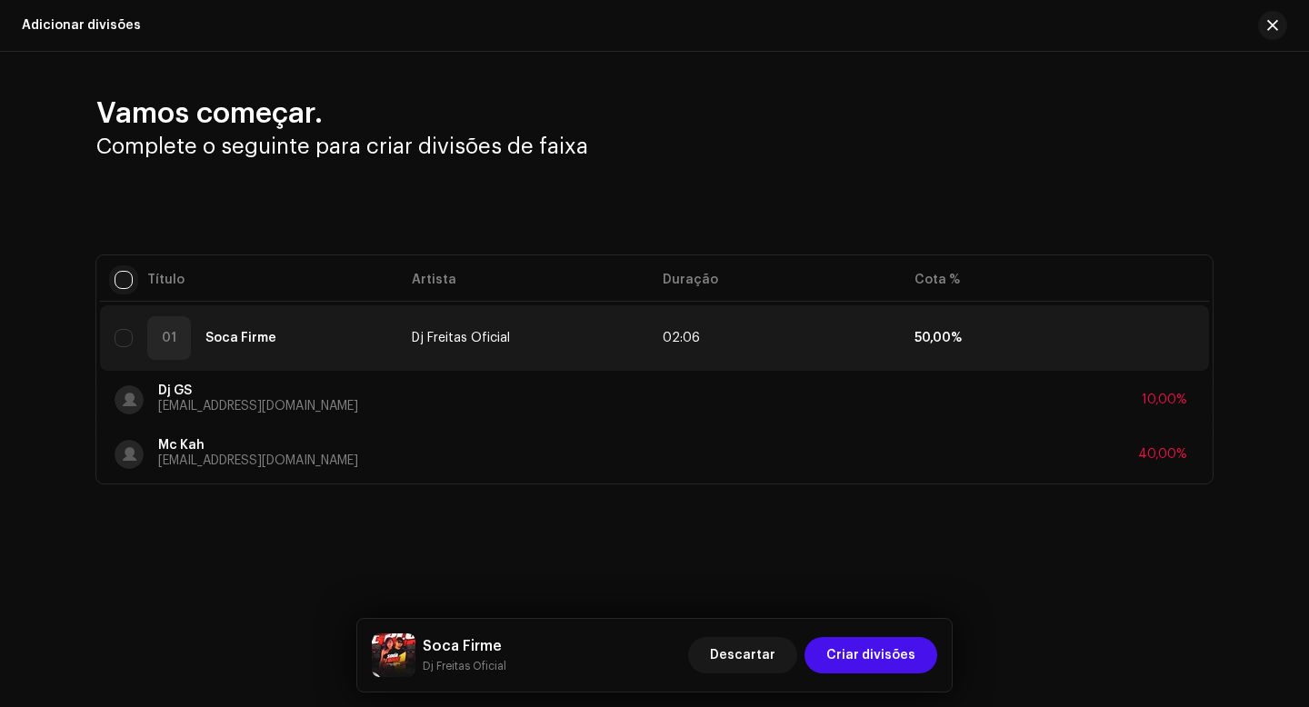
click at [127, 288] on table "Título Artista Duração Cota % 01 Soca Firme Dj Freitas Oficial 02:06 50,00% Dj …" at bounding box center [654, 369] width 1109 height 228
click at [118, 290] on table "Título Artista Duração Cota % 01 Soca Firme Dj Freitas Oficial 02:06 50,00% Dj …" at bounding box center [654, 369] width 1109 height 228
click at [126, 282] on input "checkbox" at bounding box center [124, 280] width 18 height 18
checkbox input "true"
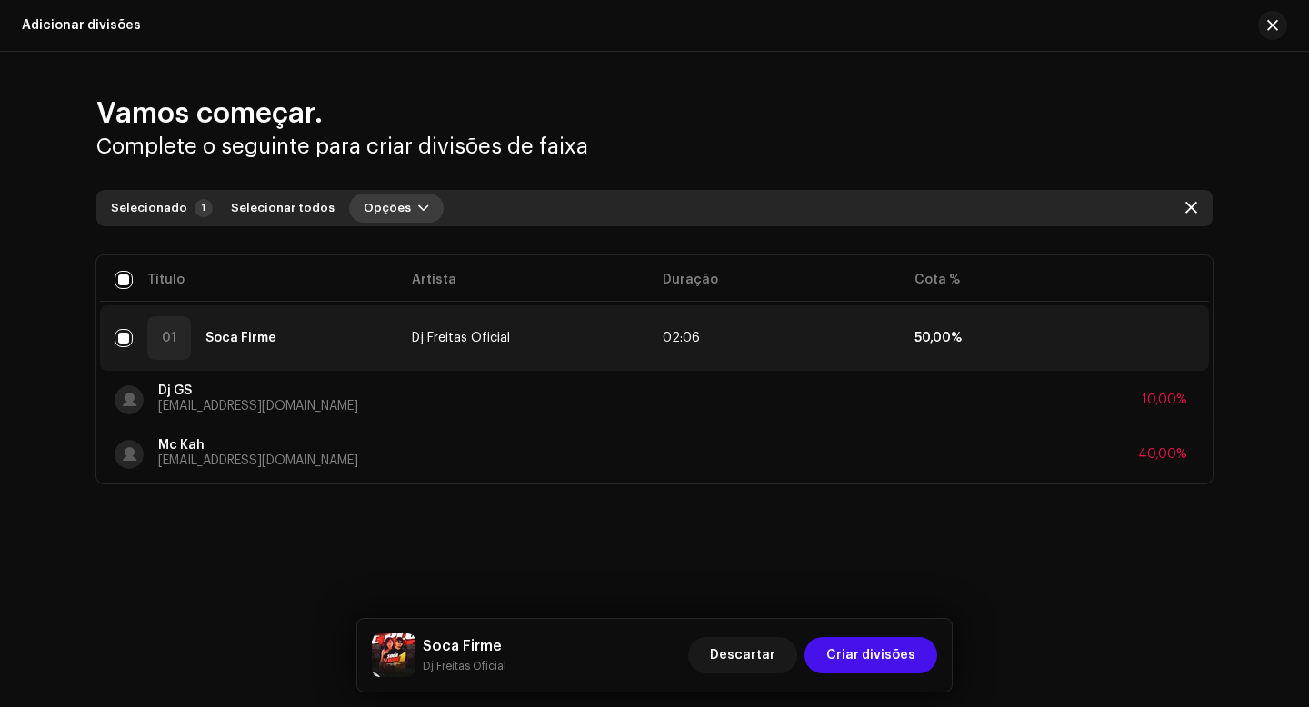
click at [379, 207] on span "Opções" at bounding box center [387, 208] width 47 height 36
click at [384, 246] on span "Adicionar divisões" at bounding box center [409, 249] width 119 height 15
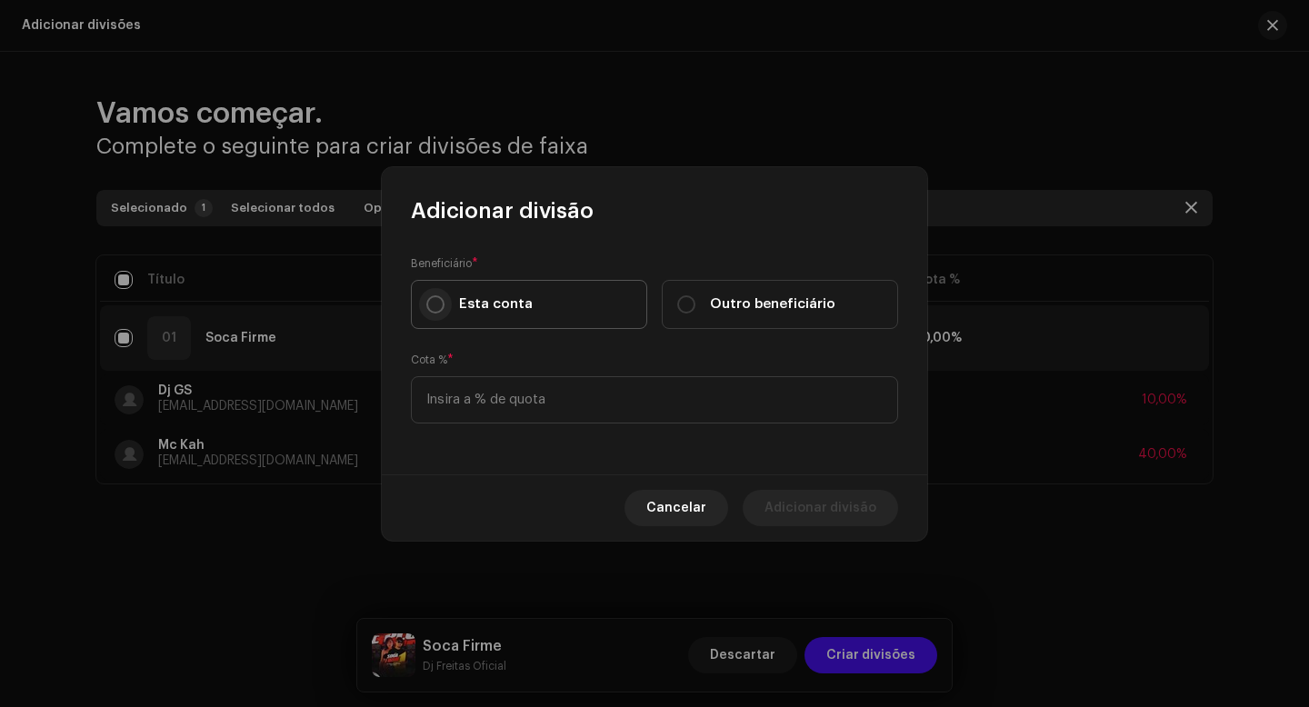
click at [431, 298] on input "Esta conta" at bounding box center [435, 304] width 18 height 18
radio input "true"
click at [504, 389] on input at bounding box center [654, 399] width 487 height 47
type input "50,00"
click at [622, 460] on div "Beneficiário * Esta conta Outro beneficiário Cota % * 50,00" at bounding box center [654, 349] width 545 height 249
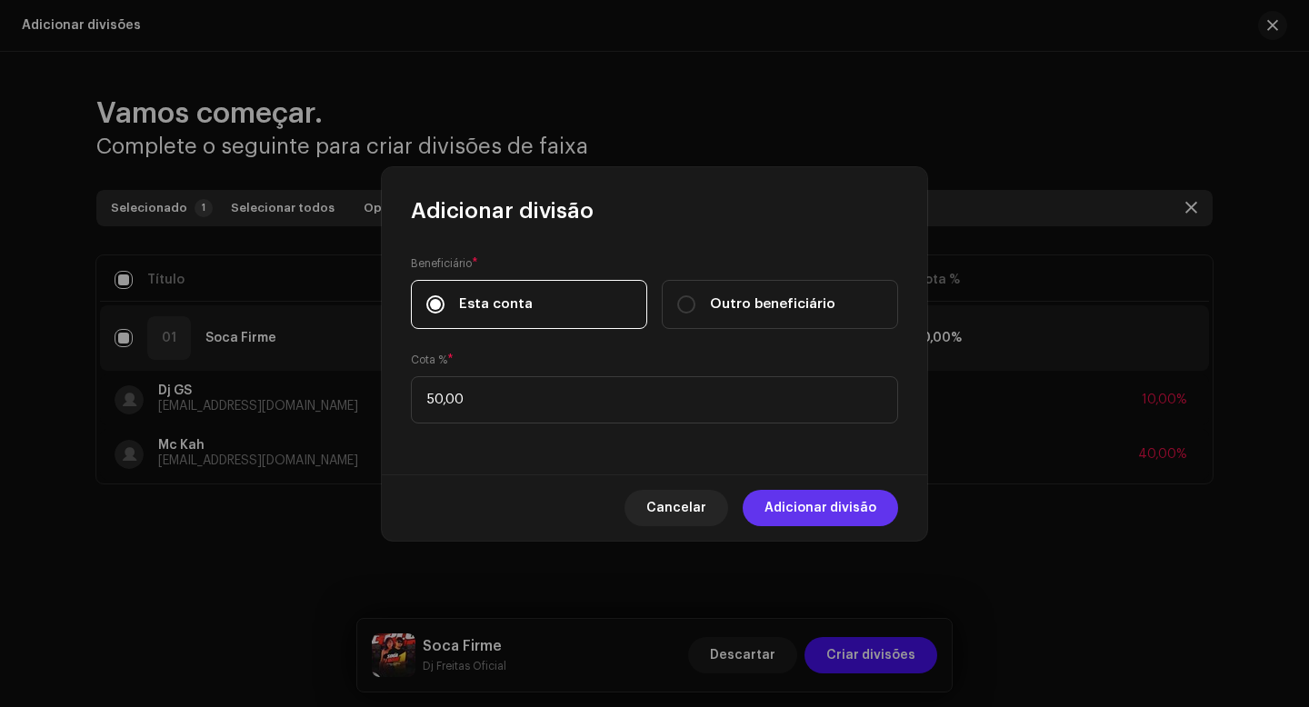
click at [783, 498] on span "Adicionar divisão" at bounding box center [821, 508] width 112 height 36
checkbox input "false"
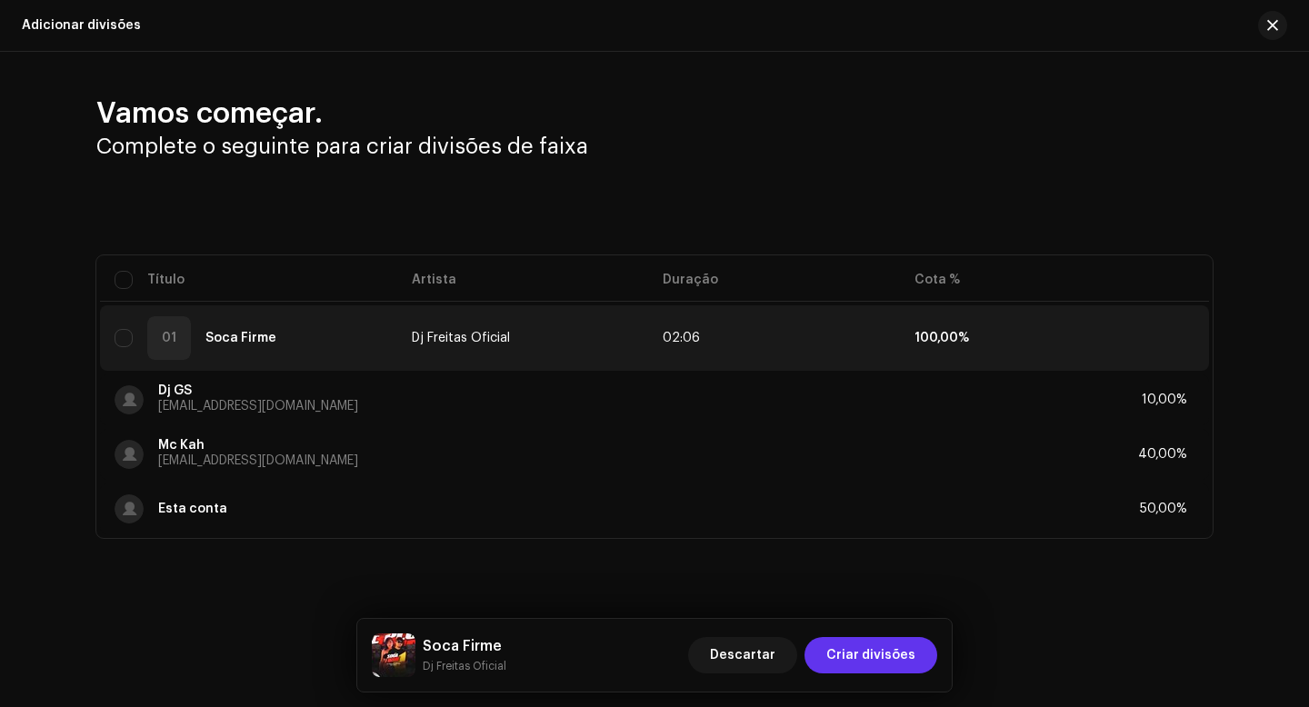
click at [878, 656] on span "Criar divisões" at bounding box center [870, 655] width 89 height 36
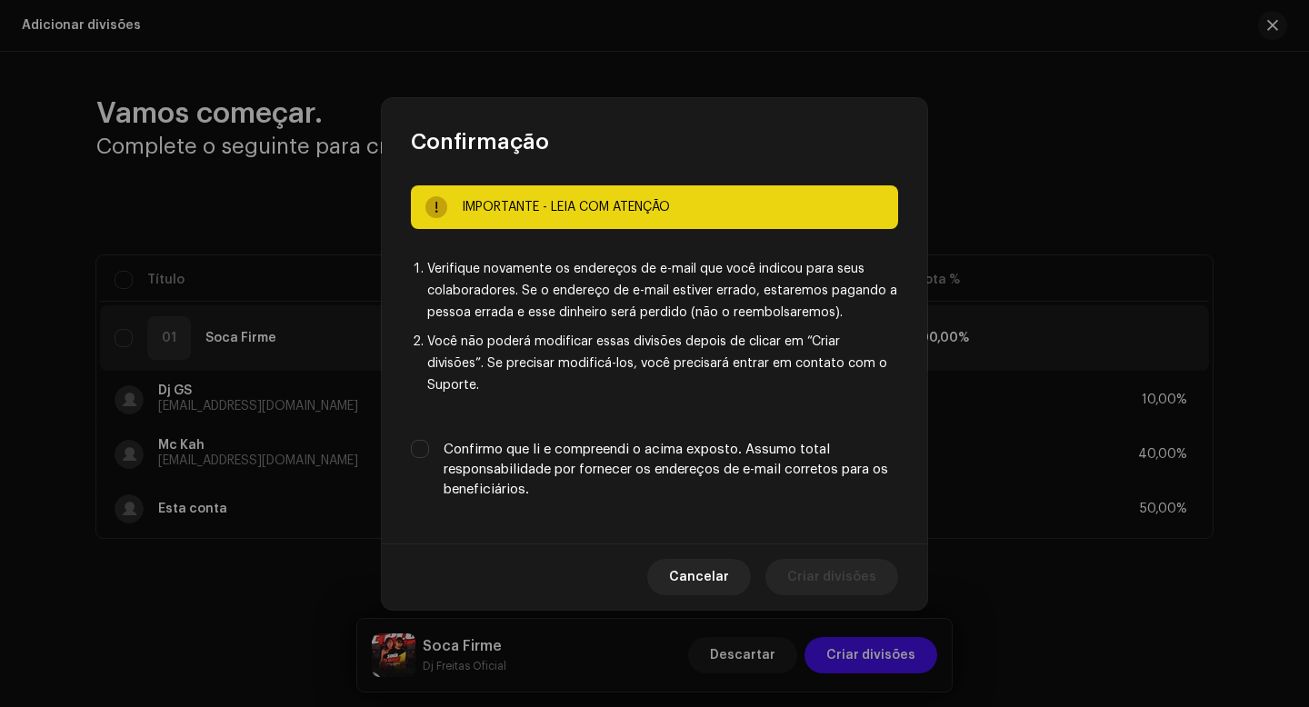
click at [609, 422] on div "IMPORTANTE - LEIA COM ATENÇÃO Verifique novamente os endereços de e-mail que vo…" at bounding box center [654, 349] width 545 height 387
click at [582, 442] on label "Confirmo que li e compreendi o acima exposto. Assumo total responsabilidade por…" at bounding box center [671, 470] width 455 height 60
click at [429, 442] on input "Confirmo que li e compreendi o acima exposto. Assumo total responsabilidade por…" at bounding box center [420, 449] width 18 height 18
checkbox input "true"
click at [836, 561] on span "Criar divisões" at bounding box center [831, 577] width 89 height 36
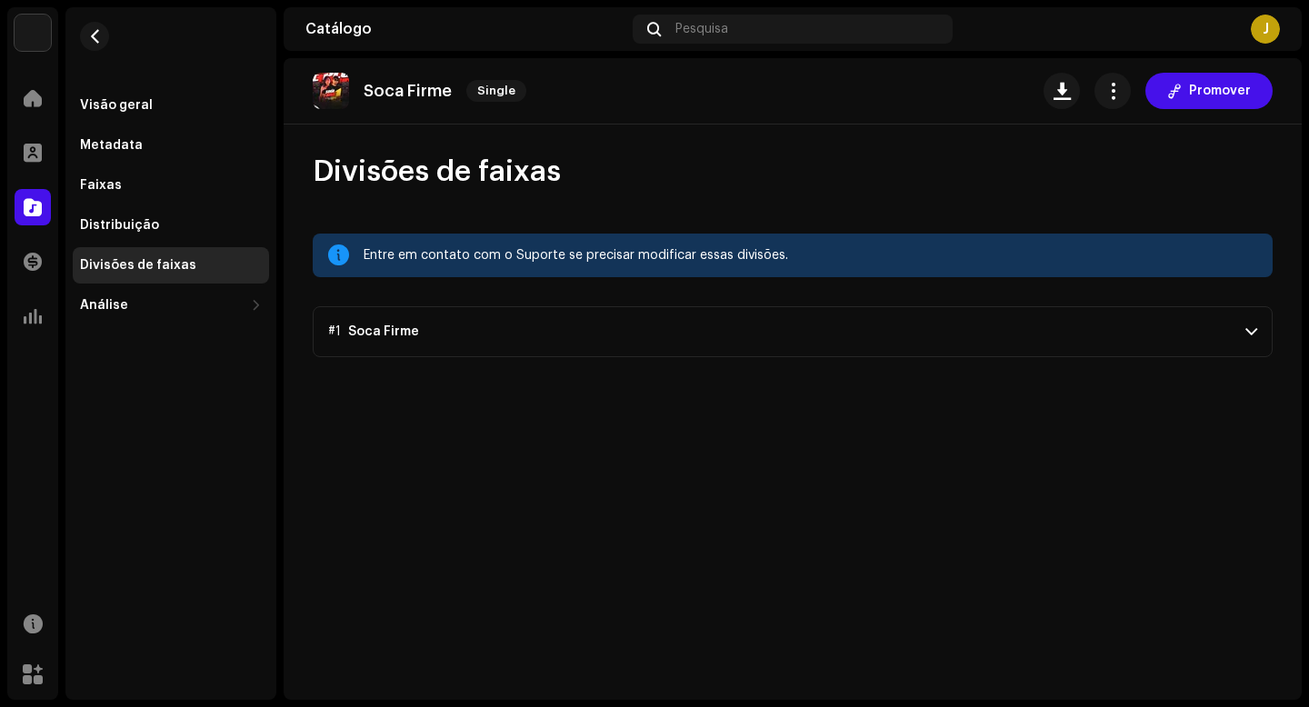
click at [152, 269] on div "Divisões de faixas" at bounding box center [138, 265] width 116 height 15
click at [34, 96] on span at bounding box center [33, 98] width 18 height 15
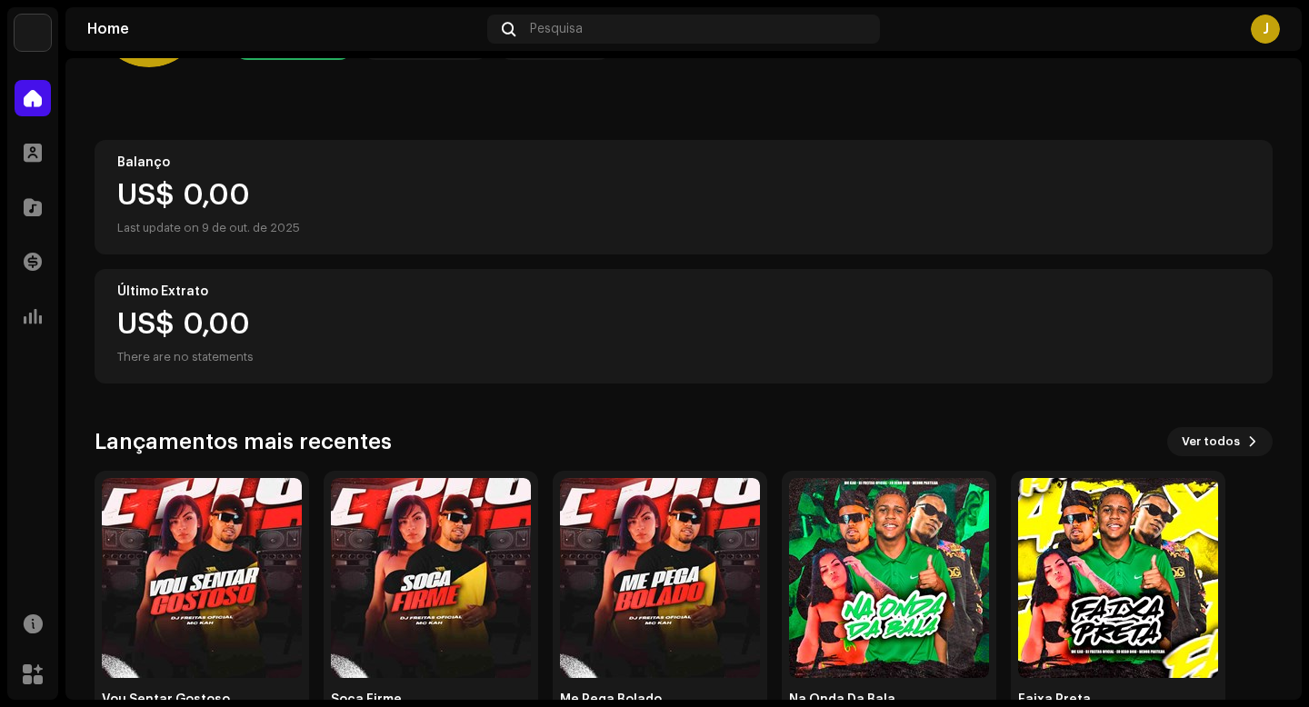
scroll to position [191, 0]
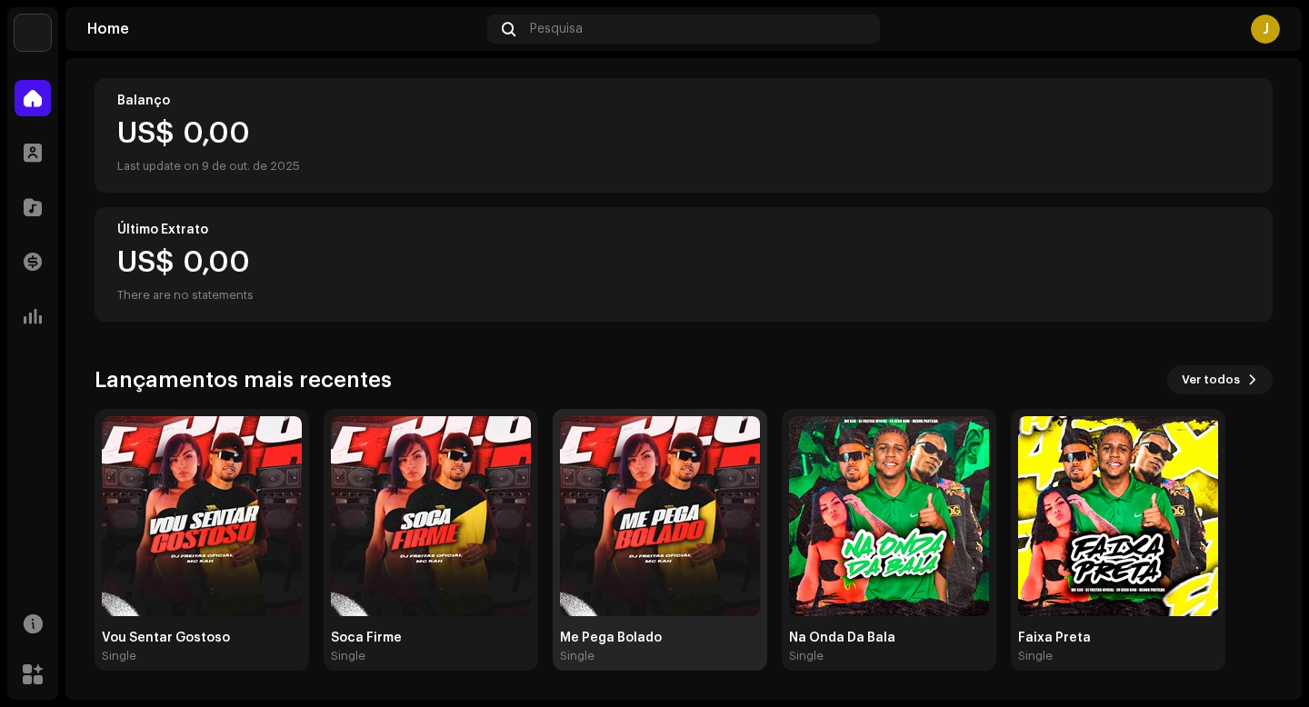
click at [683, 488] on img at bounding box center [660, 516] width 200 height 200
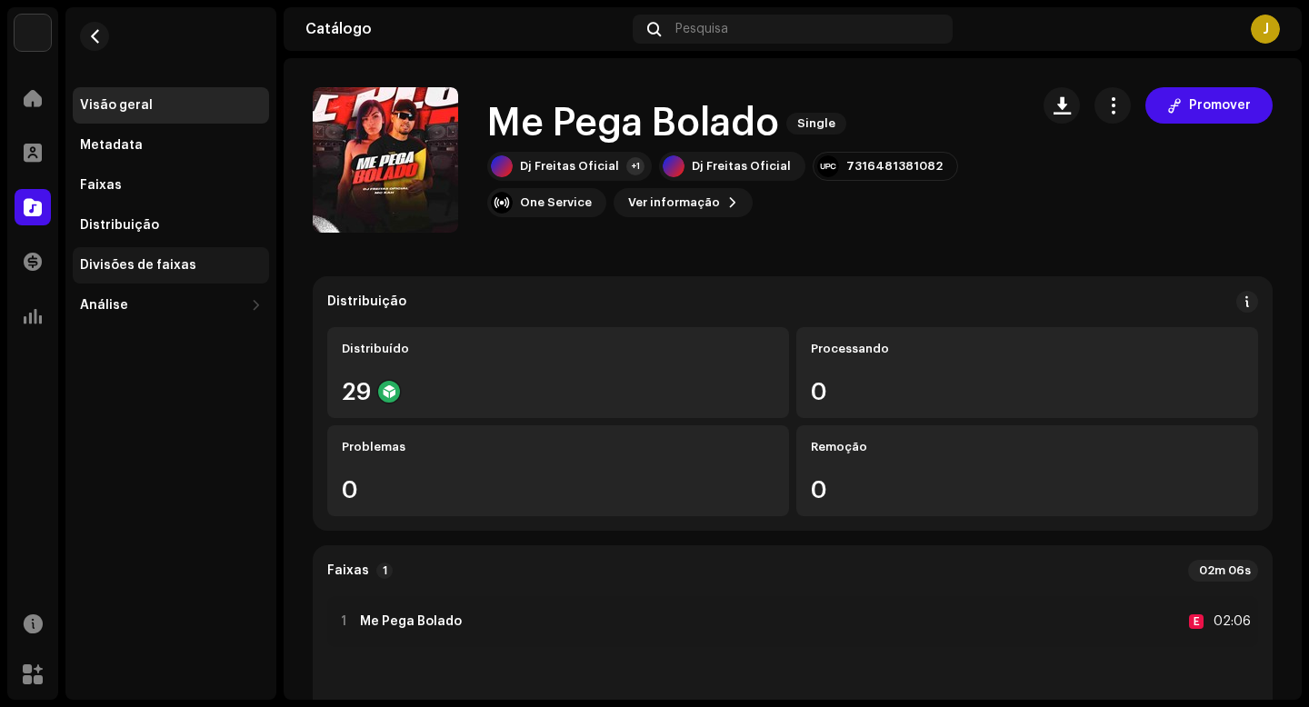
click at [135, 266] on div "Divisões de faixas" at bounding box center [138, 265] width 116 height 15
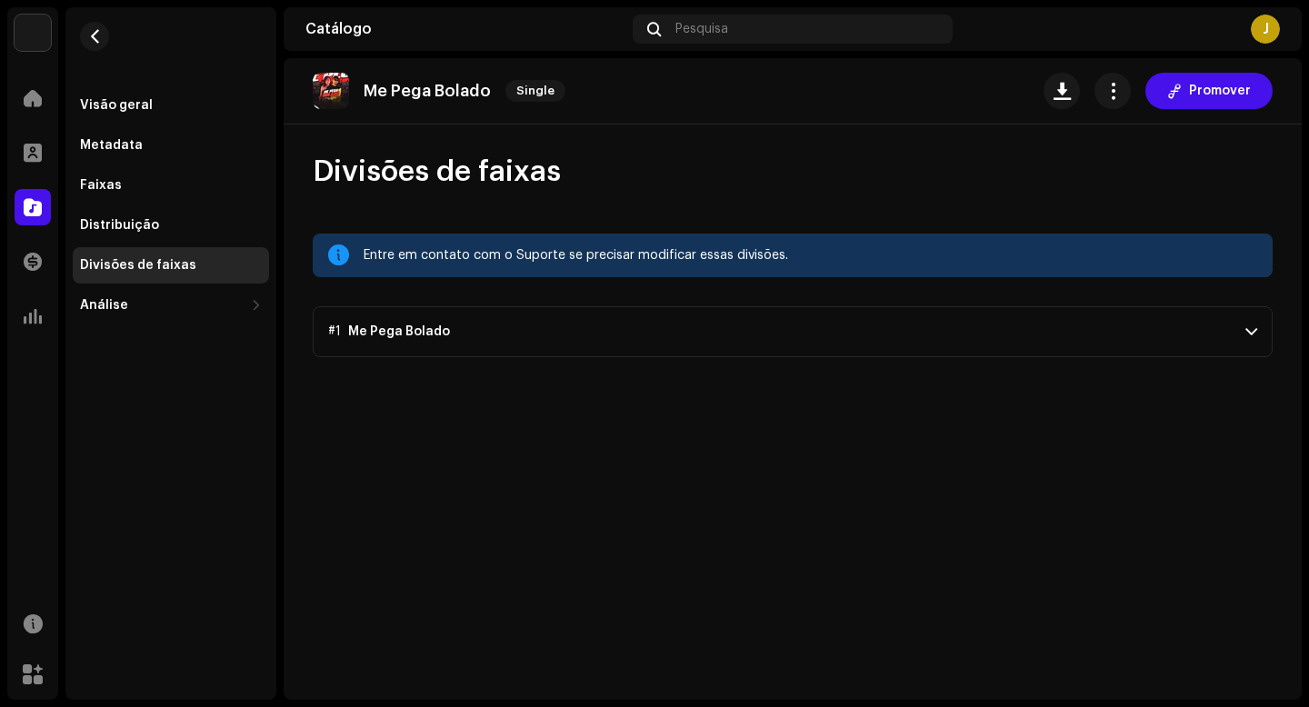
click at [461, 334] on p-accordion-header "#1 Me Pega Bolado" at bounding box center [793, 331] width 960 height 51
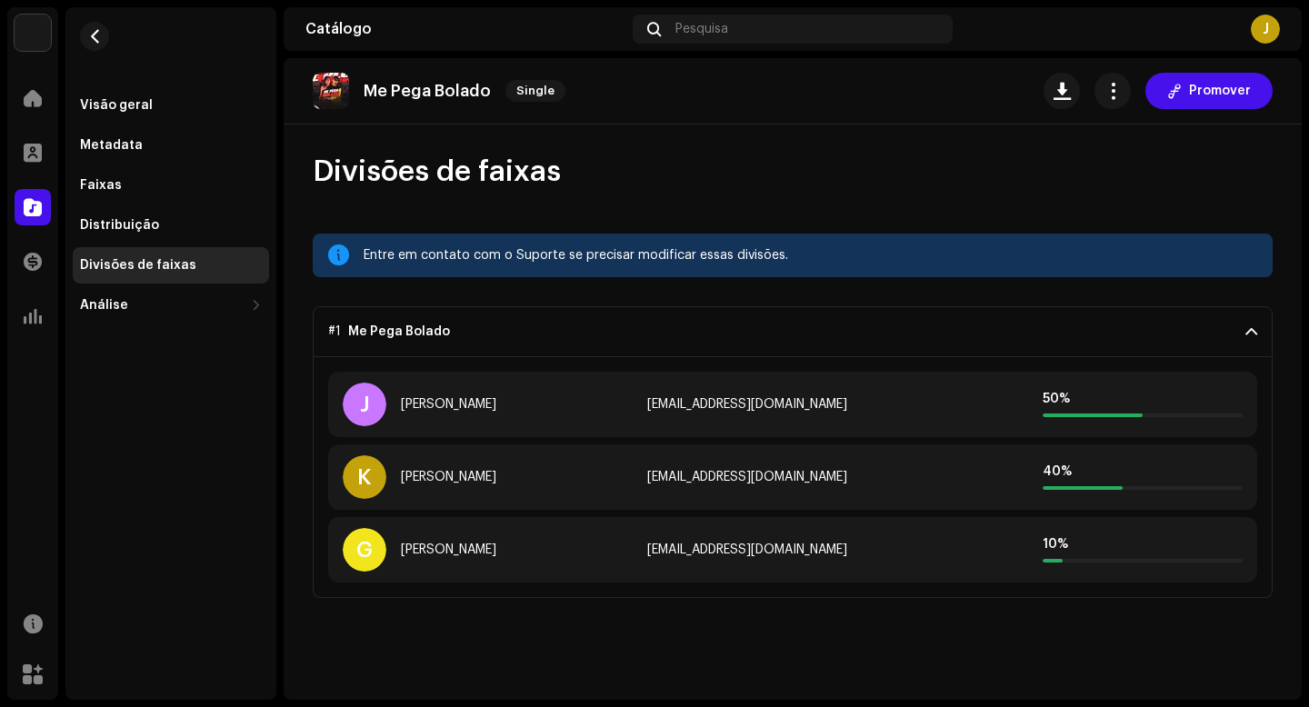
click at [461, 334] on p-accordion-header "#1 Me Pega Bolado" at bounding box center [793, 331] width 960 height 51
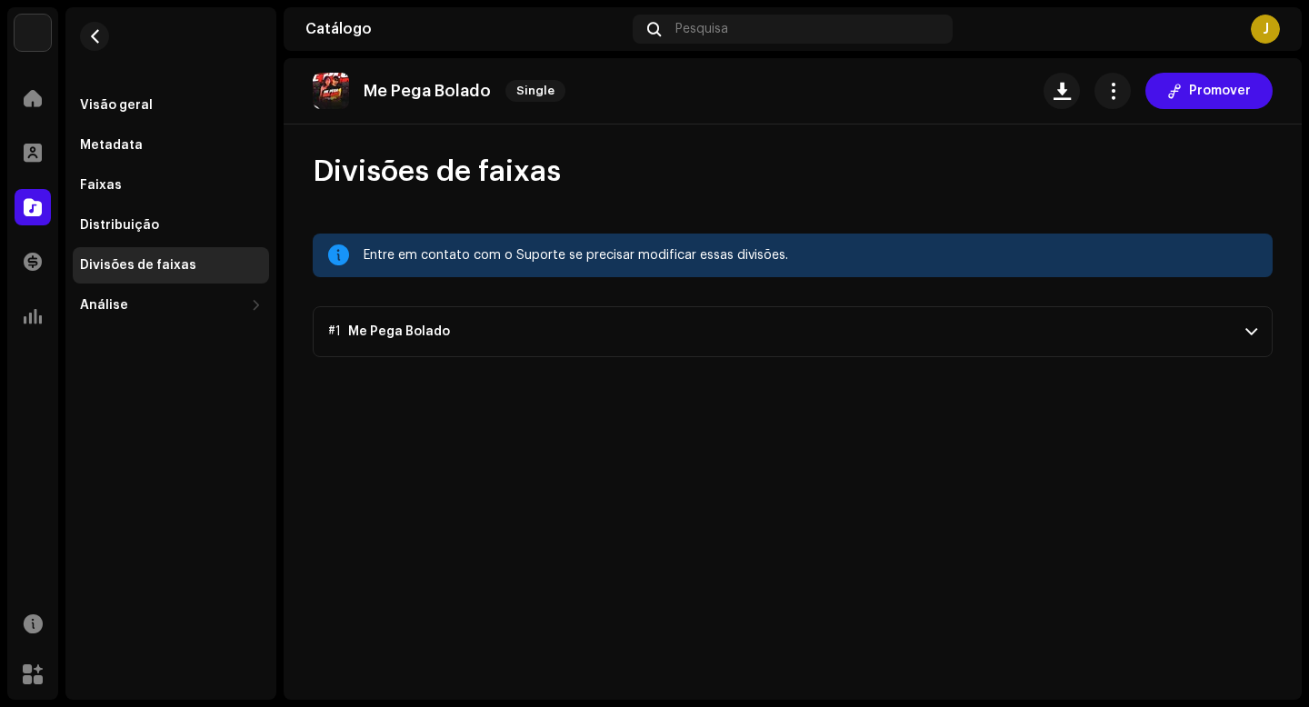
click at [461, 334] on p-accordion-header "#1 Me Pega Bolado" at bounding box center [793, 331] width 960 height 51
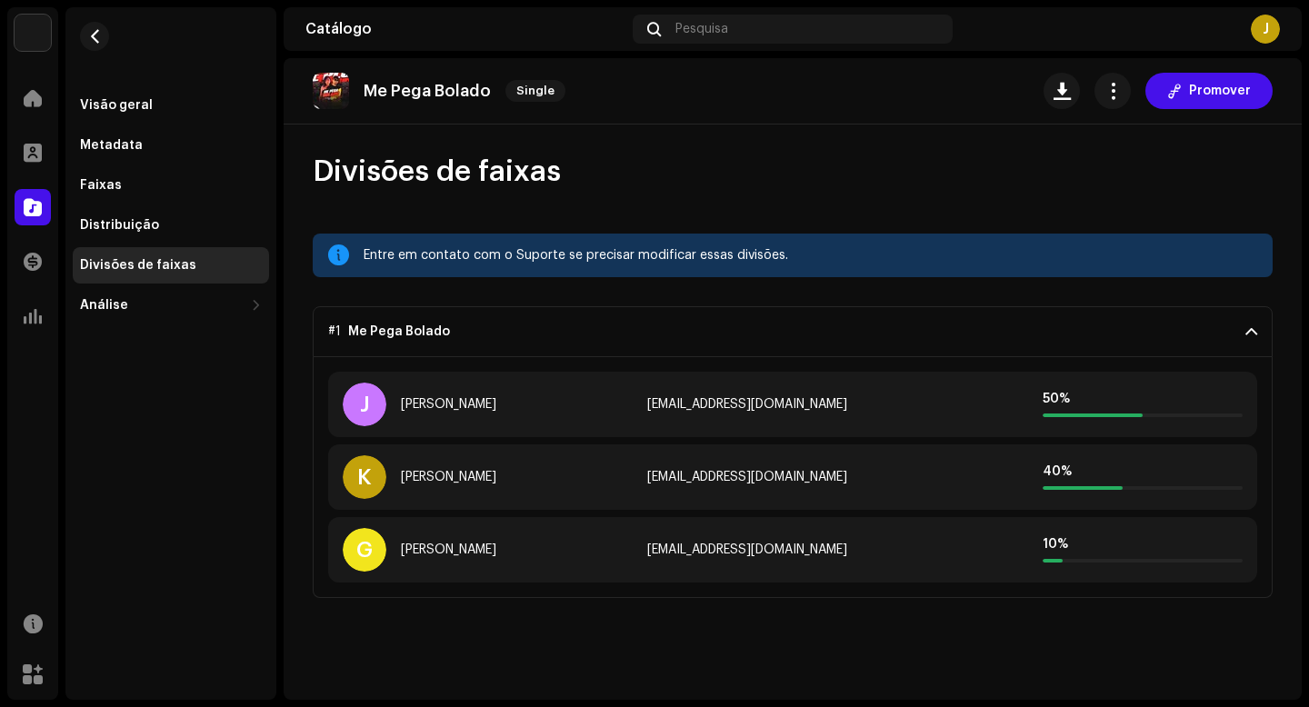
click at [445, 324] on p-accordion-header "#1 Me Pega Bolado" at bounding box center [793, 331] width 960 height 51
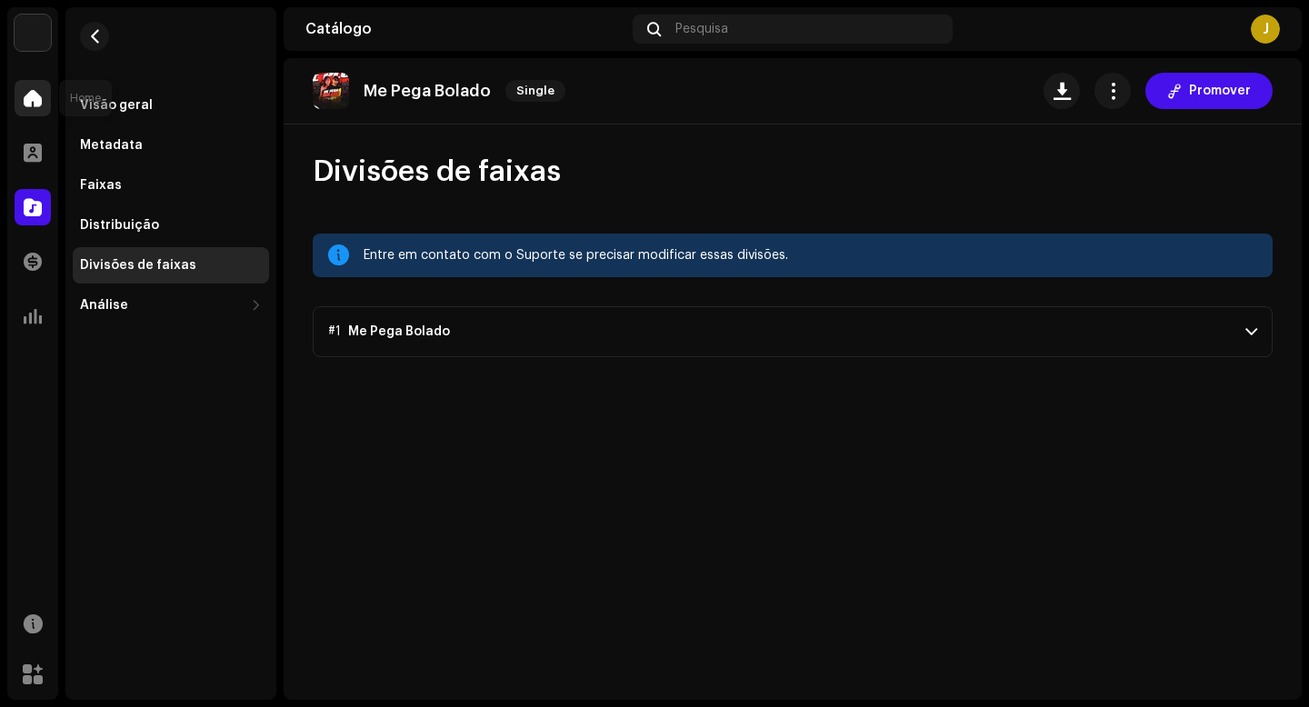
click at [34, 99] on span at bounding box center [33, 98] width 18 height 15
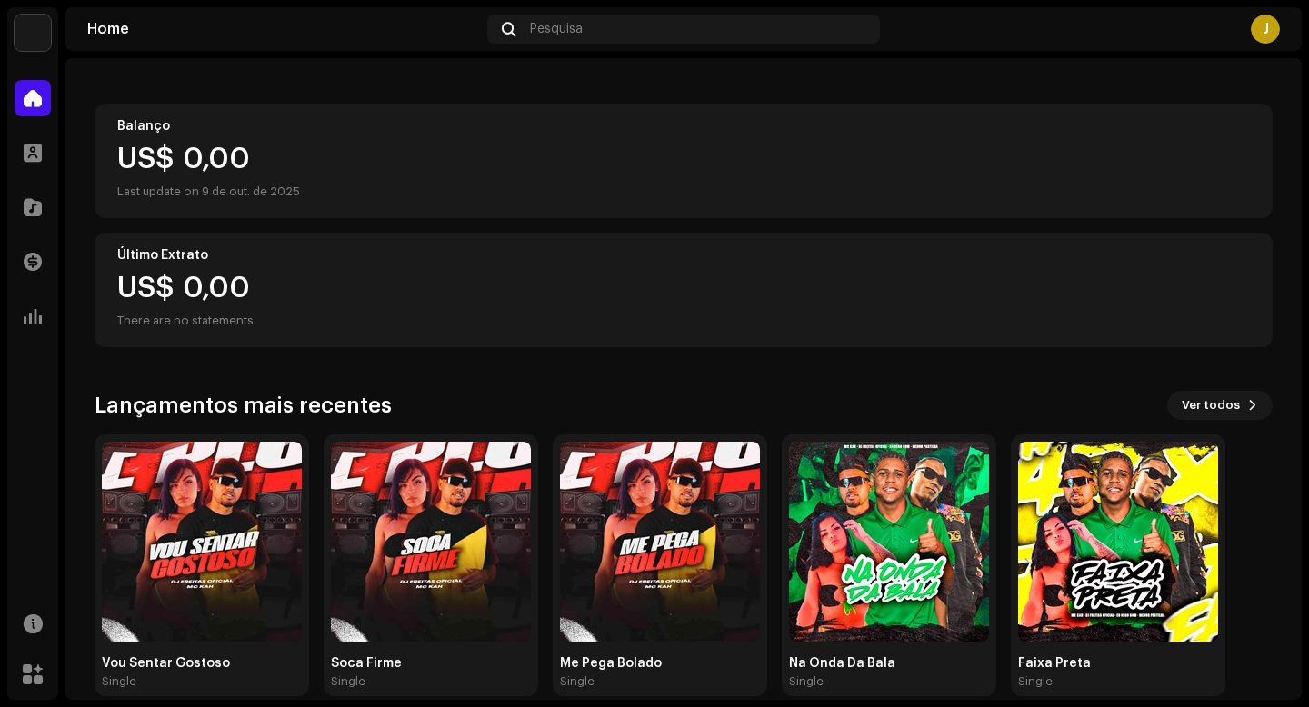
scroll to position [191, 0]
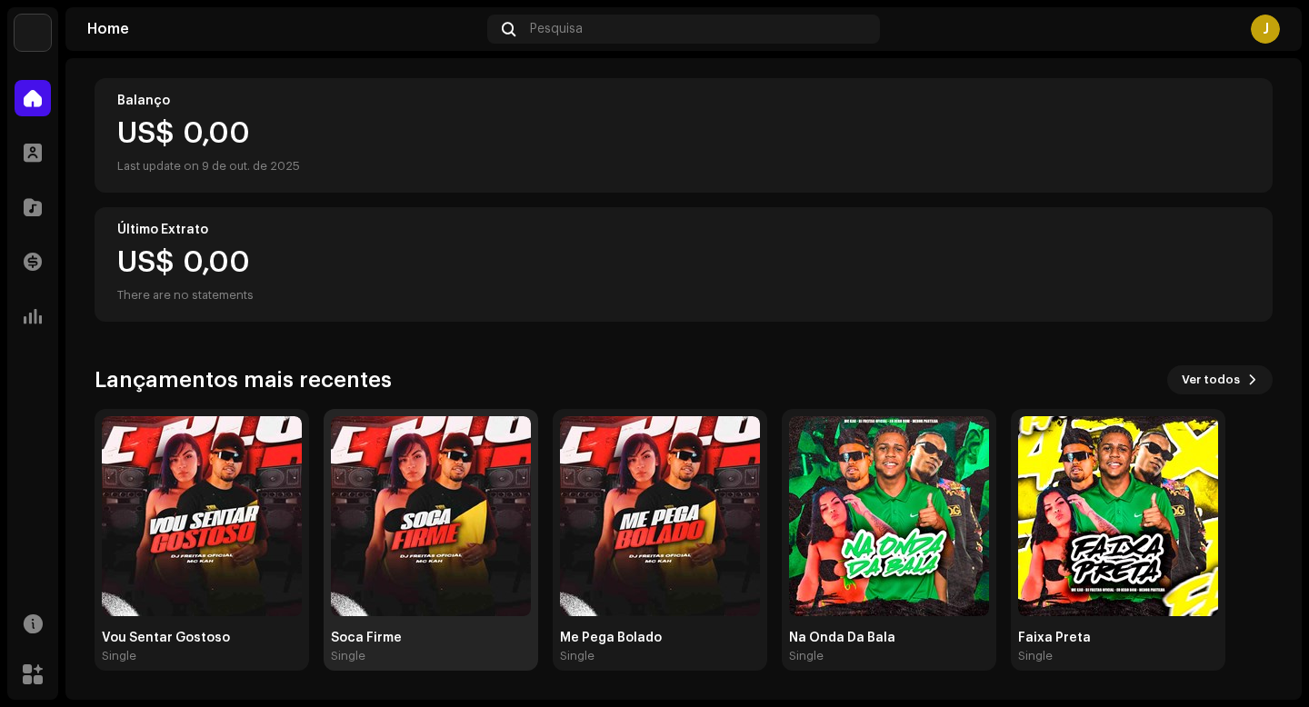
click at [443, 475] on img at bounding box center [431, 516] width 200 height 200
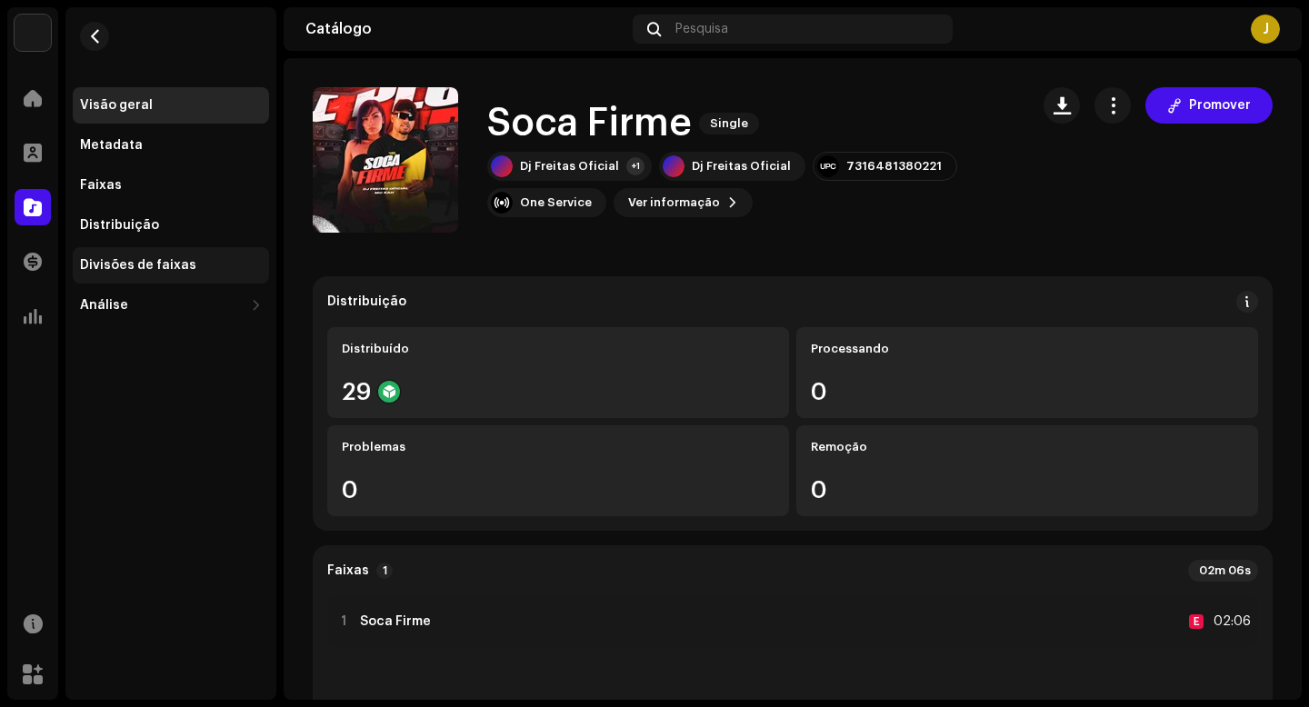
click at [138, 255] on div "Divisões de faixas" at bounding box center [171, 265] width 196 height 36
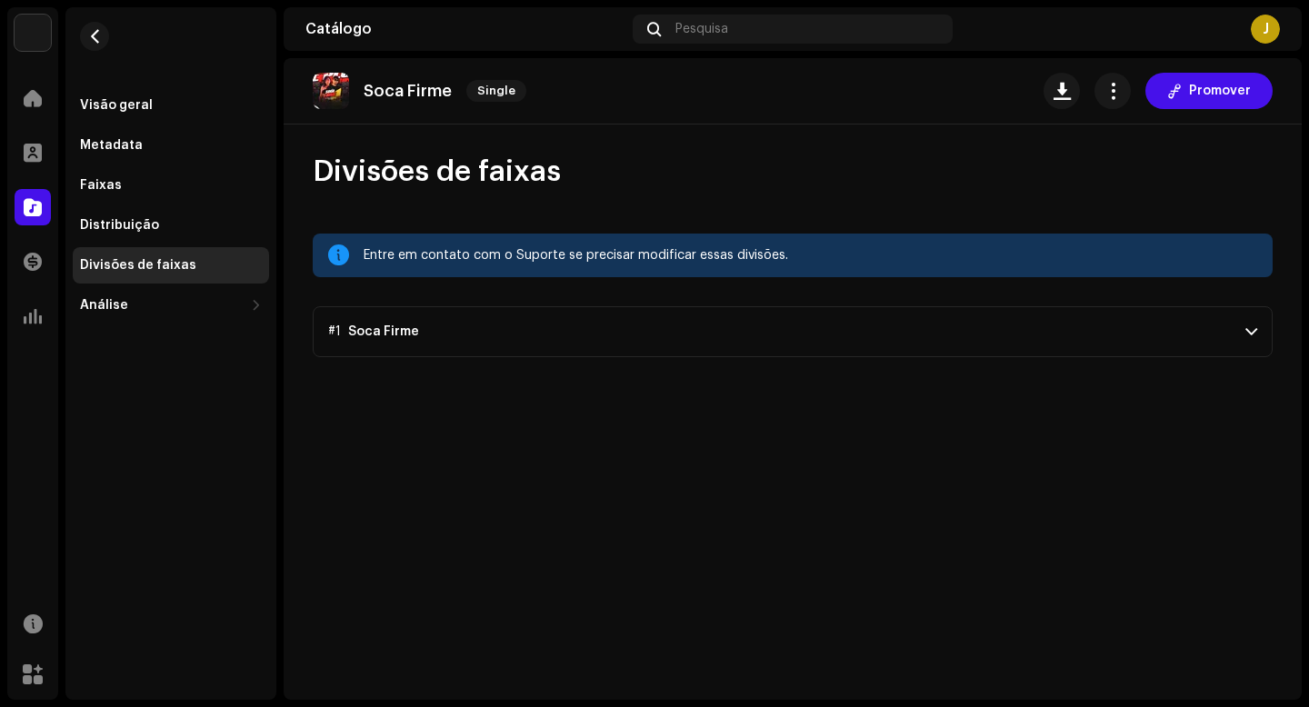
click at [449, 326] on p-accordion-header "#1 Soca Firme" at bounding box center [793, 331] width 960 height 51
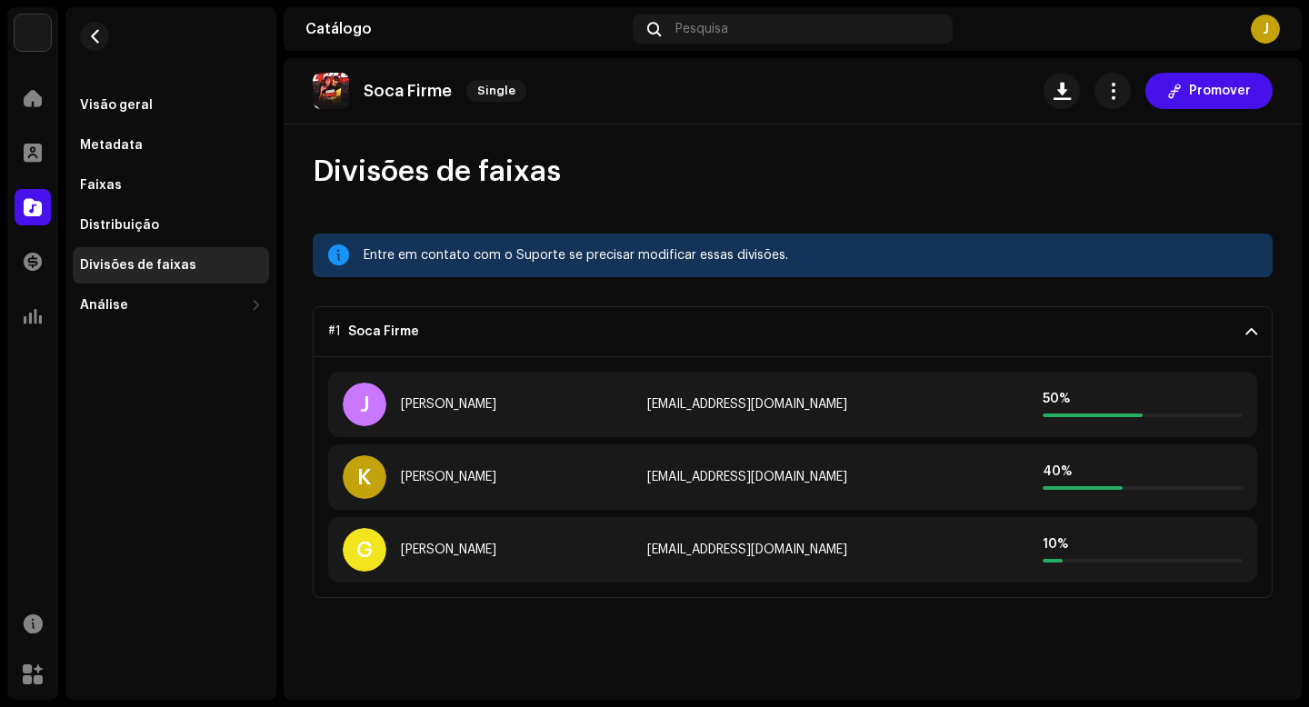
click at [449, 327] on p-accordion-header "#1 Soca Firme" at bounding box center [793, 331] width 960 height 51
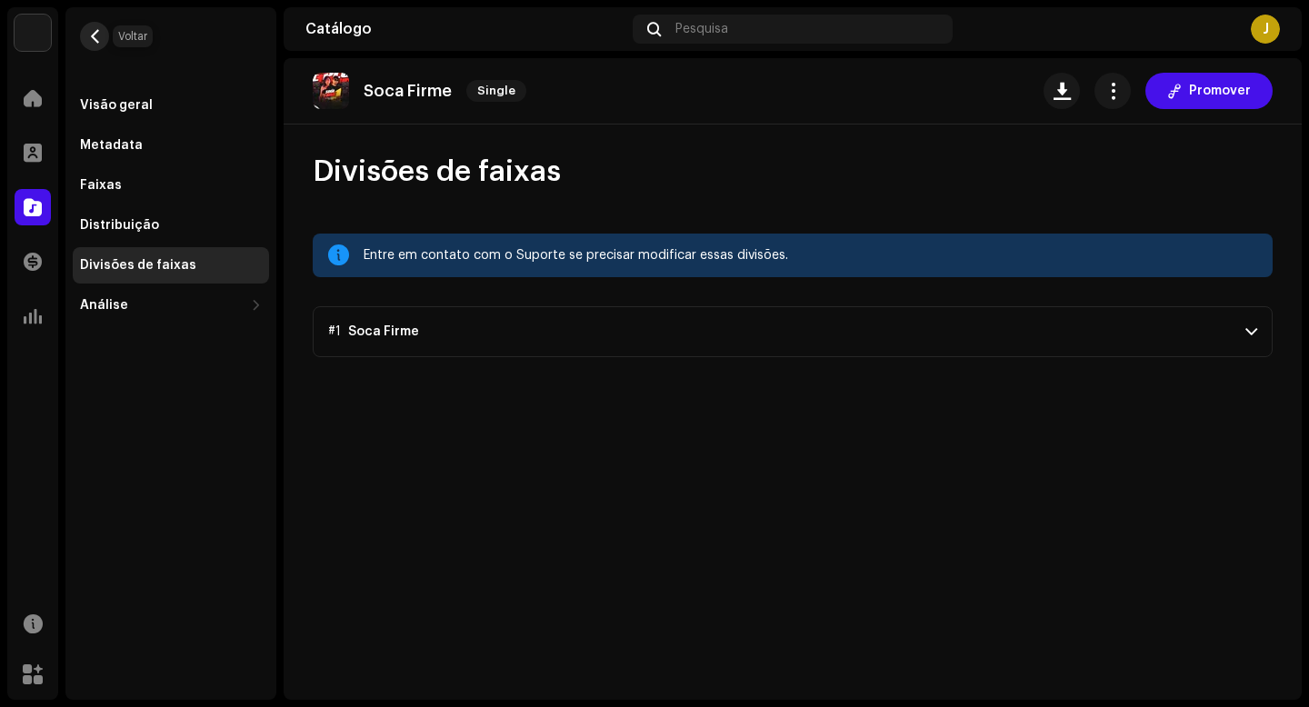
click at [103, 27] on button "button" at bounding box center [94, 36] width 29 height 29
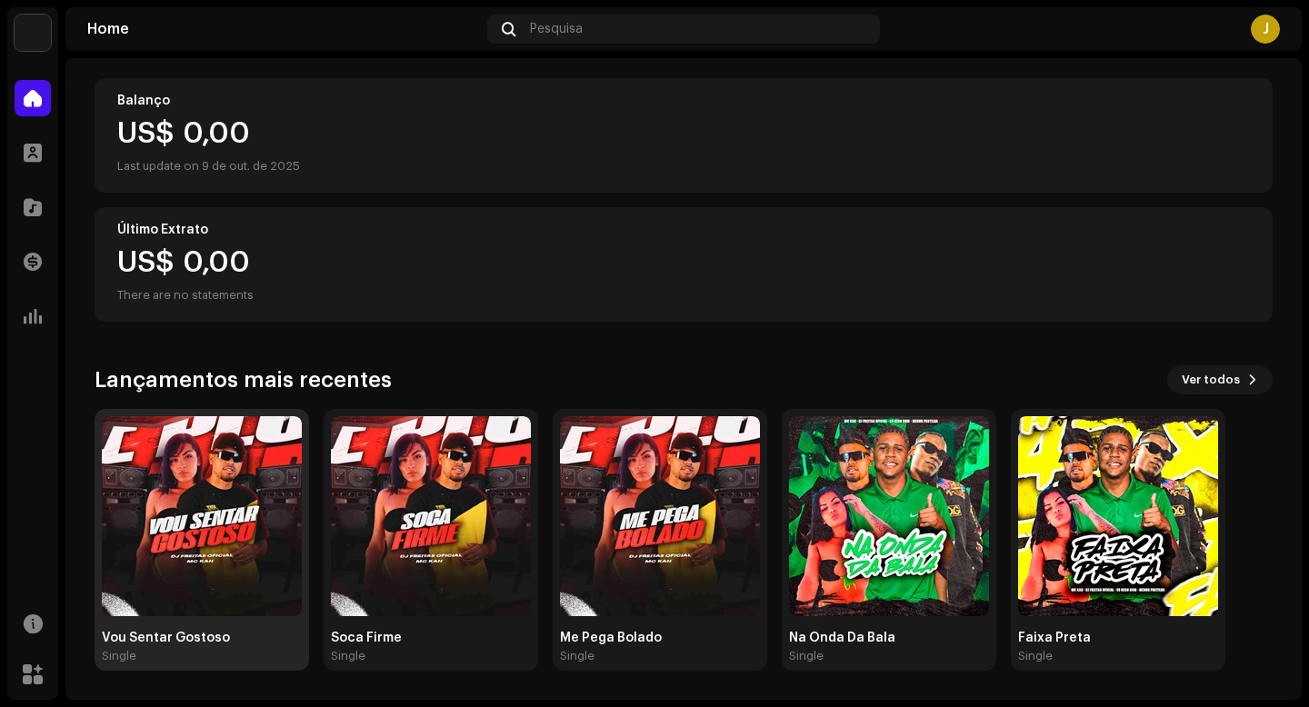
click at [262, 469] on img at bounding box center [202, 516] width 200 height 200
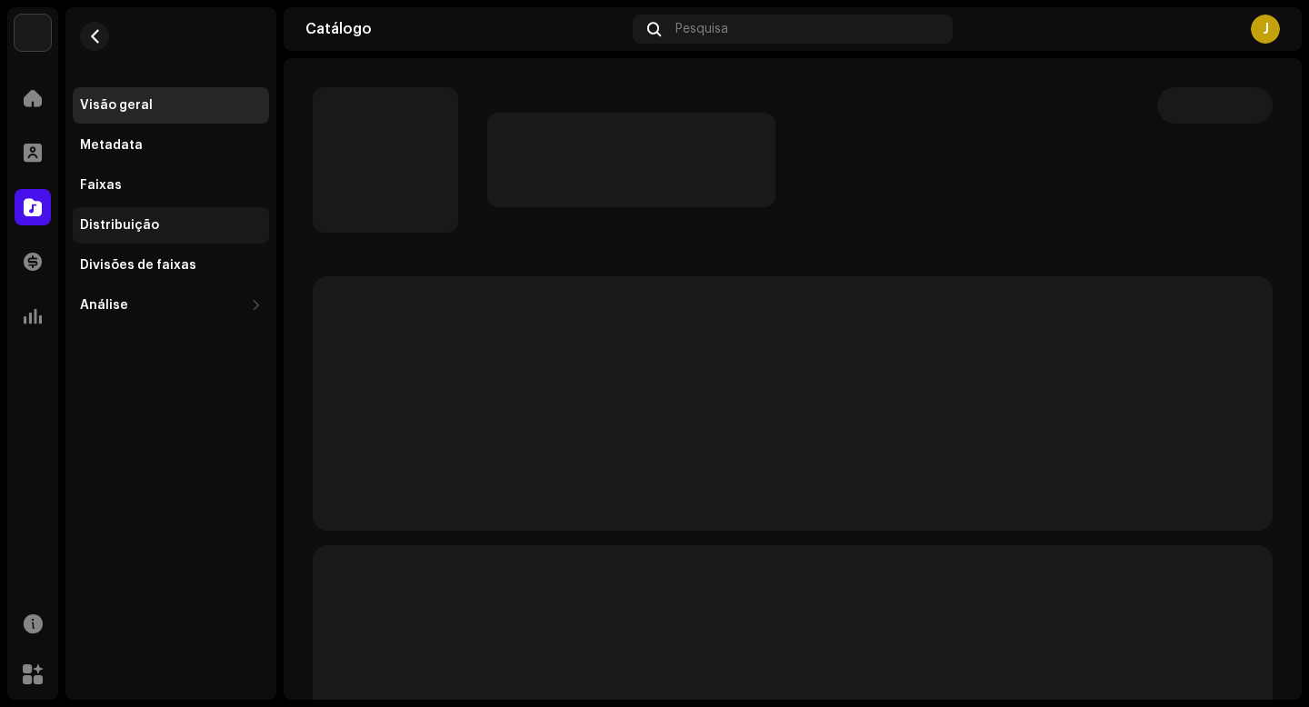
click at [122, 229] on div "Distribuição" at bounding box center [119, 225] width 79 height 15
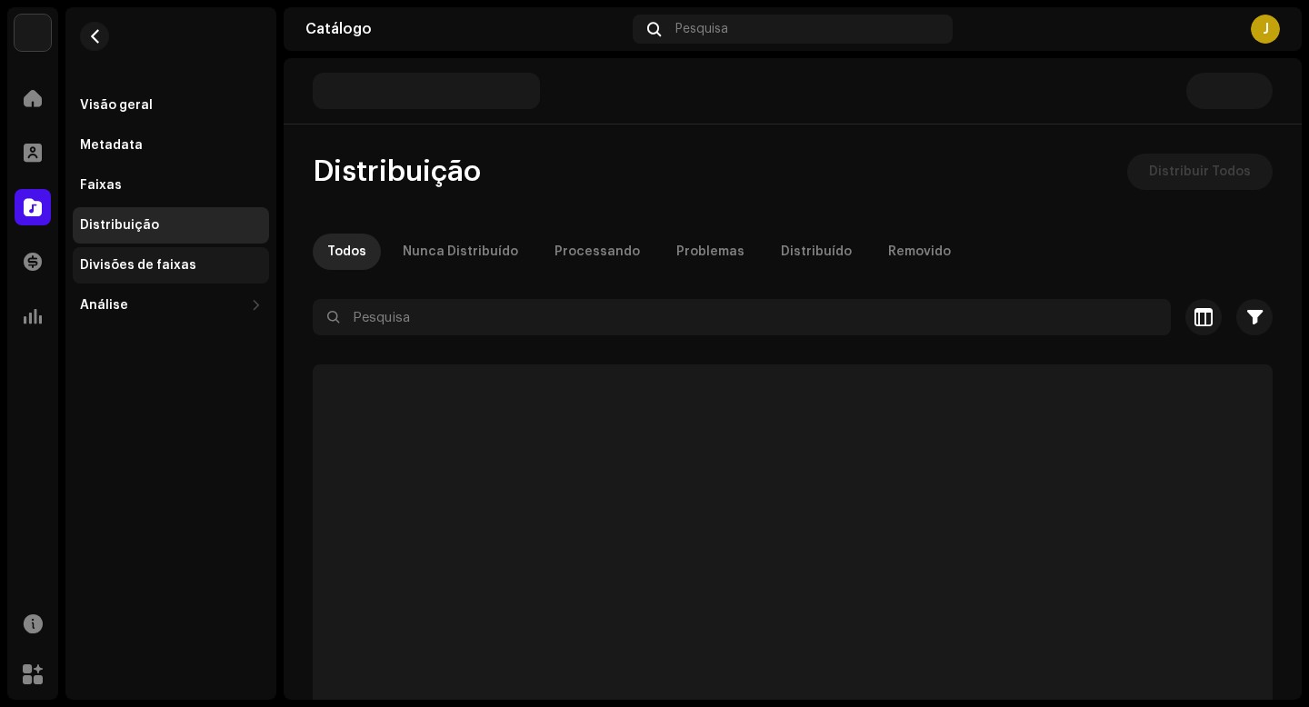
click at [135, 265] on div "Divisões de faixas" at bounding box center [138, 265] width 116 height 15
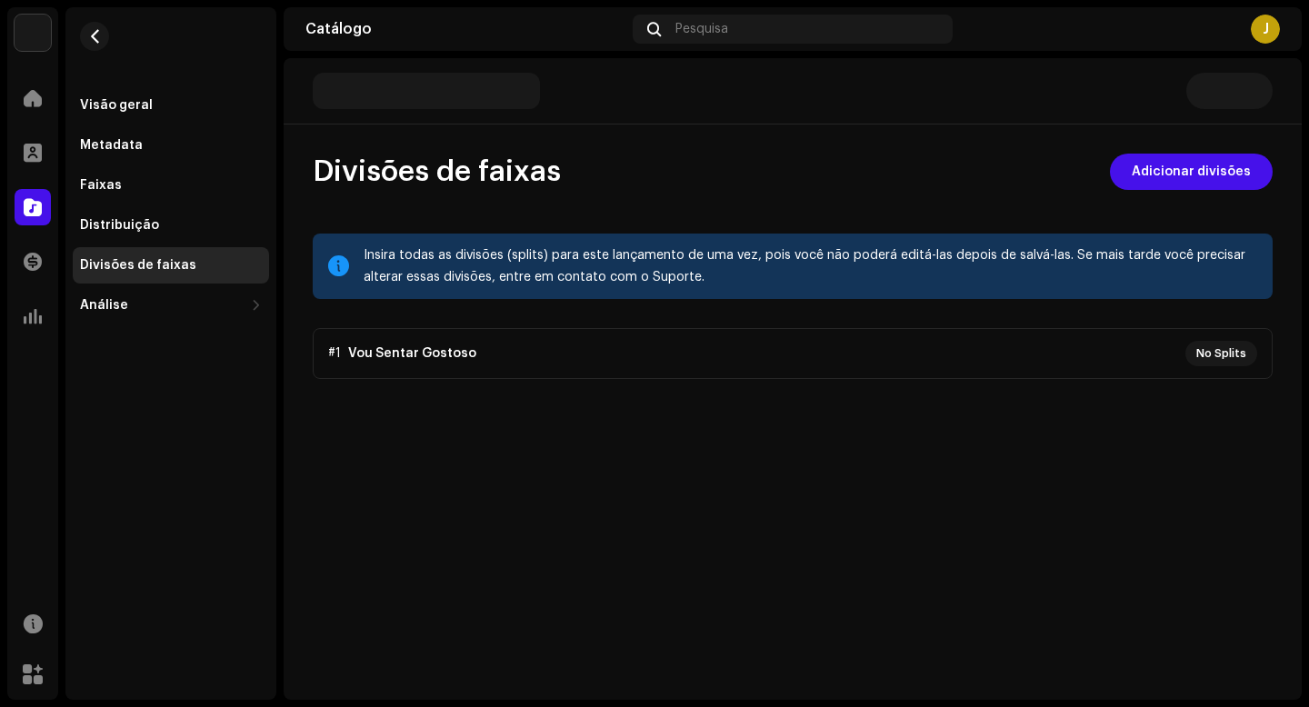
click at [407, 360] on p-accordion "#1 Vou Sentar Gostoso No Splits" at bounding box center [793, 353] width 960 height 51
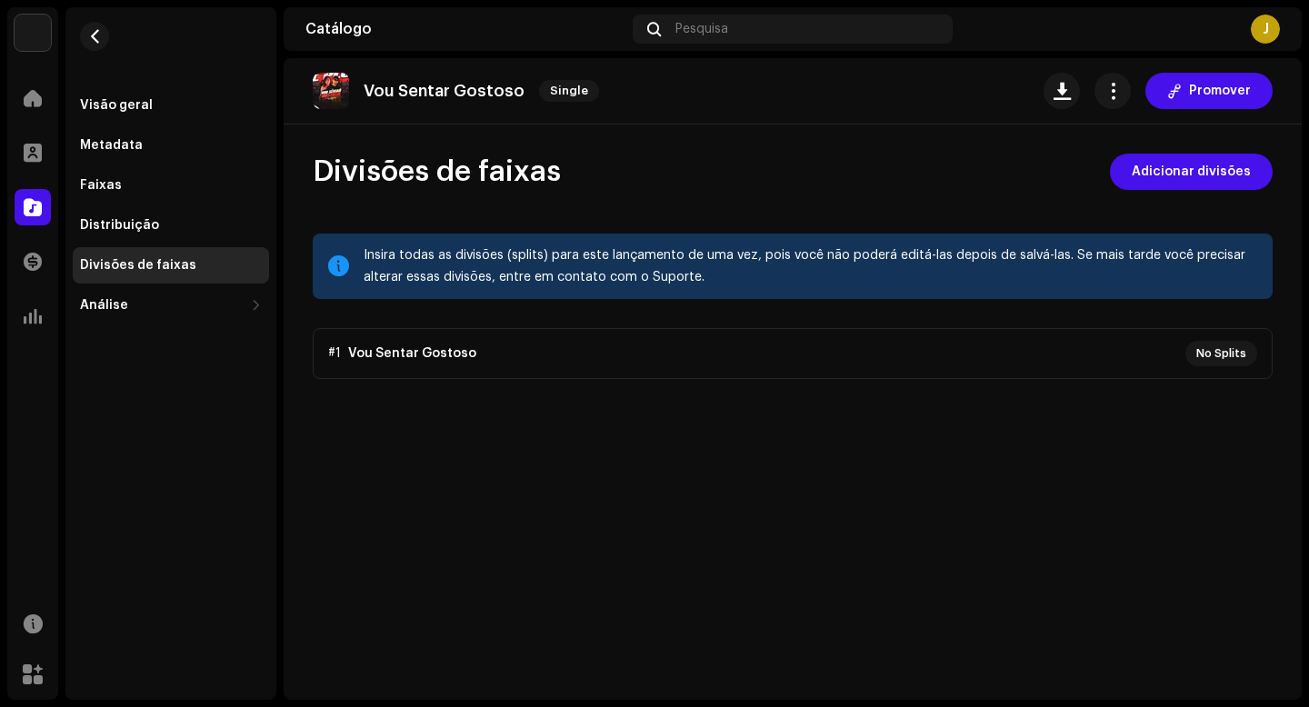
click at [407, 360] on p-accordion "#1 Vou Sentar Gostoso No Splits" at bounding box center [793, 353] width 960 height 51
click at [1198, 162] on span "Adicionar divisões" at bounding box center [1191, 172] width 119 height 36
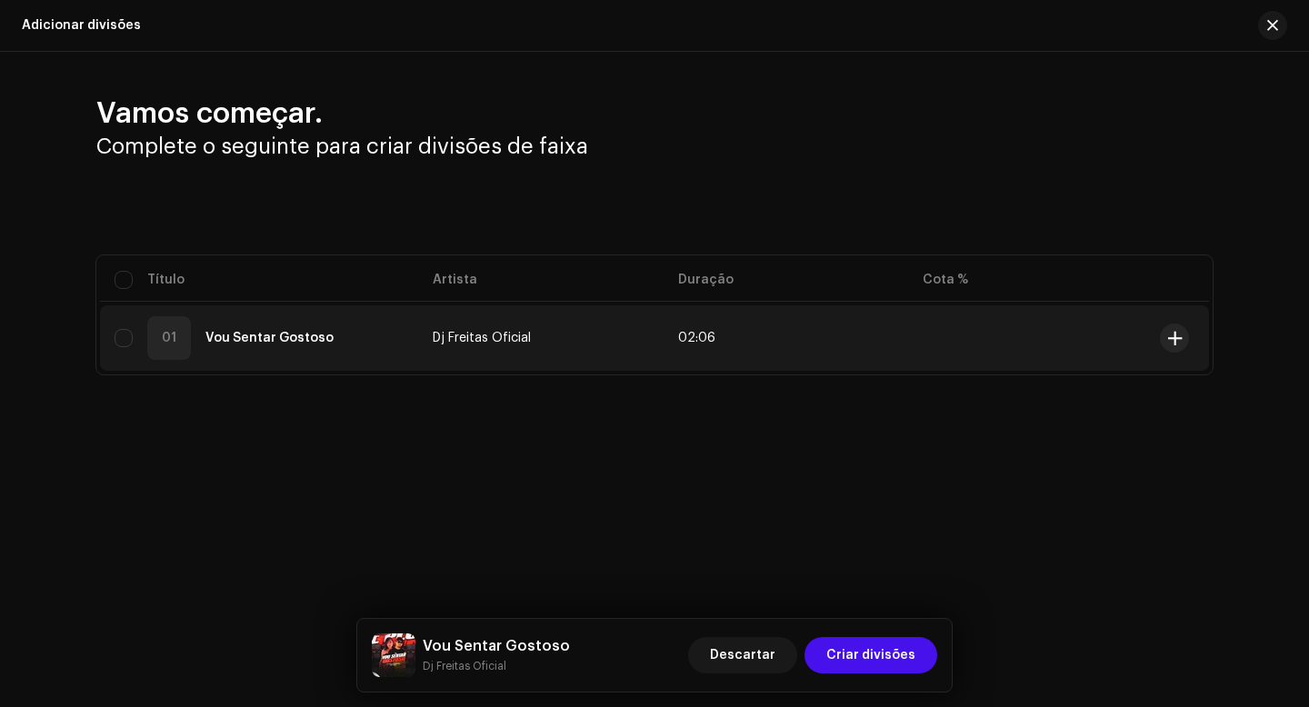
click at [136, 340] on div "01 Vou Sentar Gostoso" at bounding box center [259, 338] width 289 height 44
click at [125, 343] on input "checkbox" at bounding box center [124, 338] width 18 height 18
checkbox input "true"
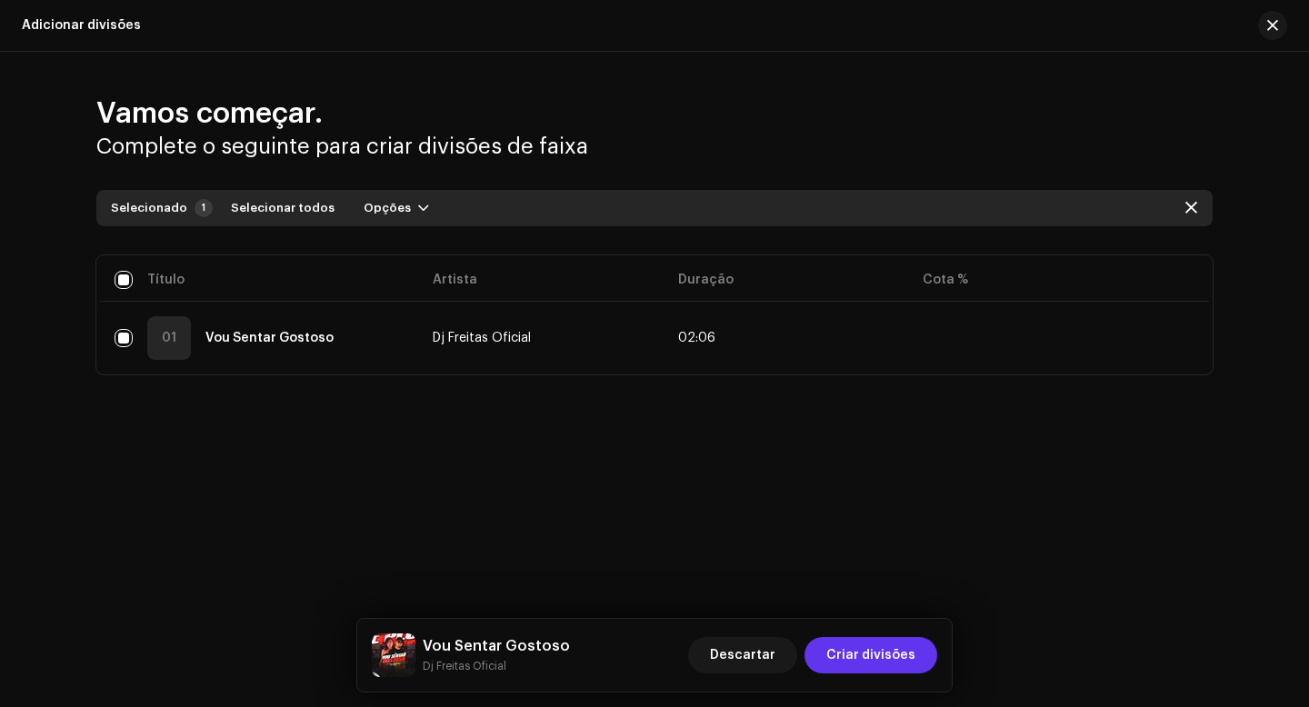
click at [885, 649] on span "Criar divisões" at bounding box center [870, 655] width 89 height 36
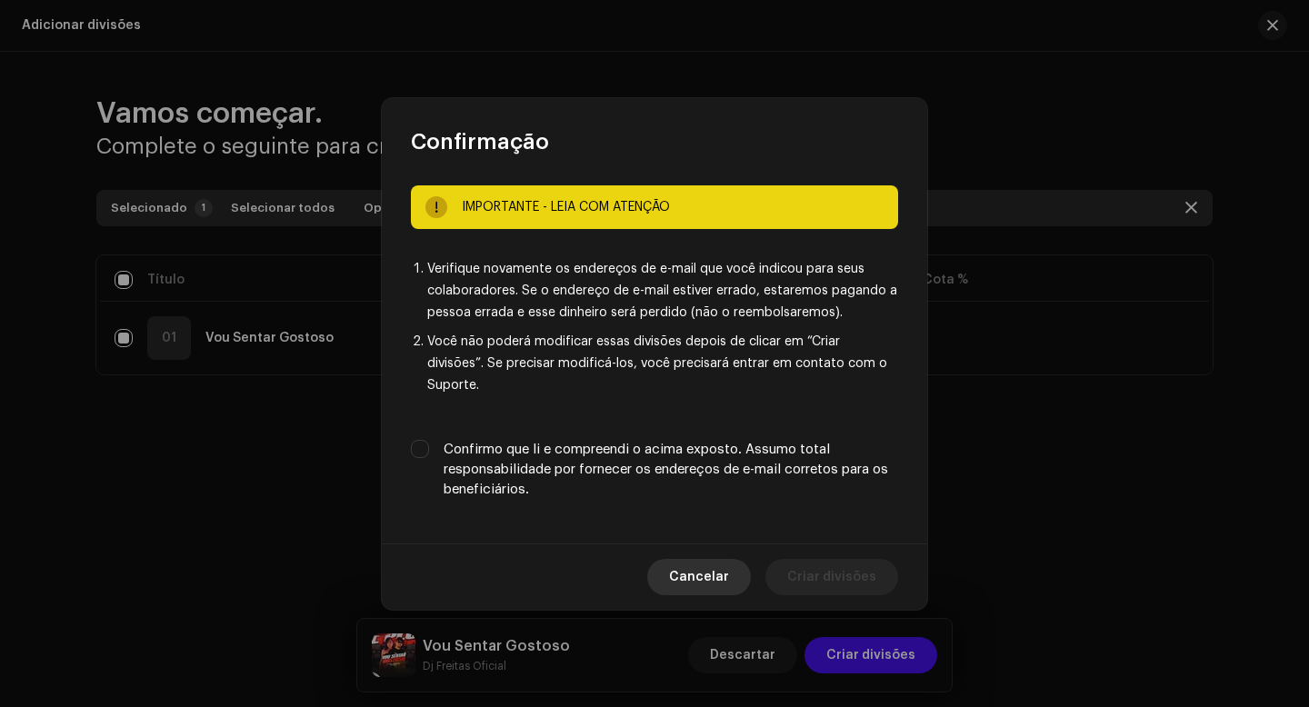
click at [726, 571] on span "Cancelar" at bounding box center [699, 577] width 60 height 36
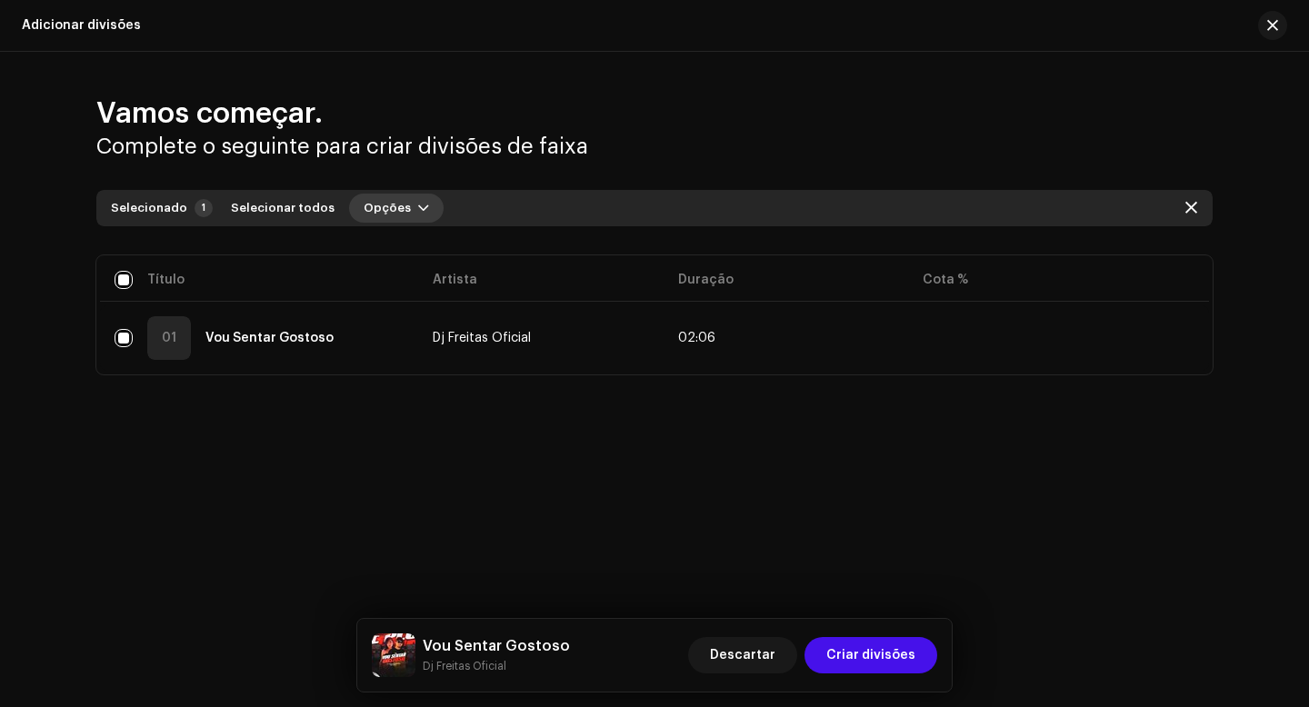
click at [418, 213] on span "button" at bounding box center [423, 208] width 11 height 15
click at [406, 249] on span "Adicionar divisões" at bounding box center [409, 249] width 119 height 15
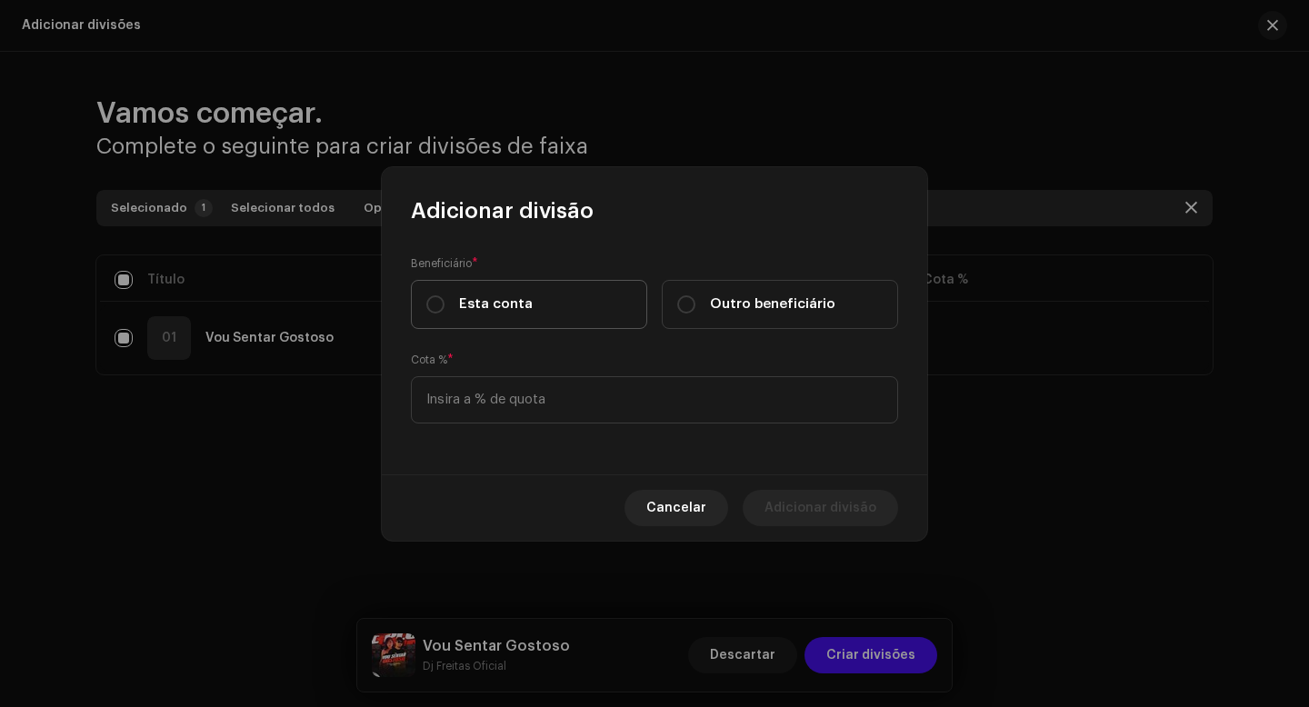
click at [470, 310] on span "Esta conta" at bounding box center [496, 305] width 74 height 20
click at [445, 310] on input "Esta conta" at bounding box center [435, 304] width 18 height 18
radio input "true"
click at [470, 384] on input at bounding box center [654, 399] width 487 height 47
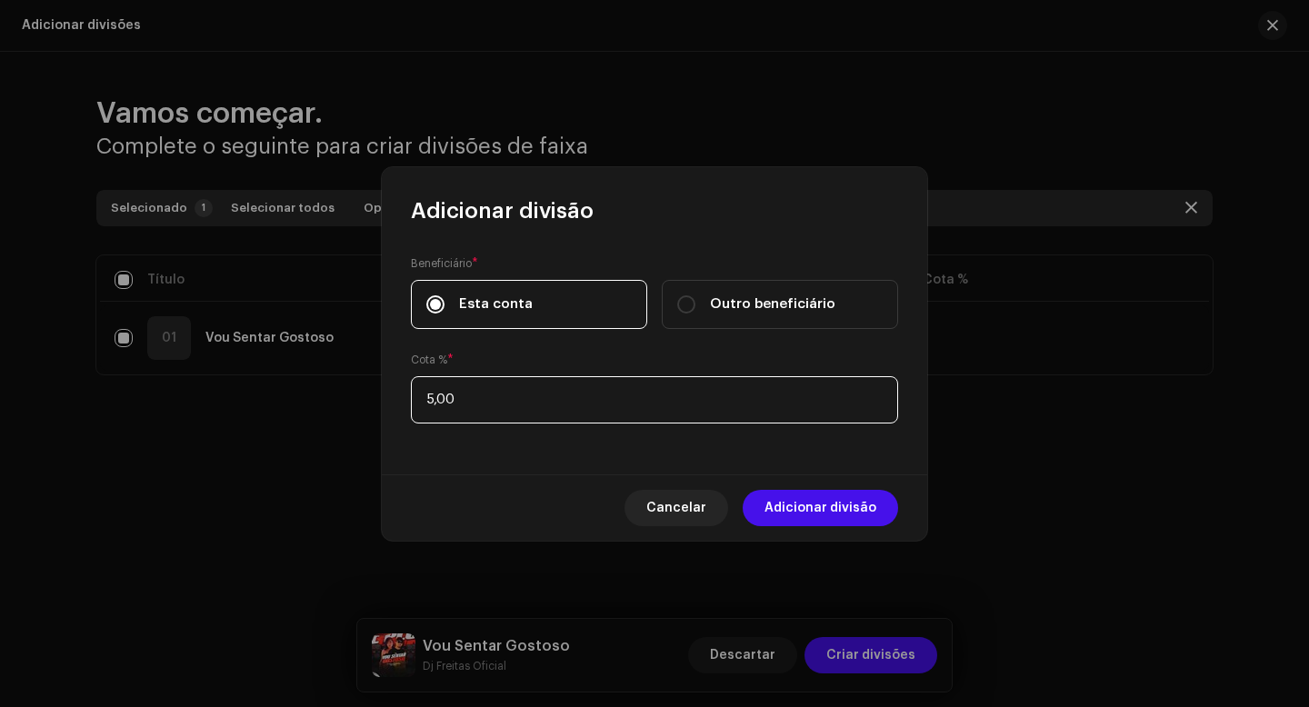
type input "50,00"
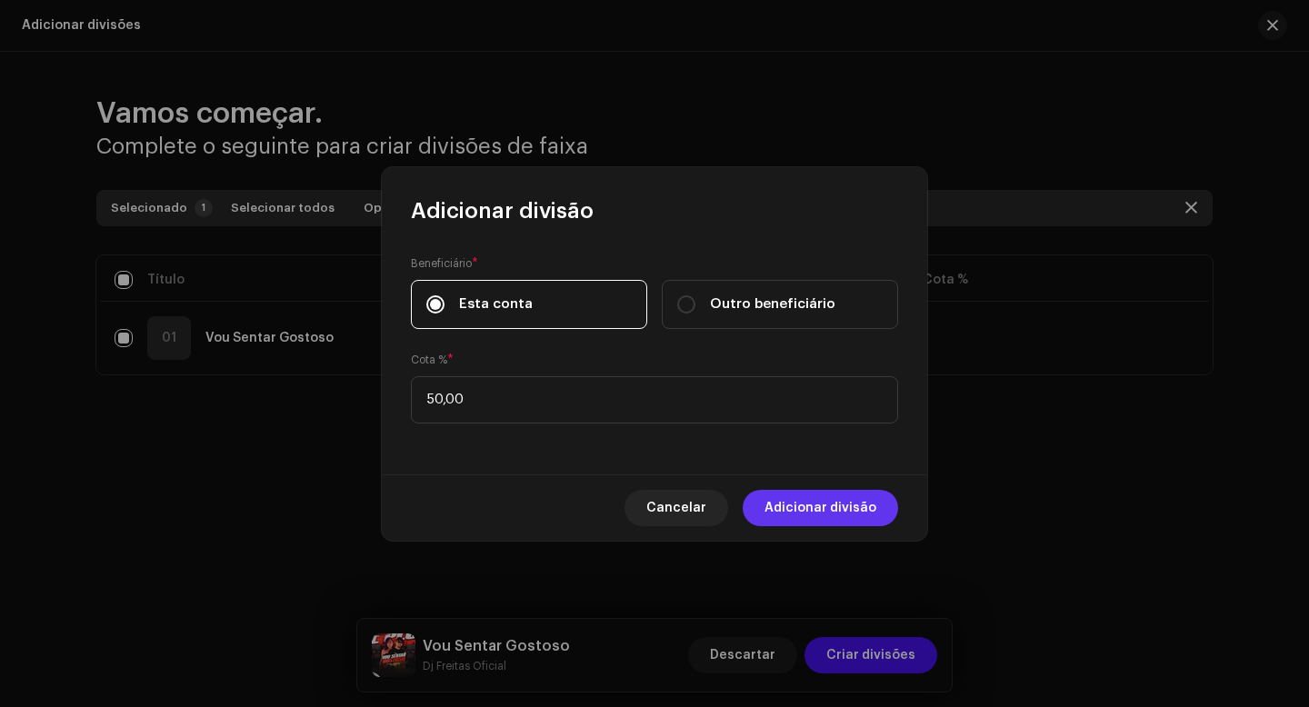
click at [836, 521] on span "Adicionar divisão" at bounding box center [821, 508] width 112 height 36
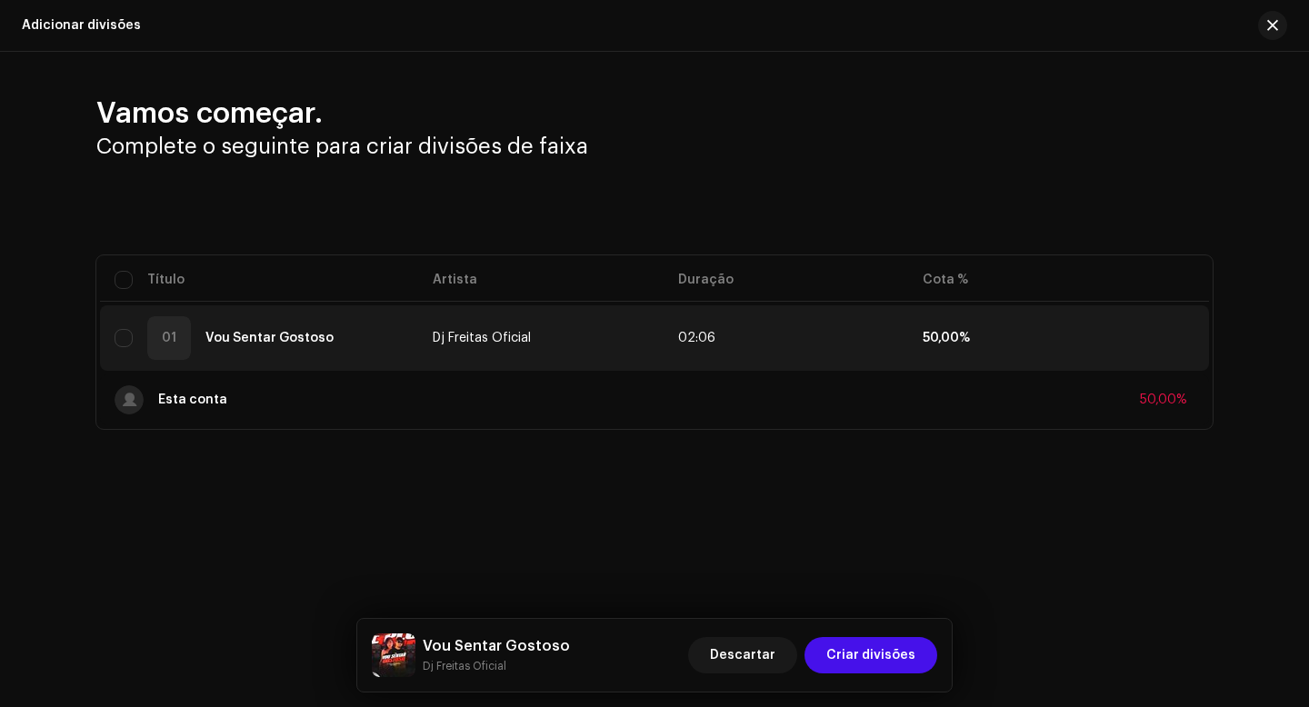
click at [134, 280] on table "Título Artista Duração Cota % 01 Vou Sentar Gostoso Dj Freitas Oficial 02:06 50…" at bounding box center [654, 342] width 1109 height 174
click at [135, 284] on table "Título Artista Duração Cota % 01 Vou Sentar Gostoso Dj Freitas Oficial 02:06 50…" at bounding box center [654, 342] width 1109 height 174
click at [123, 284] on input "checkbox" at bounding box center [124, 280] width 18 height 18
checkbox input "true"
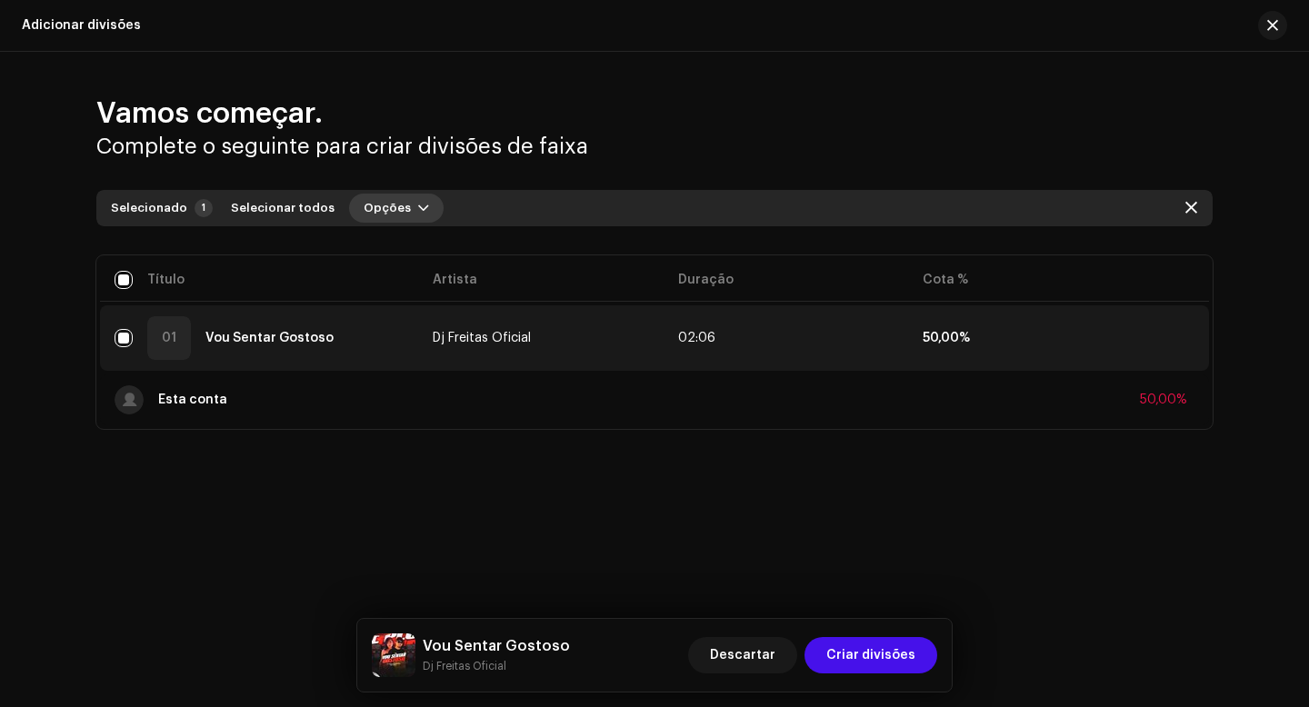
click at [418, 211] on span "button" at bounding box center [423, 208] width 11 height 15
click at [463, 260] on div "Adicionar divisões" at bounding box center [435, 249] width 184 height 36
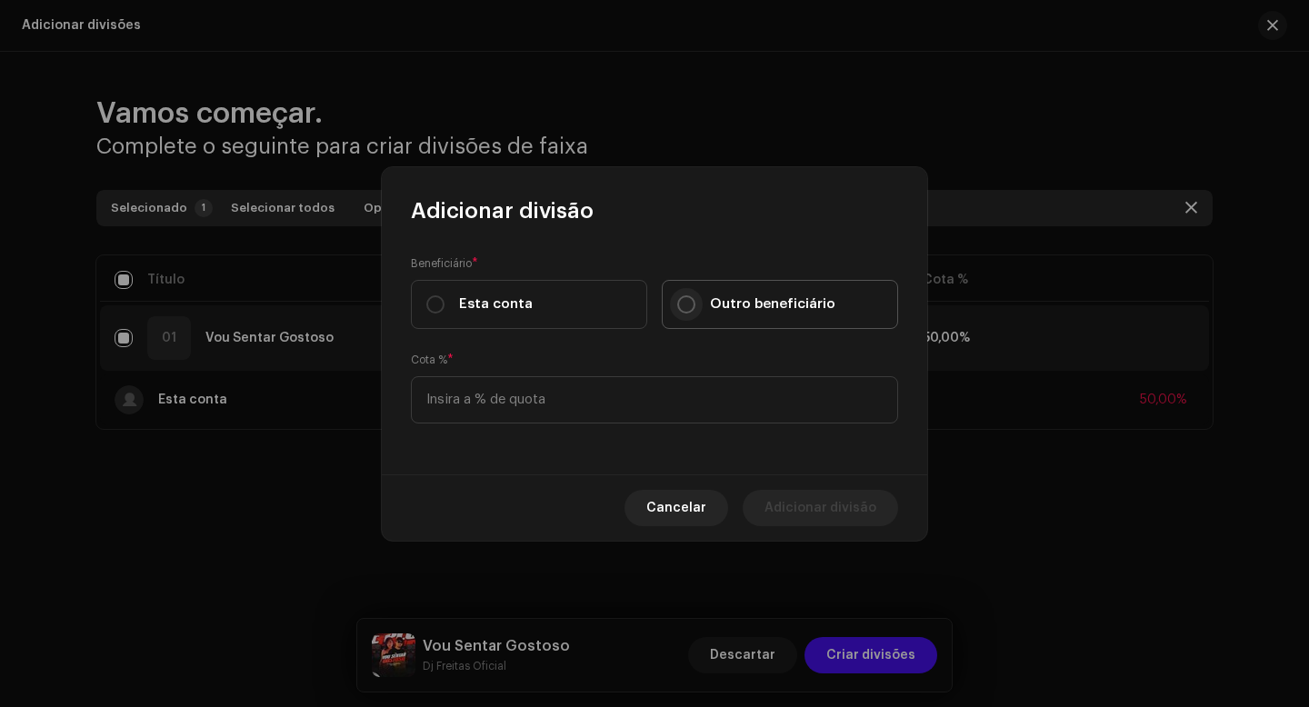
click at [686, 312] on input "Outro beneficiário" at bounding box center [686, 304] width 18 height 18
radio input "true"
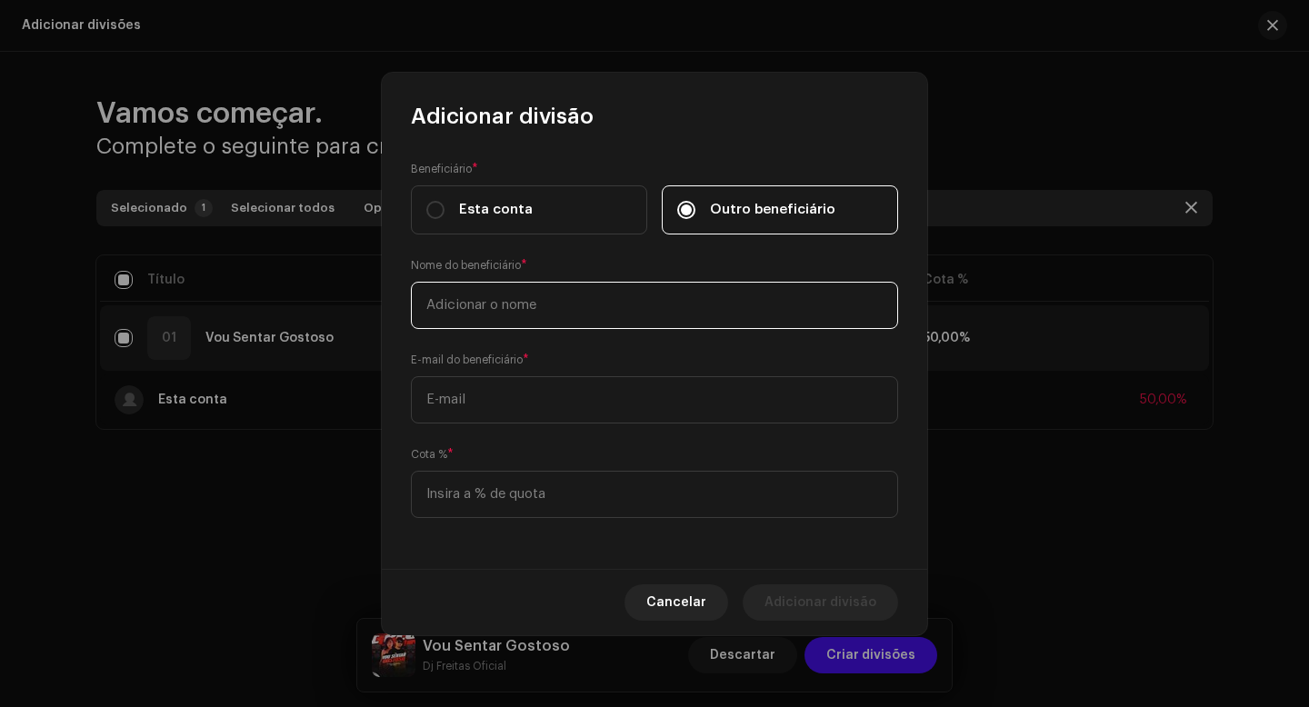
click at [558, 301] on input "text" at bounding box center [654, 305] width 487 height 47
type input "Mc Kah"
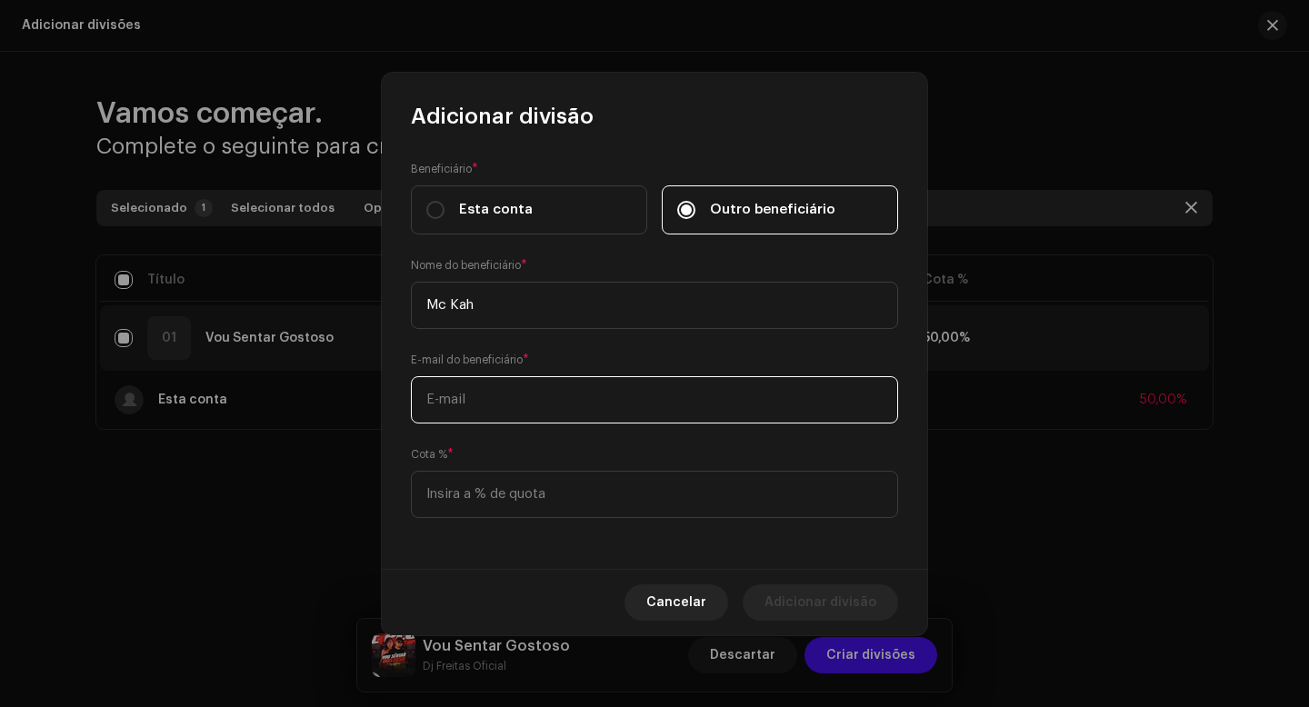
click at [503, 405] on input "text" at bounding box center [654, 399] width 487 height 47
paste input "[EMAIL_ADDRESS][DOMAIN_NAME]"
type input "[EMAIL_ADDRESS][DOMAIN_NAME]"
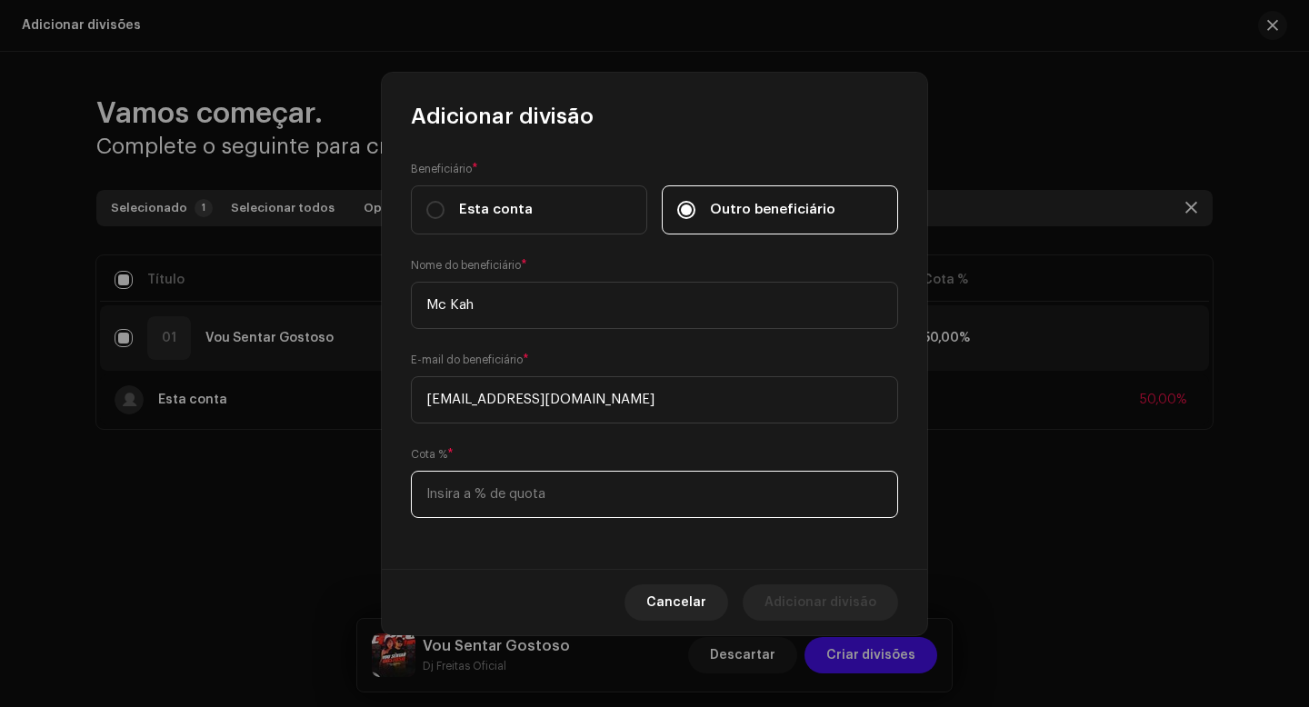
click at [505, 492] on input at bounding box center [654, 494] width 487 height 47
type input "40,00"
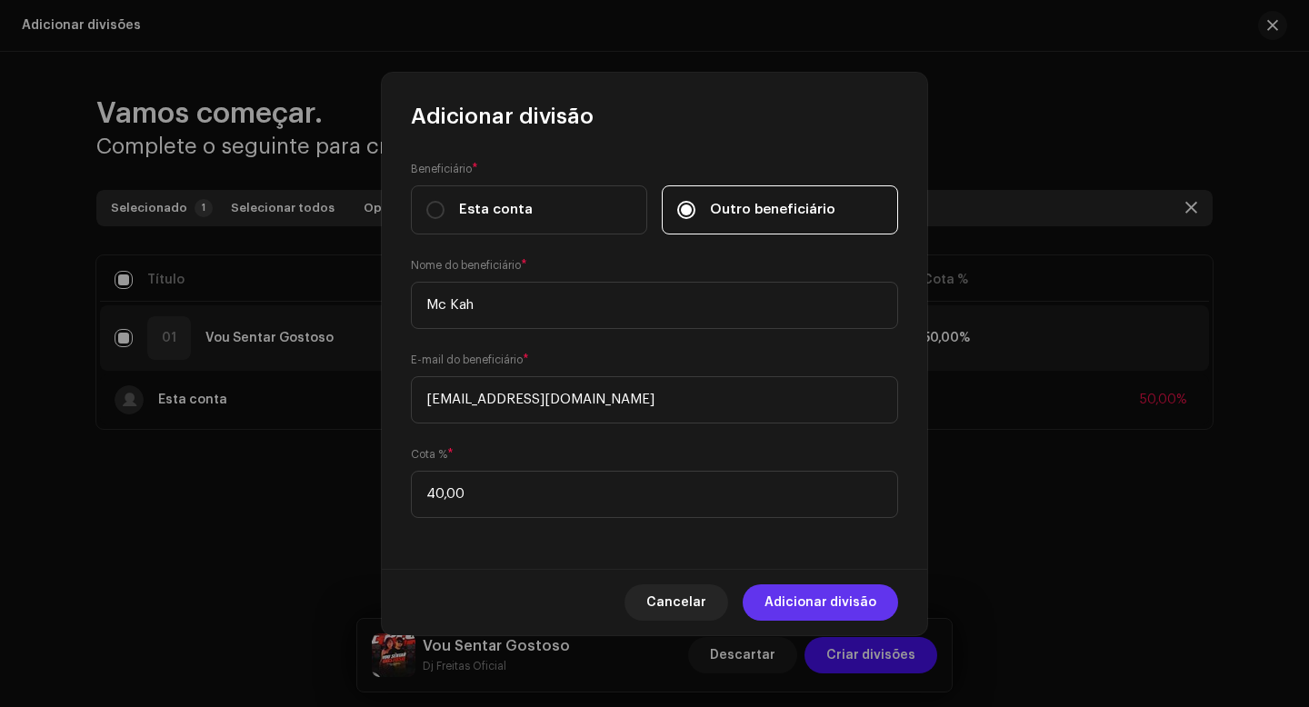
click at [821, 605] on span "Adicionar divisão" at bounding box center [821, 603] width 112 height 36
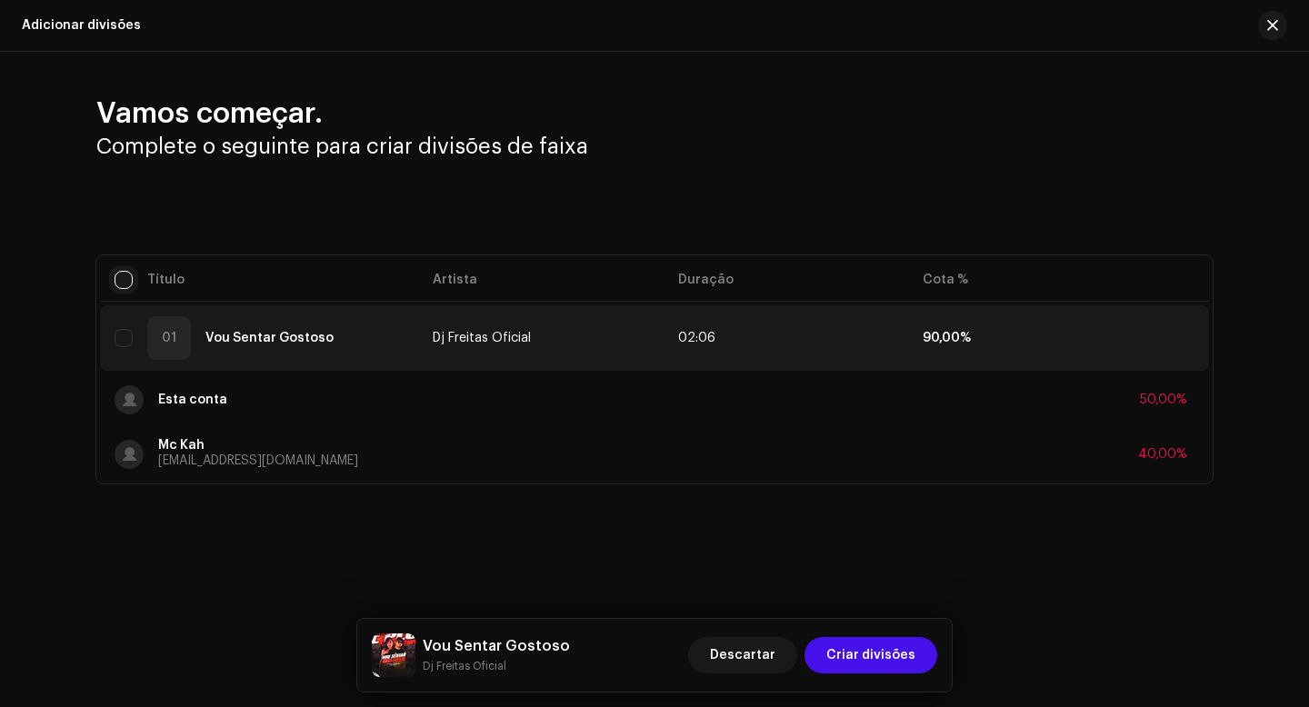
click at [127, 286] on input "checkbox" at bounding box center [124, 280] width 18 height 18
checkbox input "true"
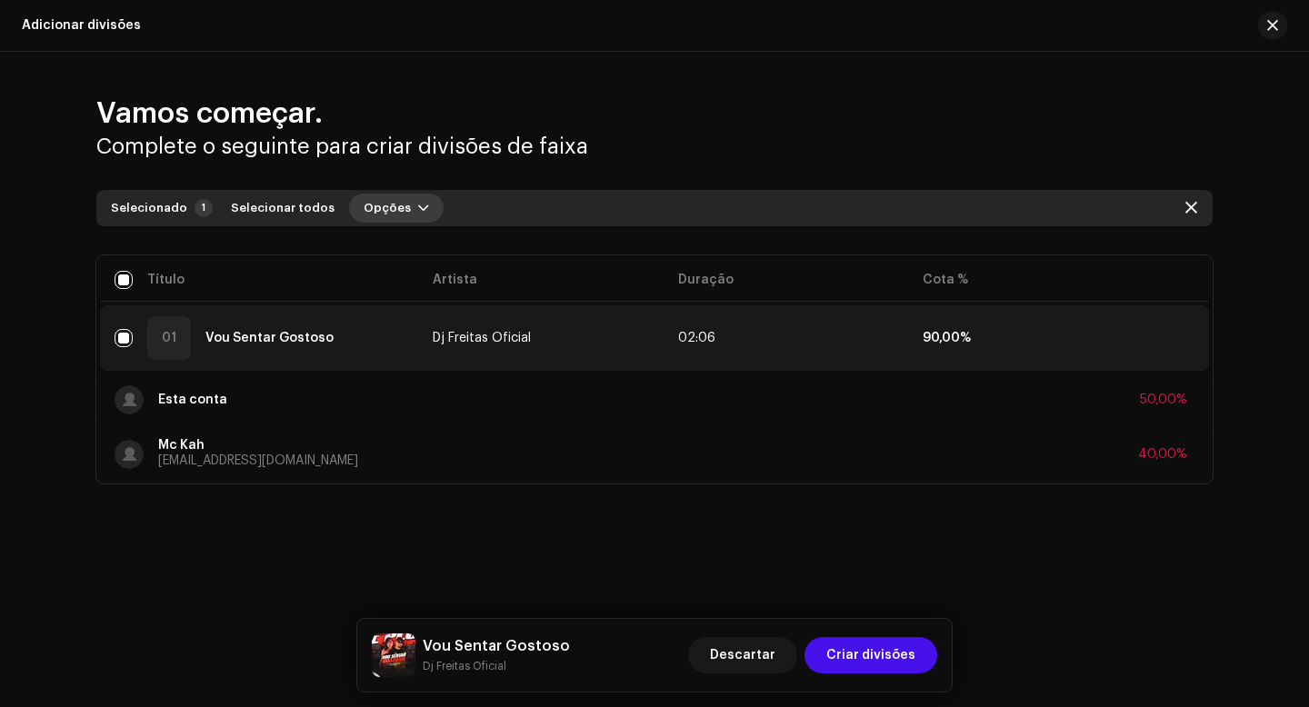
click at [418, 208] on span "button" at bounding box center [423, 208] width 11 height 15
click at [411, 243] on span "Adicionar divisões" at bounding box center [409, 249] width 119 height 15
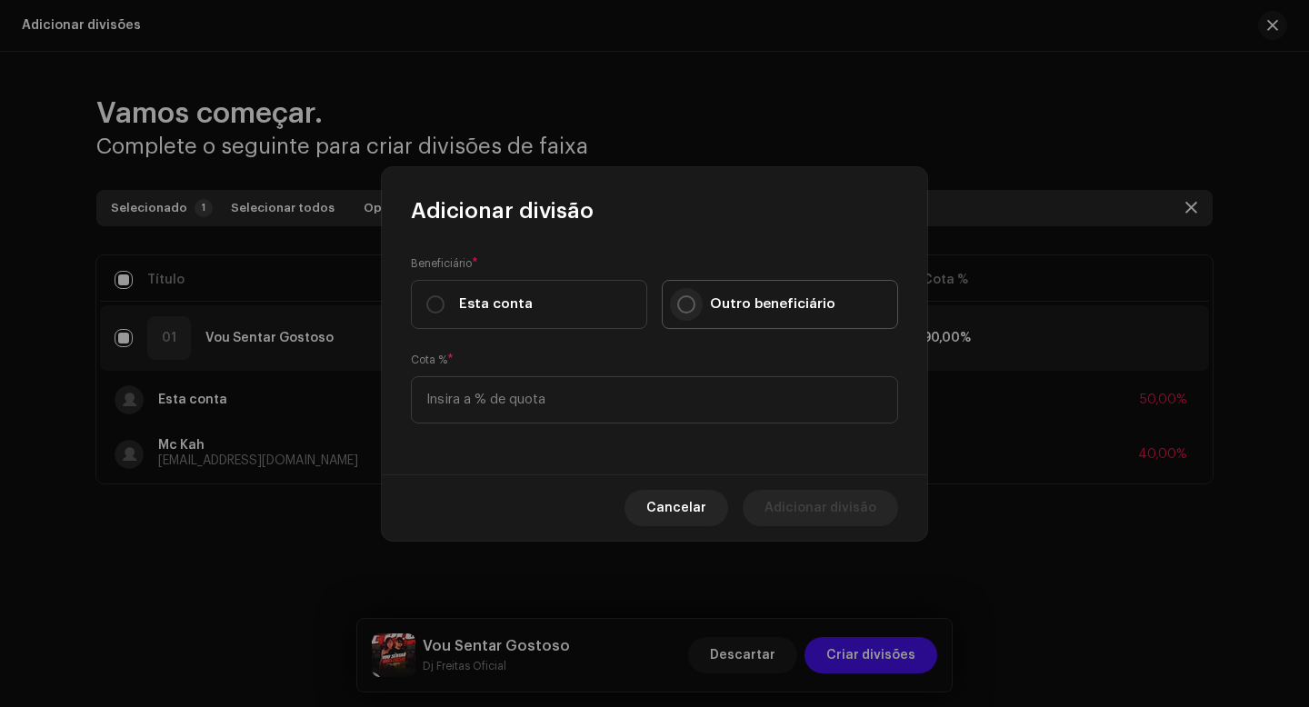
click at [689, 303] on input "Outro beneficiário" at bounding box center [686, 304] width 18 height 18
radio input "true"
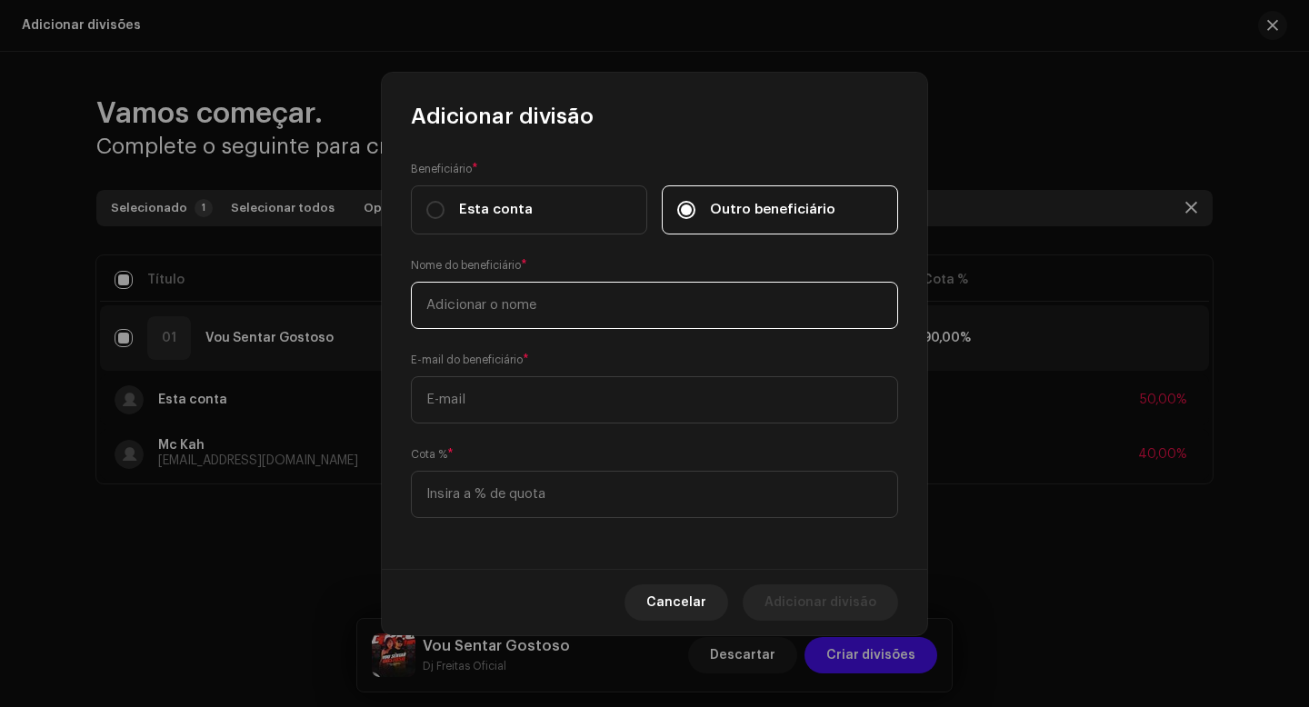
click at [588, 308] on input "text" at bounding box center [654, 305] width 487 height 47
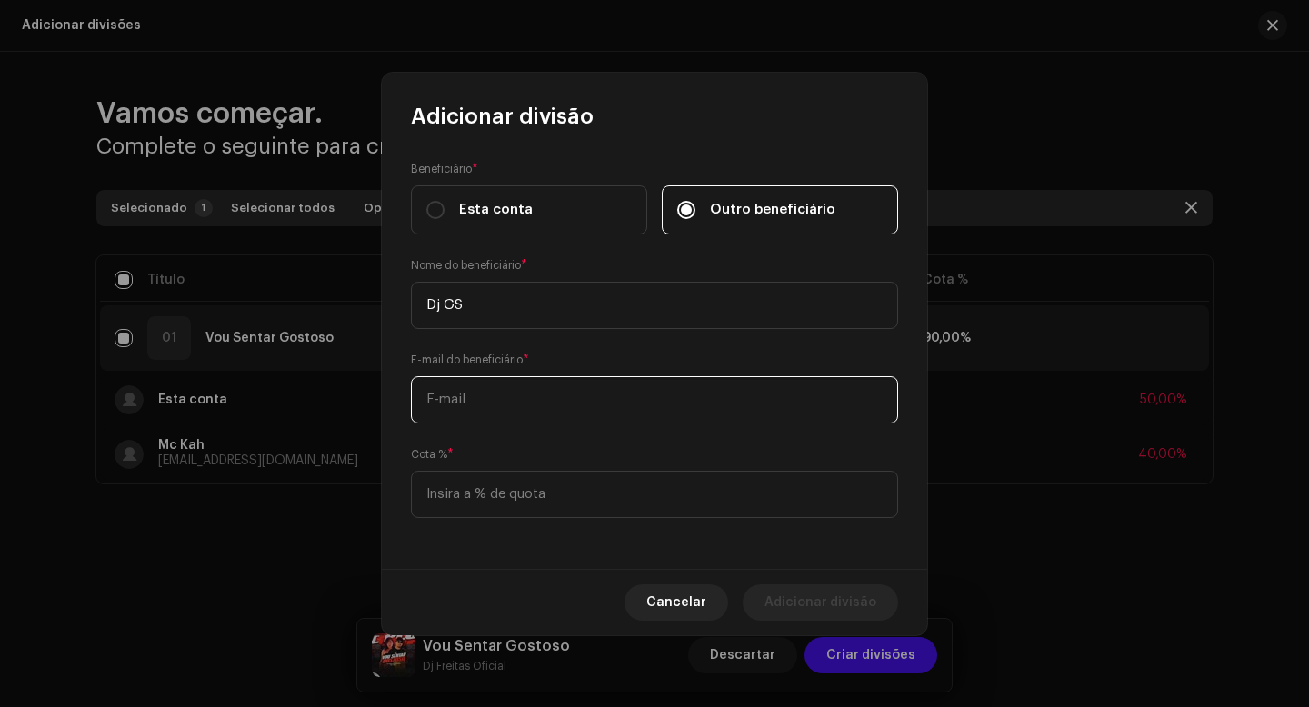
type input "Dj GS"
click at [597, 399] on input "text" at bounding box center [654, 399] width 487 height 47
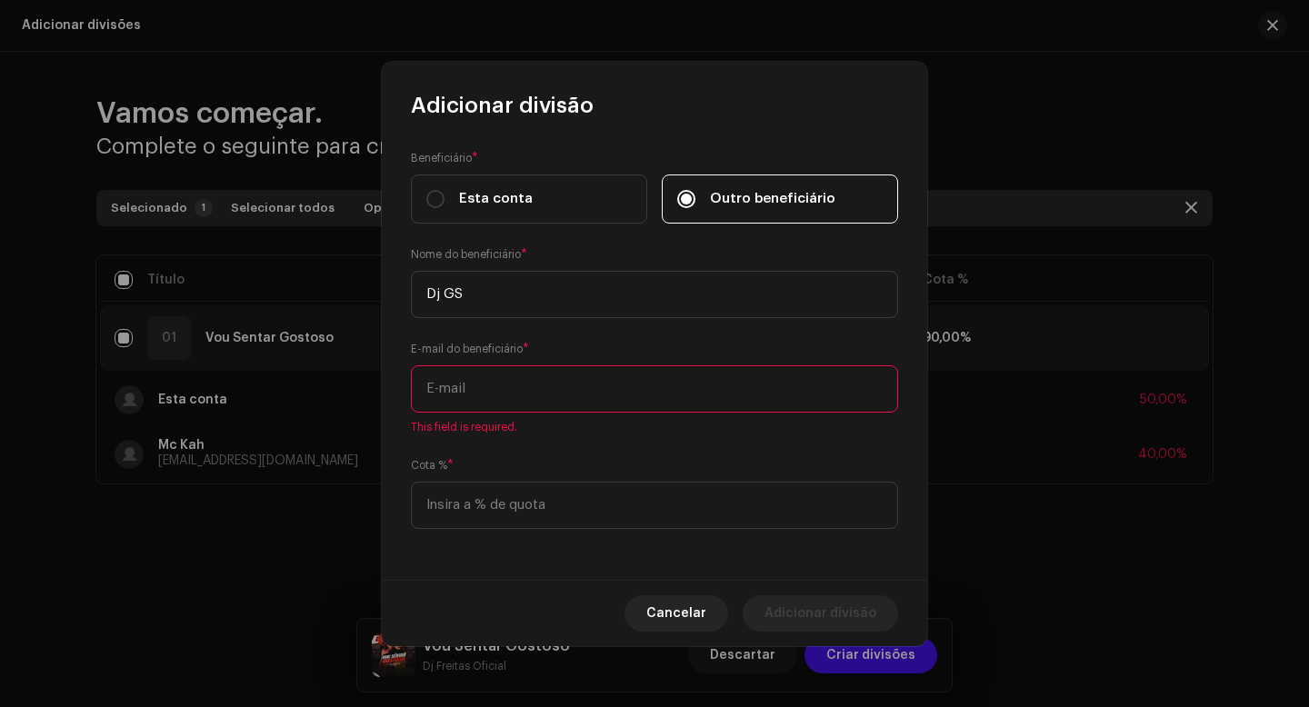
paste input "[EMAIL_ADDRESS][DOMAIN_NAME]"
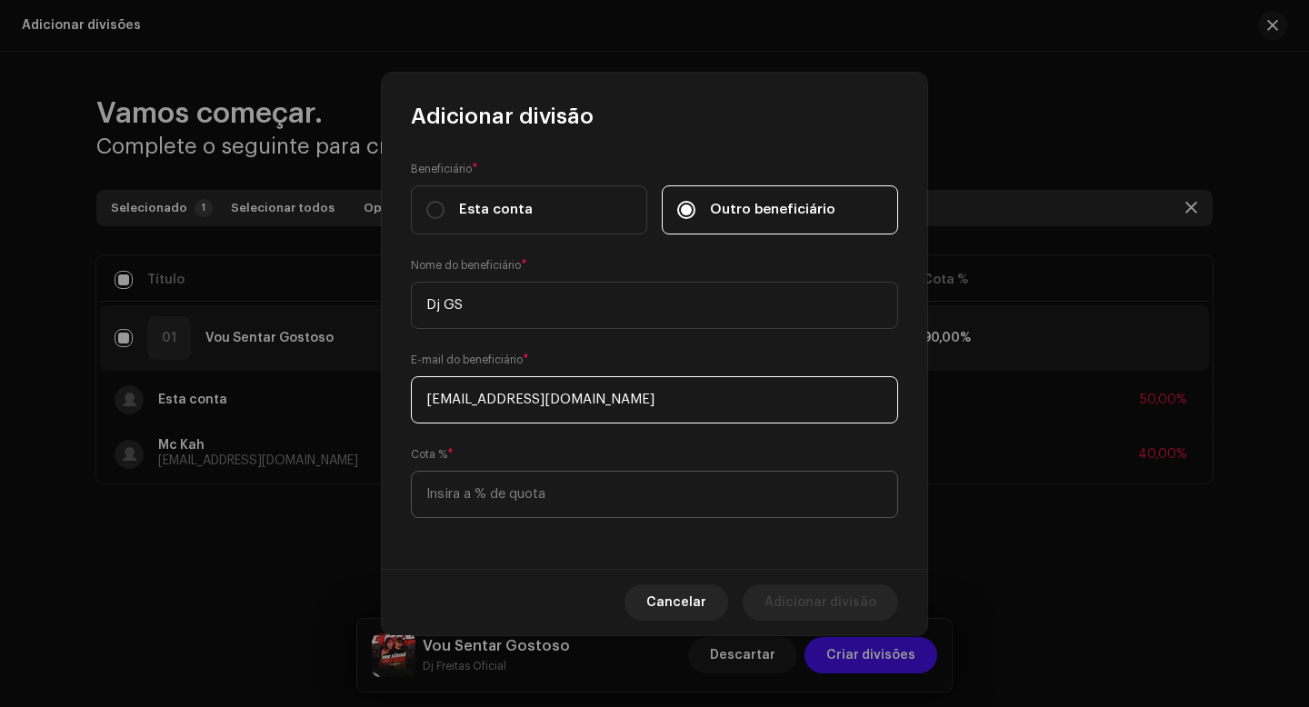
type input "[EMAIL_ADDRESS][DOMAIN_NAME]"
click at [499, 493] on input at bounding box center [654, 494] width 487 height 47
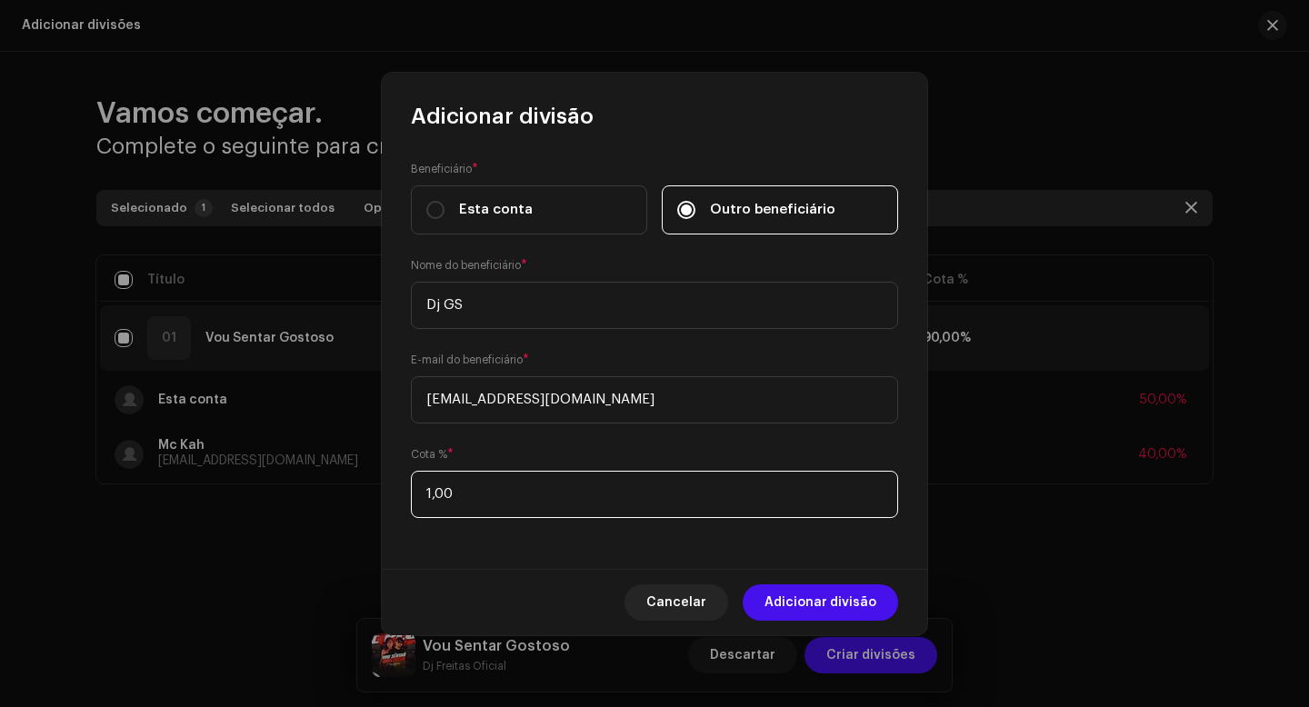
type input "10,00"
click at [531, 564] on div "Beneficiário * Esta conta Outro beneficiário Nome do beneficiário * Dj GS E-mai…" at bounding box center [654, 350] width 545 height 438
click at [827, 592] on span "Adicionar divisão" at bounding box center [821, 603] width 112 height 36
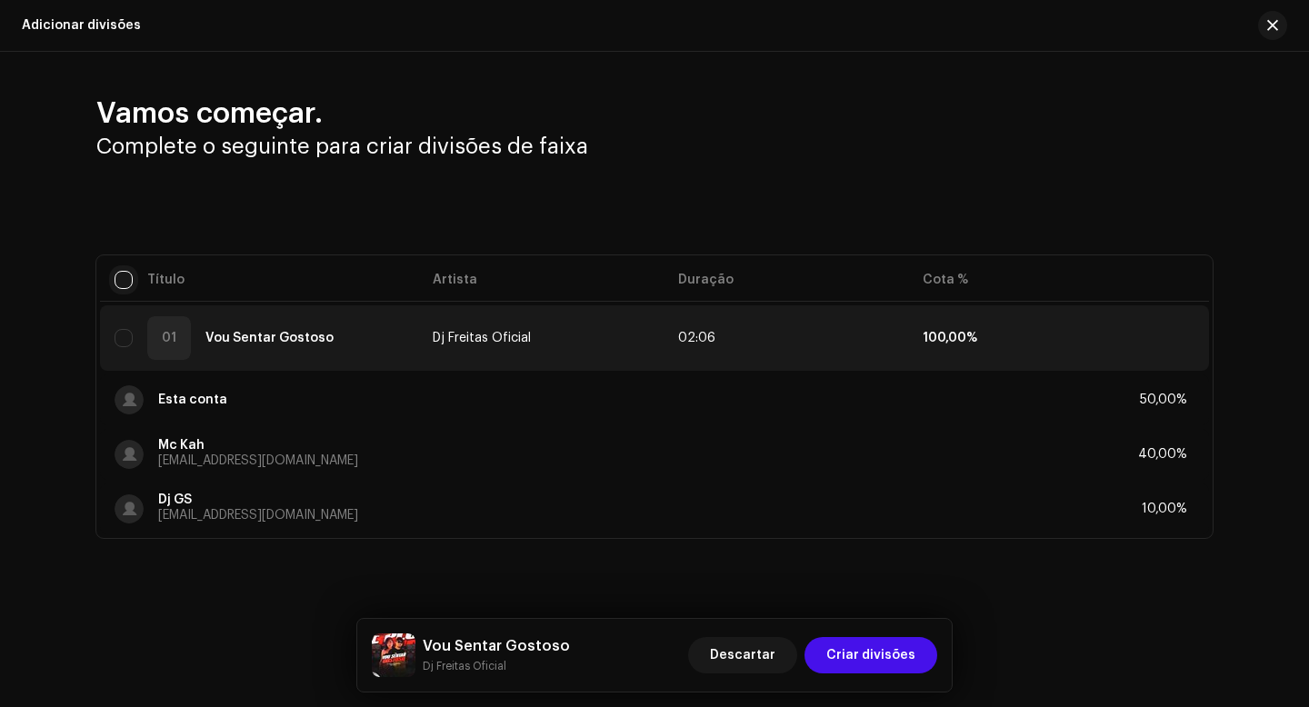
click at [125, 280] on input "checkbox" at bounding box center [124, 280] width 18 height 18
checkbox input "true"
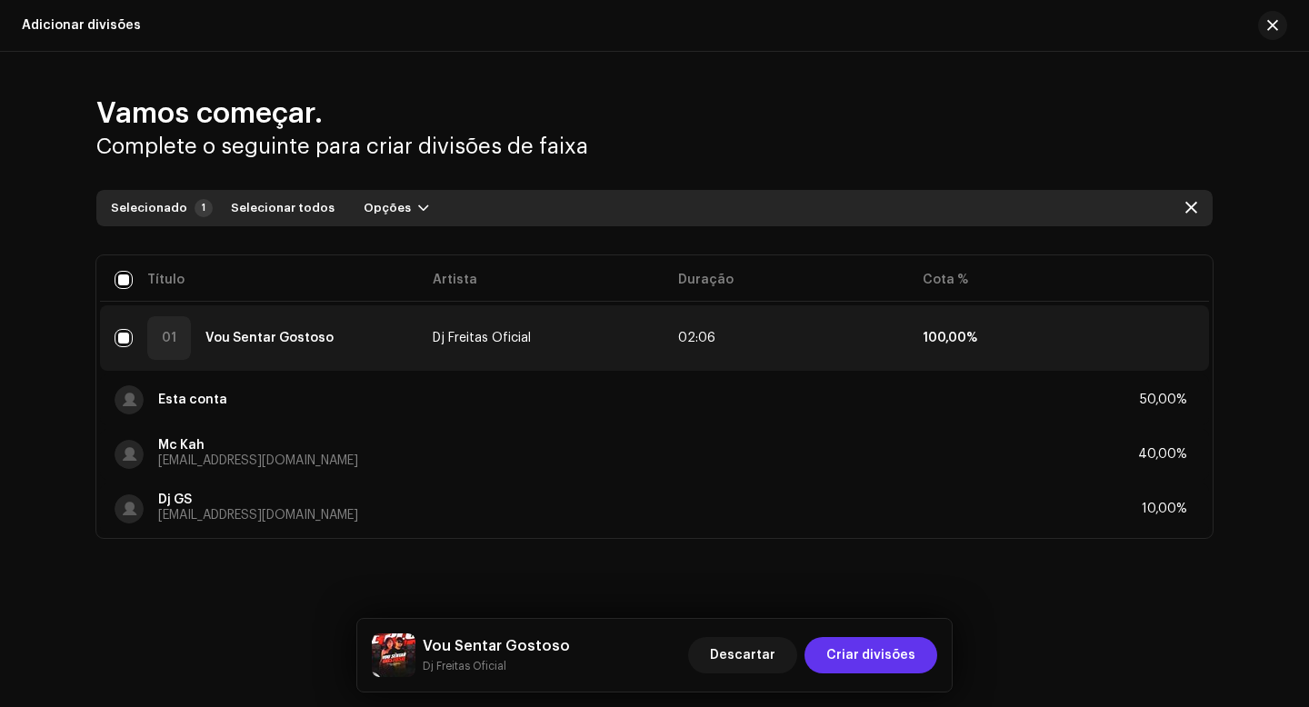
click at [862, 656] on span "Criar divisões" at bounding box center [870, 655] width 89 height 36
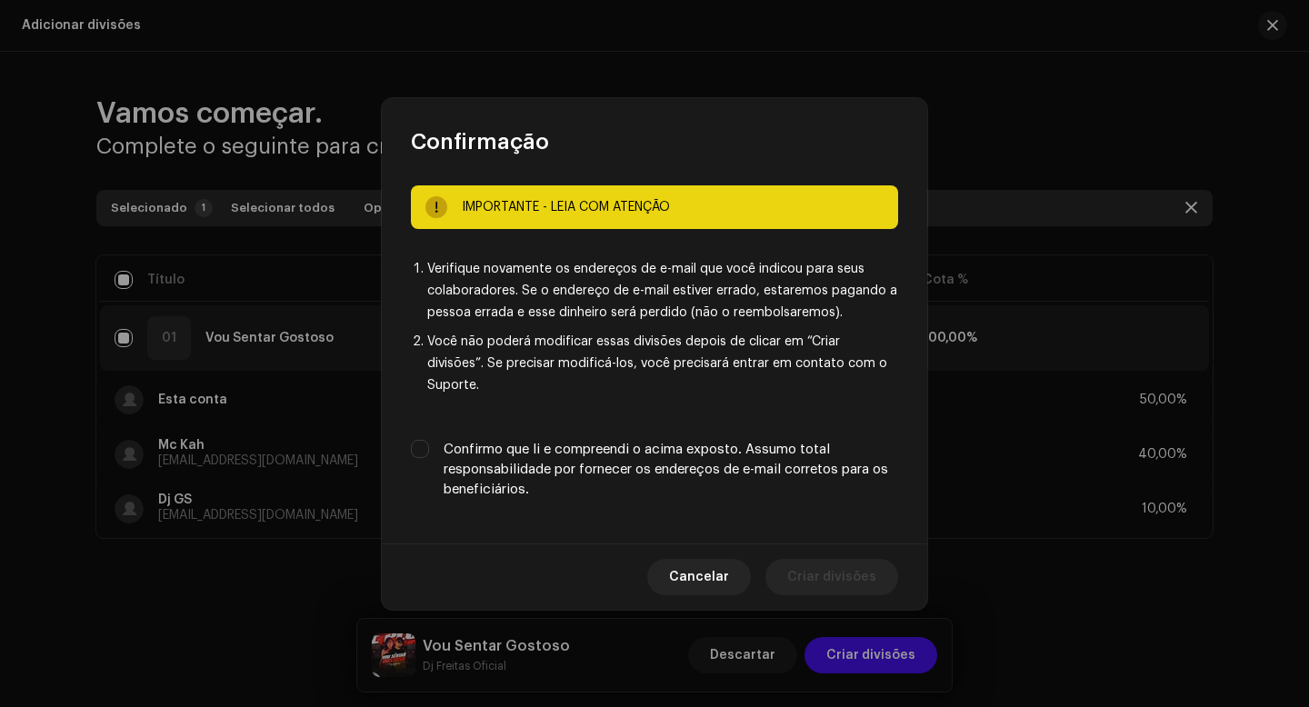
click at [613, 461] on label "Confirmo que li e compreendi o acima exposto. Assumo total responsabilidade por…" at bounding box center [671, 470] width 455 height 60
click at [429, 458] on input "Confirmo que li e compreendi o acima exposto. Assumo total responsabilidade por…" at bounding box center [420, 449] width 18 height 18
checkbox input "true"
click at [823, 570] on span "Criar divisões" at bounding box center [831, 577] width 89 height 36
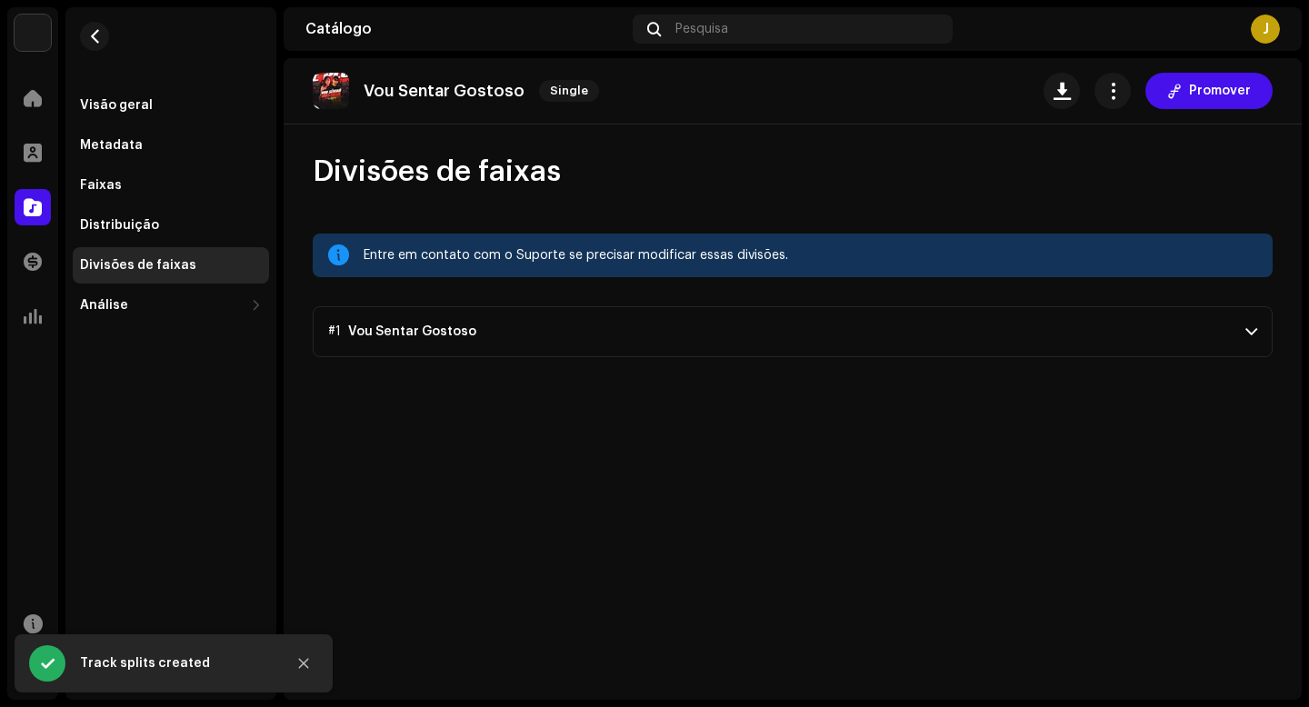
click at [605, 328] on p-accordion-header "#1 Vou Sentar Gostoso" at bounding box center [793, 331] width 960 height 51
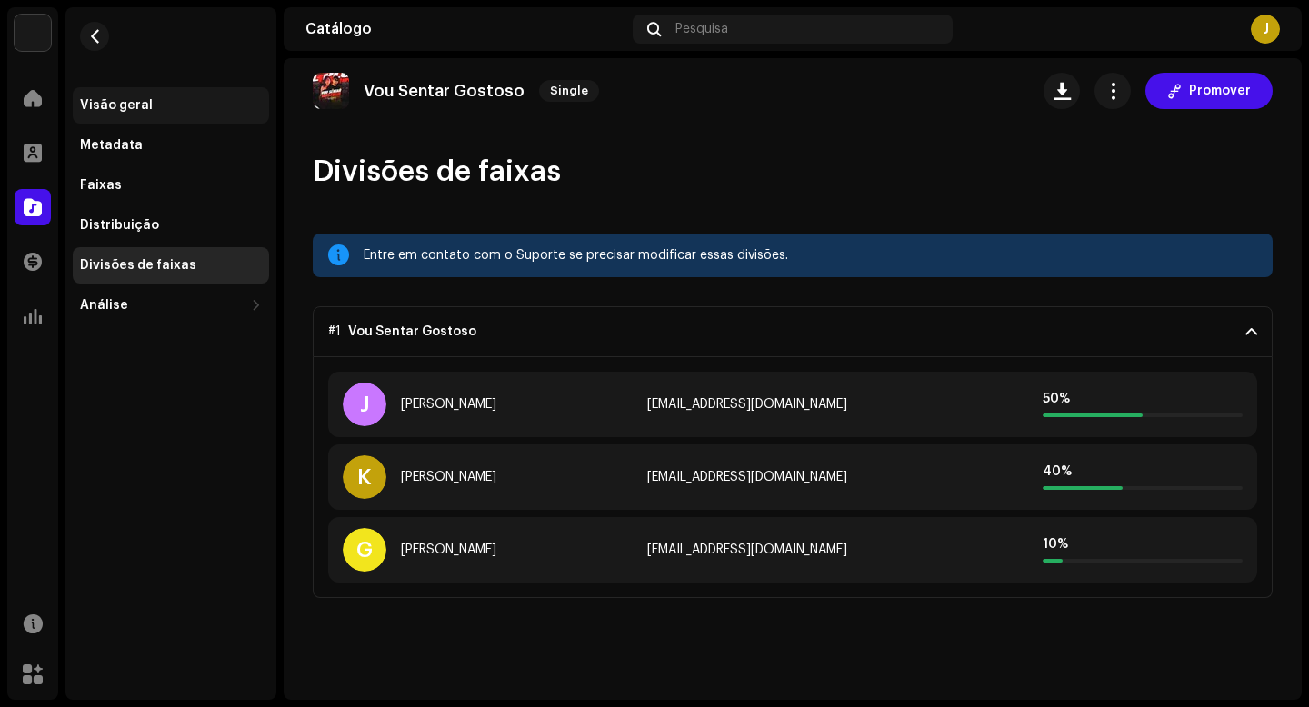
click at [116, 98] on div "Visão geral" at bounding box center [116, 105] width 73 height 15
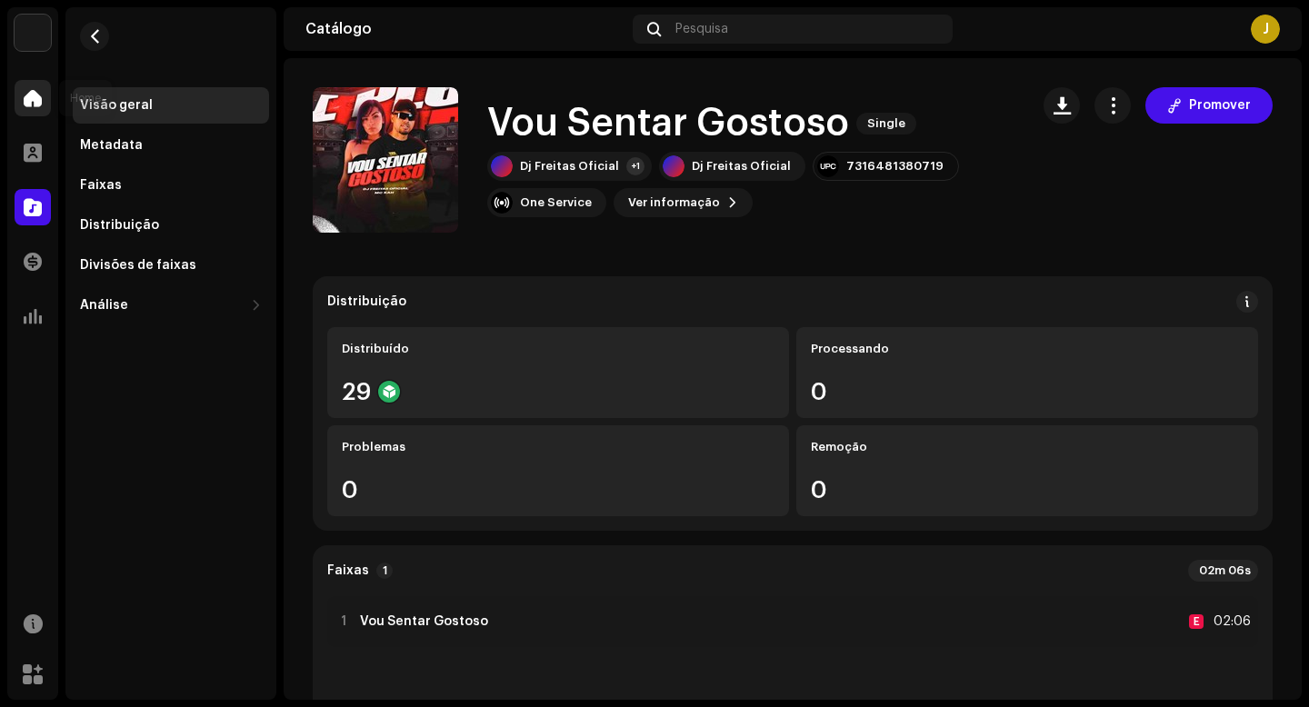
click at [33, 107] on div at bounding box center [33, 98] width 36 height 36
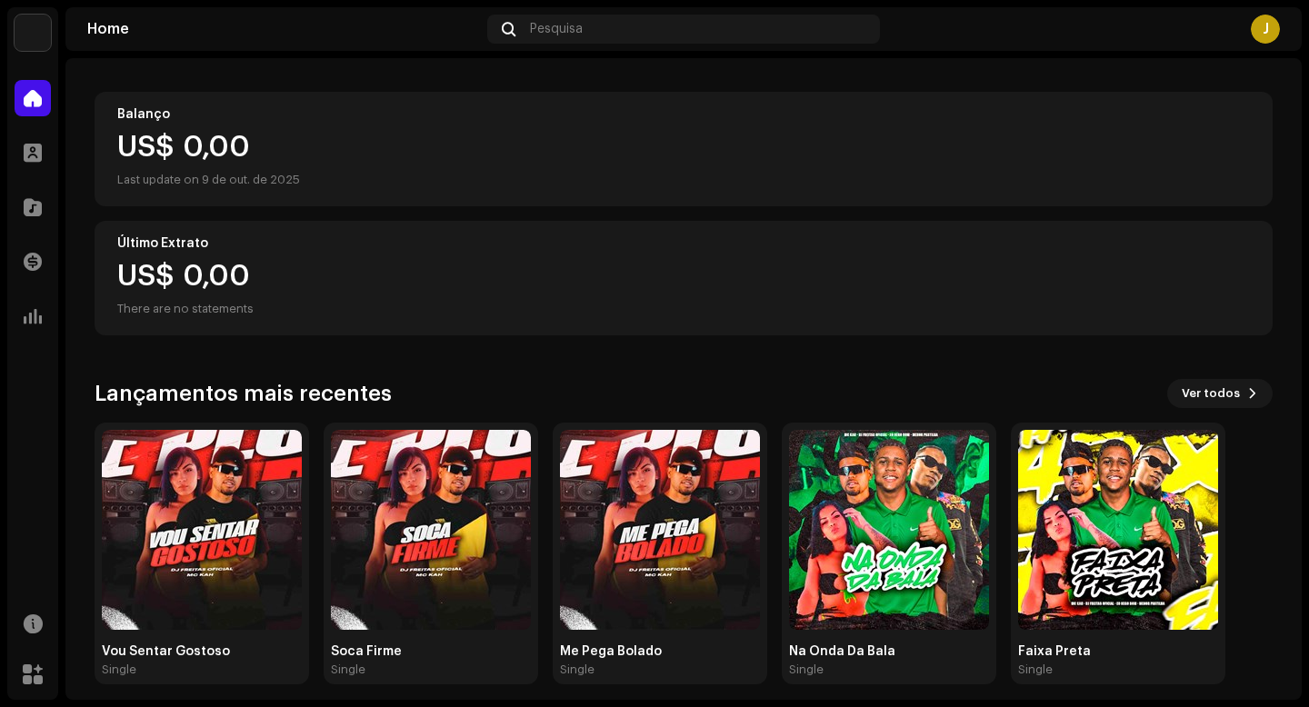
scroll to position [191, 0]
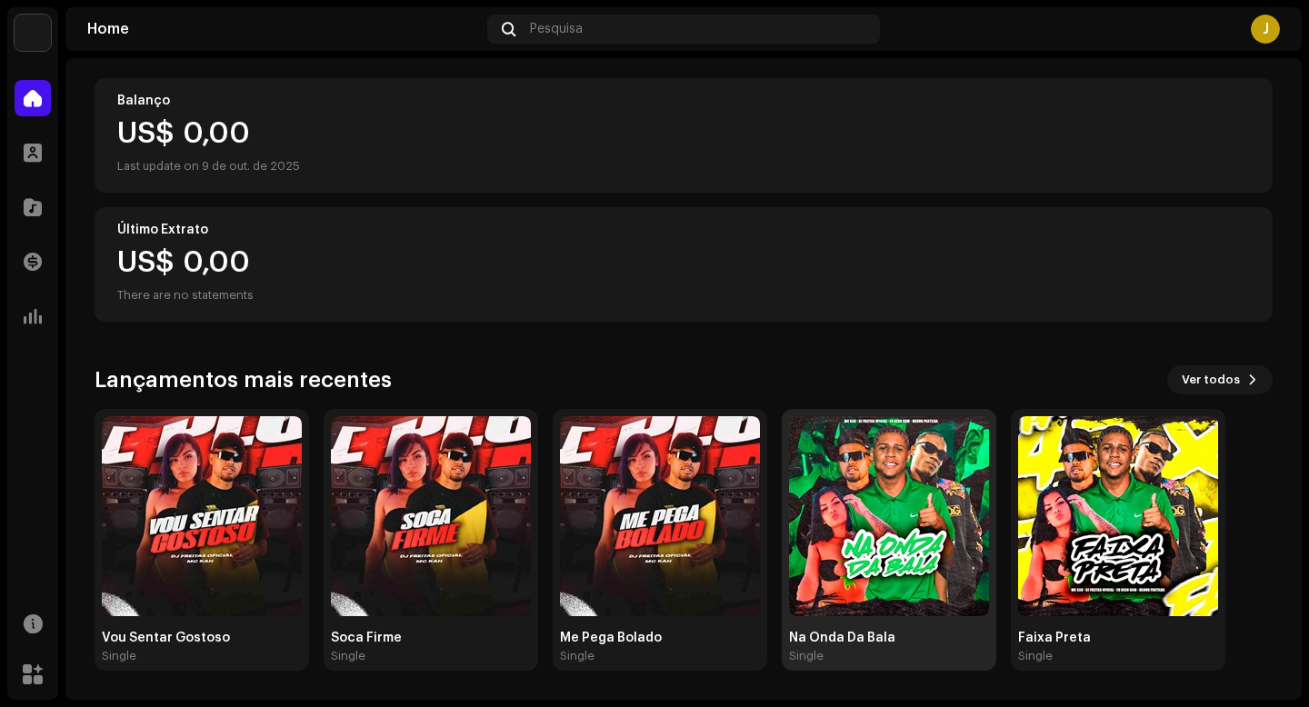
click at [933, 507] on img at bounding box center [889, 516] width 200 height 200
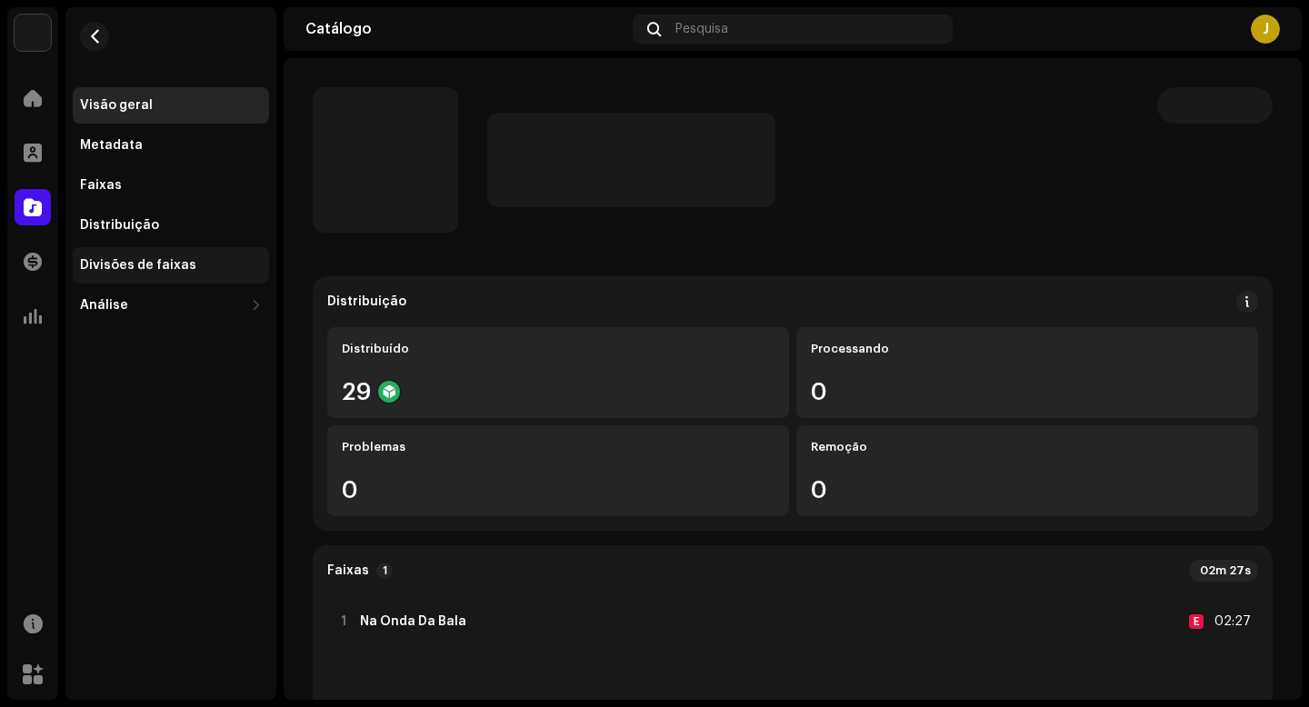
click at [154, 260] on div "Divisões de faixas" at bounding box center [138, 265] width 116 height 15
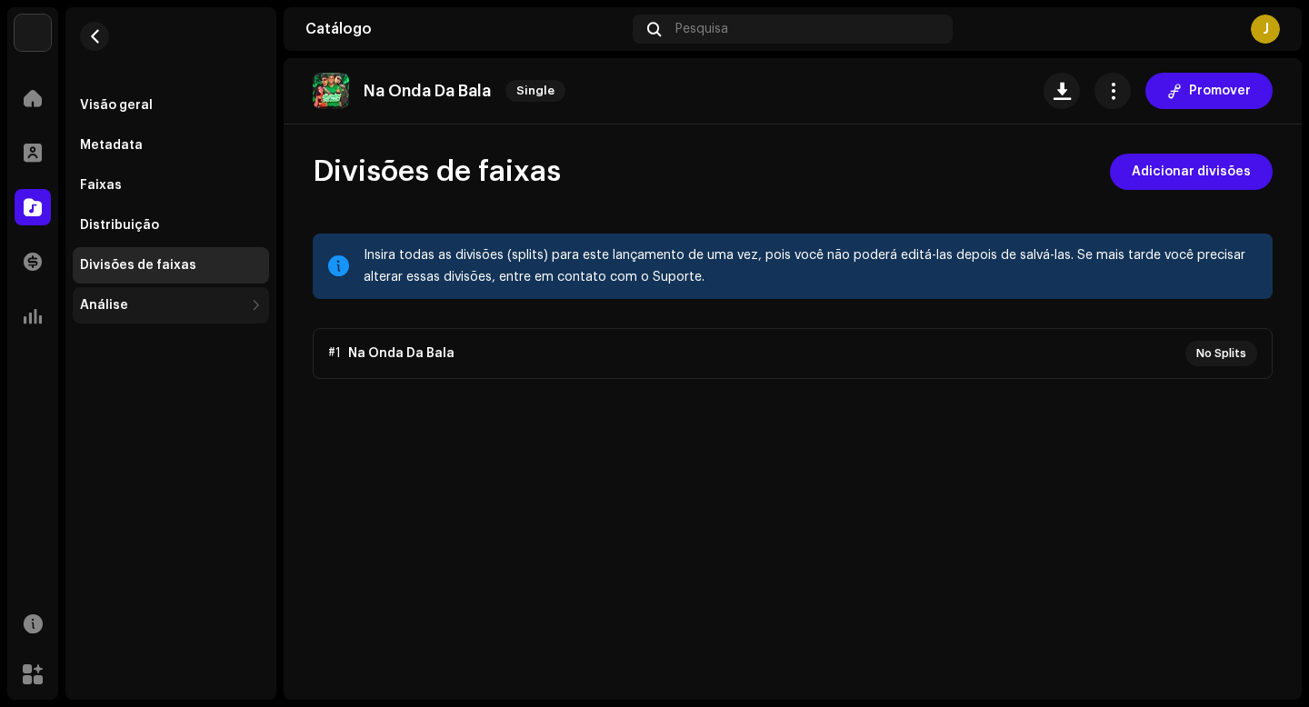
click at [158, 305] on div "Análise" at bounding box center [162, 305] width 164 height 15
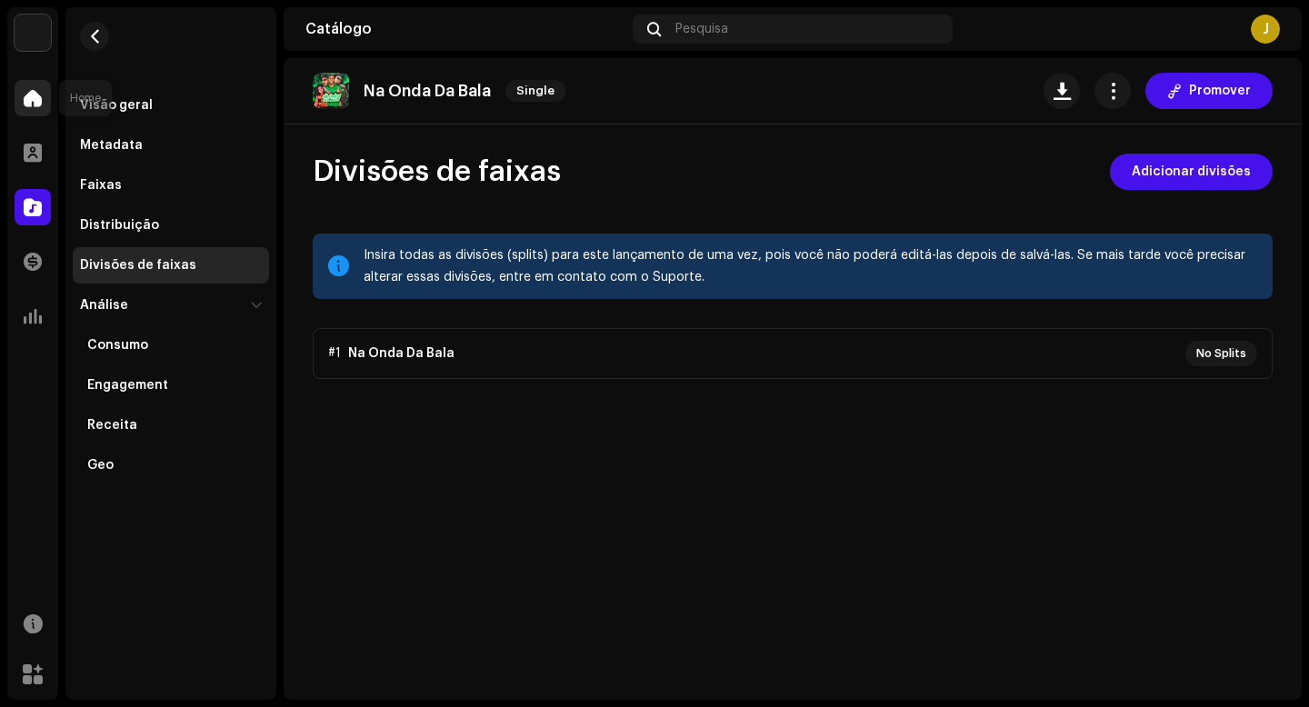
click at [25, 93] on span at bounding box center [33, 98] width 18 height 15
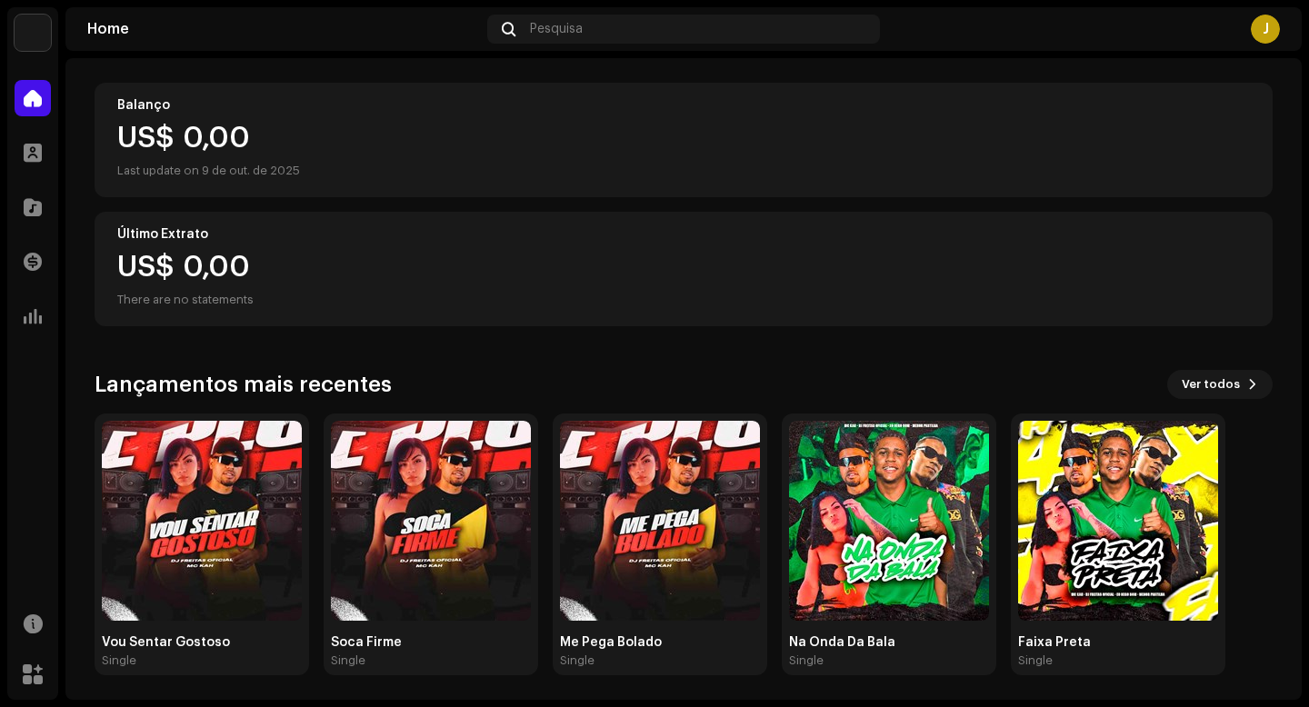
scroll to position [191, 0]
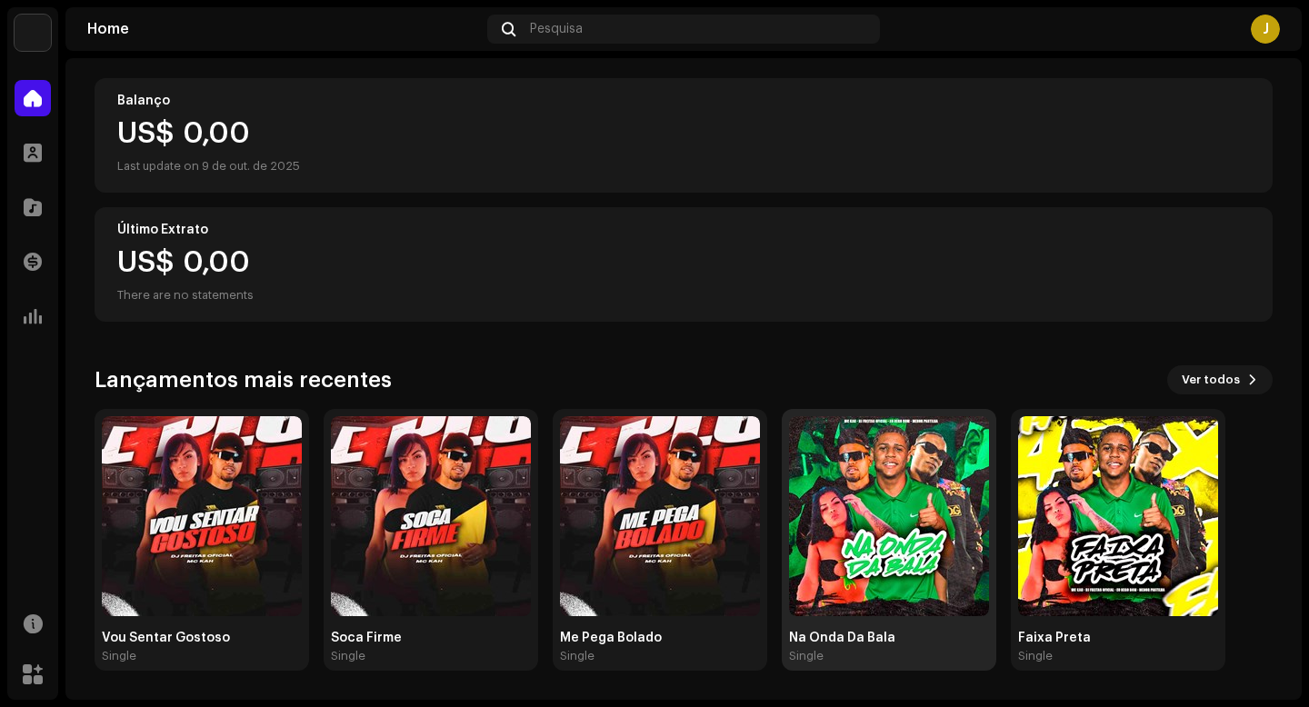
click at [880, 515] on img at bounding box center [889, 516] width 200 height 200
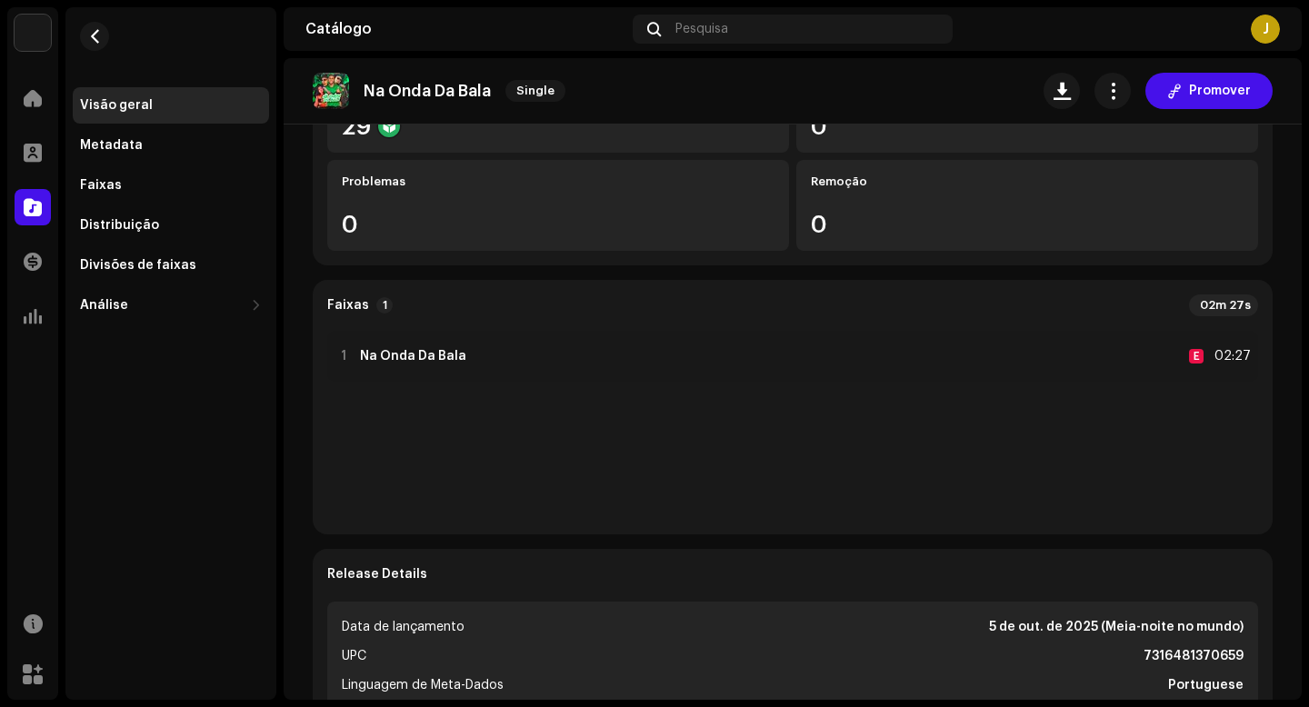
scroll to position [269, 0]
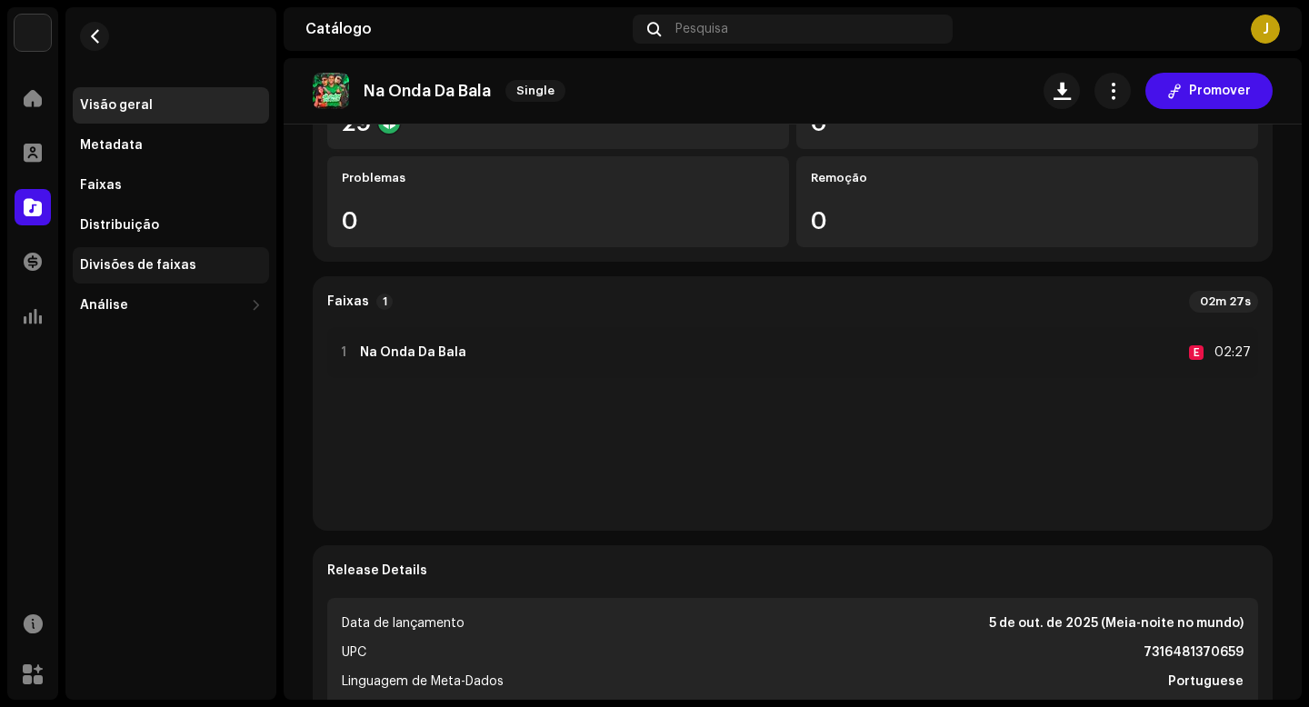
click at [169, 260] on div "Divisões de faixas" at bounding box center [138, 265] width 116 height 15
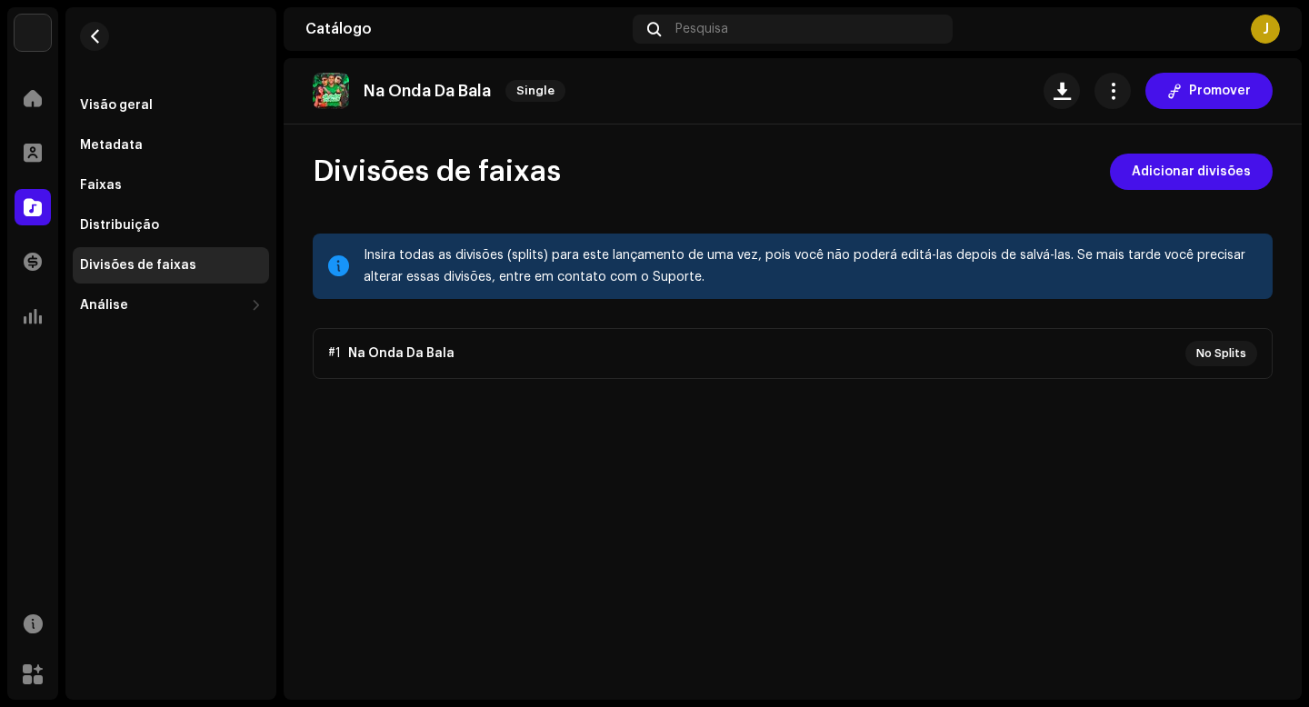
click at [179, 268] on div "Divisões de faixas" at bounding box center [138, 265] width 116 height 15
click at [1172, 168] on span "Adicionar divisões" at bounding box center [1191, 172] width 119 height 36
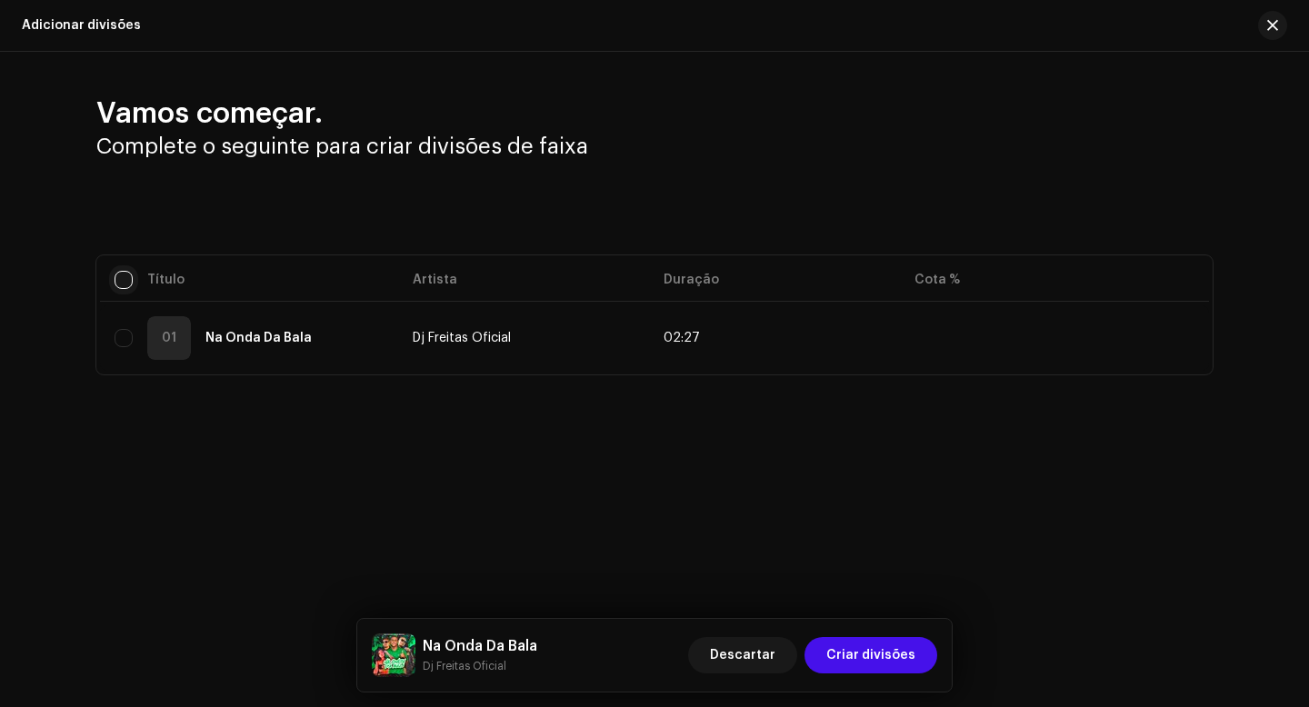
click at [130, 279] on input "checkbox" at bounding box center [124, 280] width 18 height 18
checkbox input "true"
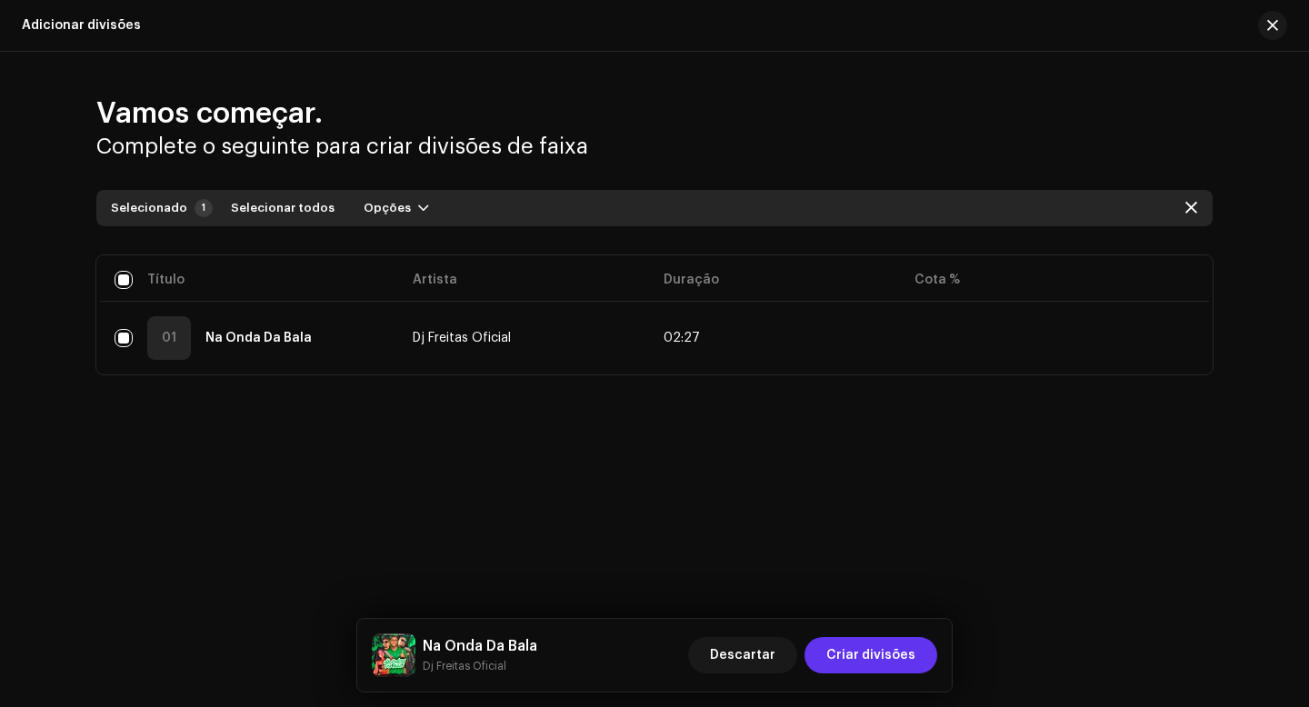
click at [847, 650] on span "Criar divisões" at bounding box center [870, 655] width 89 height 36
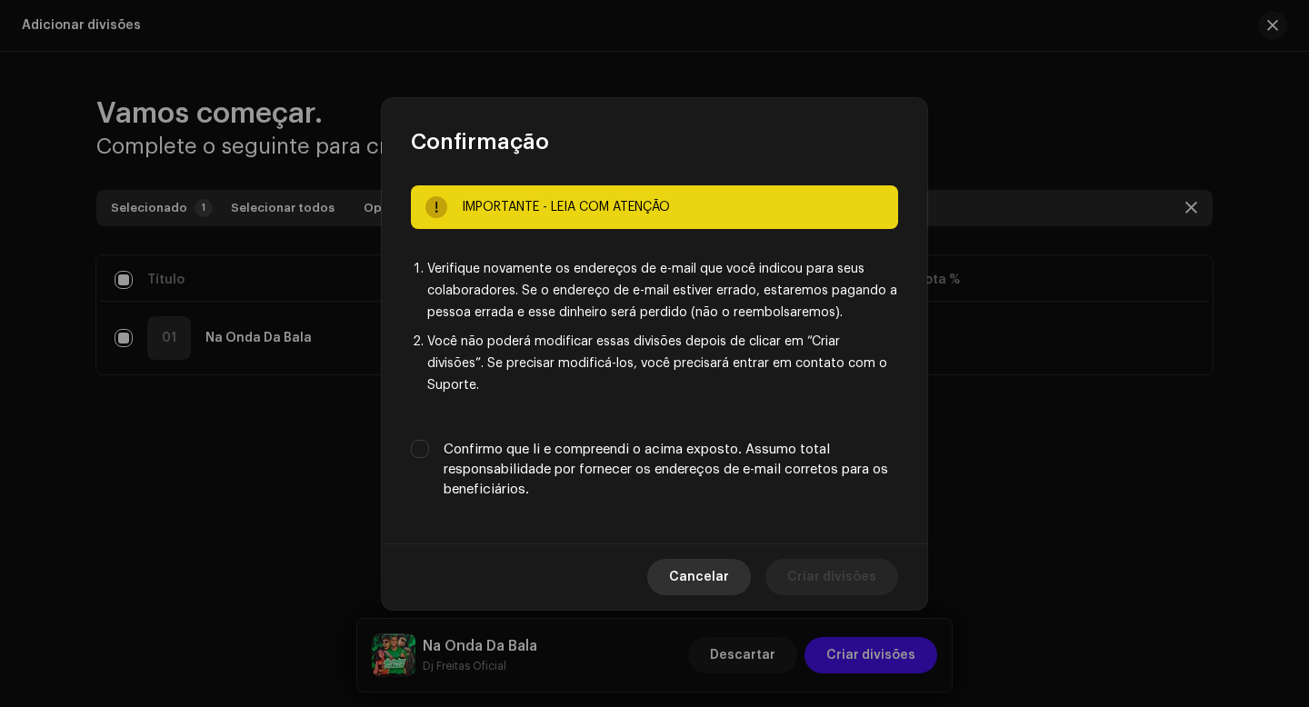
click at [704, 559] on span "Cancelar" at bounding box center [699, 577] width 60 height 36
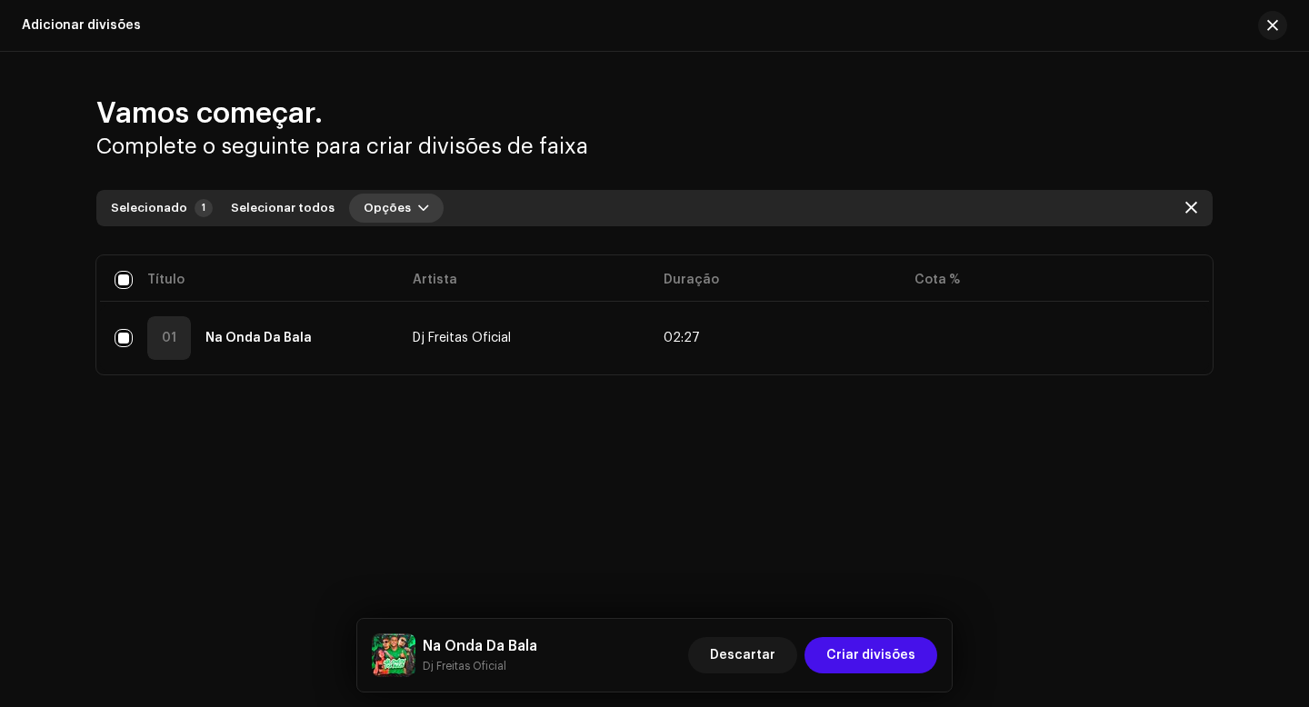
click at [391, 209] on span "Opções" at bounding box center [387, 208] width 47 height 36
click at [400, 247] on span "Adicionar divisões" at bounding box center [409, 249] width 119 height 15
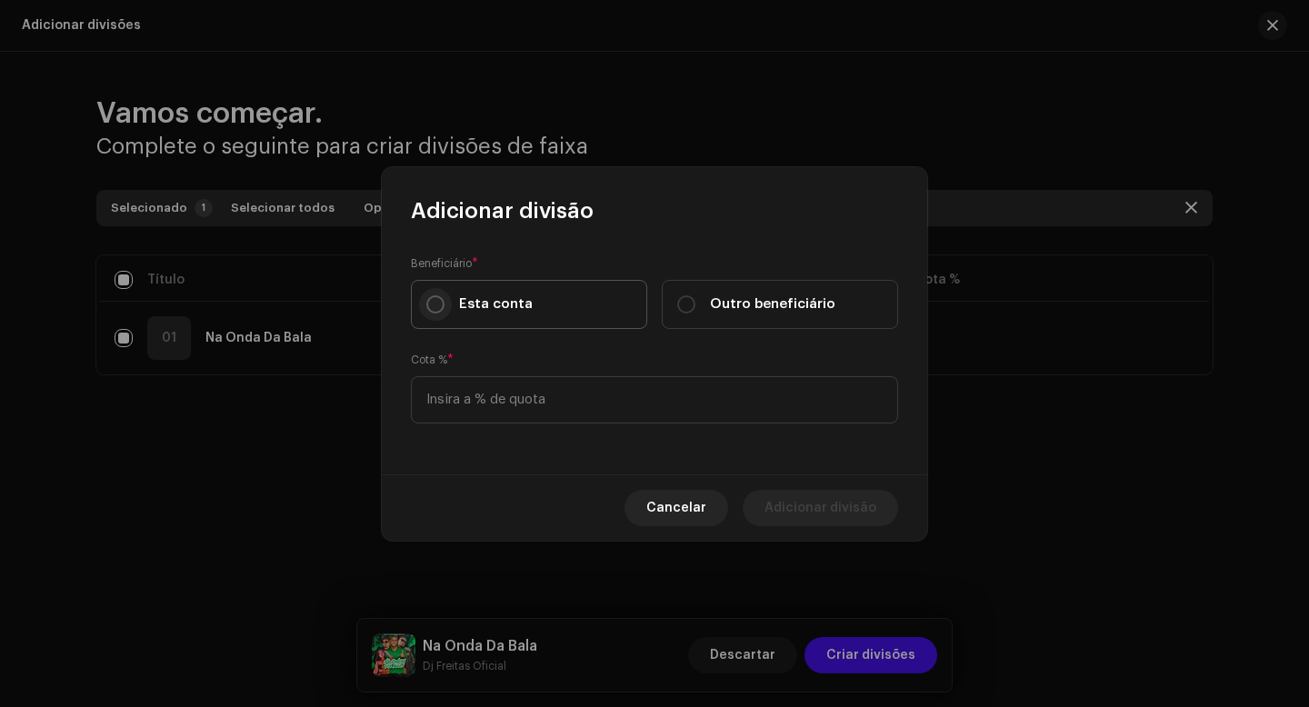
click at [440, 305] on input "Esta conta" at bounding box center [435, 304] width 18 height 18
radio input "true"
click at [469, 377] on input at bounding box center [654, 399] width 487 height 47
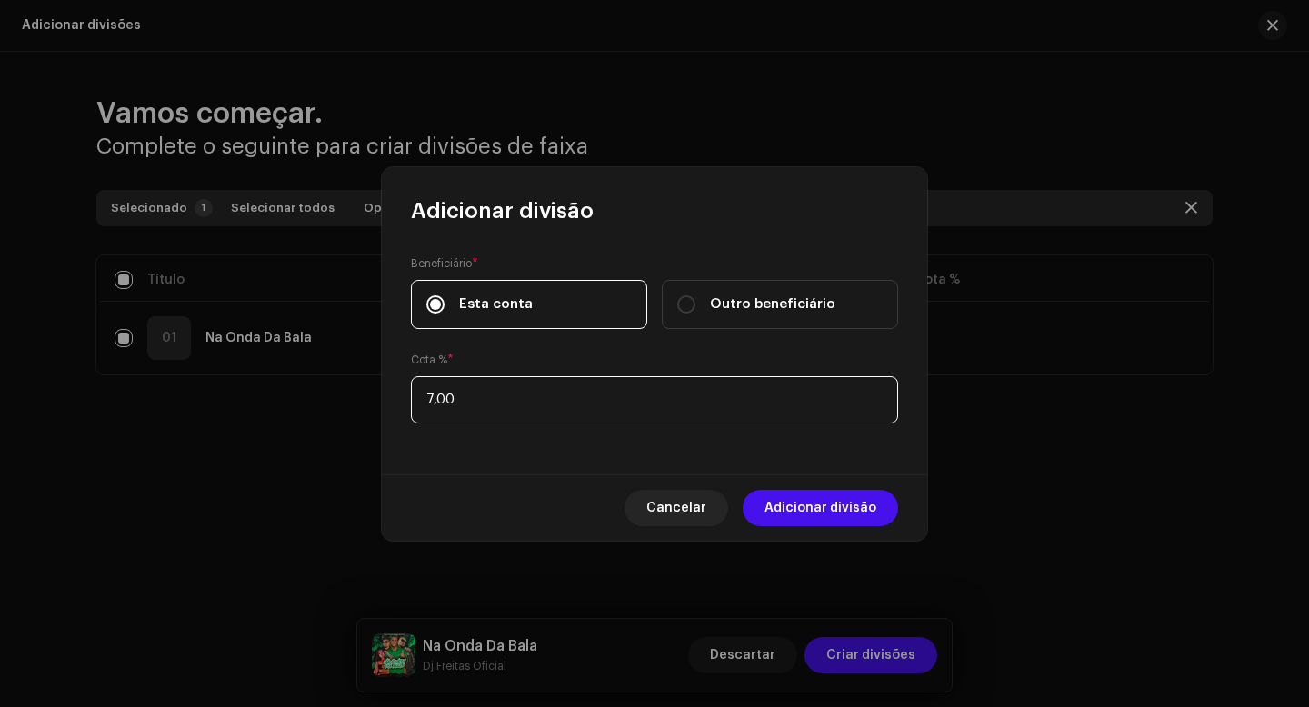
type input "70,00"
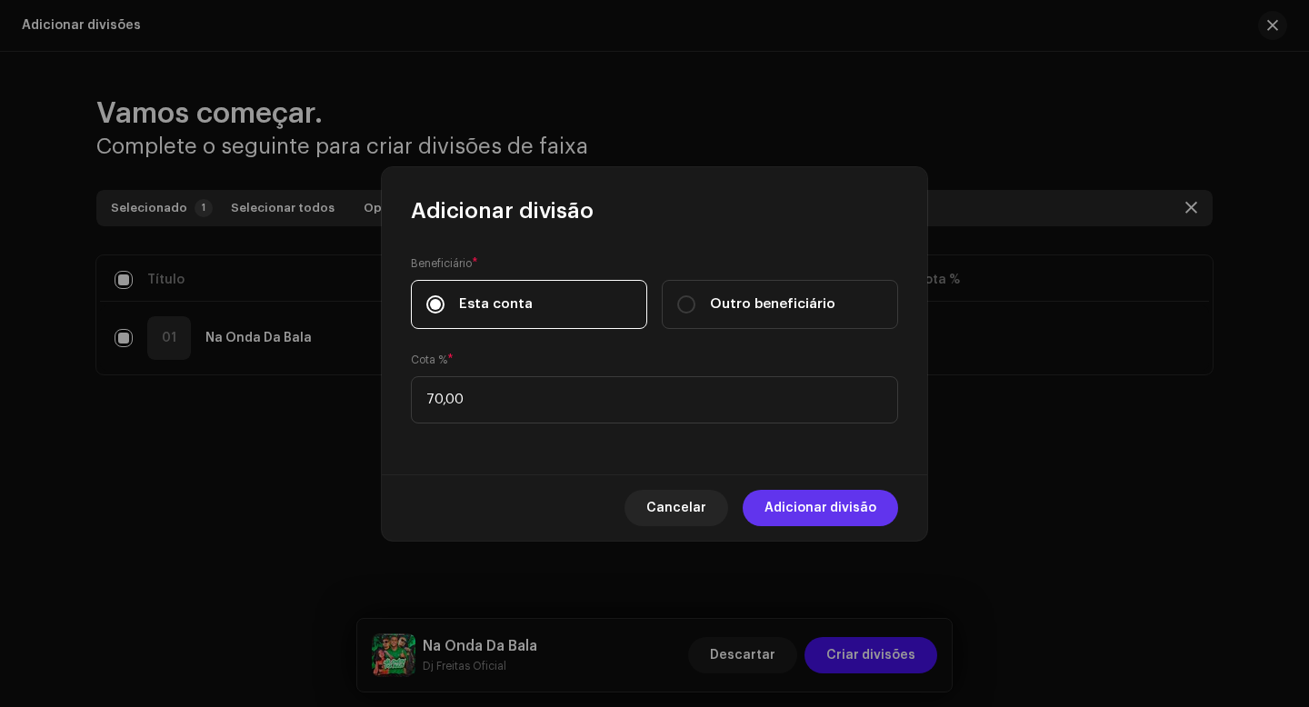
click at [791, 503] on span "Adicionar divisão" at bounding box center [821, 508] width 112 height 36
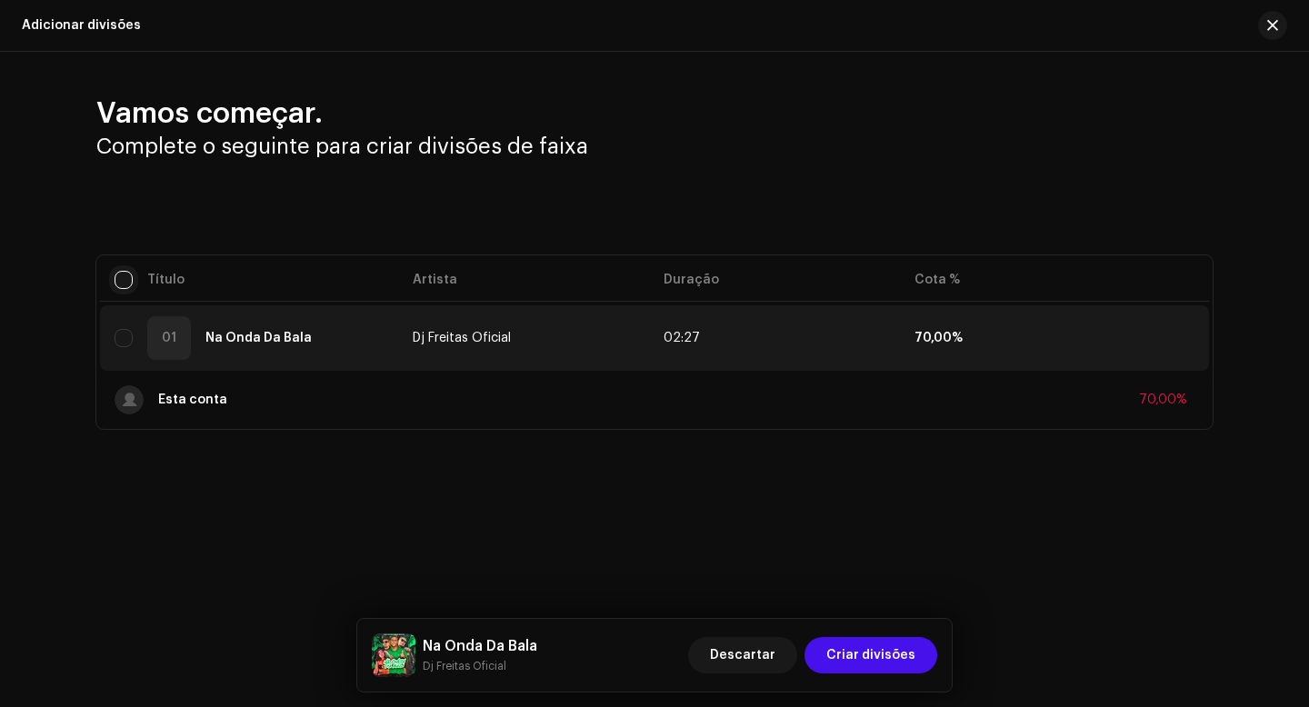
click at [121, 282] on input "checkbox" at bounding box center [124, 280] width 18 height 18
checkbox input "true"
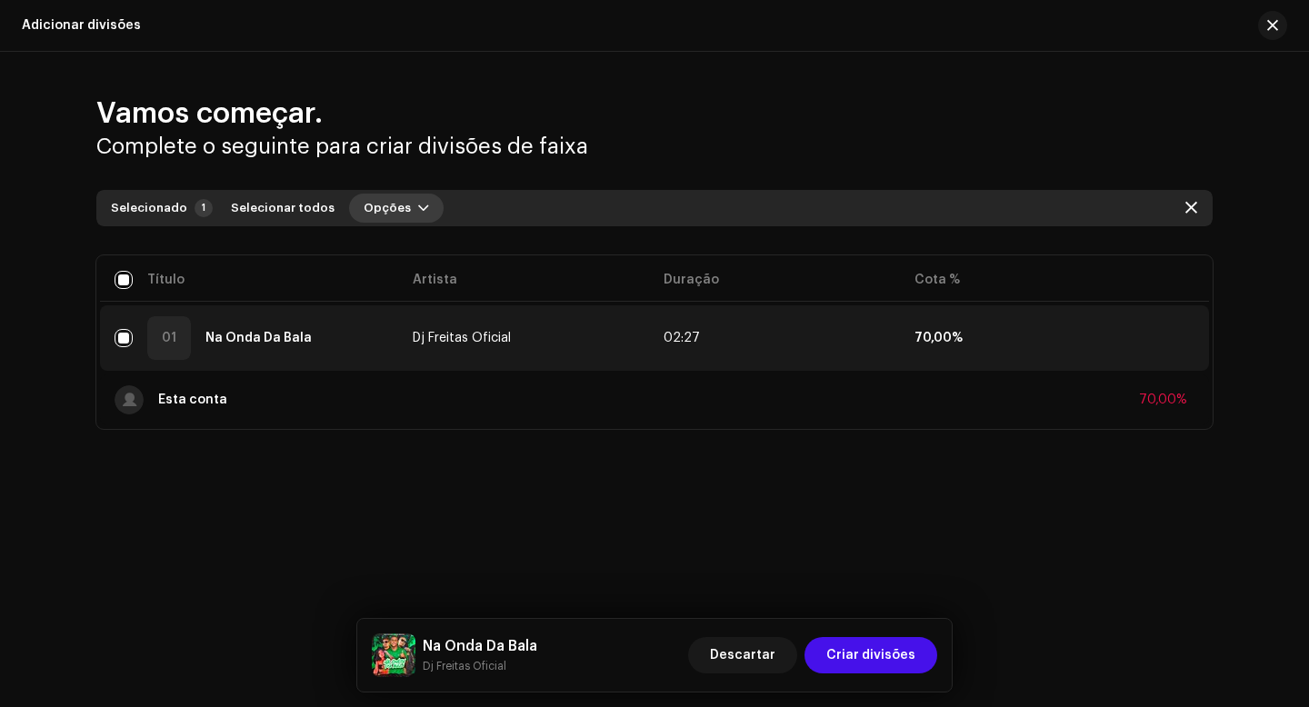
click at [398, 210] on button "Opções" at bounding box center [396, 208] width 95 height 29
click at [436, 240] on div "Adicionar divisões" at bounding box center [435, 249] width 184 height 36
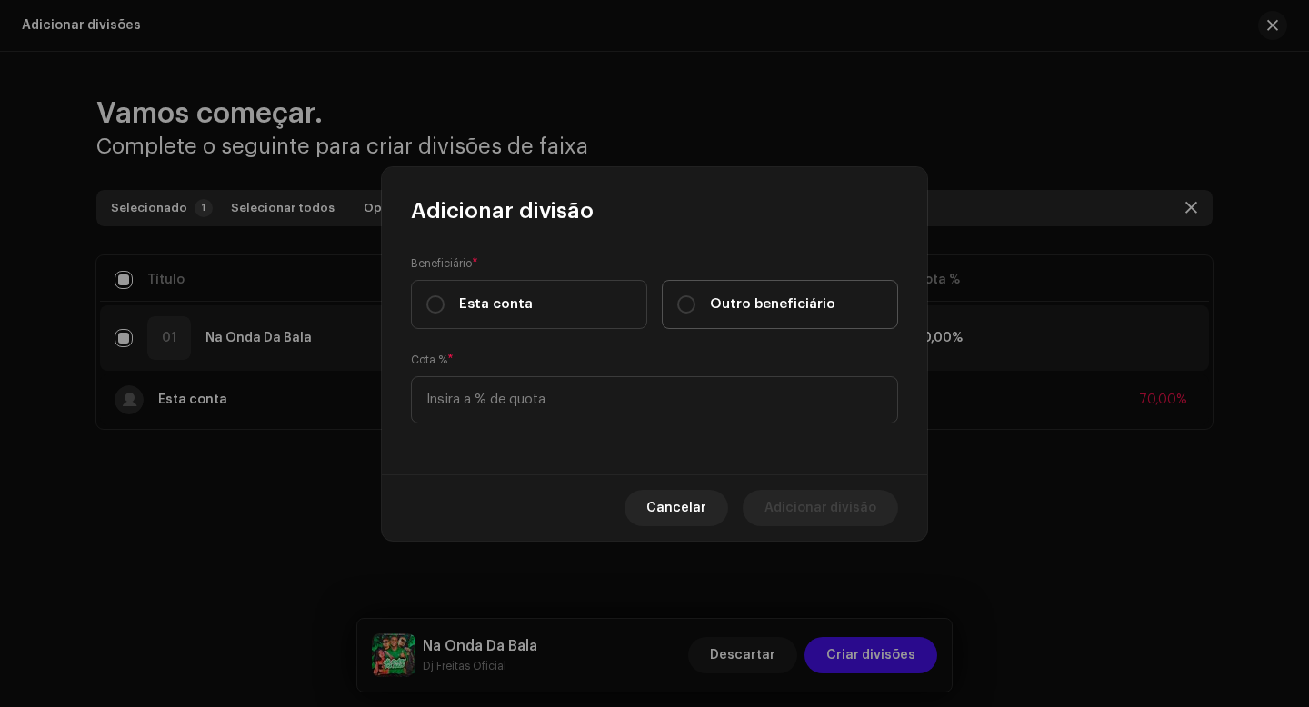
click at [696, 304] on div "Outro beneficiário" at bounding box center [756, 305] width 158 height 20
click at [695, 304] on input "Outro beneficiário" at bounding box center [686, 304] width 18 height 18
radio input "true"
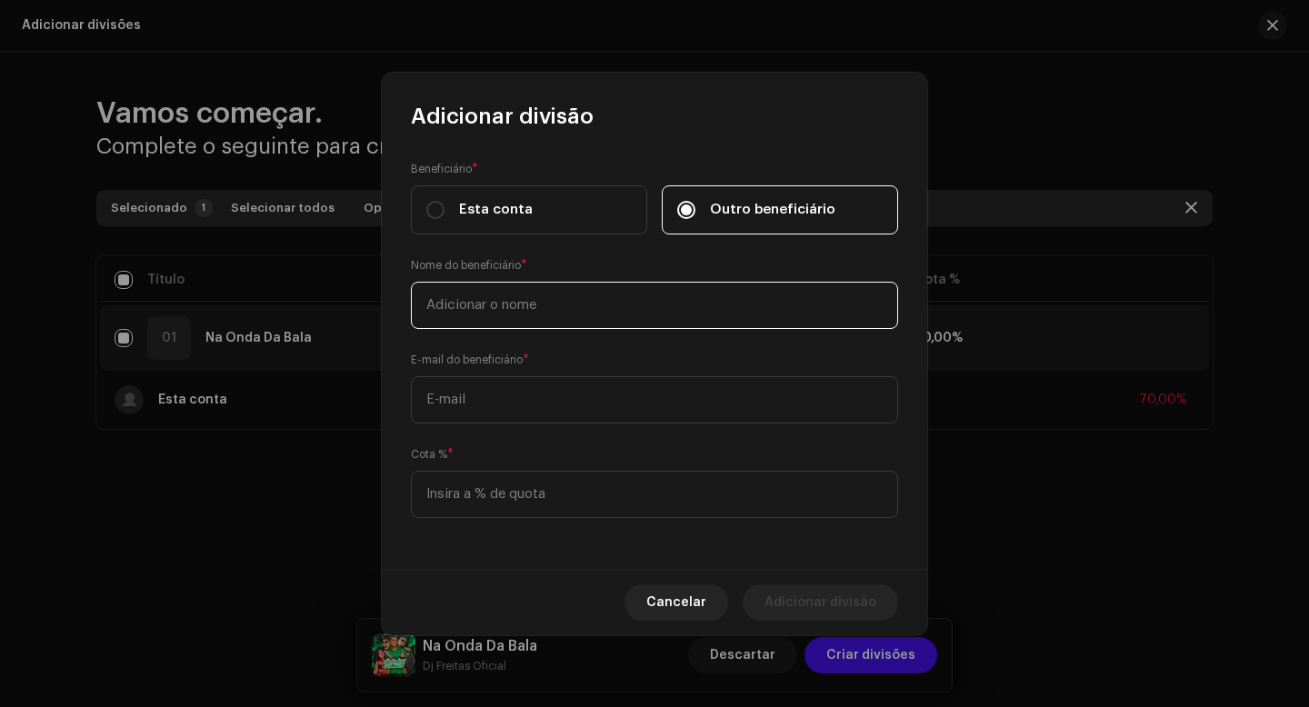
click at [578, 309] on input "text" at bounding box center [654, 305] width 487 height 47
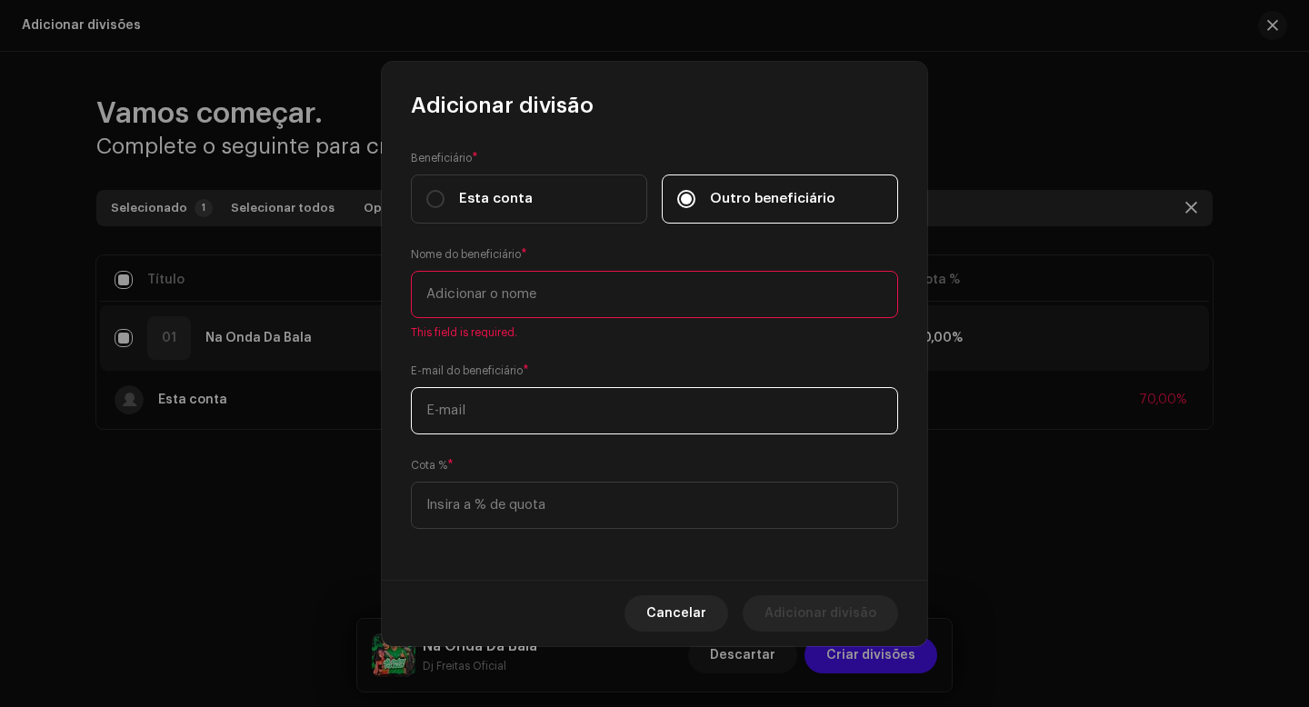
click at [531, 409] on input "text" at bounding box center [654, 410] width 487 height 47
paste input "[EMAIL_ADDRESS][DOMAIN_NAME]"
type input "[EMAIL_ADDRESS][DOMAIN_NAME]"
click at [535, 303] on input "text" at bounding box center [654, 294] width 487 height 47
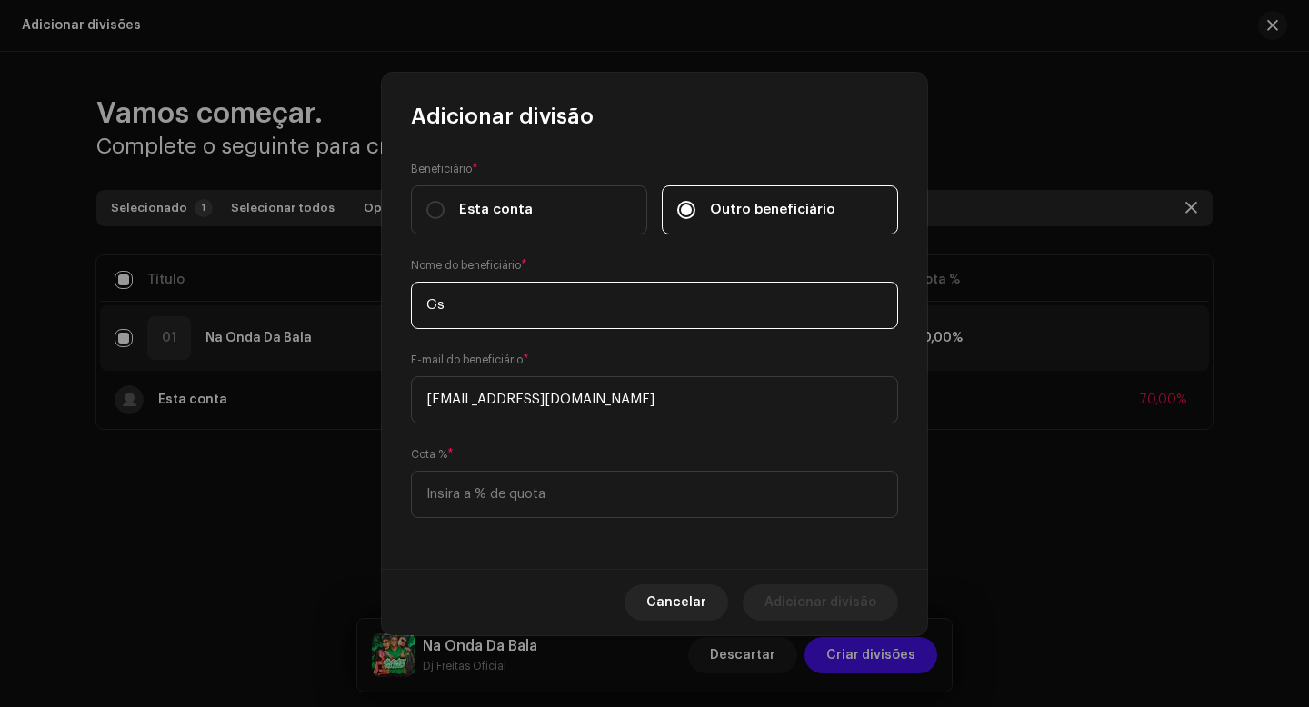
type input "G"
type input "Dj GS"
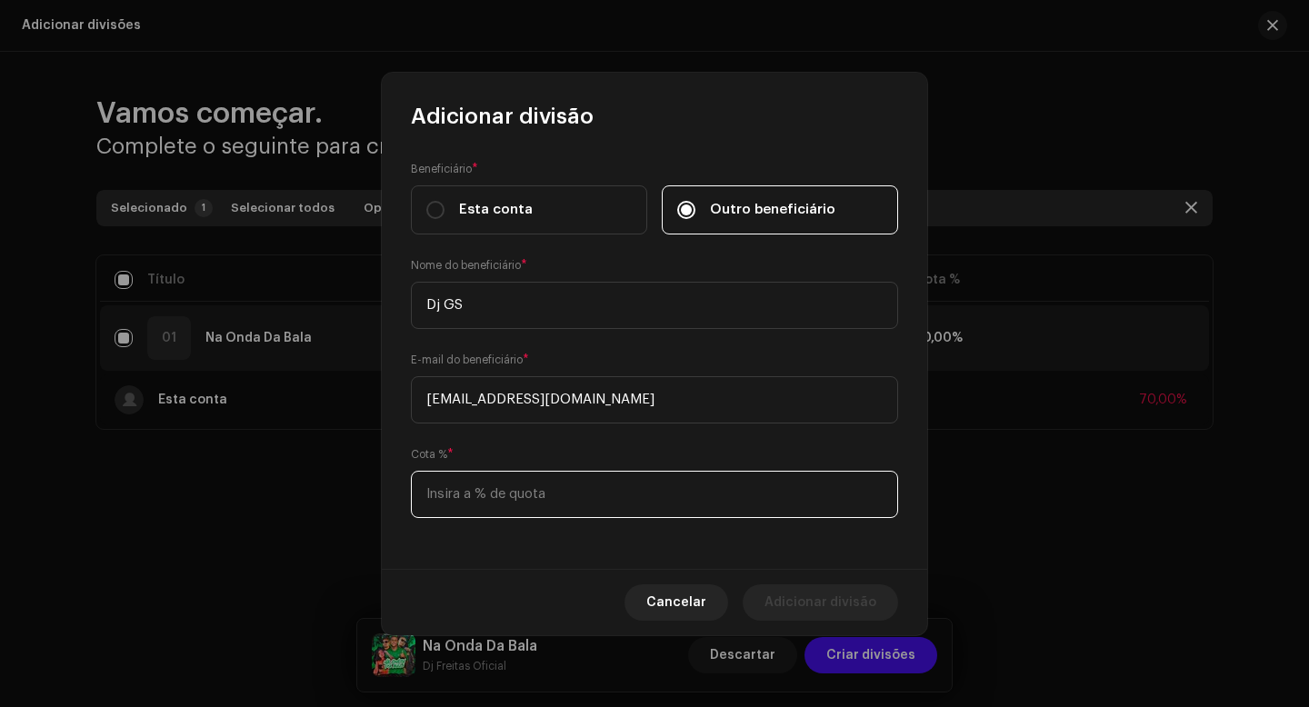
click at [497, 497] on input at bounding box center [654, 494] width 487 height 47
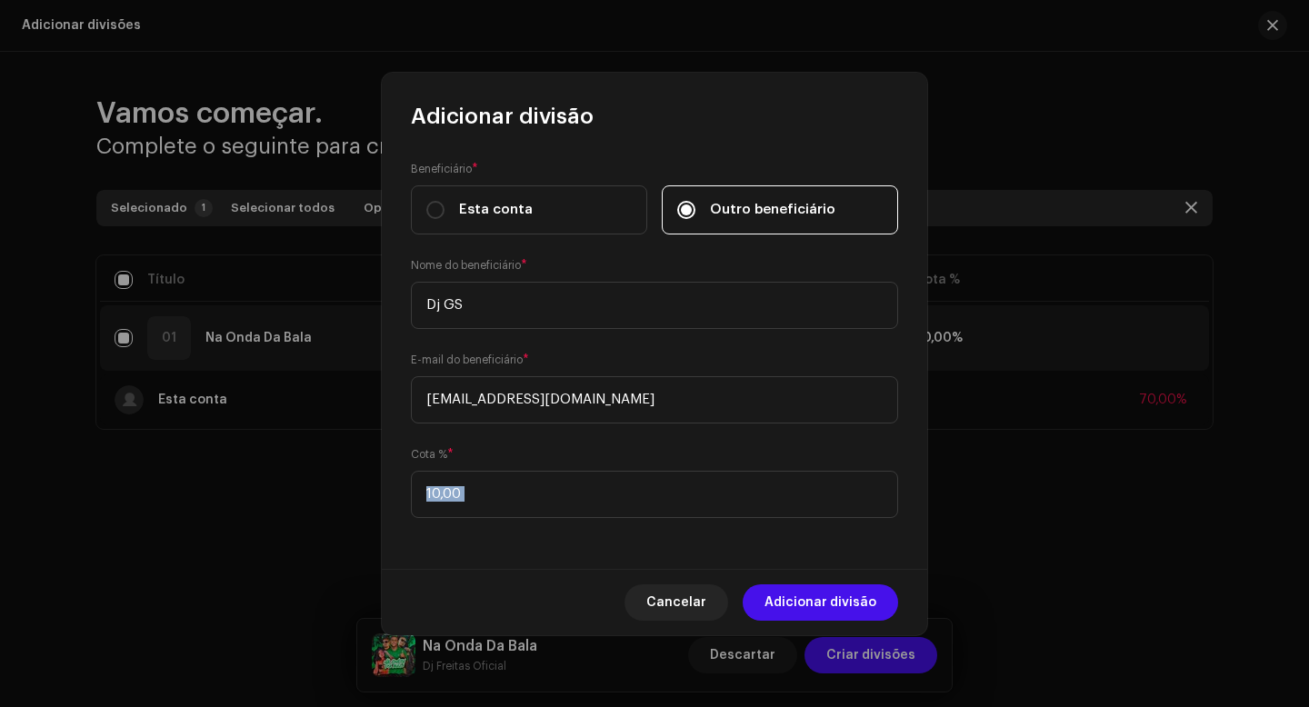
click at [524, 568] on div "Adicionar divisão Beneficiário * Esta conta Outro beneficiário Nome do benefici…" at bounding box center [654, 354] width 545 height 563
drag, startPoint x: 469, startPoint y: 495, endPoint x: 416, endPoint y: 495, distance: 52.7
click at [416, 495] on input "10,00" at bounding box center [654, 494] width 487 height 47
type input "5,00"
click at [521, 566] on div "Beneficiário * Esta conta Outro beneficiário Nome do beneficiário * Dj GS E-mai…" at bounding box center [654, 350] width 545 height 438
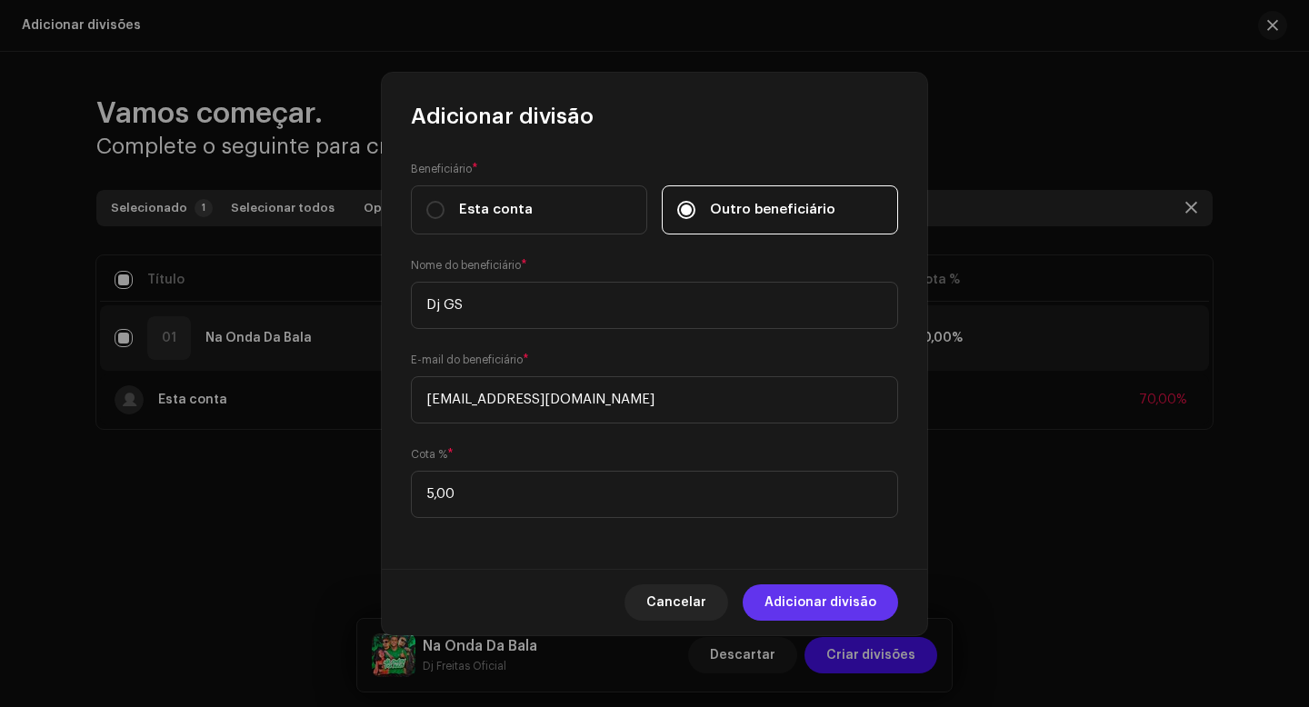
click at [826, 610] on span "Adicionar divisão" at bounding box center [821, 603] width 112 height 36
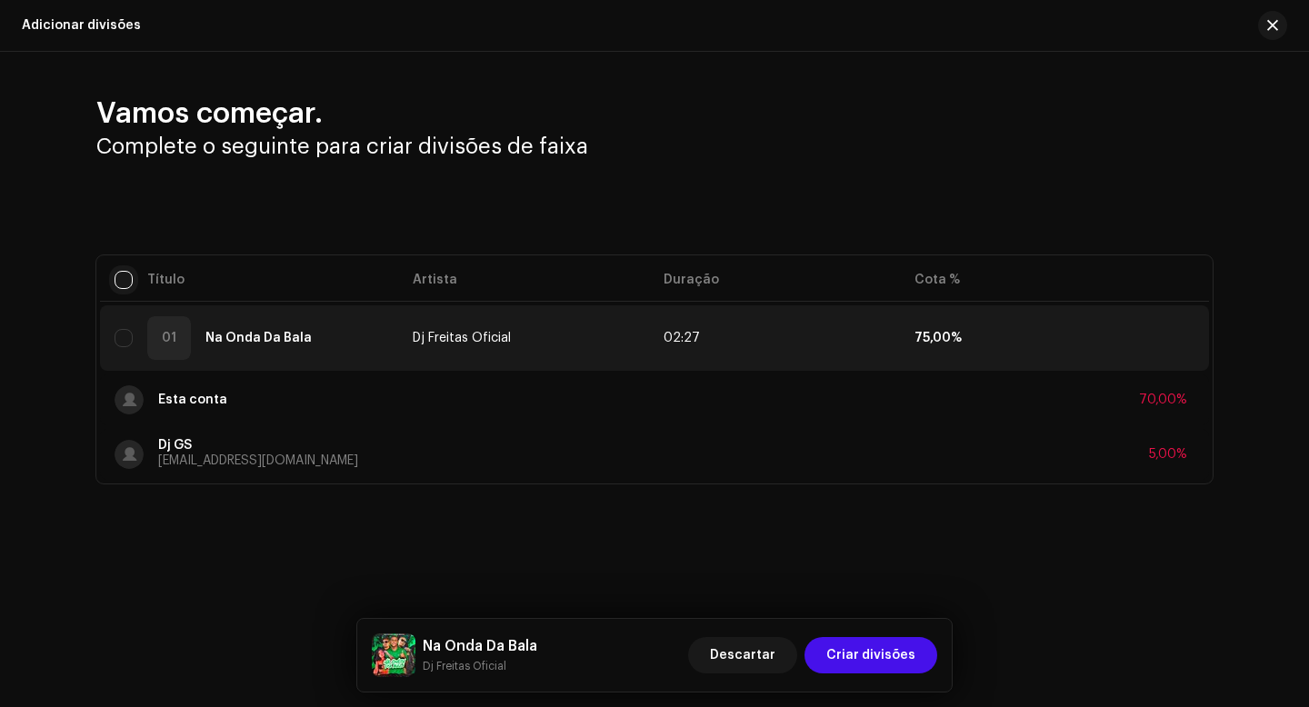
click at [122, 282] on input "checkbox" at bounding box center [124, 280] width 18 height 18
checkbox input "true"
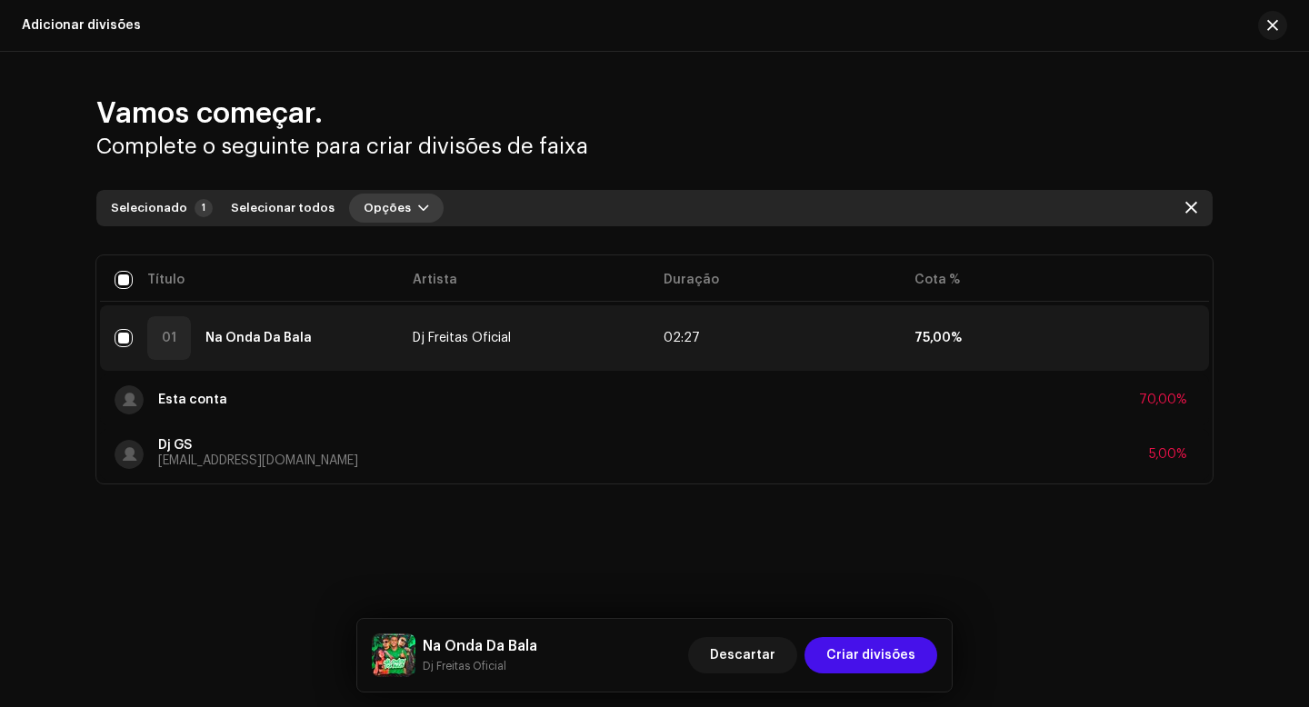
click at [418, 212] on span "button" at bounding box center [423, 208] width 11 height 15
click at [404, 245] on span "Adicionar divisões" at bounding box center [409, 249] width 119 height 15
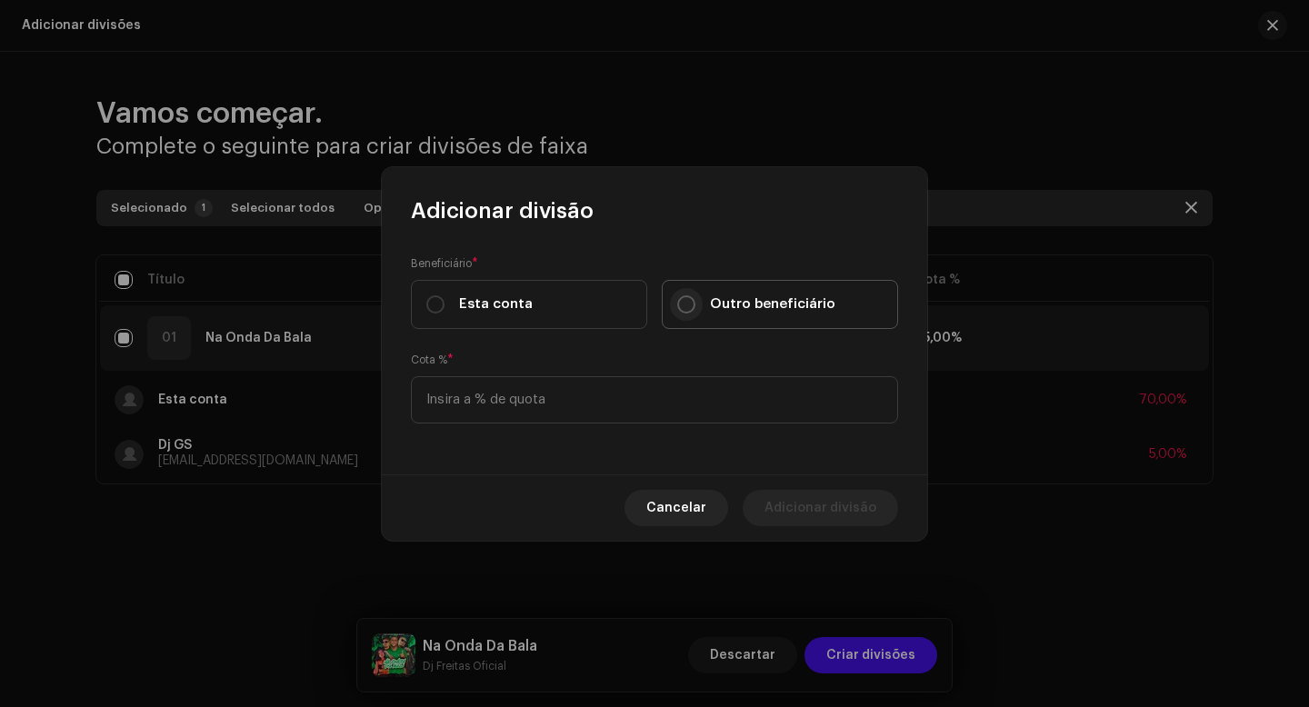
click at [685, 310] on input "Outro beneficiário" at bounding box center [686, 304] width 18 height 18
radio input "true"
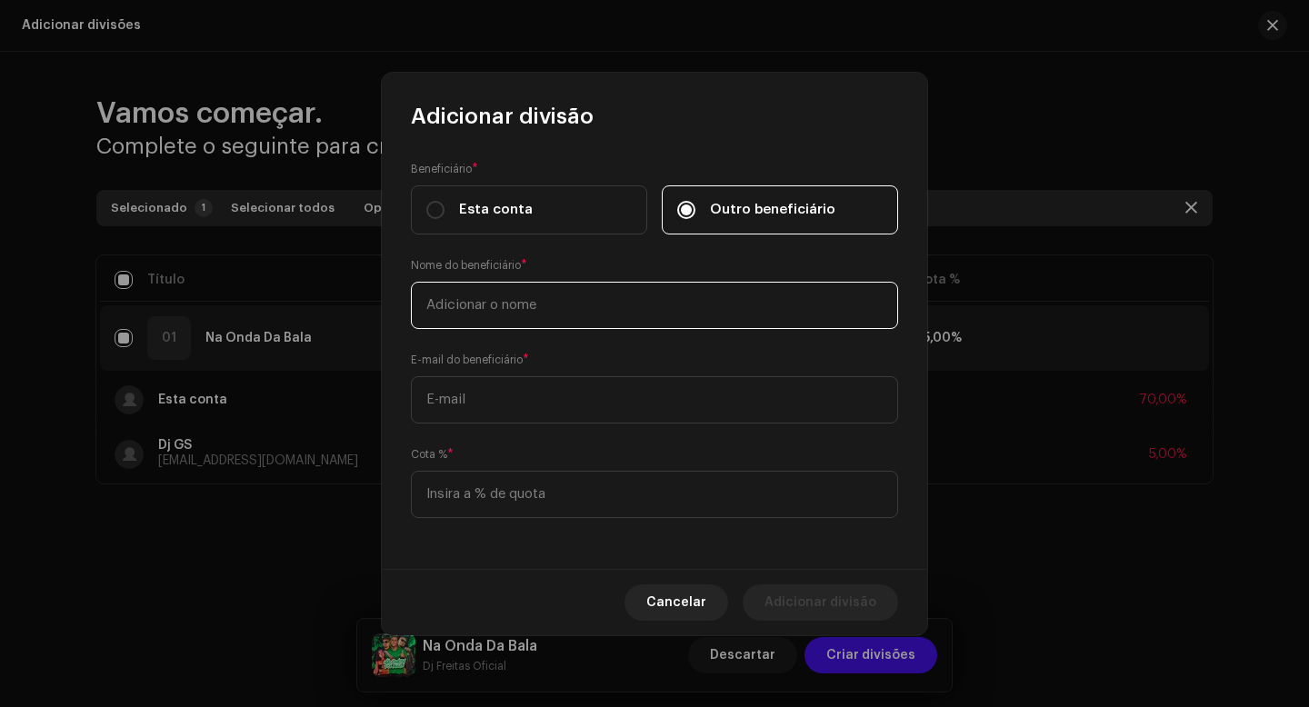
click at [515, 313] on input "text" at bounding box center [654, 305] width 487 height 47
type input "Mc Kah"
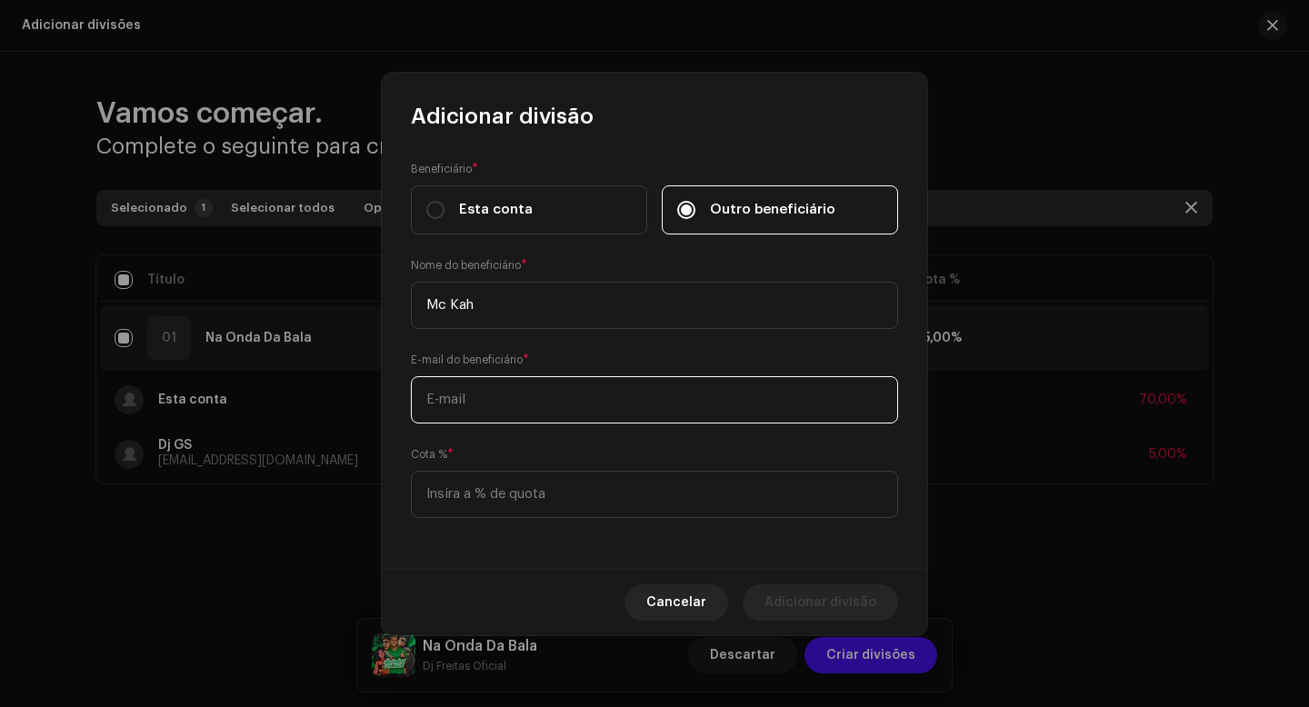
click at [498, 395] on input "text" at bounding box center [654, 399] width 487 height 47
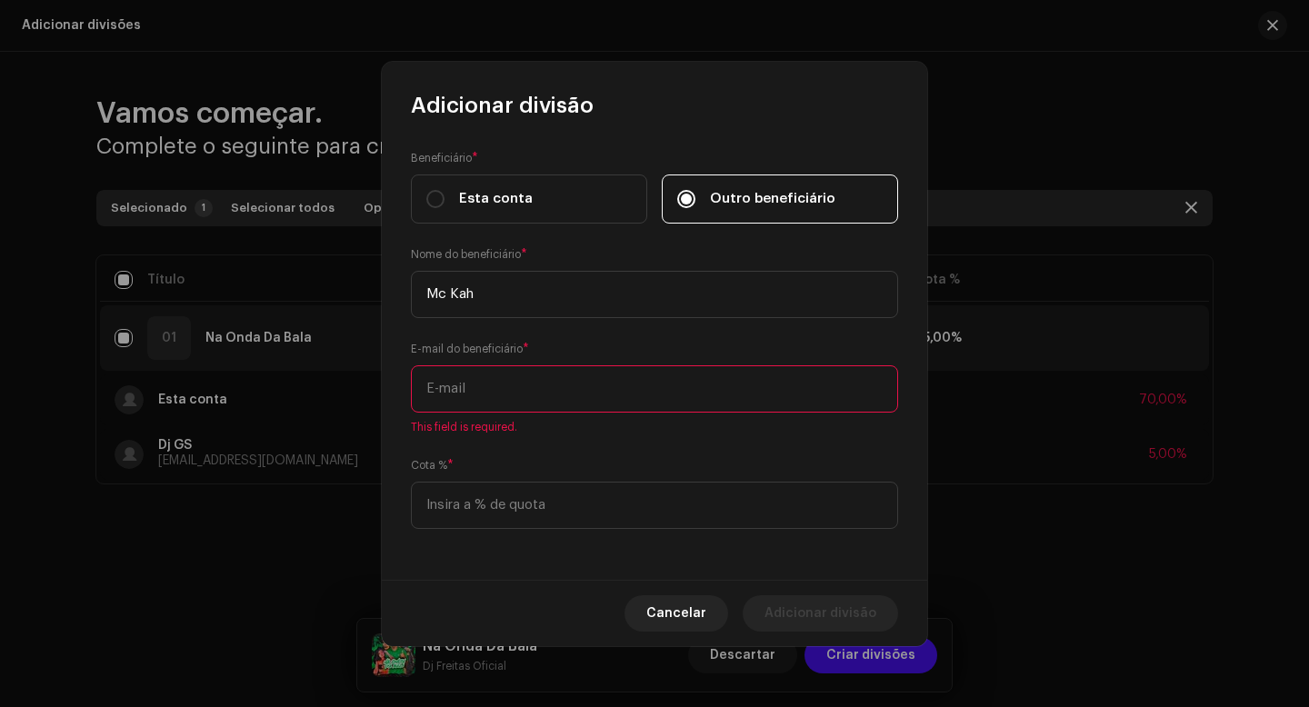
paste input "[EMAIL_ADDRESS][DOMAIN_NAME]"
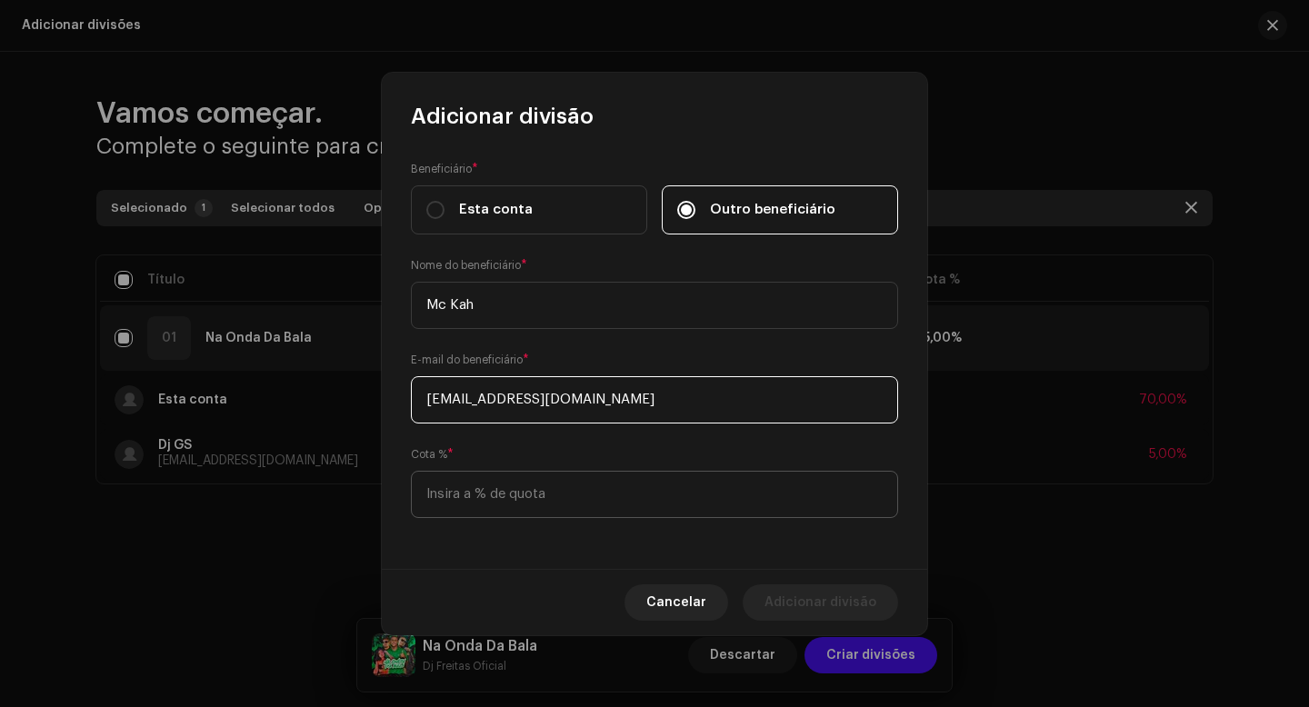
type input "[EMAIL_ADDRESS][DOMAIN_NAME]"
click at [601, 489] on input at bounding box center [654, 494] width 487 height 47
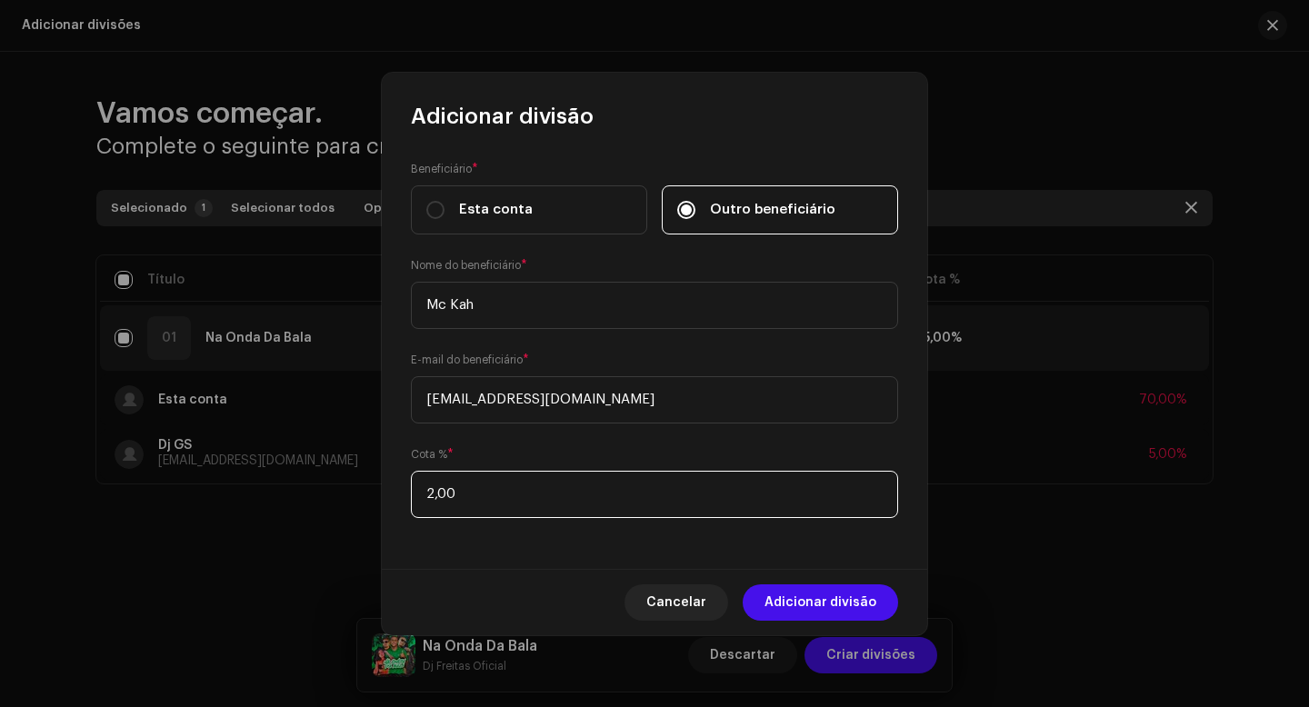
type input "25,00"
click at [514, 554] on div "Beneficiário * Esta conta Outro beneficiário Nome do beneficiário * Mc Kah E-ma…" at bounding box center [654, 350] width 545 height 438
click at [809, 595] on span "Adicionar divisão" at bounding box center [821, 603] width 112 height 36
checkbox input "false"
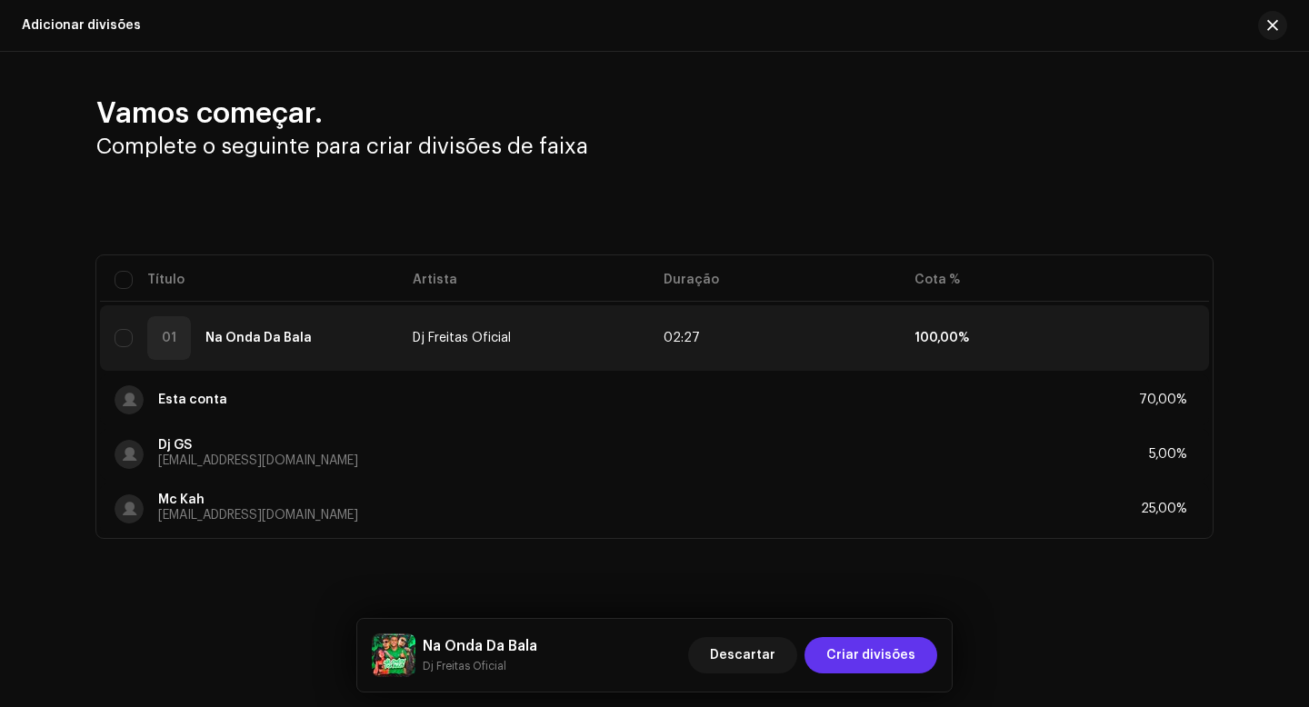
click at [851, 666] on span "Criar divisões" at bounding box center [870, 655] width 89 height 36
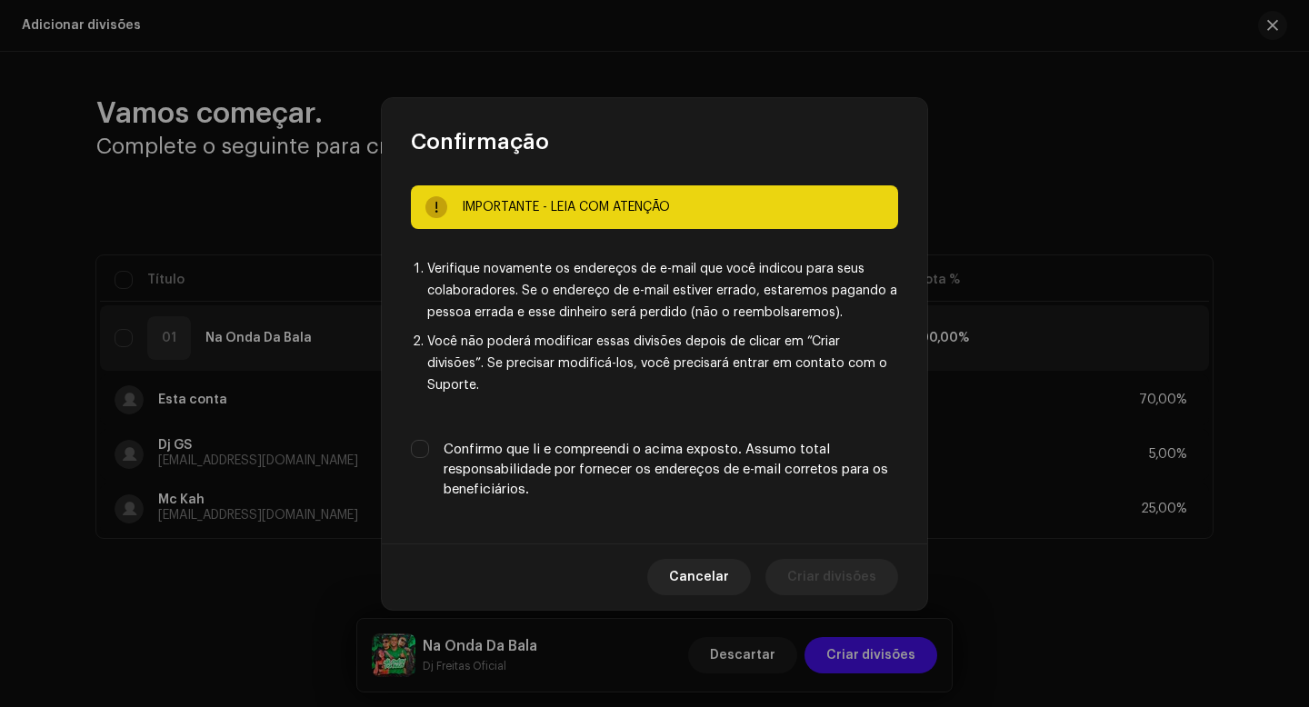
click at [597, 455] on label "Confirmo que li e compreendi o acima exposto. Assumo total responsabilidade por…" at bounding box center [671, 470] width 455 height 60
click at [429, 455] on input "Confirmo que li e compreendi o acima exposto. Assumo total responsabilidade por…" at bounding box center [420, 449] width 18 height 18
checkbox input "true"
click at [828, 559] on span "Criar divisões" at bounding box center [831, 577] width 89 height 36
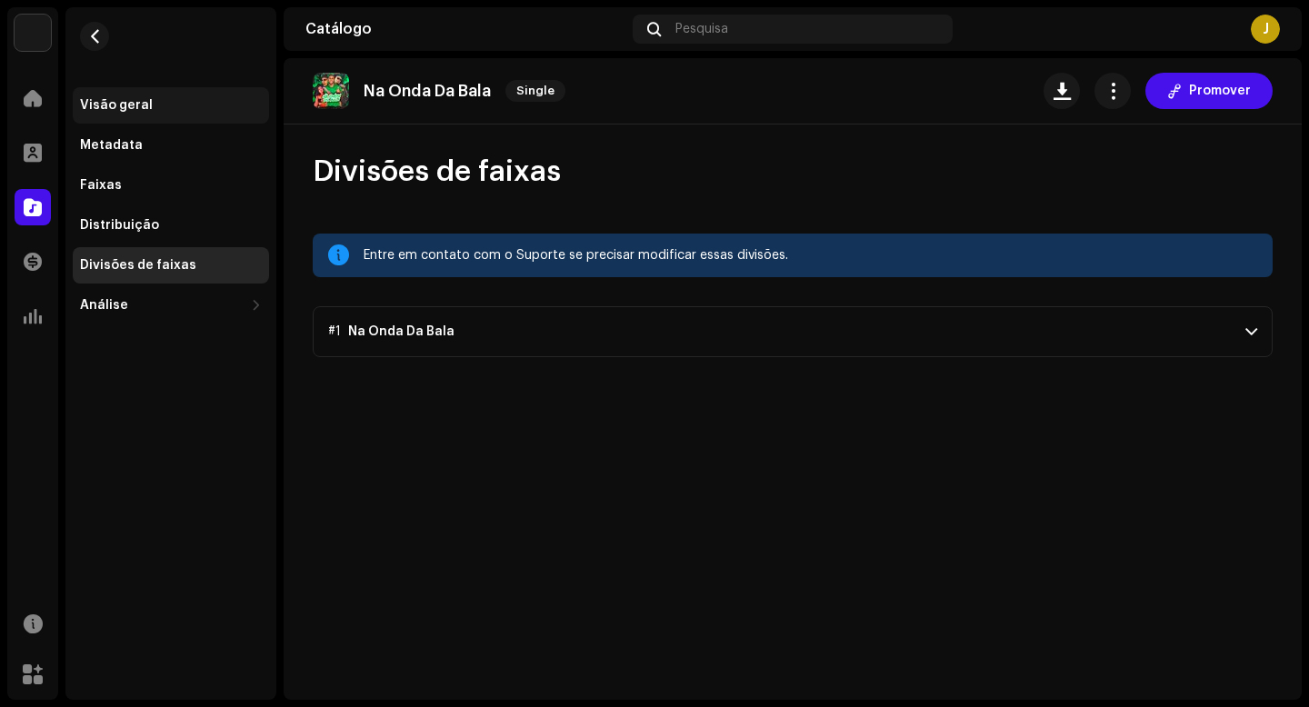
click at [155, 95] on div "Visão geral" at bounding box center [171, 105] width 196 height 36
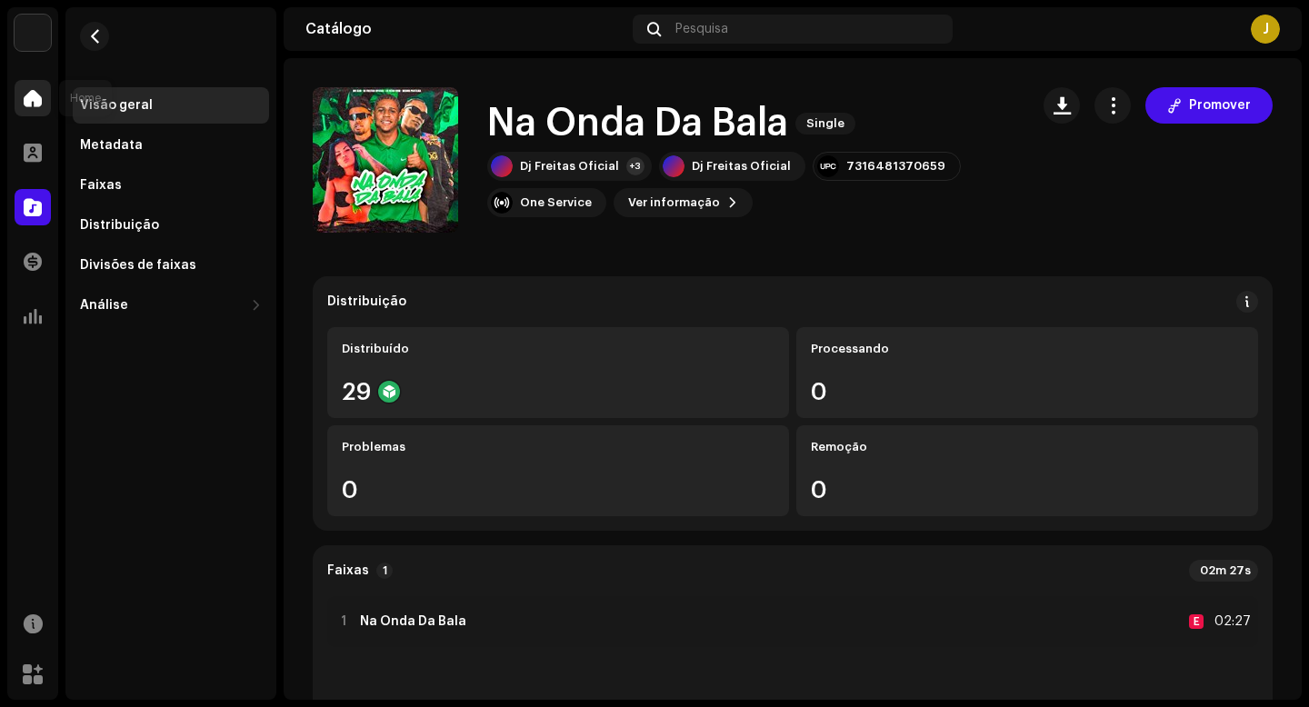
click at [43, 98] on div at bounding box center [33, 98] width 36 height 36
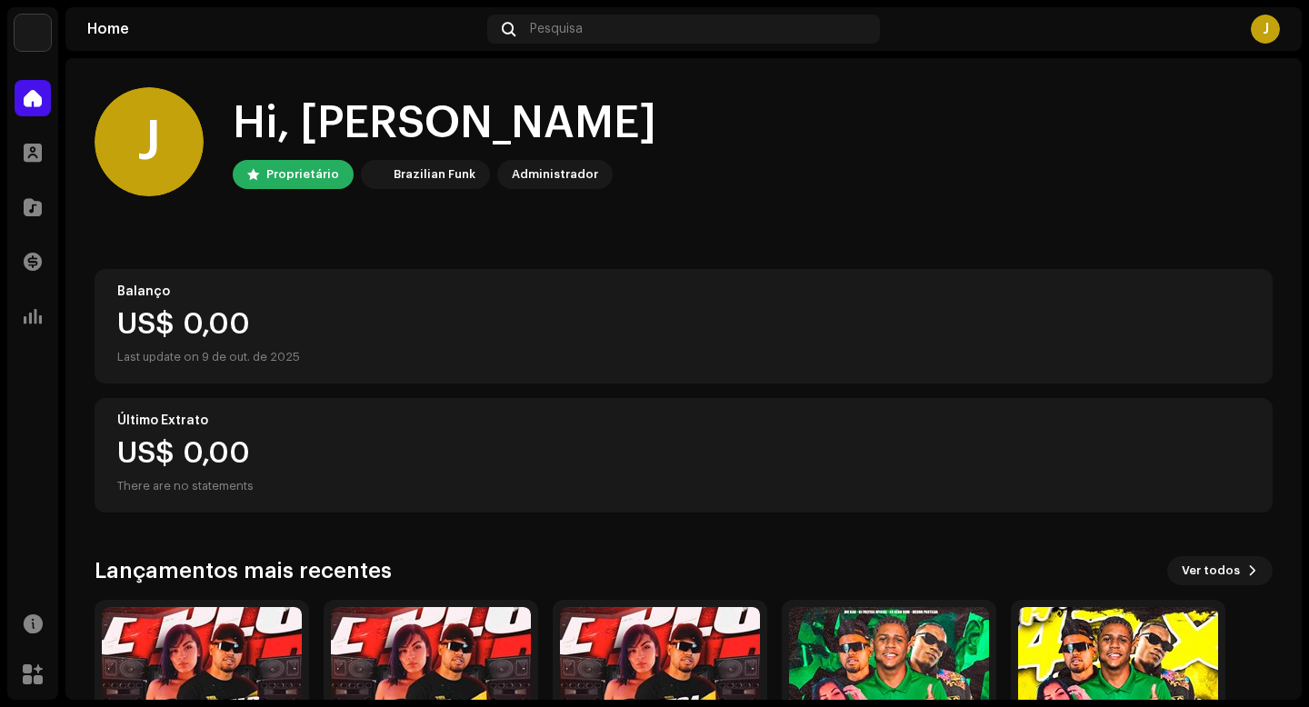
scroll to position [191, 0]
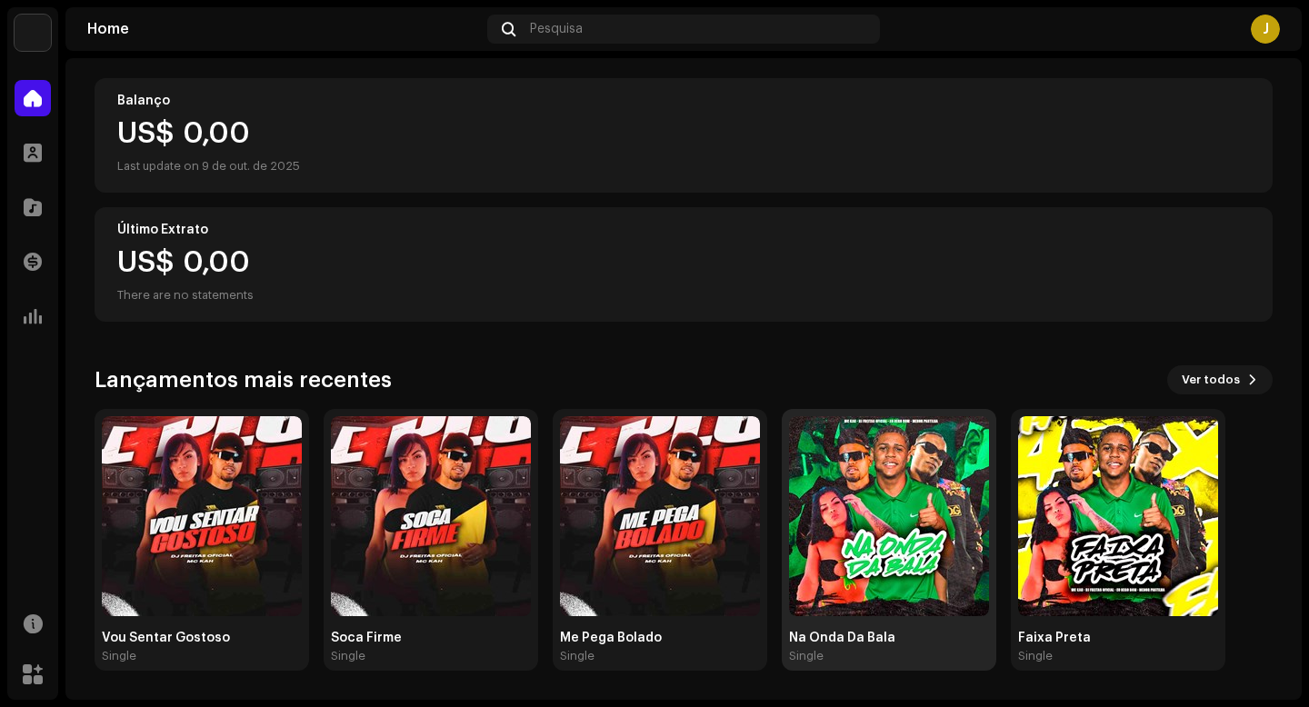
click at [924, 472] on img at bounding box center [889, 516] width 200 height 200
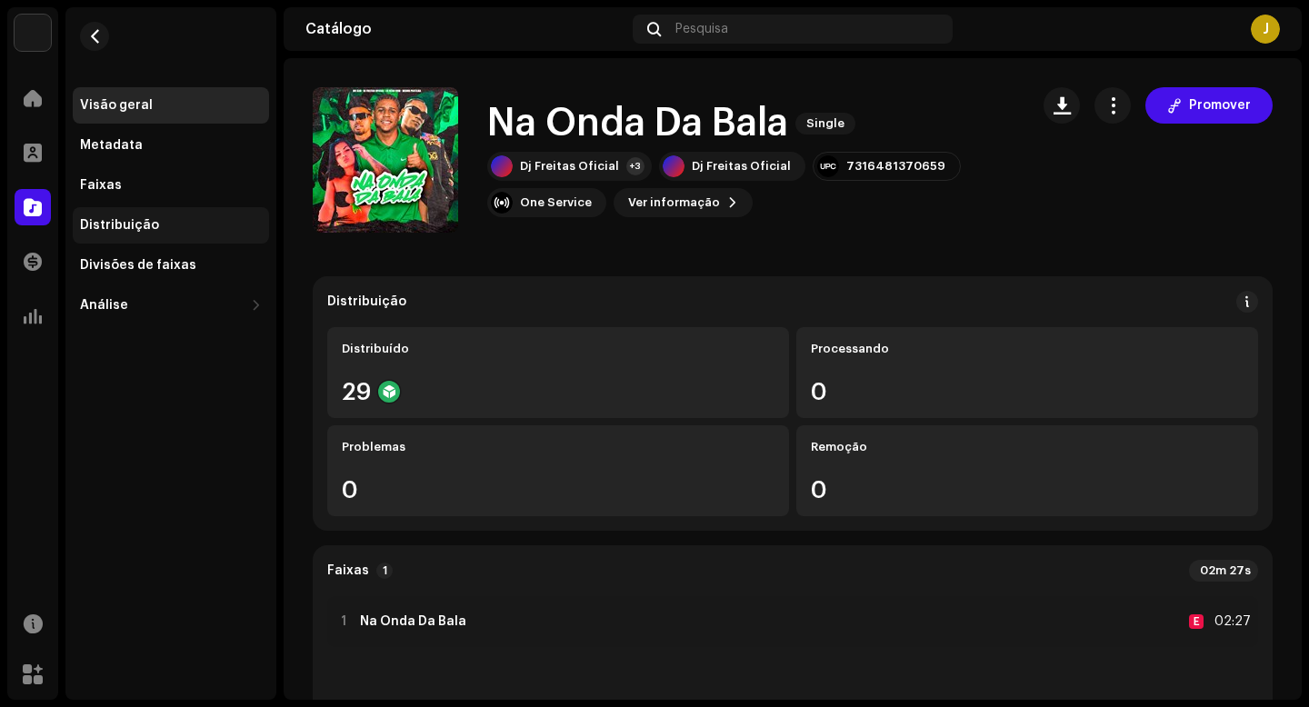
click at [154, 240] on div "Distribuição" at bounding box center [171, 225] width 196 height 36
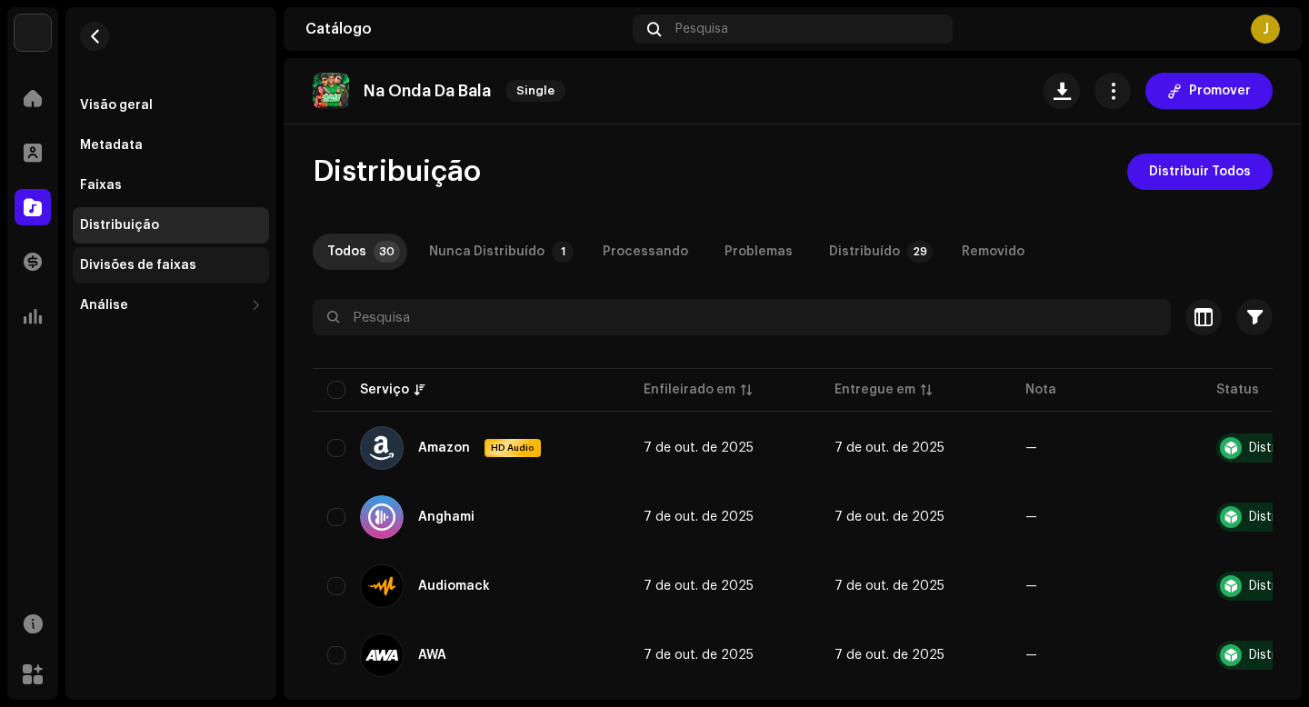
click at [145, 261] on div "Divisões de faixas" at bounding box center [138, 265] width 116 height 15
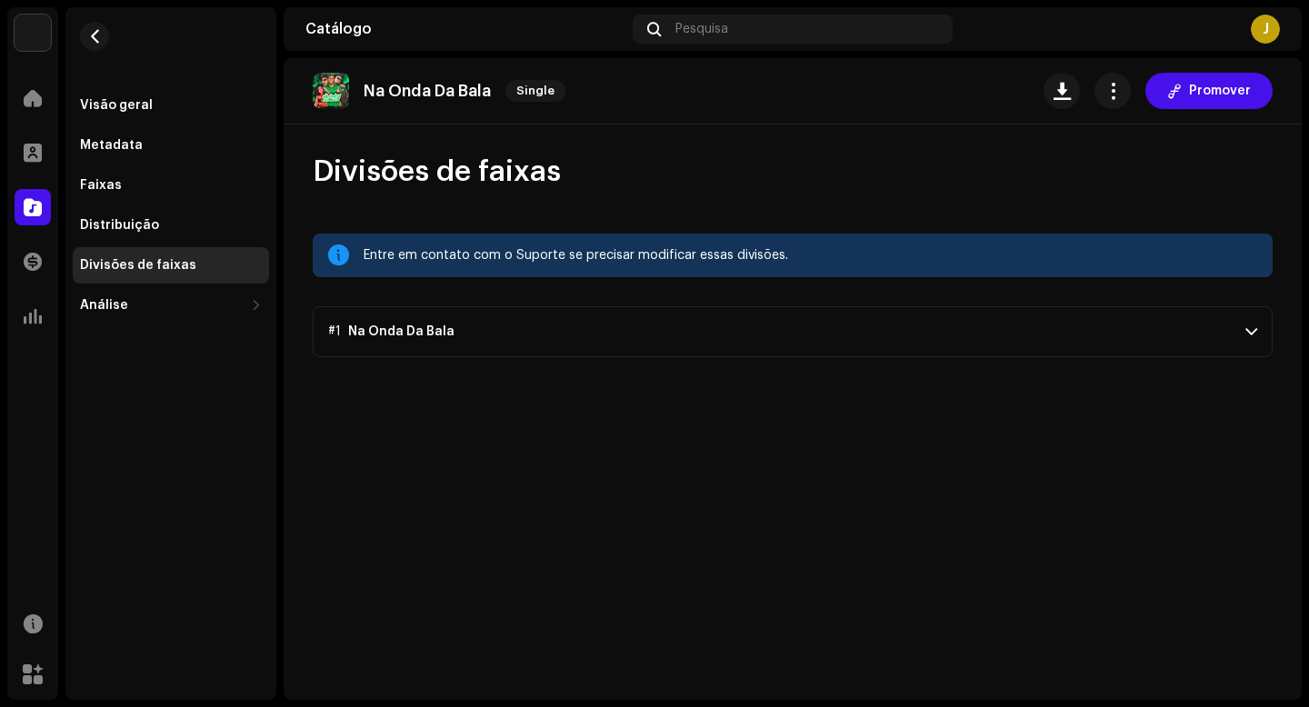
click at [505, 329] on p-accordion-header "#1 Na Onda Da Bala" at bounding box center [793, 331] width 960 height 51
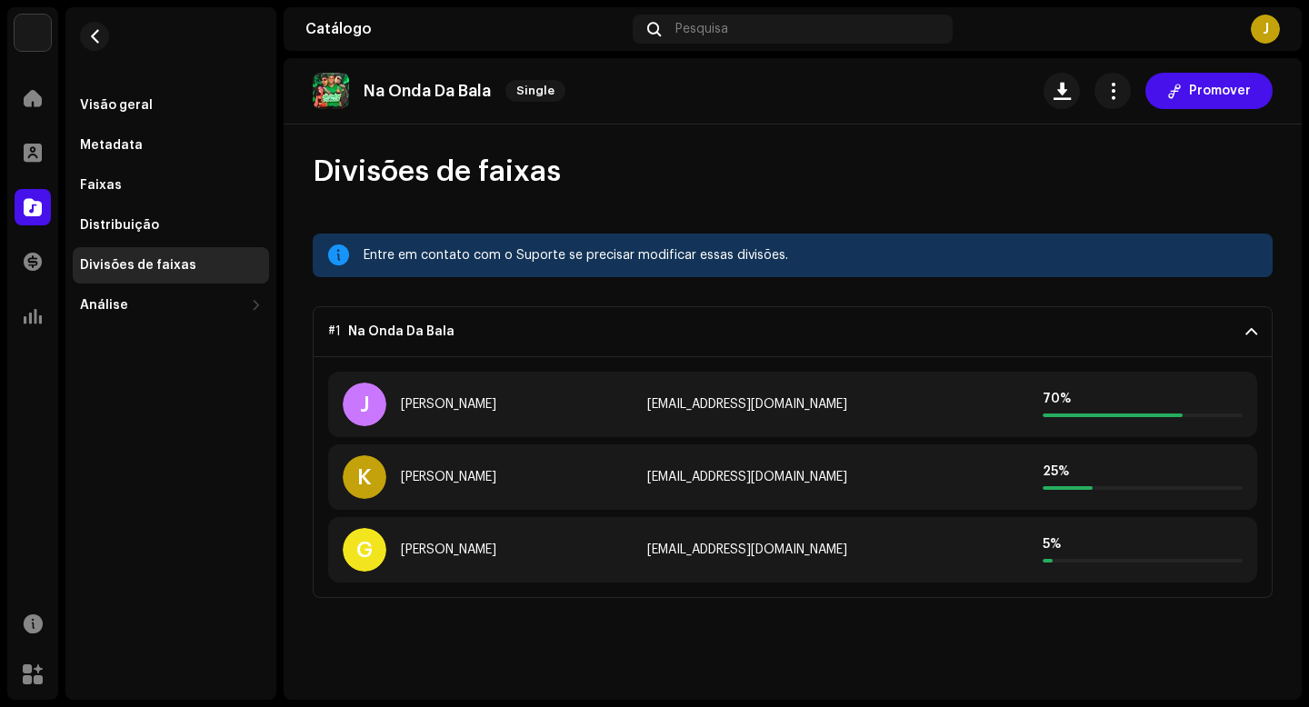
click at [505, 329] on p-accordion-header "#1 Na Onda Da Bala" at bounding box center [793, 331] width 960 height 51
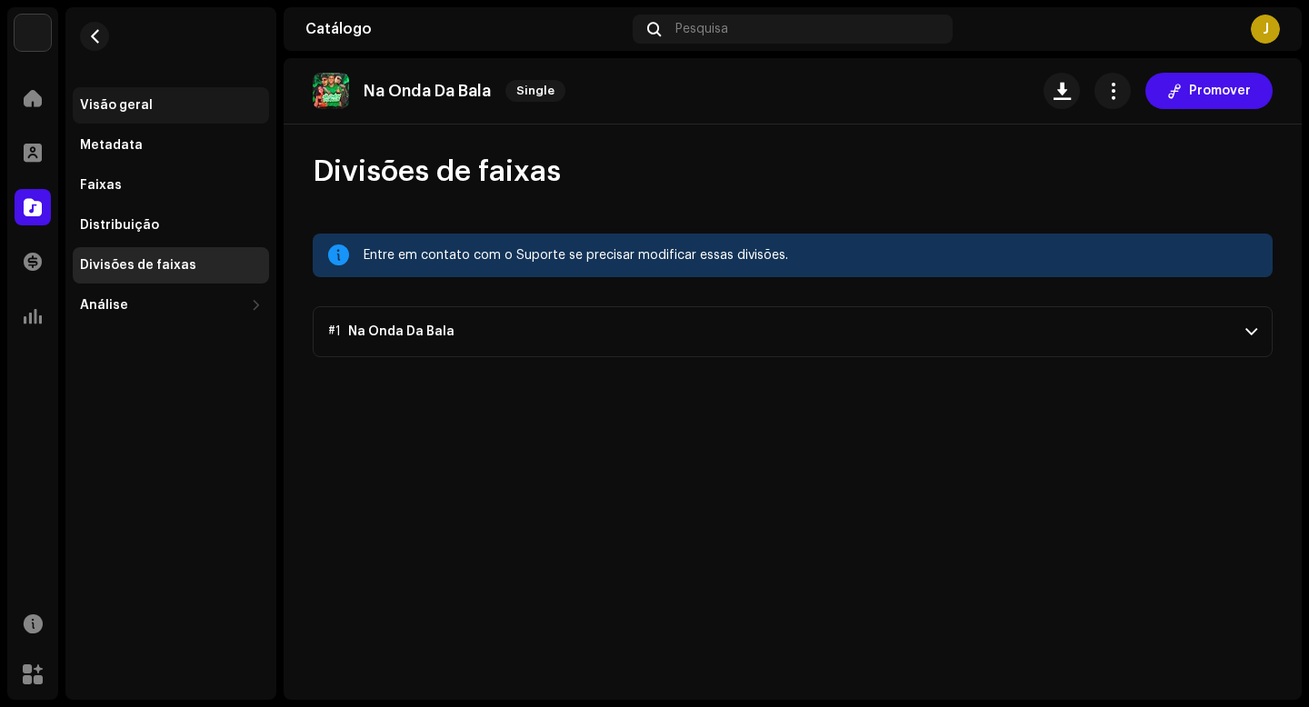
click at [111, 107] on div "Visão geral" at bounding box center [116, 105] width 73 height 15
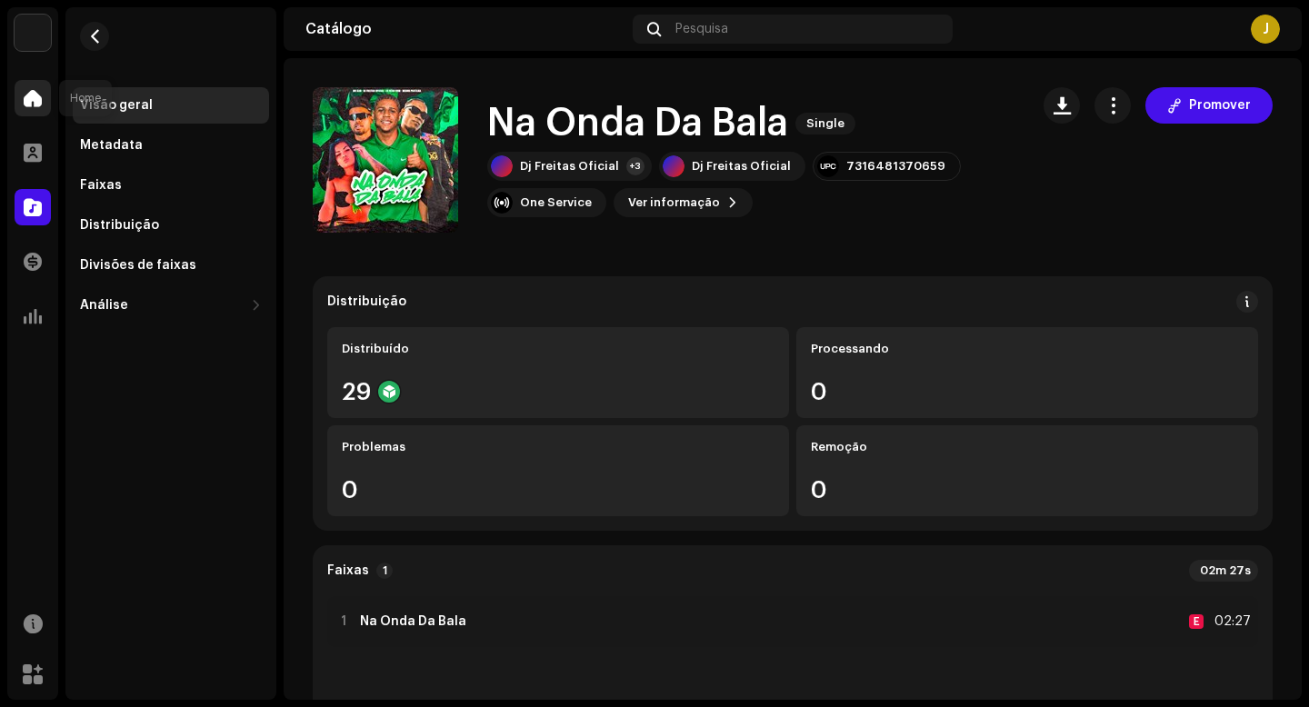
click at [36, 105] on span at bounding box center [33, 98] width 18 height 15
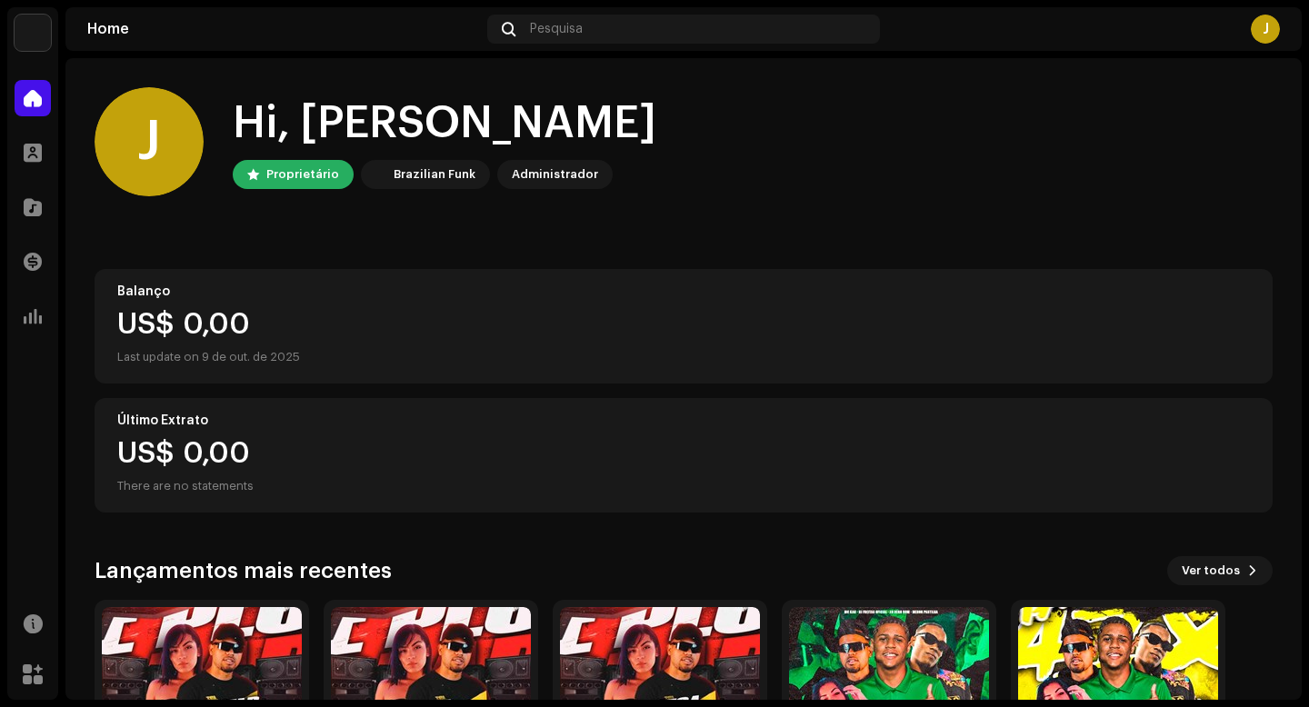
scroll to position [191, 0]
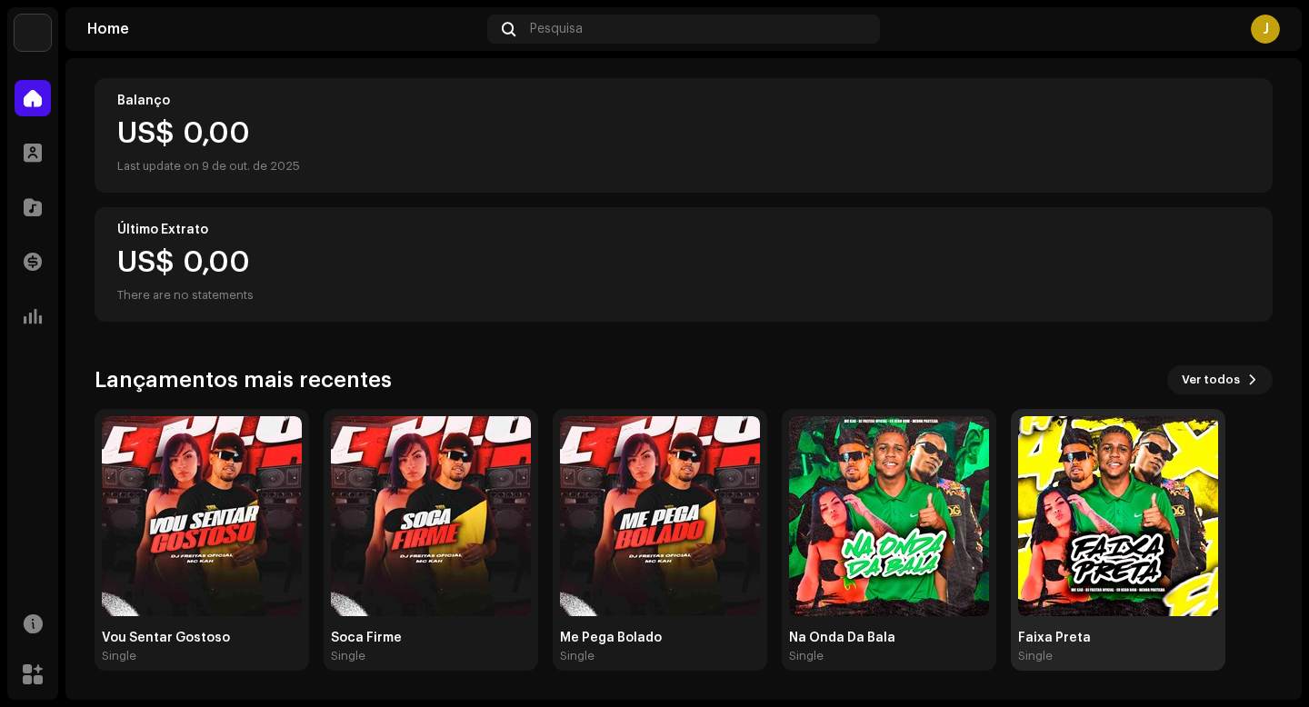
click at [1139, 530] on img at bounding box center [1118, 516] width 200 height 200
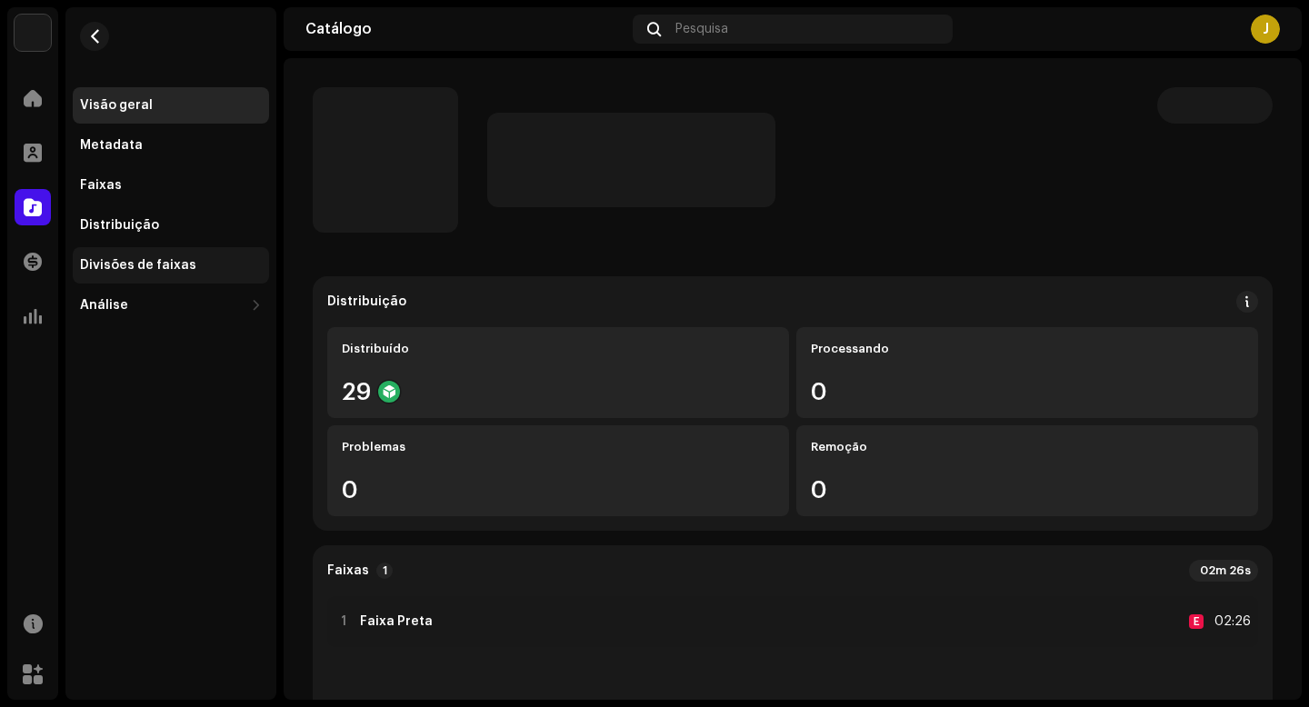
click at [145, 261] on div "Divisões de faixas" at bounding box center [138, 265] width 116 height 15
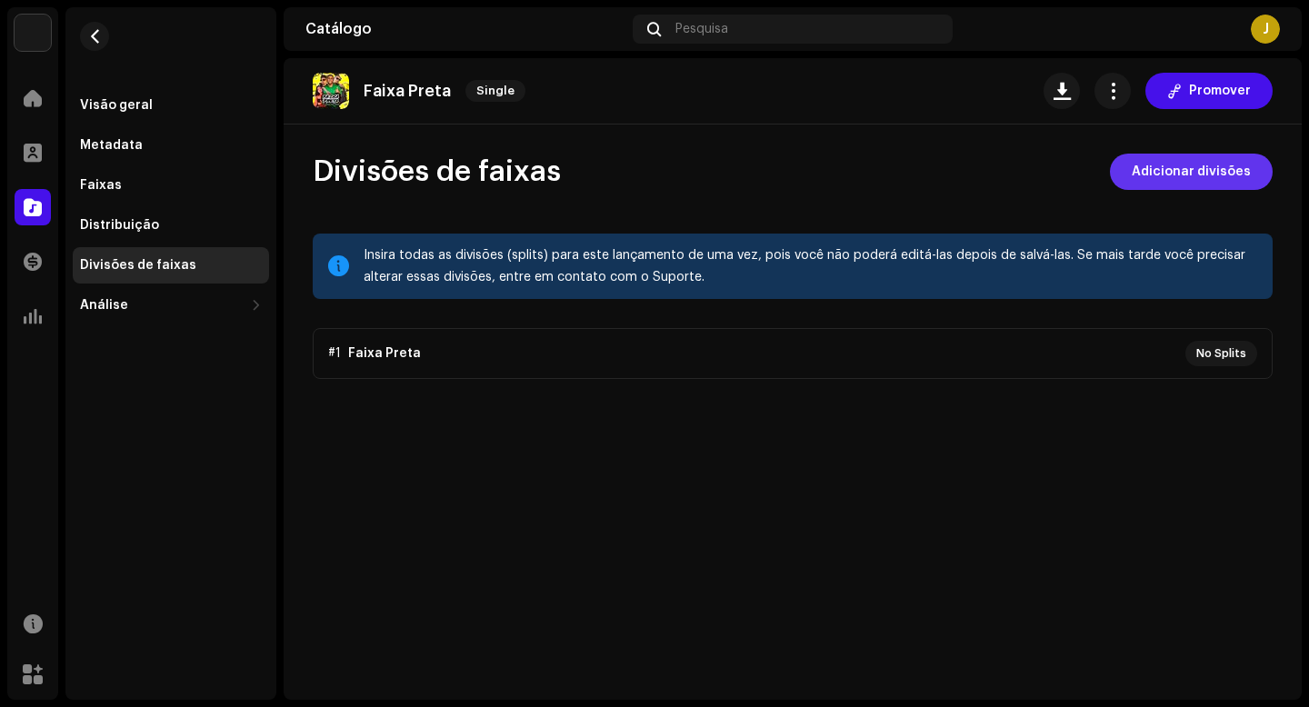
click at [1179, 172] on span "Adicionar divisões" at bounding box center [1191, 172] width 119 height 36
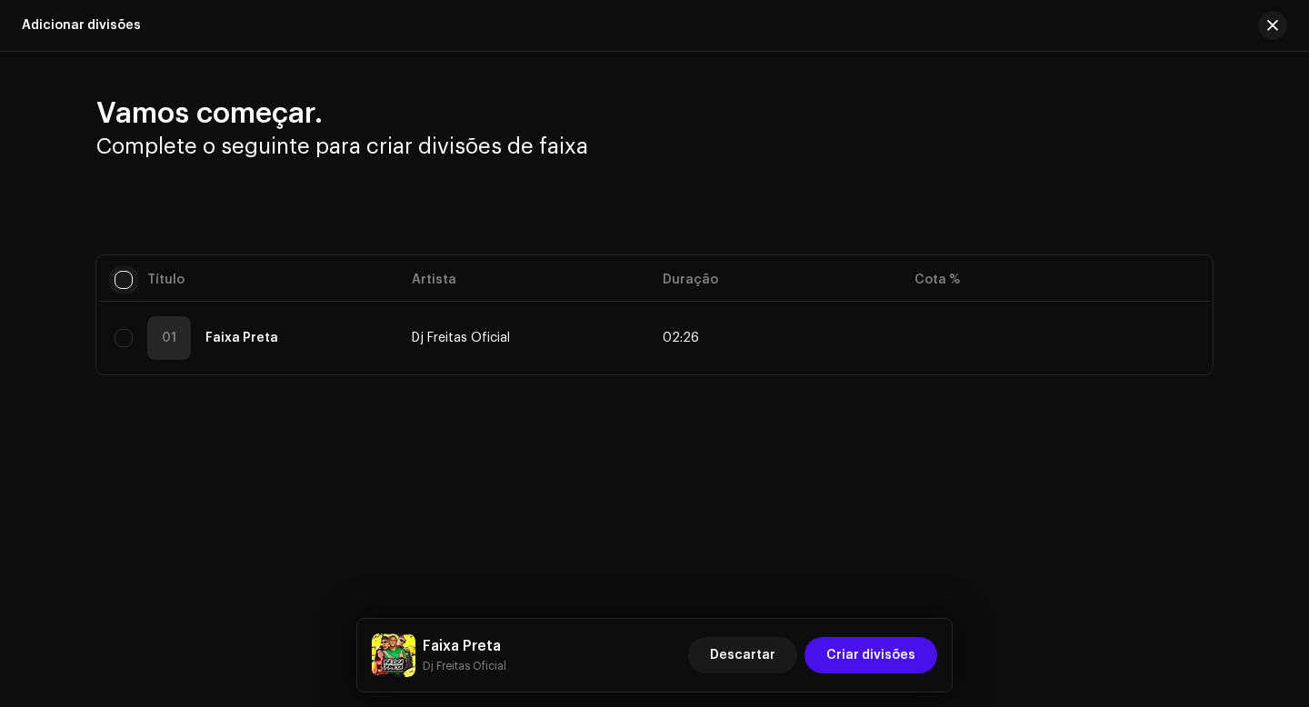
click at [124, 285] on input "checkbox" at bounding box center [124, 280] width 18 height 18
checkbox input "true"
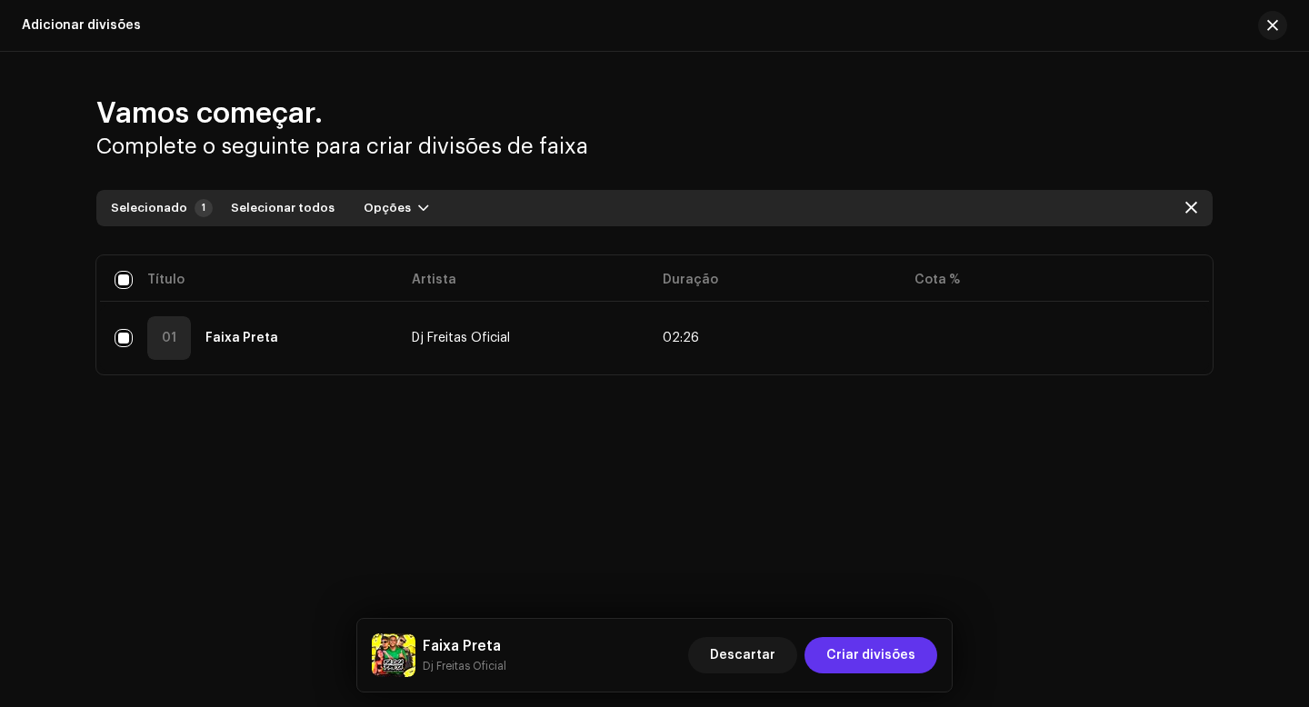
click at [856, 647] on span "Criar divisões" at bounding box center [870, 655] width 89 height 36
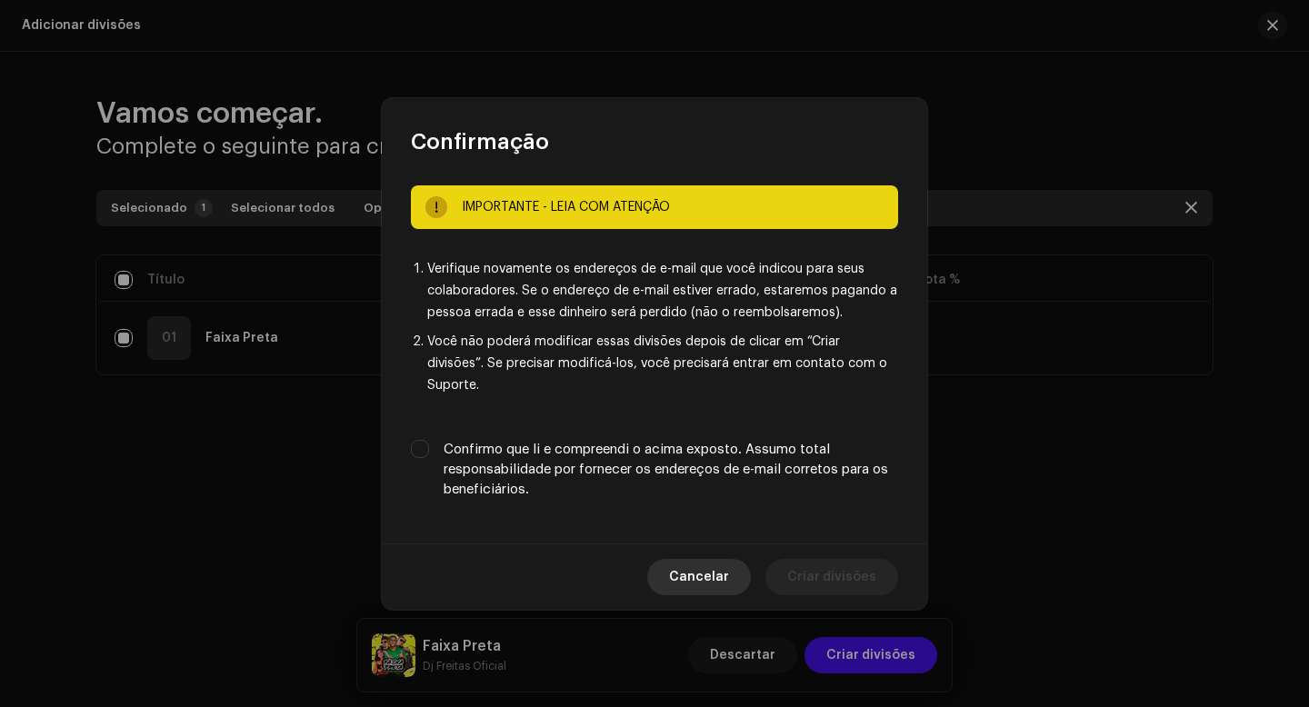
click at [729, 565] on span "Cancelar" at bounding box center [699, 577] width 60 height 36
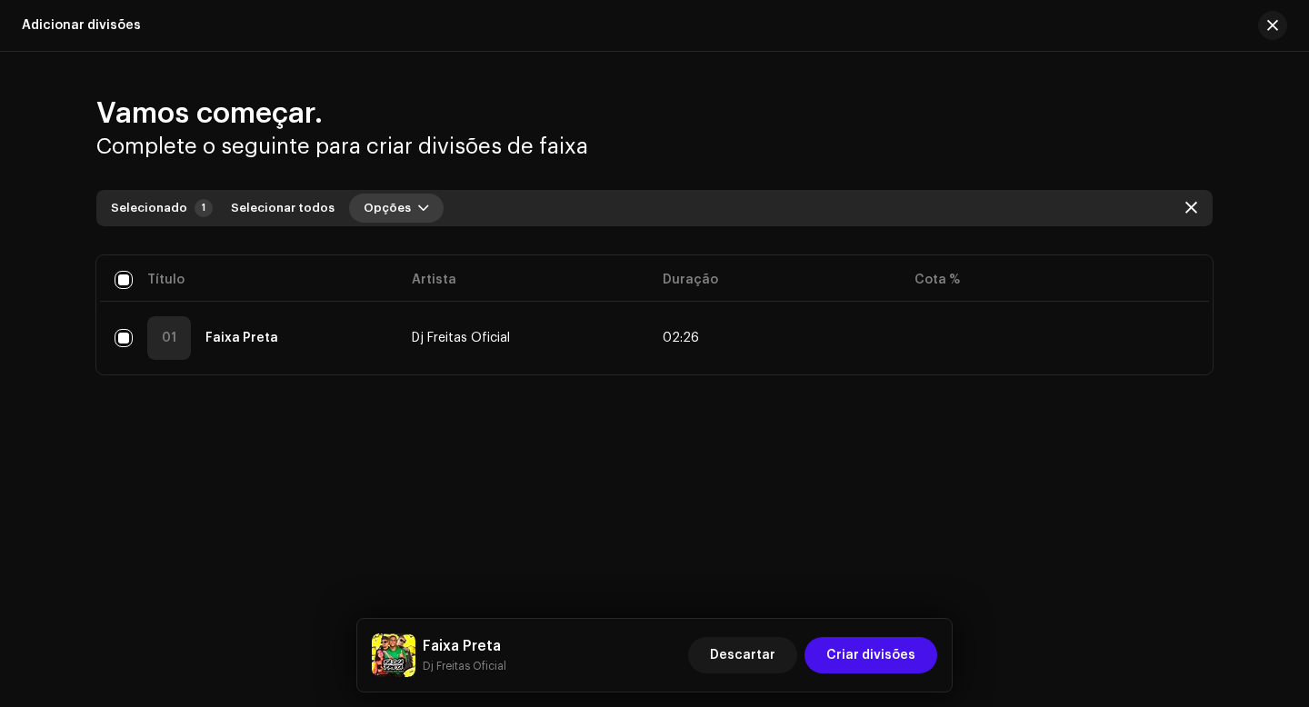
click at [418, 207] on span "button" at bounding box center [423, 208] width 11 height 15
click at [421, 249] on span "Adicionar divisões" at bounding box center [409, 249] width 119 height 15
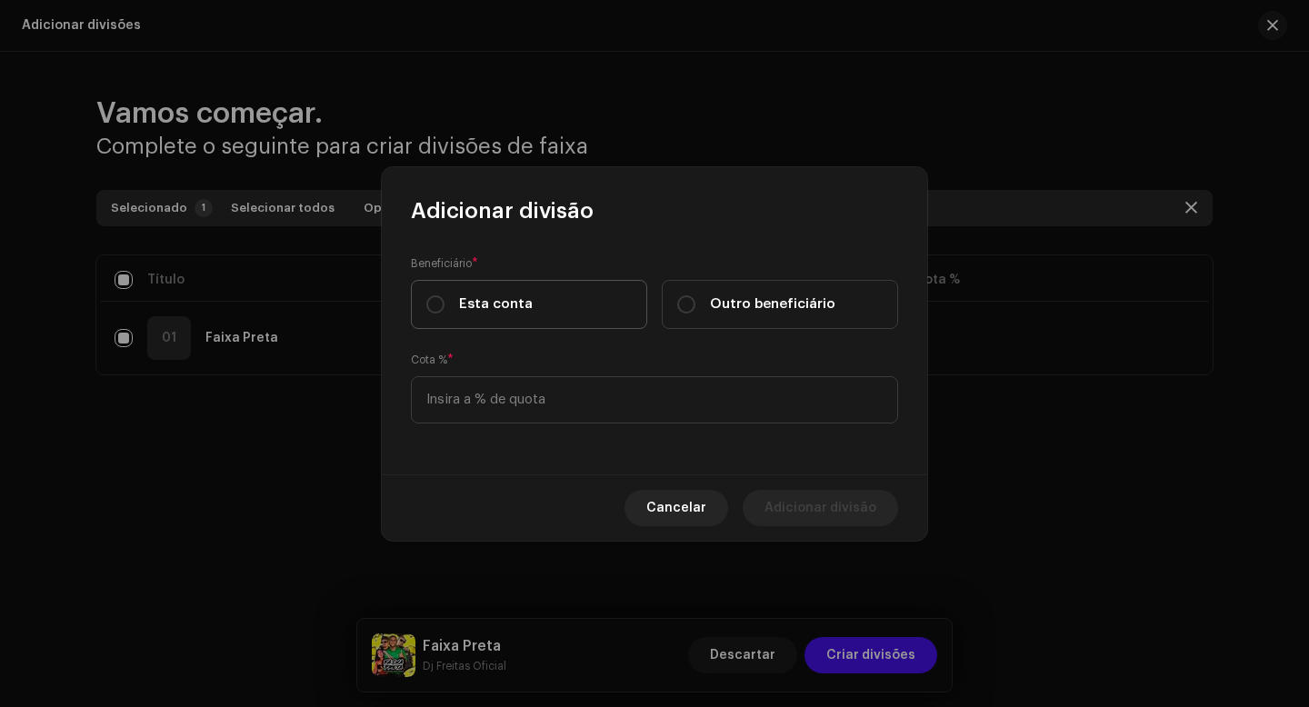
click at [502, 312] on span "Esta conta" at bounding box center [496, 305] width 74 height 20
click at [445, 312] on input "Esta conta" at bounding box center [435, 304] width 18 height 18
radio input "true"
click at [505, 395] on input at bounding box center [654, 399] width 487 height 47
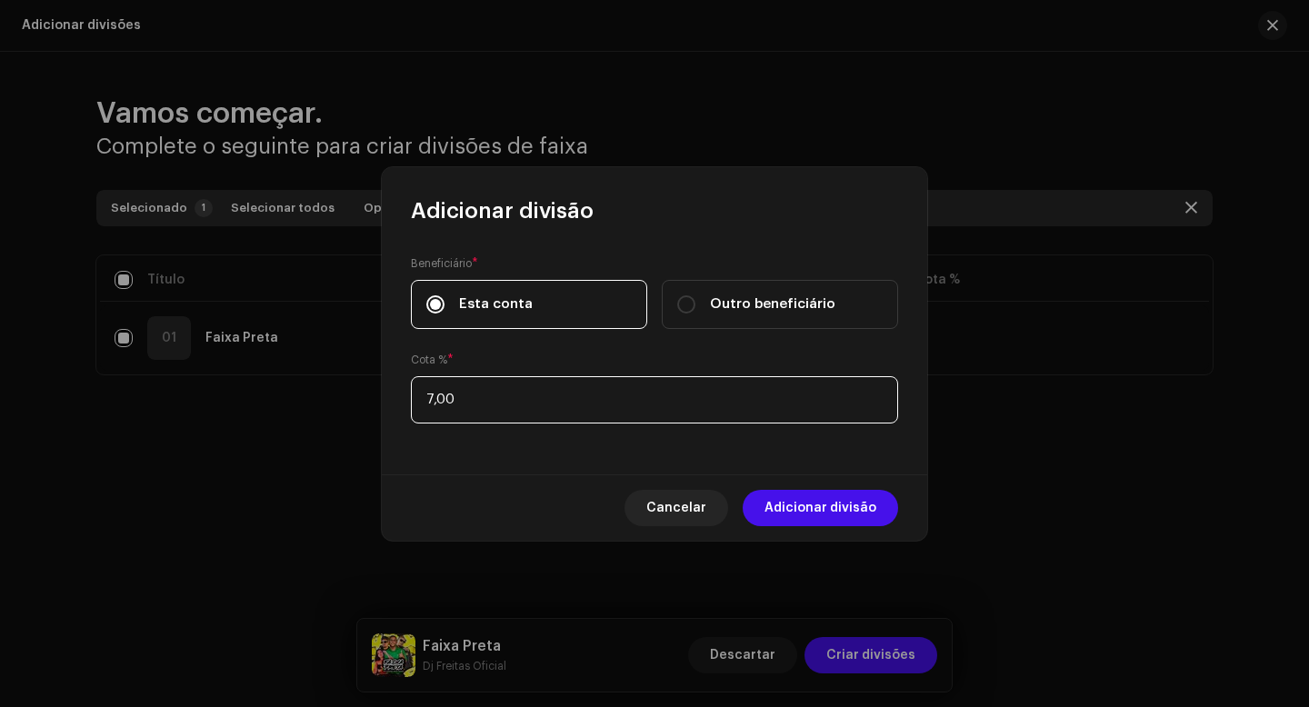
type input "70,00"
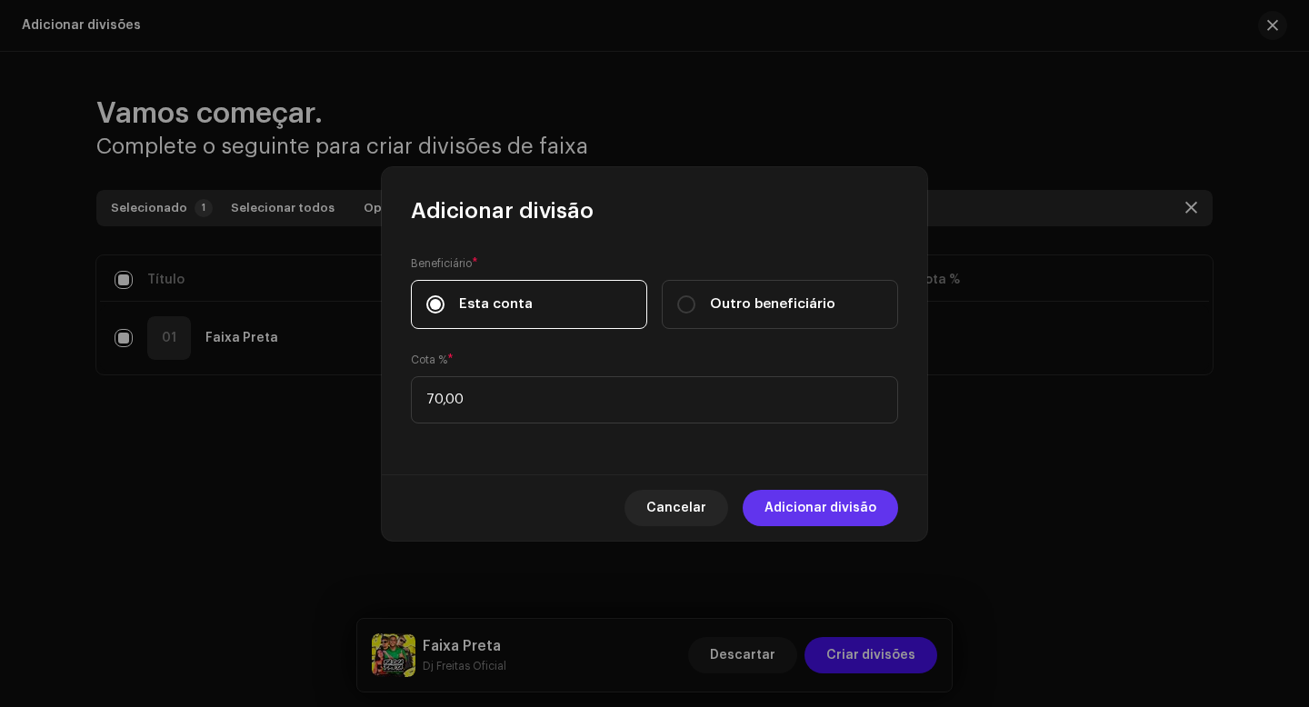
click at [824, 516] on span "Adicionar divisão" at bounding box center [821, 508] width 112 height 36
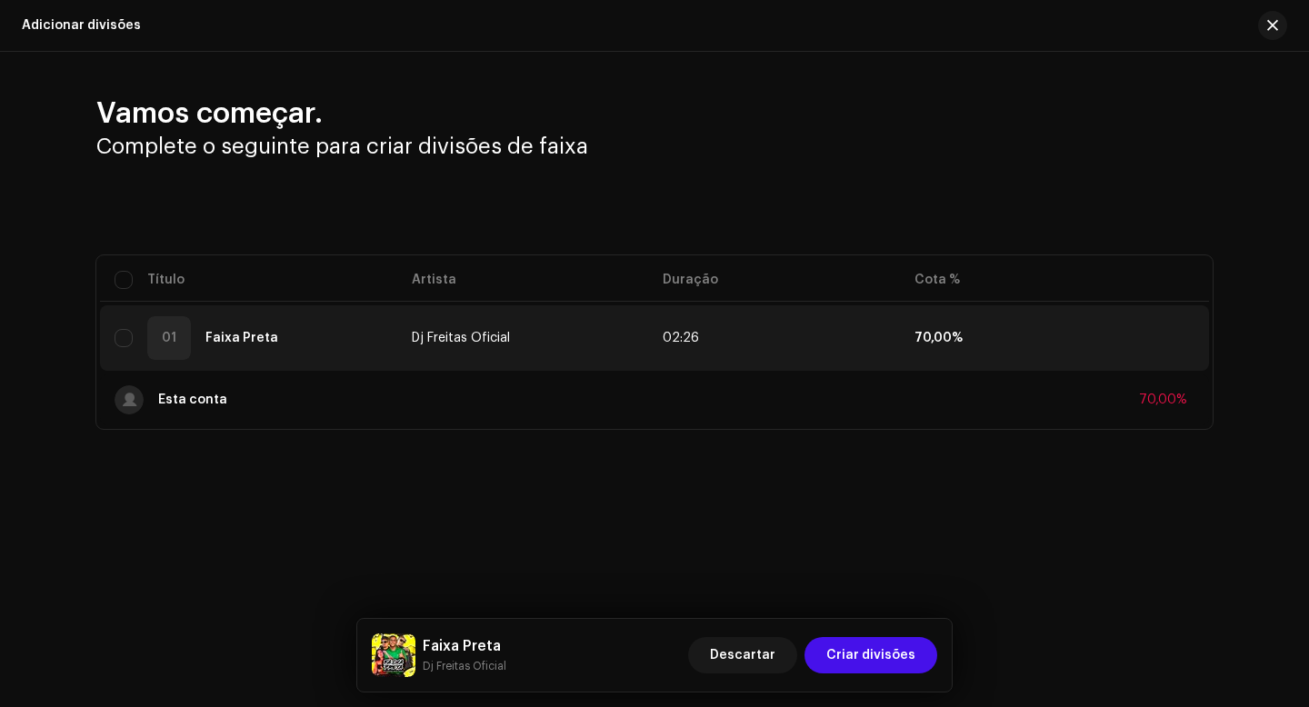
click at [136, 278] on table "Título Artista Duração Cota % 01 Faixa Preta Dj Freitas Oficial 02:26 70,00% Es…" at bounding box center [654, 342] width 1109 height 174
click at [127, 283] on input "checkbox" at bounding box center [124, 280] width 18 height 18
checkbox input "true"
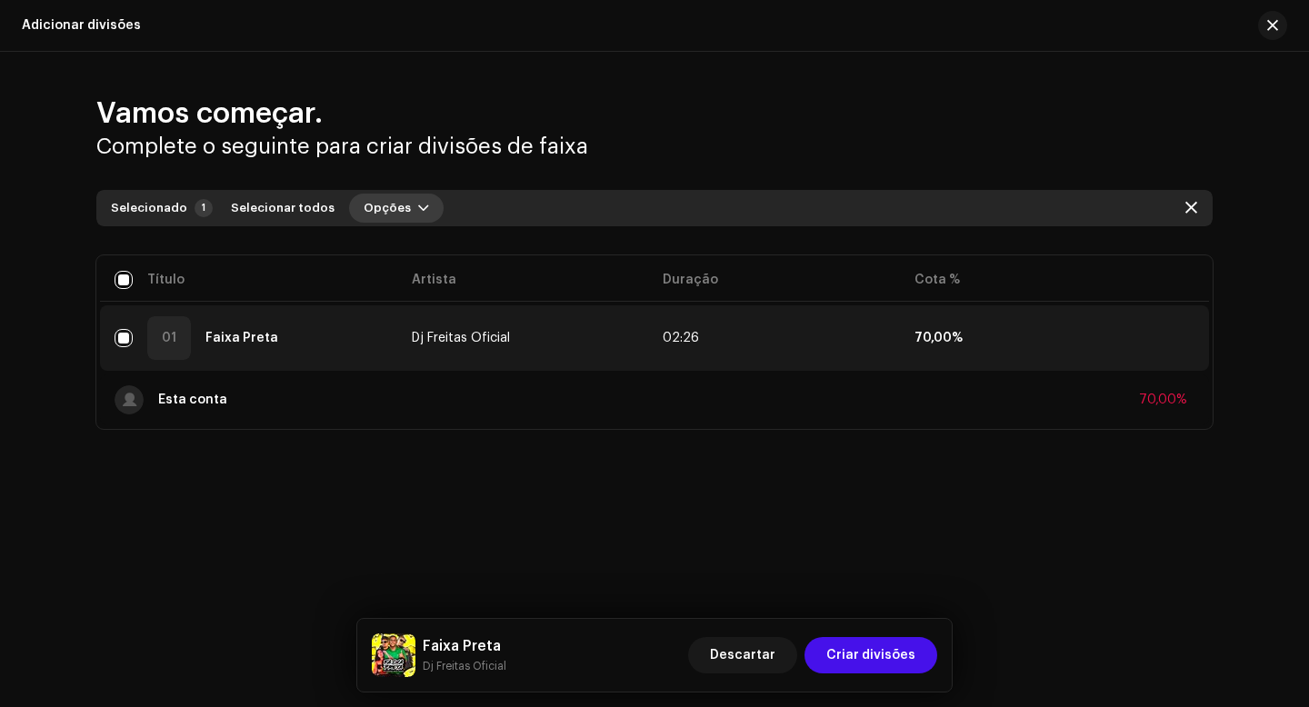
click at [418, 205] on span "button" at bounding box center [423, 208] width 11 height 15
click at [466, 249] on div "Adicionar divisões" at bounding box center [434, 249] width 169 height 15
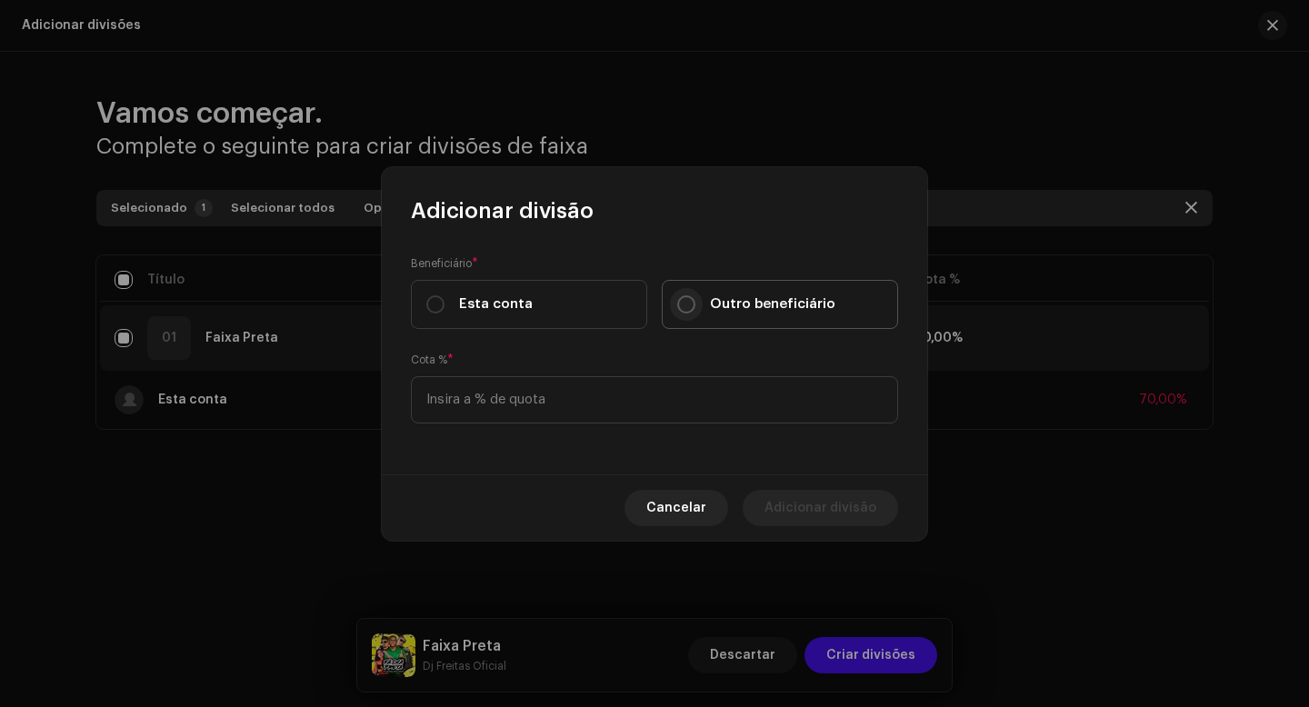
click at [691, 303] on input "Outro beneficiário" at bounding box center [686, 304] width 18 height 18
radio input "true"
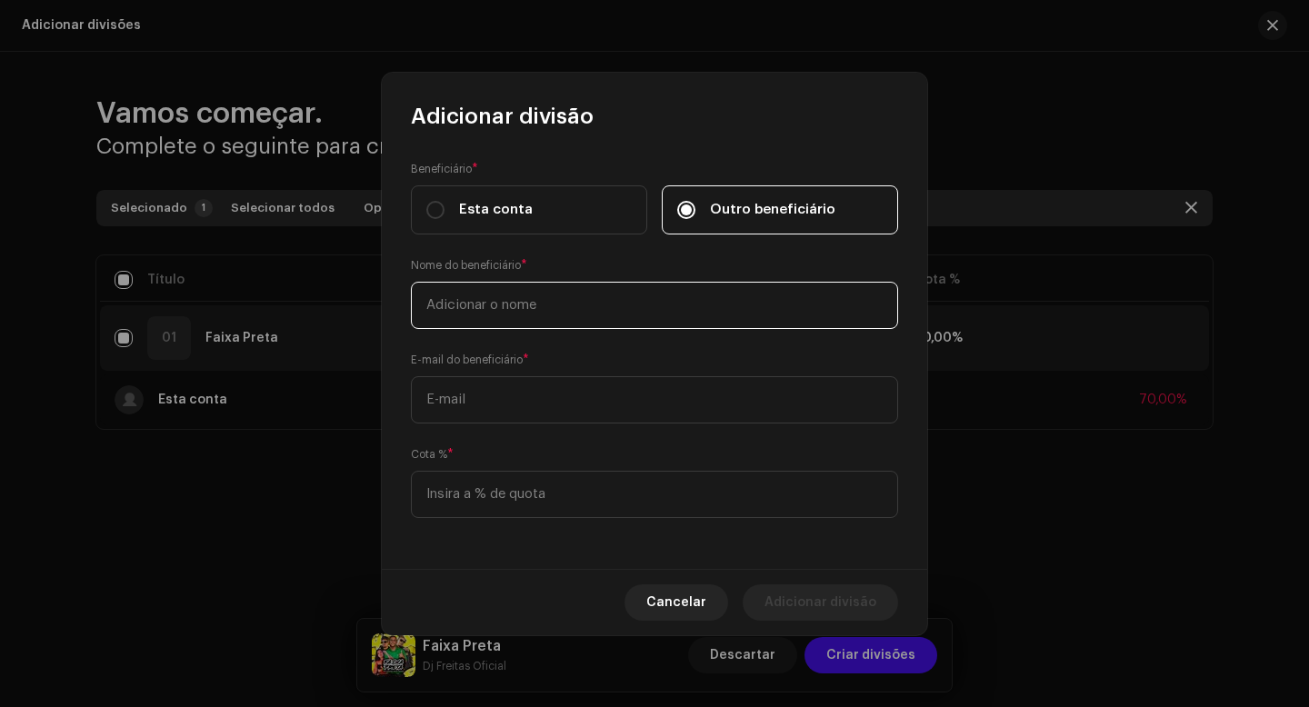
click at [505, 301] on input "text" at bounding box center [654, 305] width 487 height 47
type input "Mc Kah"
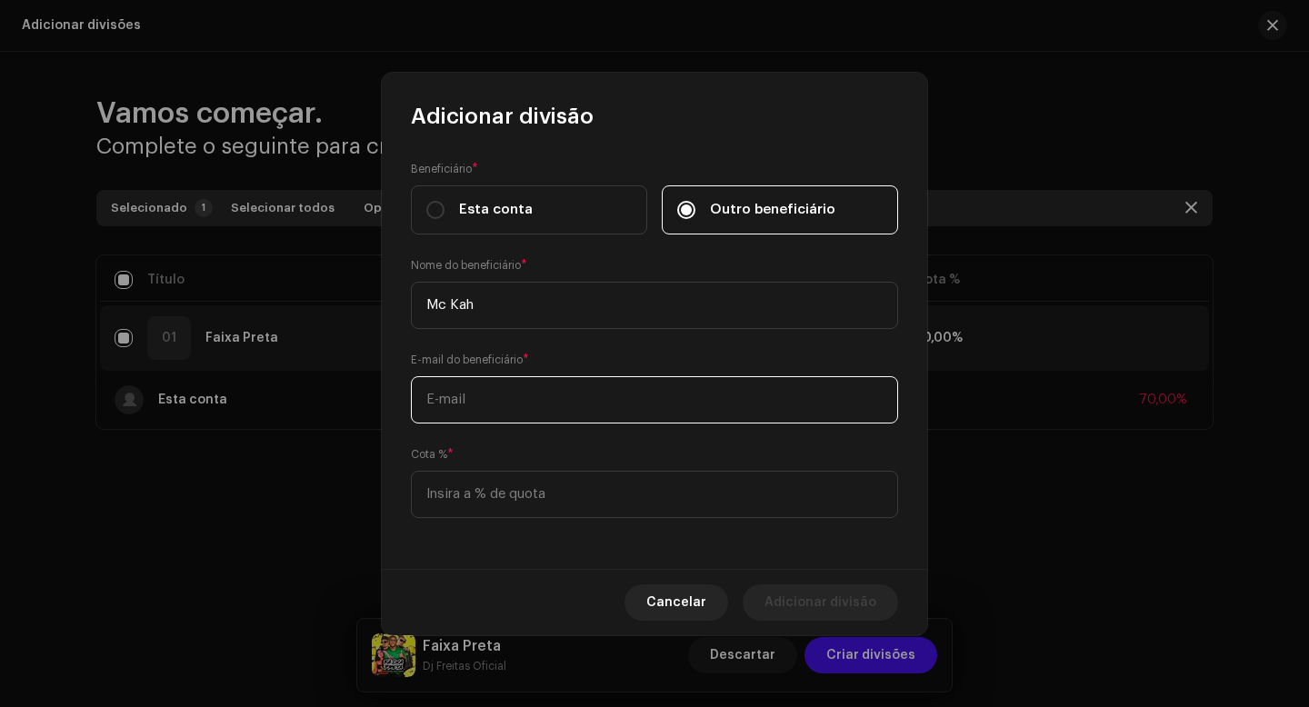
click at [504, 407] on input "text" at bounding box center [654, 399] width 487 height 47
click at [491, 405] on input "25" at bounding box center [654, 399] width 487 height 47
paste input "[EMAIL_ADDRESS][DOMAIN_NAME]"
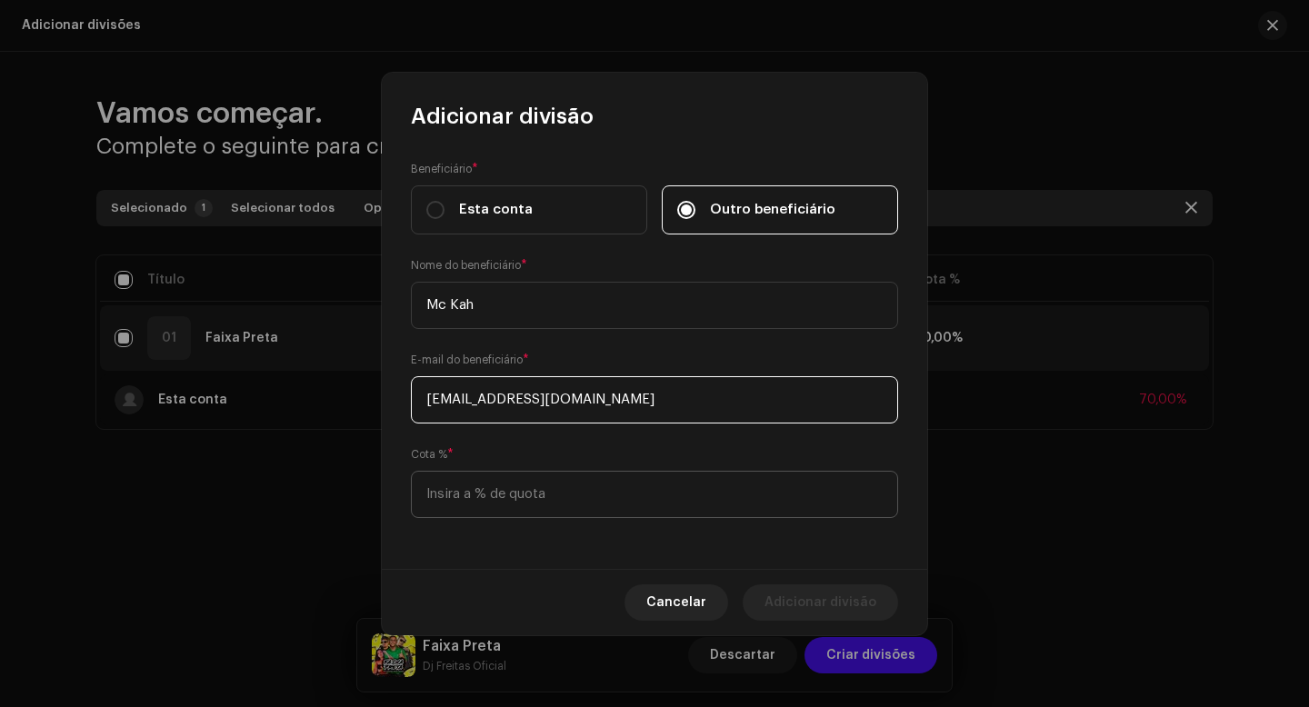
type input "[EMAIL_ADDRESS][DOMAIN_NAME]"
click at [483, 497] on input at bounding box center [654, 494] width 487 height 47
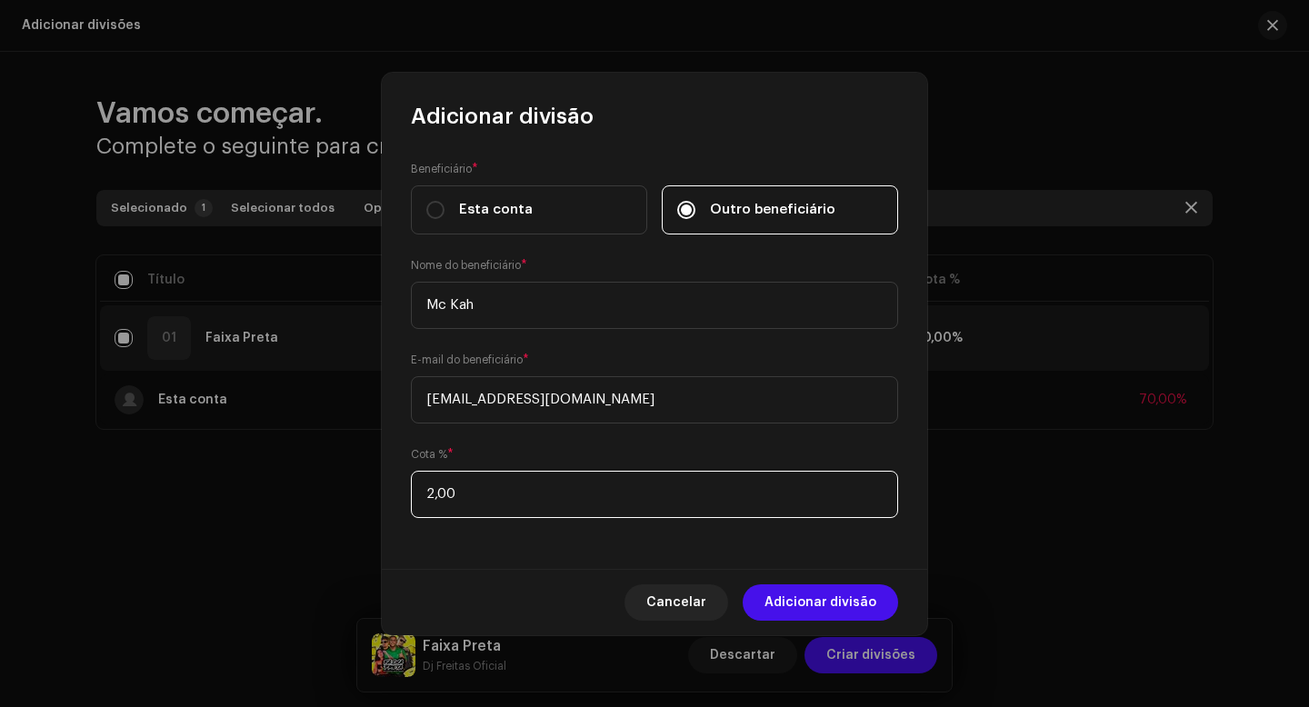
type input "25,00"
click at [505, 595] on div "Cancelar Adicionar divisão" at bounding box center [654, 602] width 545 height 66
click at [794, 598] on span "Adicionar divisão" at bounding box center [821, 603] width 112 height 36
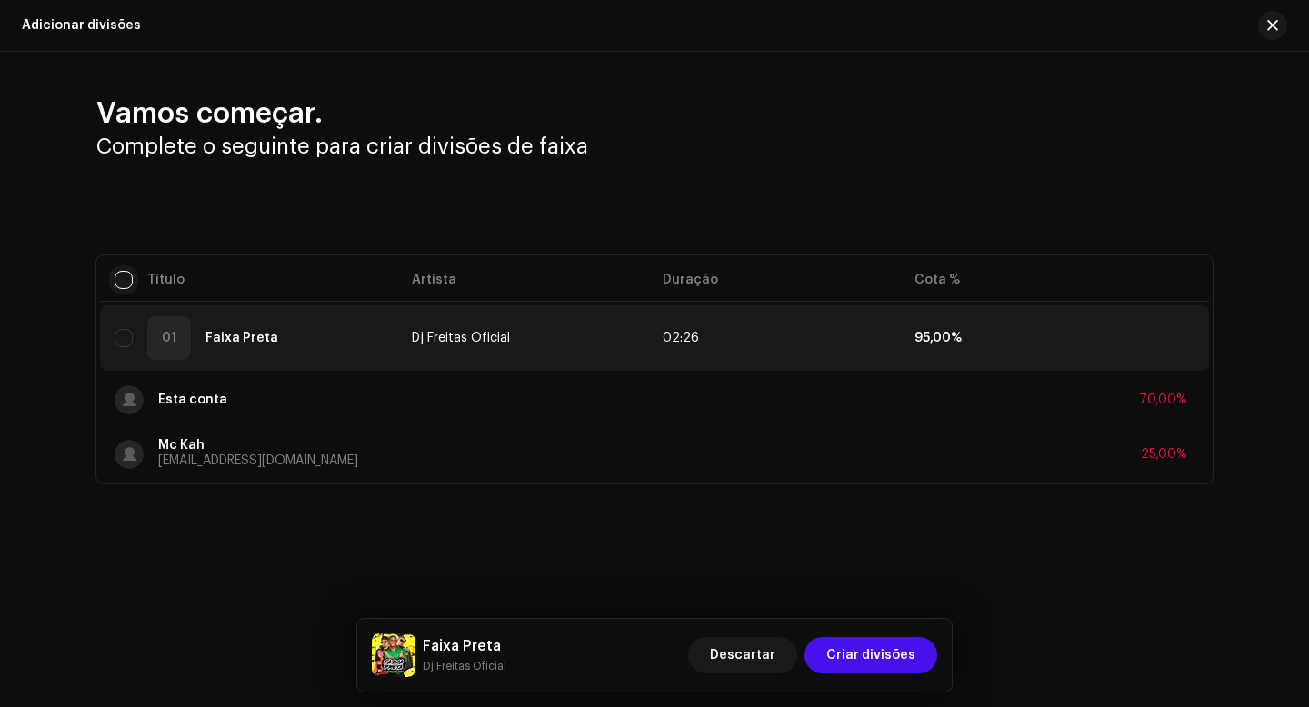
click at [121, 281] on input "checkbox" at bounding box center [124, 280] width 18 height 18
checkbox input "true"
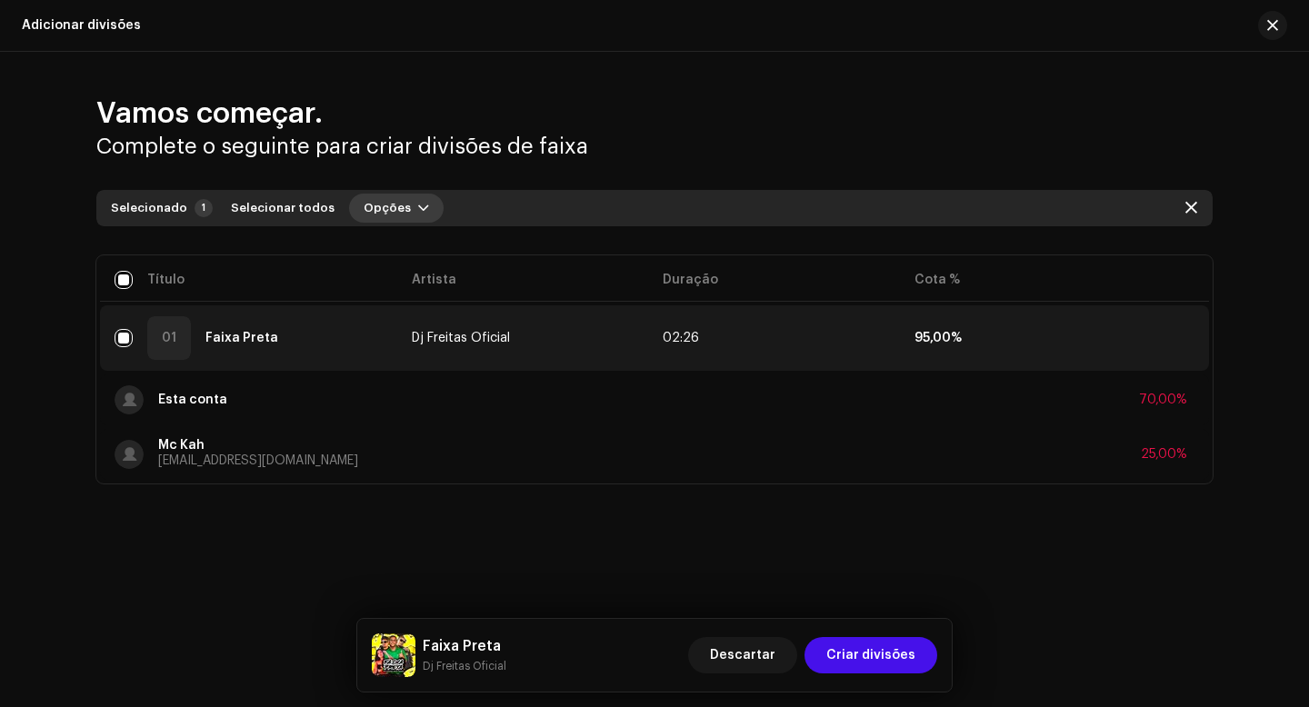
click at [380, 212] on span "Opções" at bounding box center [387, 208] width 47 height 36
click at [398, 255] on span "Adicionar divisões" at bounding box center [409, 249] width 119 height 15
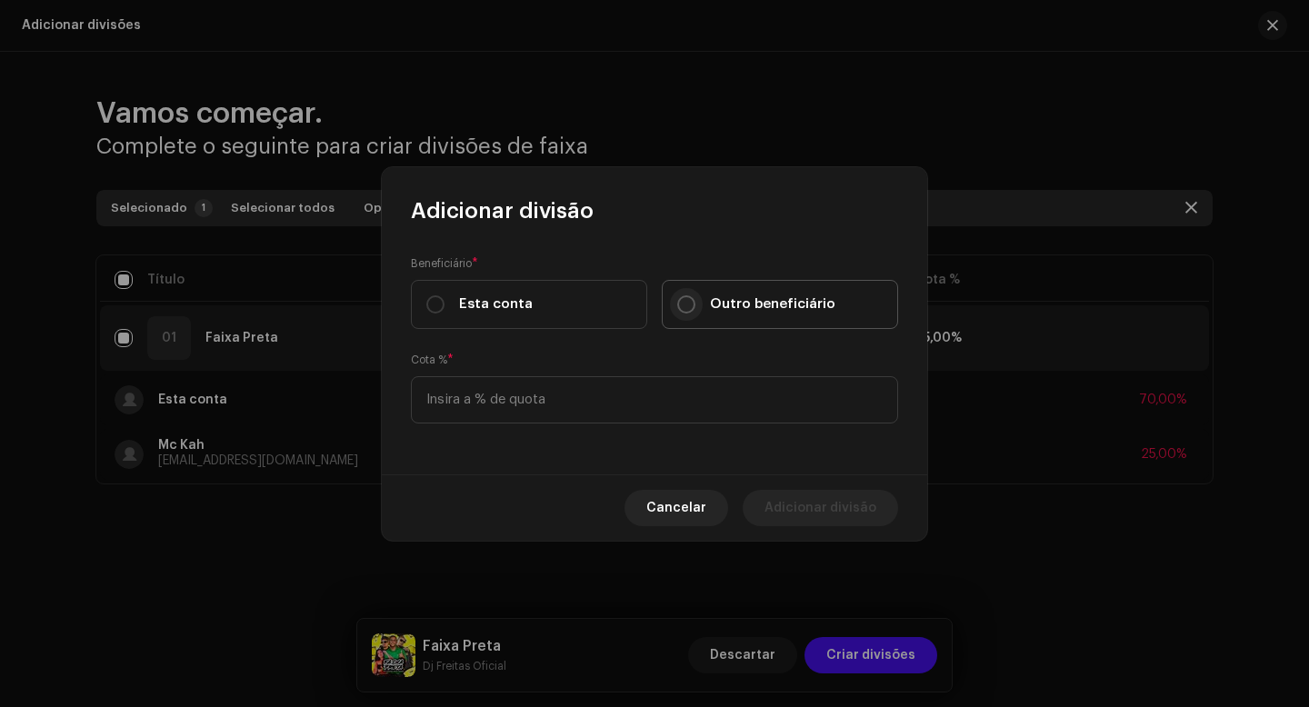
click at [684, 305] on input "Outro beneficiário" at bounding box center [686, 304] width 18 height 18
radio input "true"
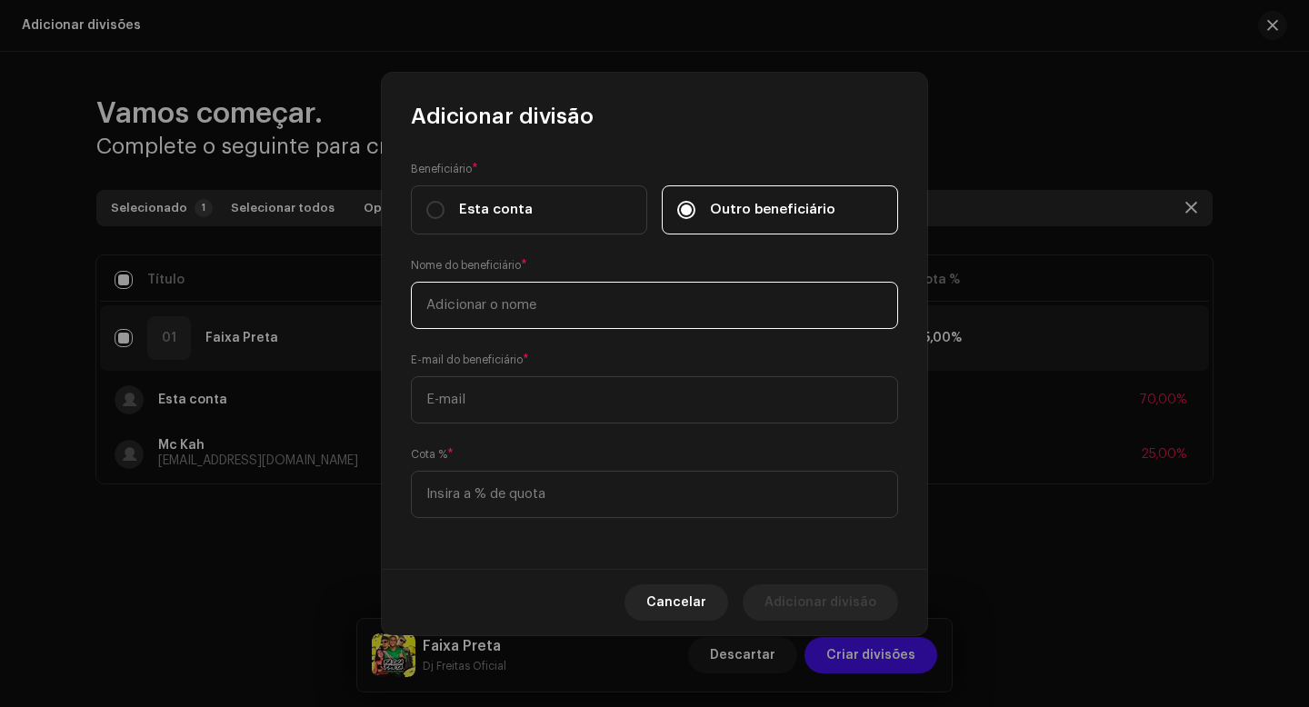
click at [540, 290] on input "text" at bounding box center [654, 305] width 487 height 47
type input "Dj GS"
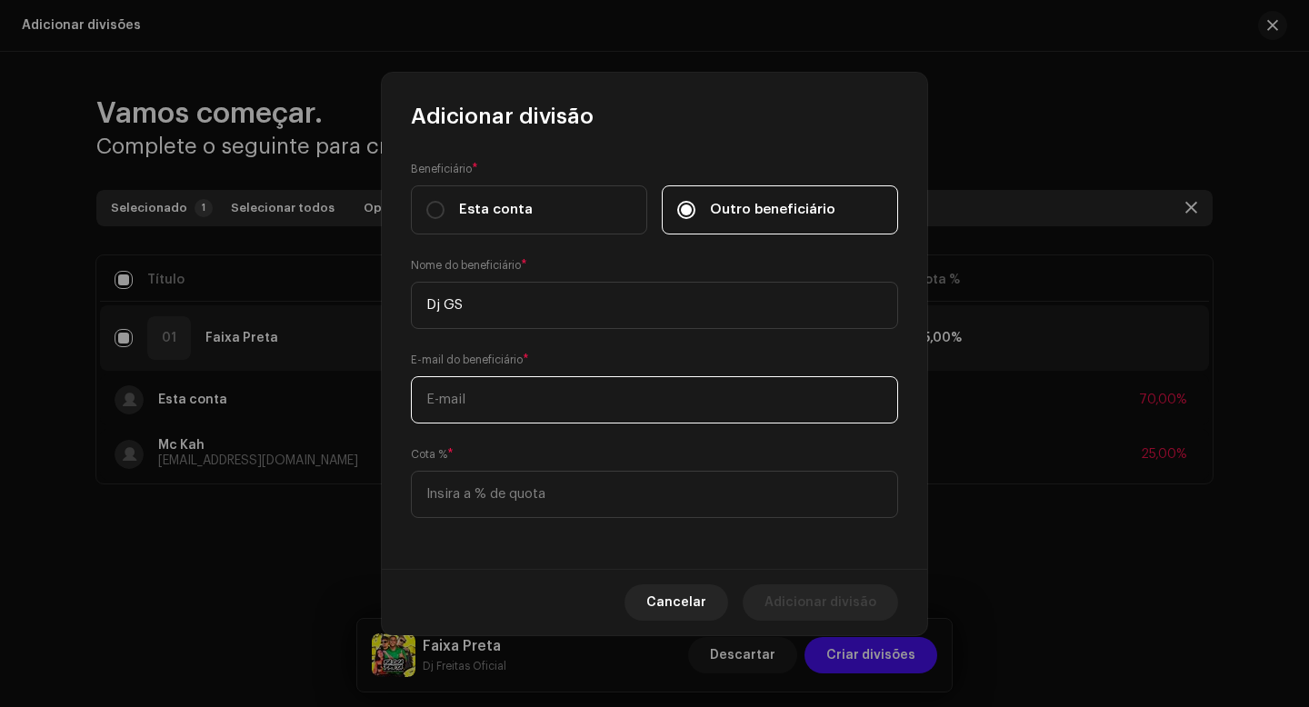
click at [503, 405] on input "text" at bounding box center [654, 399] width 487 height 47
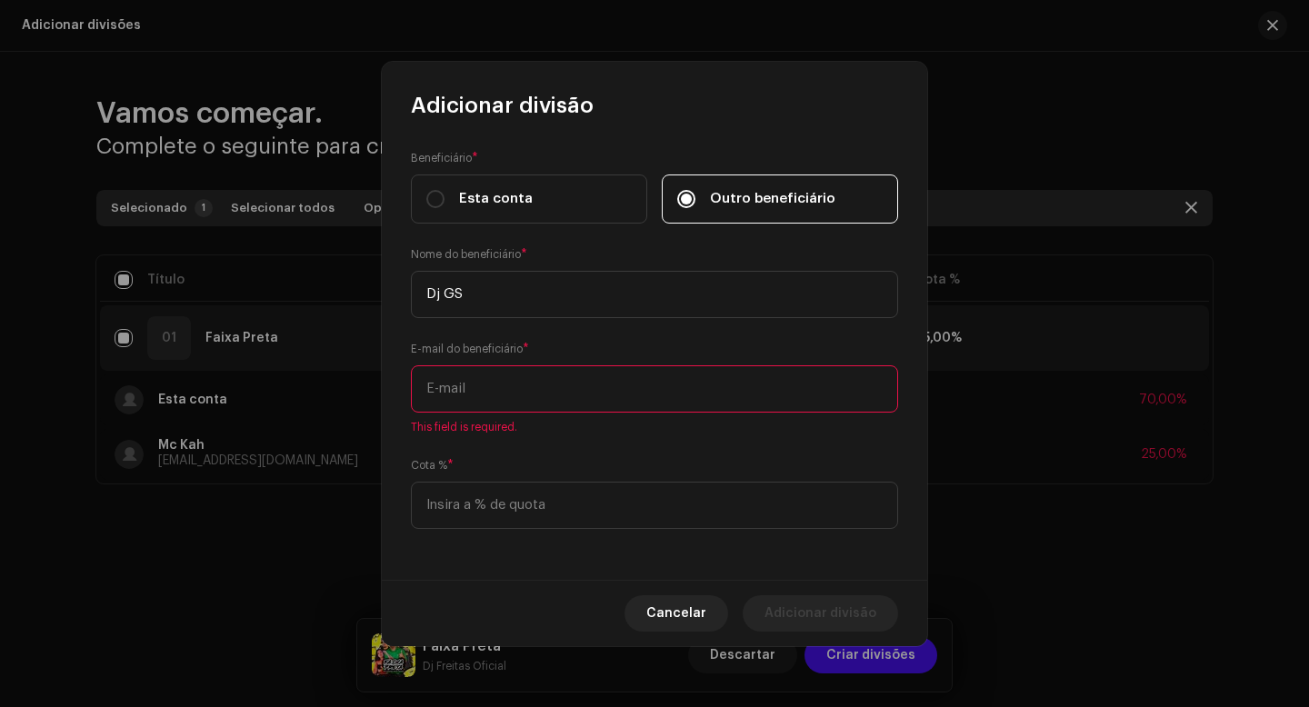
paste input "[EMAIL_ADDRESS][DOMAIN_NAME]"
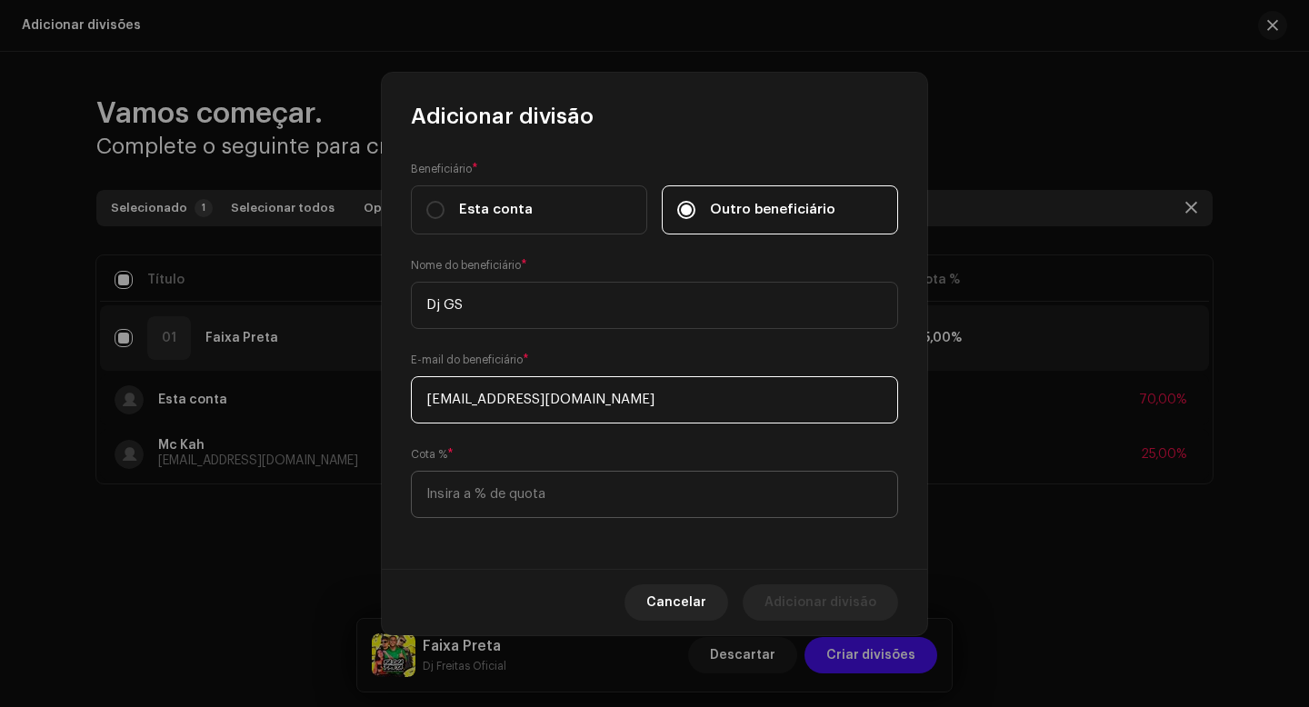
type input "[EMAIL_ADDRESS][DOMAIN_NAME]"
click at [504, 492] on input at bounding box center [654, 494] width 487 height 47
type input "5,00"
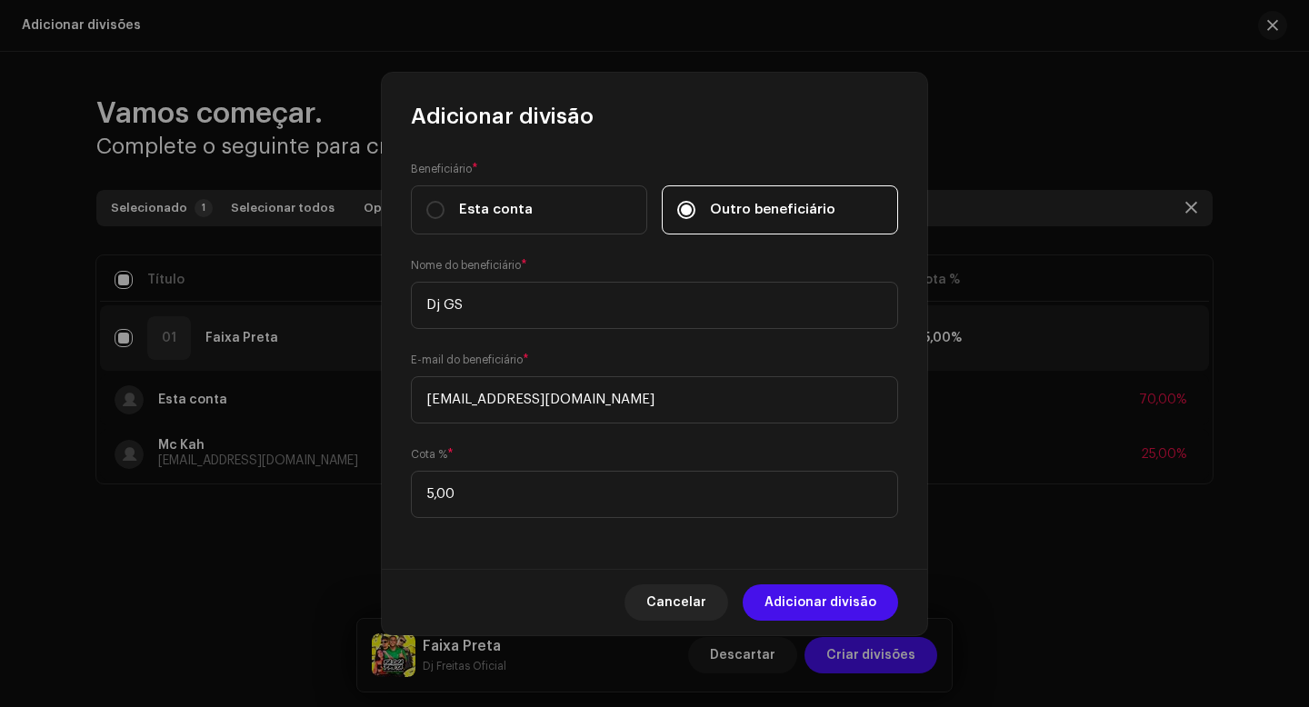
click at [484, 560] on div "Beneficiário * Esta conta Outro beneficiário Nome do beneficiário * Dj GS E-mai…" at bounding box center [654, 350] width 545 height 438
click at [795, 590] on span "Adicionar divisão" at bounding box center [821, 603] width 112 height 36
checkbox input "false"
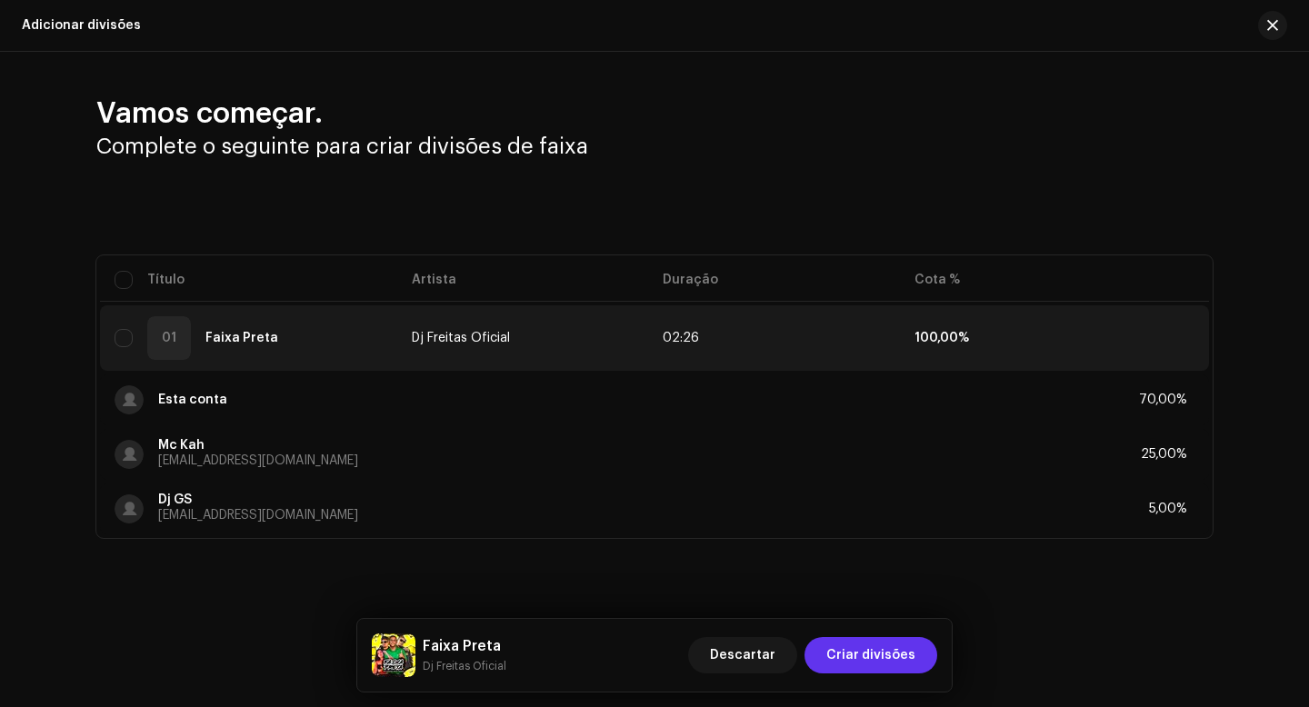
click at [862, 655] on span "Criar divisões" at bounding box center [870, 655] width 89 height 36
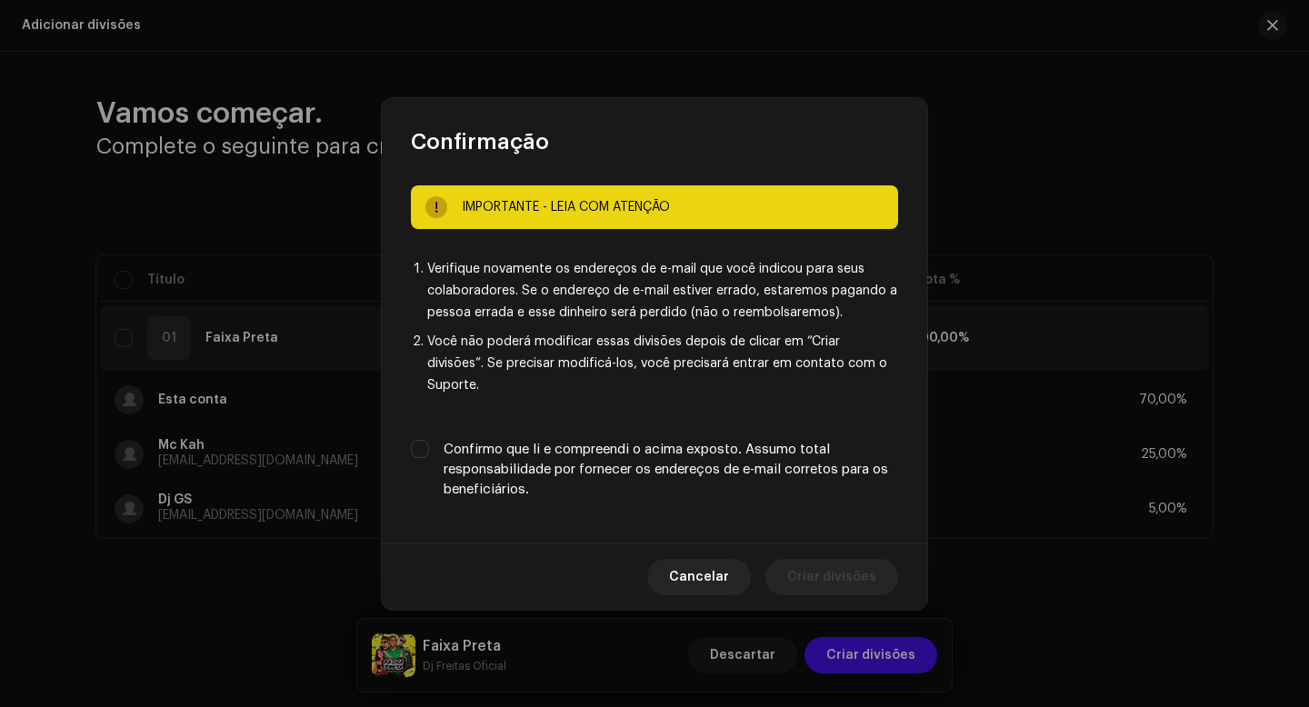
click at [569, 457] on label "Confirmo que li e compreendi o acima exposto. Assumo total responsabilidade por…" at bounding box center [671, 470] width 455 height 60
click at [429, 457] on input "Confirmo que li e compreendi o acima exposto. Assumo total responsabilidade por…" at bounding box center [420, 449] width 18 height 18
checkbox input "true"
click at [819, 559] on span "Criar divisões" at bounding box center [831, 577] width 89 height 36
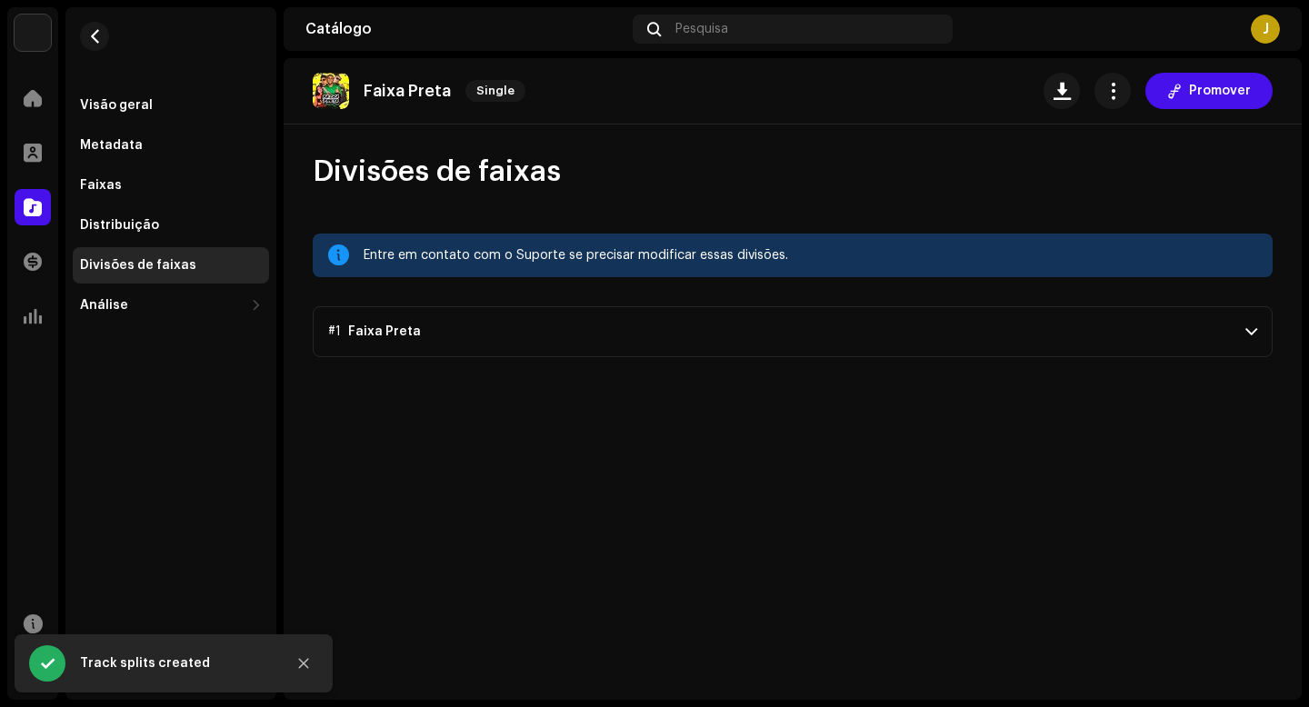
click at [431, 337] on p-accordion-header "#1 Faixa Preta" at bounding box center [793, 331] width 960 height 51
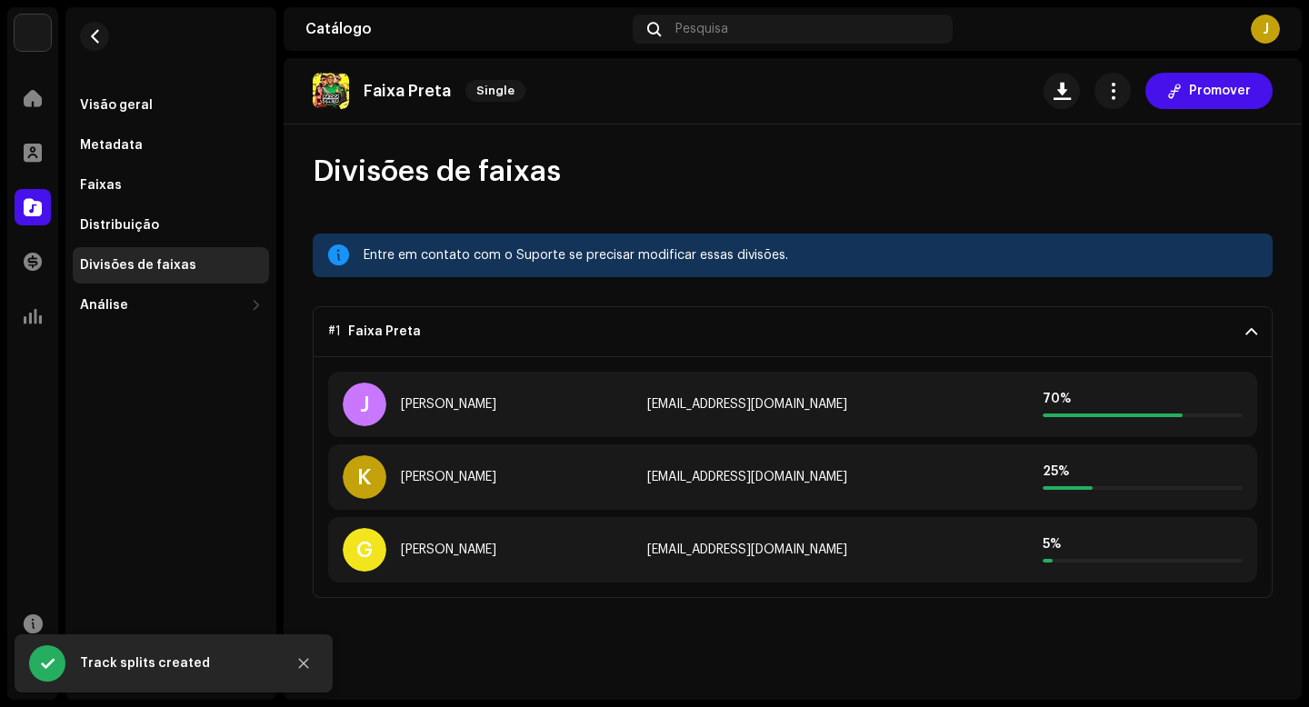
click at [470, 331] on p-accordion-header "#1 Faixa Preta" at bounding box center [793, 331] width 960 height 51
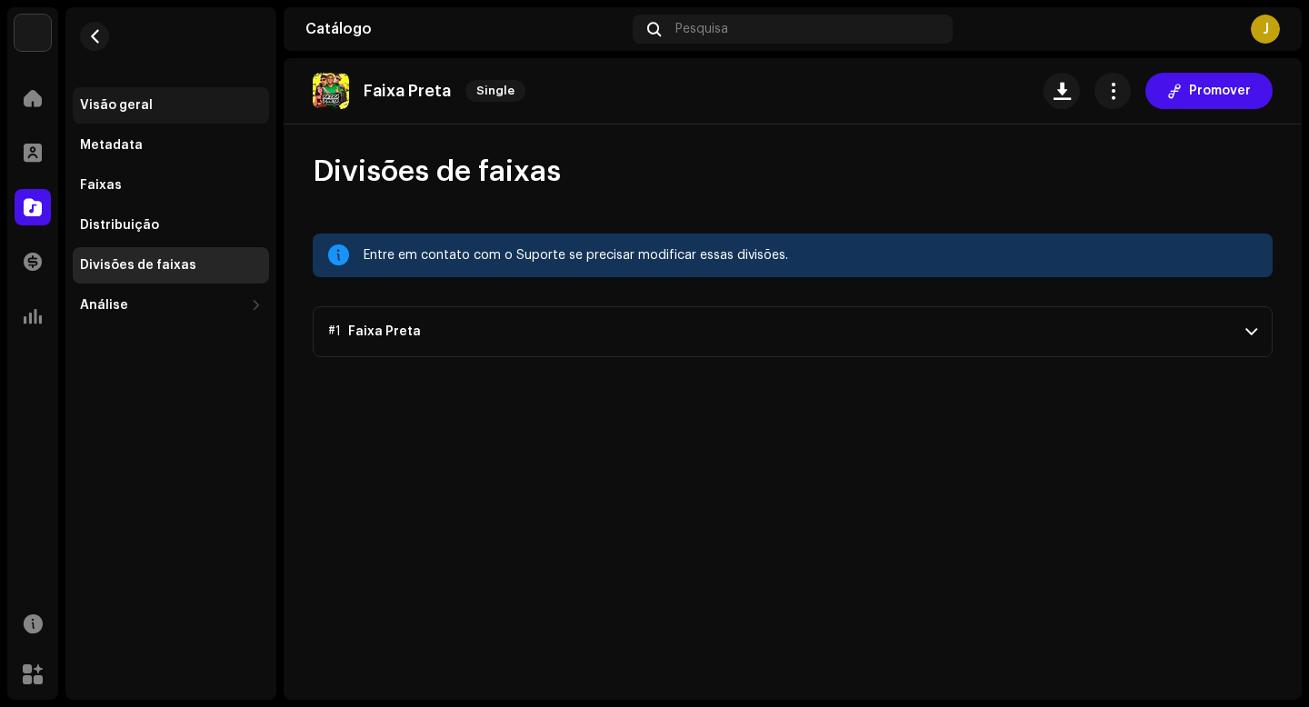
click at [121, 104] on div "Visão geral" at bounding box center [116, 105] width 73 height 15
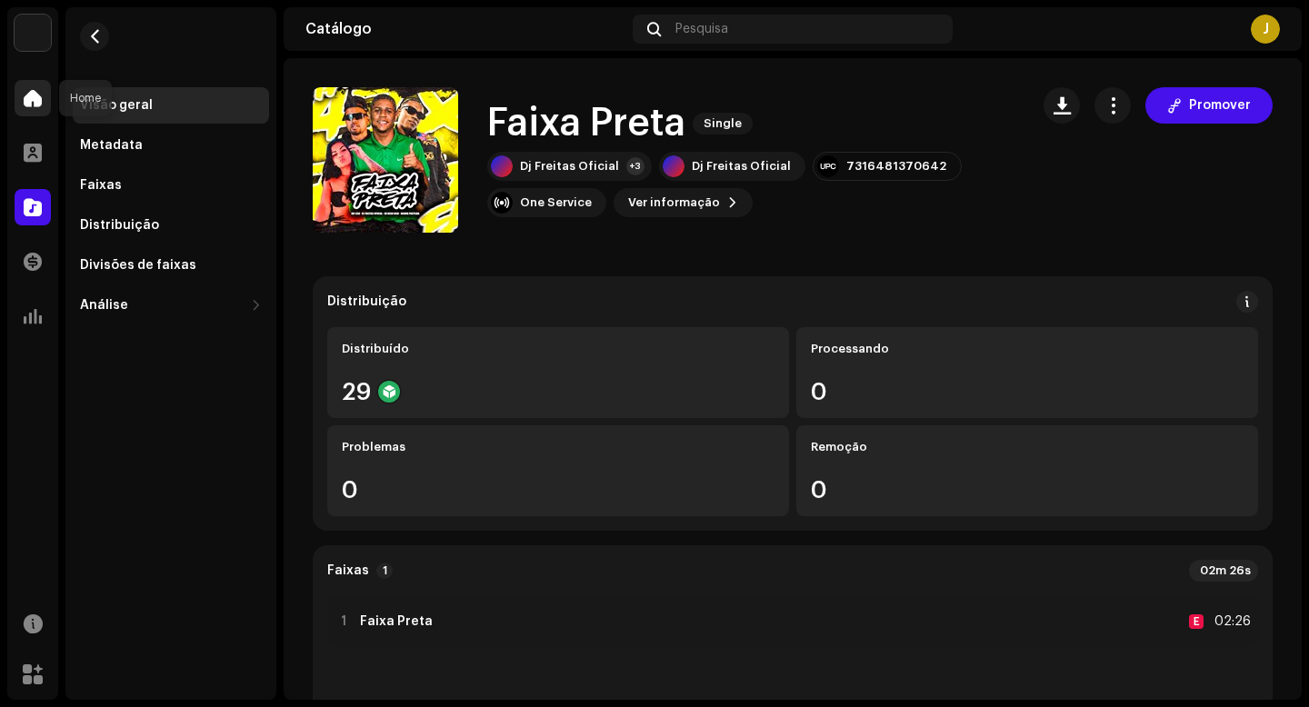
click at [29, 98] on span at bounding box center [33, 98] width 18 height 15
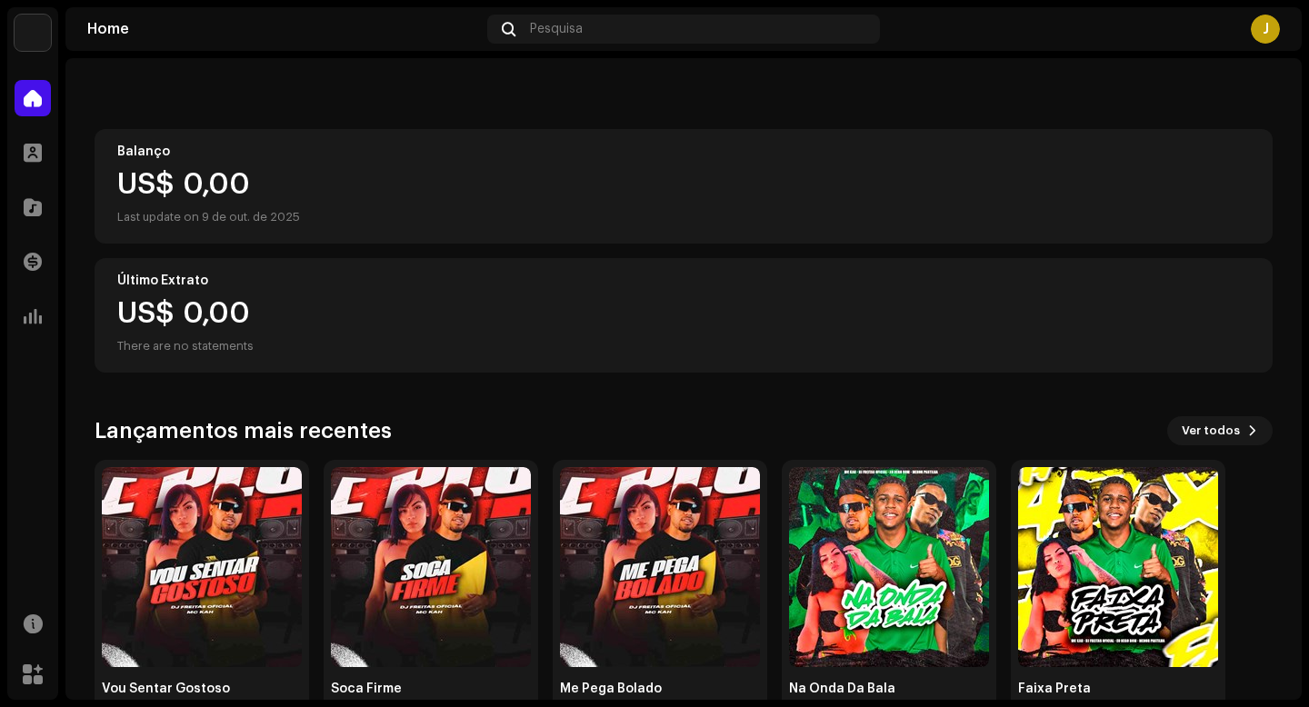
scroll to position [191, 0]
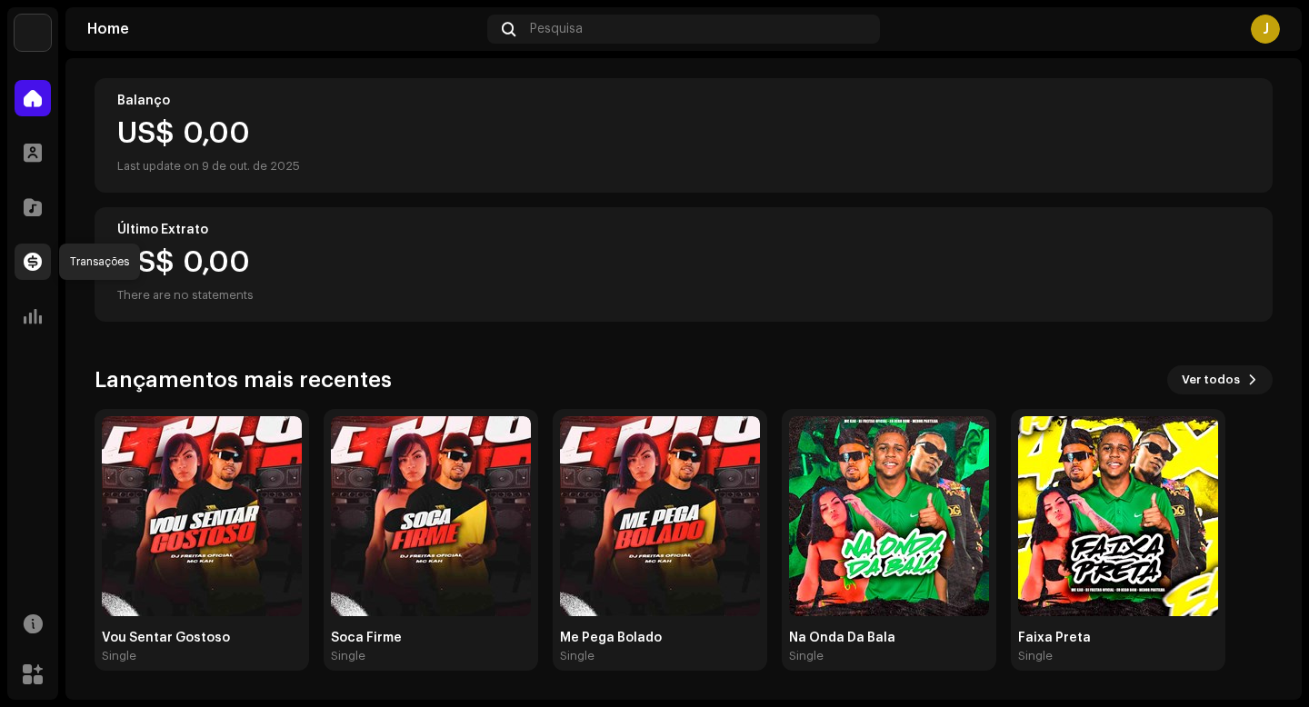
click at [39, 262] on span at bounding box center [33, 262] width 18 height 15
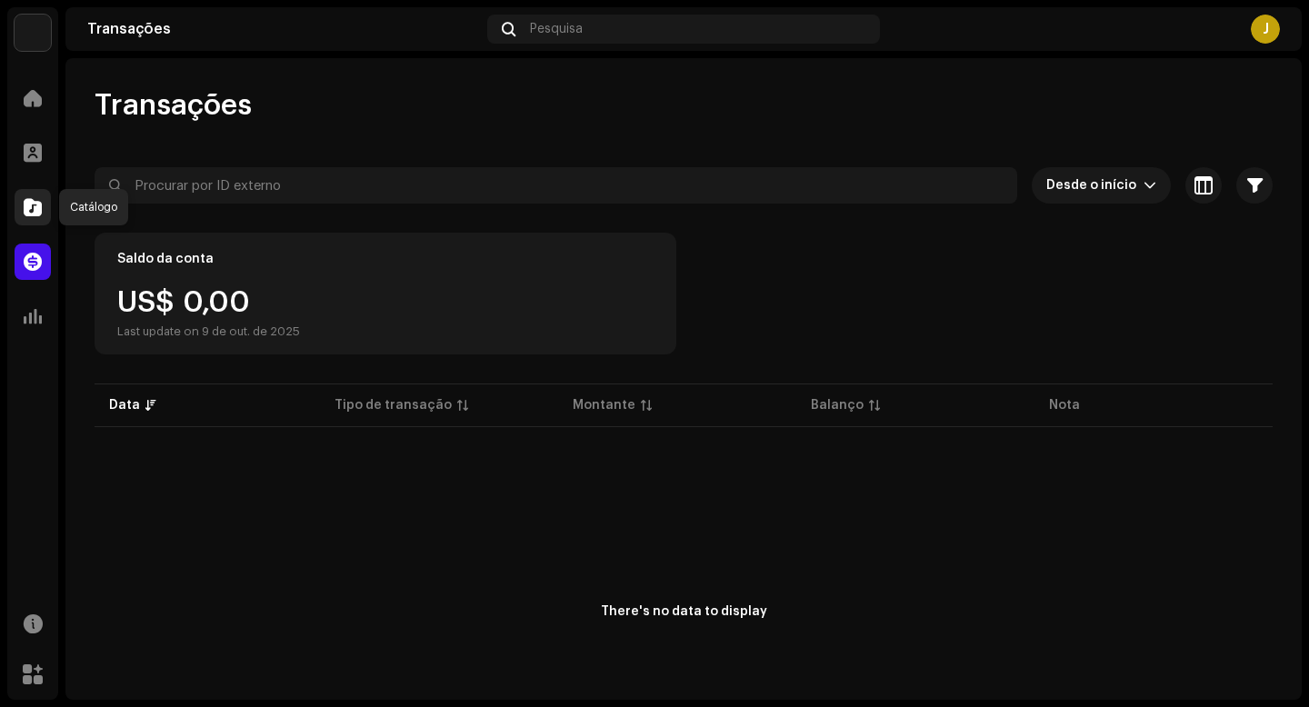
click at [28, 207] on span at bounding box center [33, 207] width 18 height 15
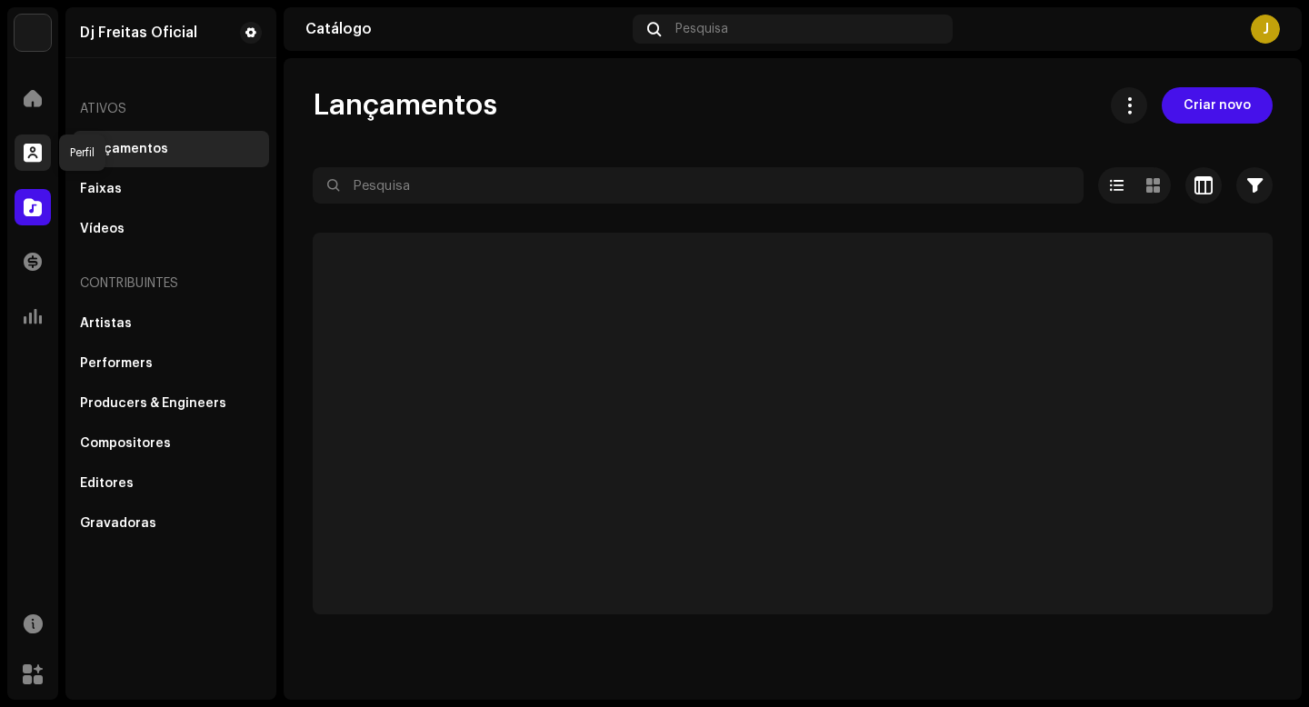
click at [28, 163] on div at bounding box center [33, 153] width 36 height 36
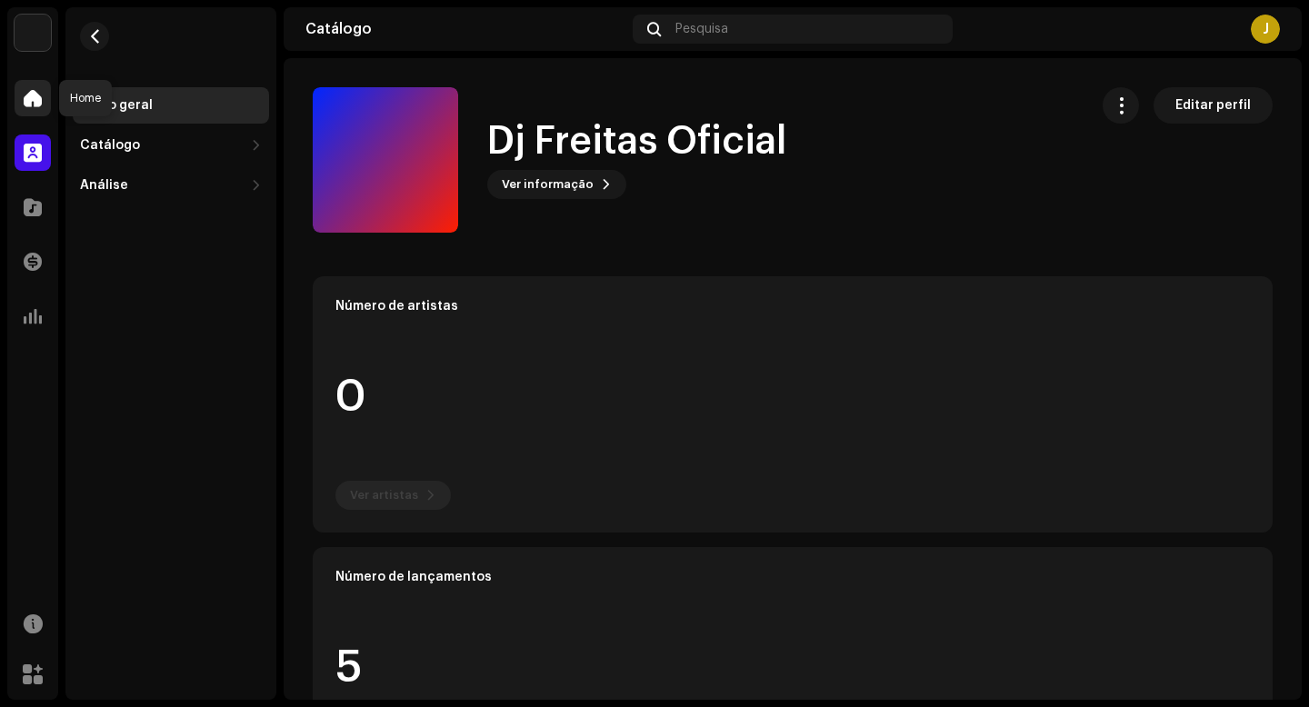
click at [34, 105] on span at bounding box center [33, 98] width 18 height 15
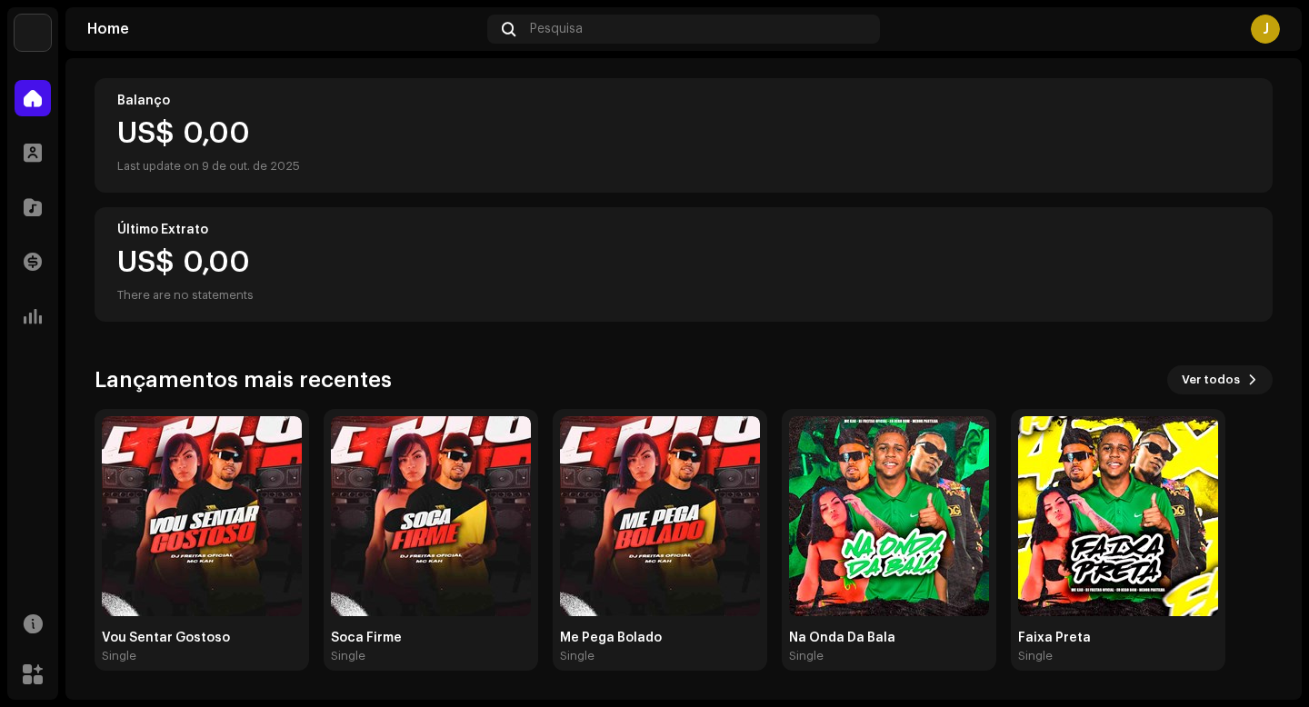
scroll to position [191, 0]
click at [235, 455] on img at bounding box center [202, 516] width 200 height 200
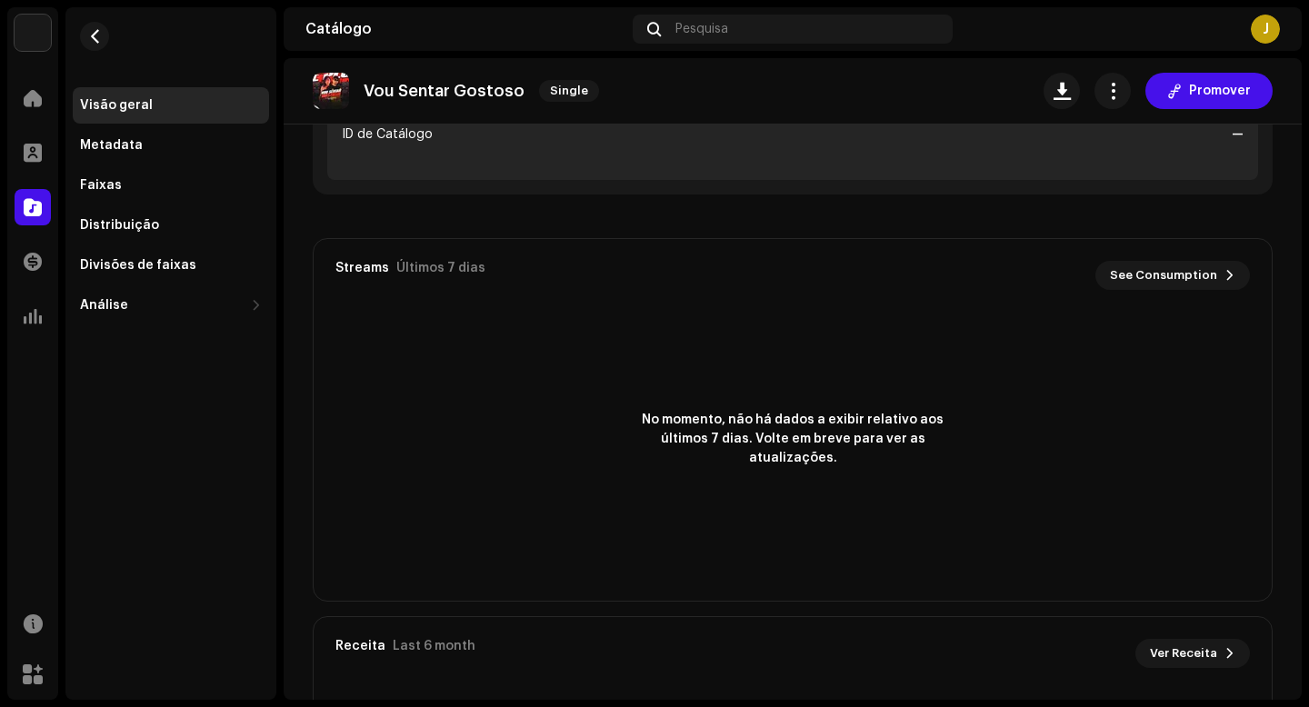
scroll to position [1184, 0]
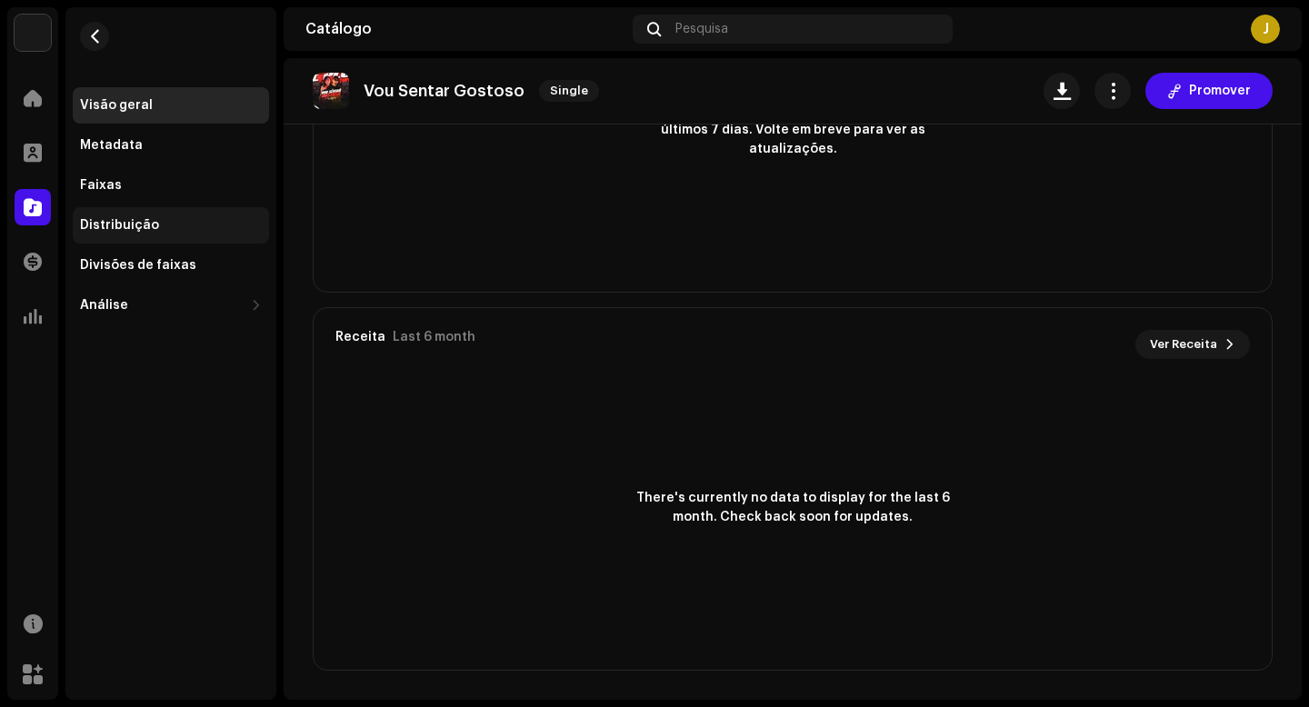
click at [125, 230] on div "Distribuição" at bounding box center [119, 225] width 79 height 15
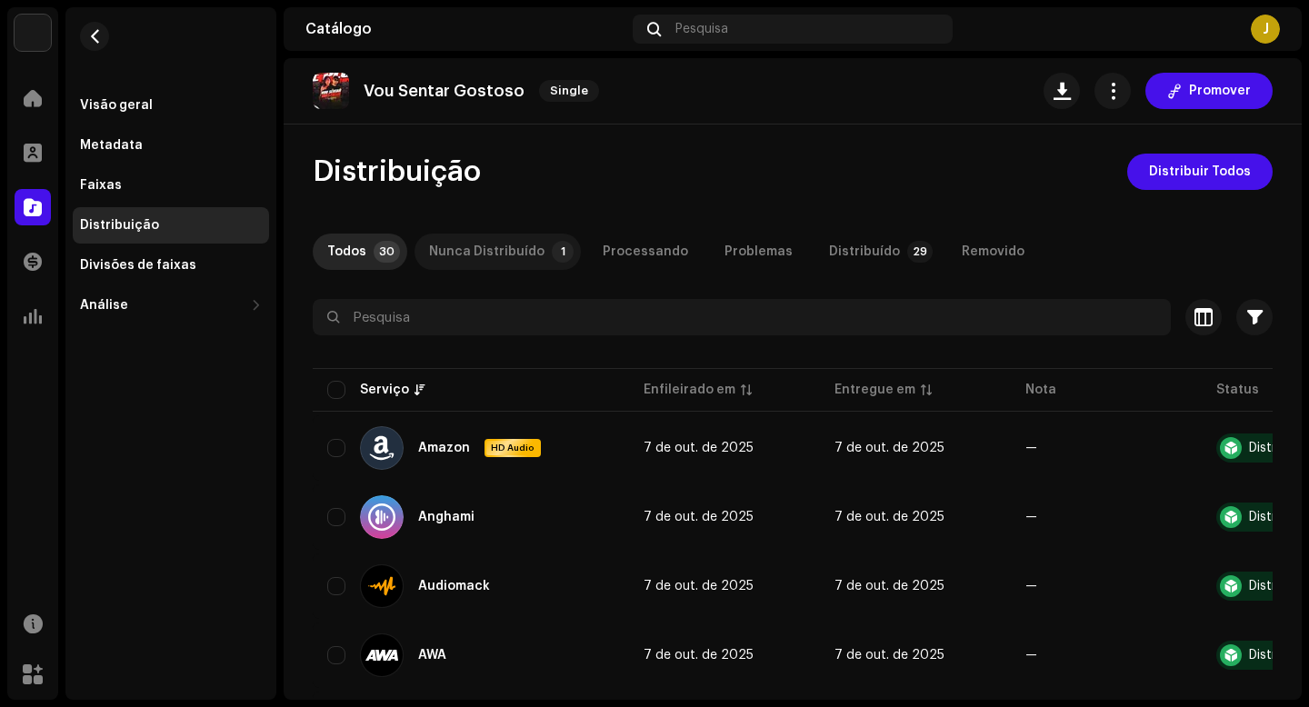
click at [488, 247] on div "Nunca Distribuído" at bounding box center [486, 252] width 115 height 36
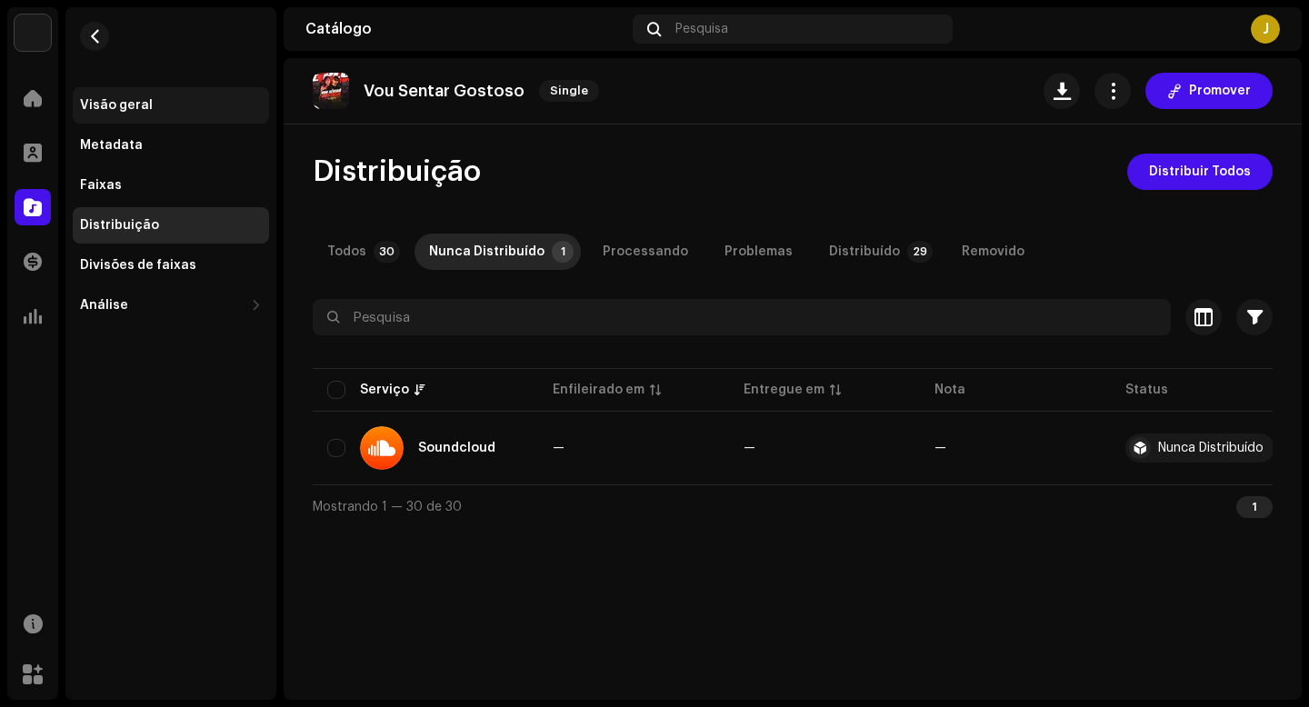
click at [111, 115] on div "Visão geral" at bounding box center [171, 105] width 196 height 36
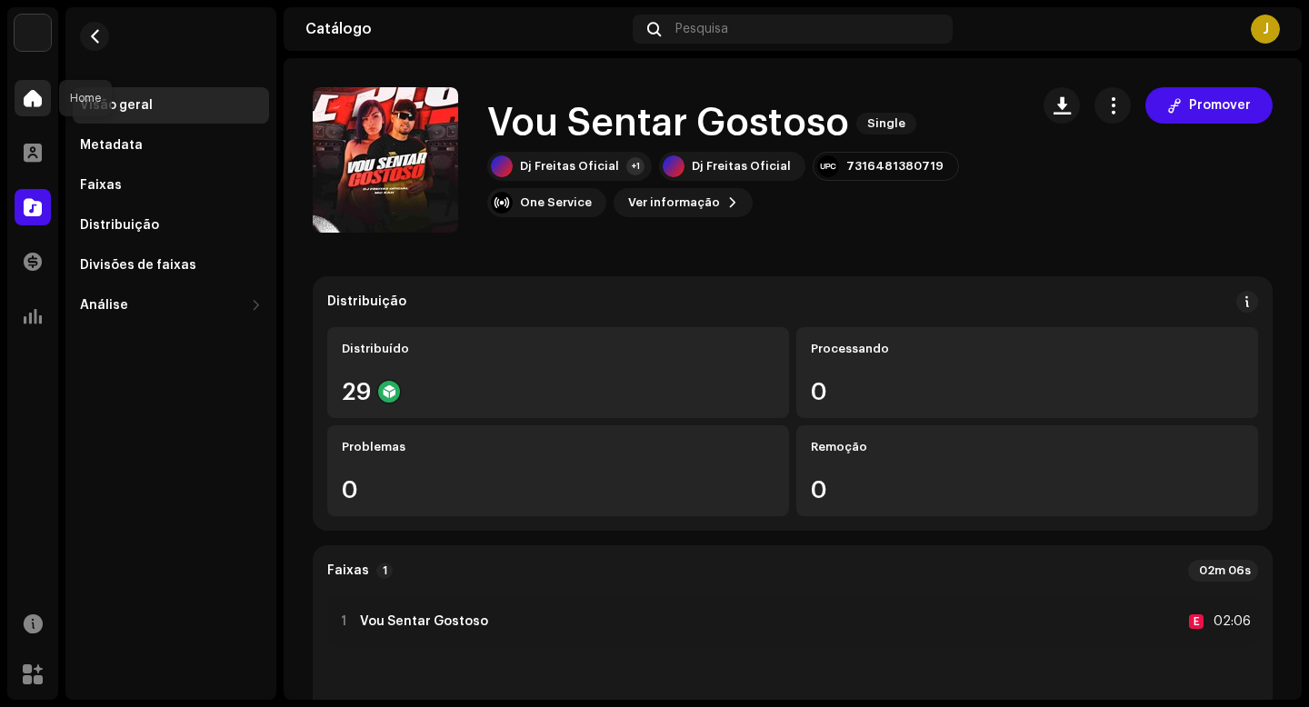
click at [38, 103] on span at bounding box center [33, 98] width 18 height 15
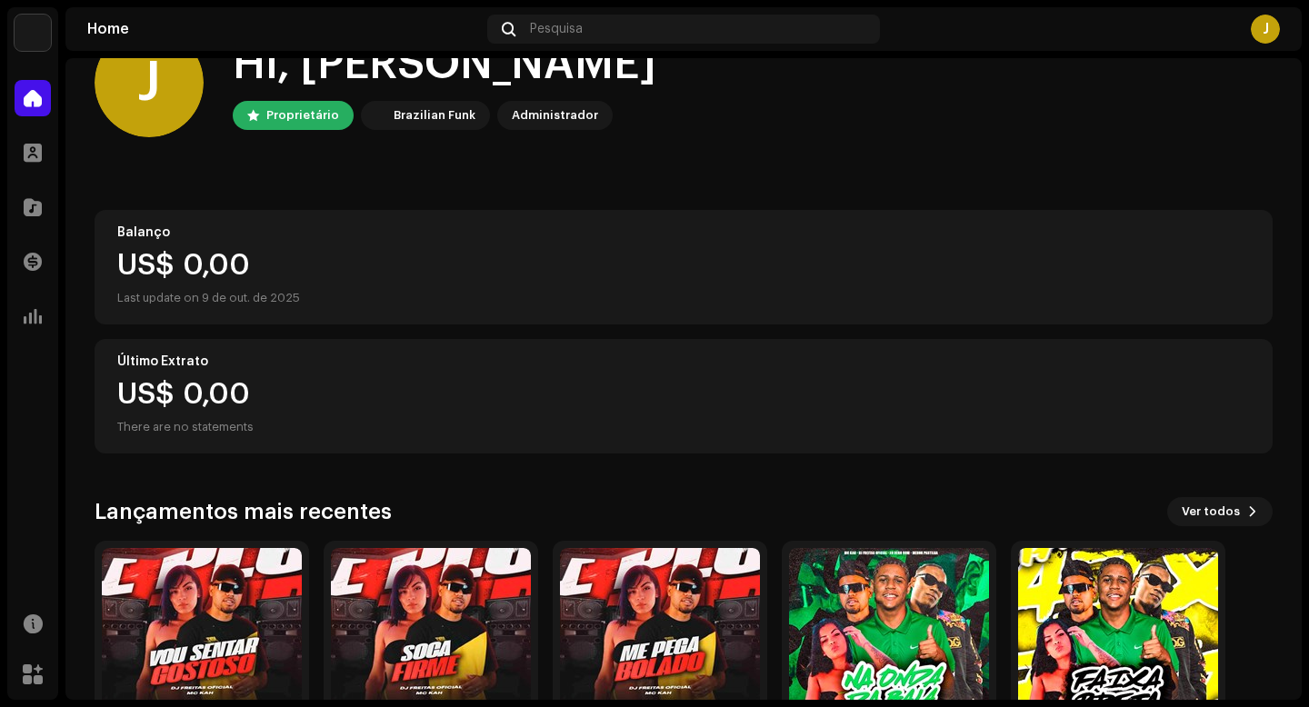
scroll to position [191, 0]
